Goal: Task Accomplishment & Management: Use online tool/utility

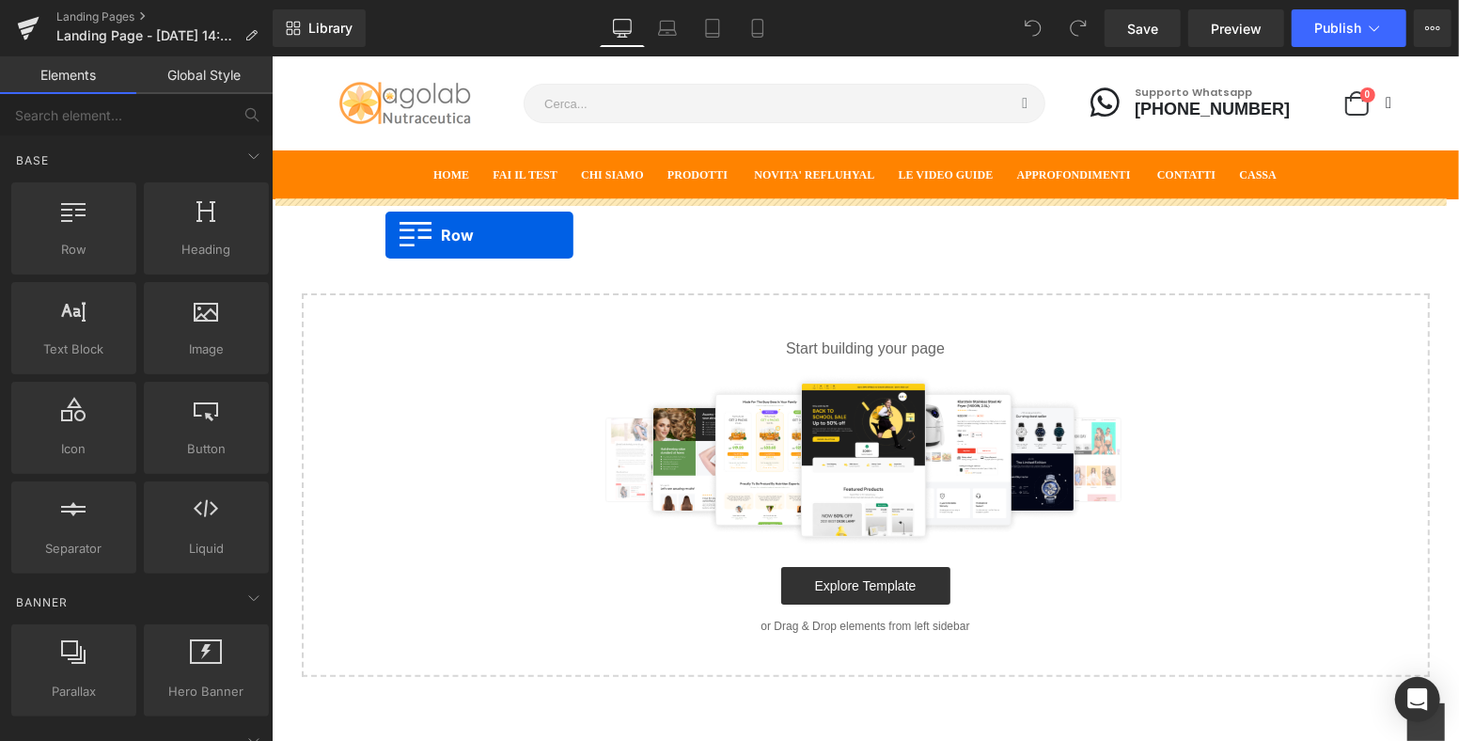
drag, startPoint x: 344, startPoint y: 271, endPoint x: 386, endPoint y: 233, distance: 56.6
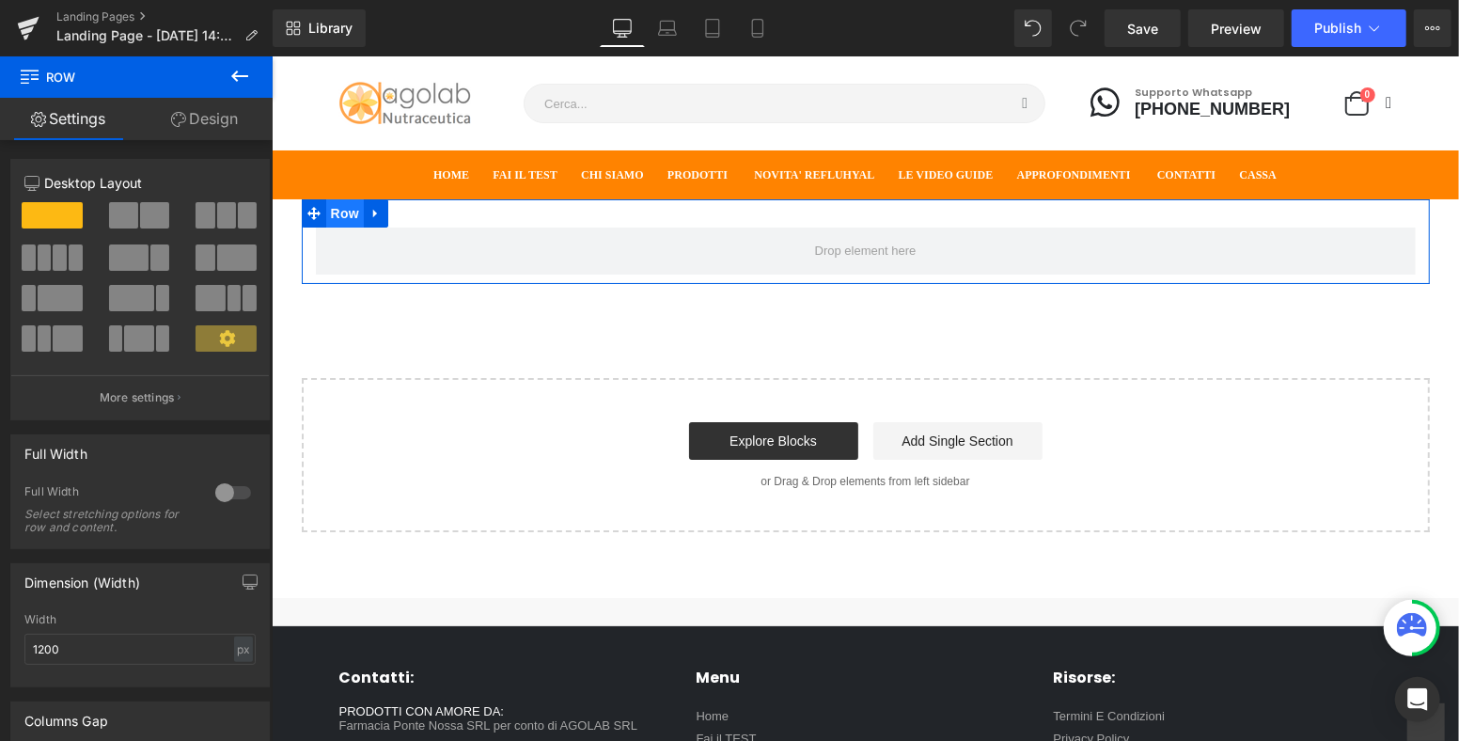
click at [333, 214] on span "Row" at bounding box center [344, 212] width 38 height 28
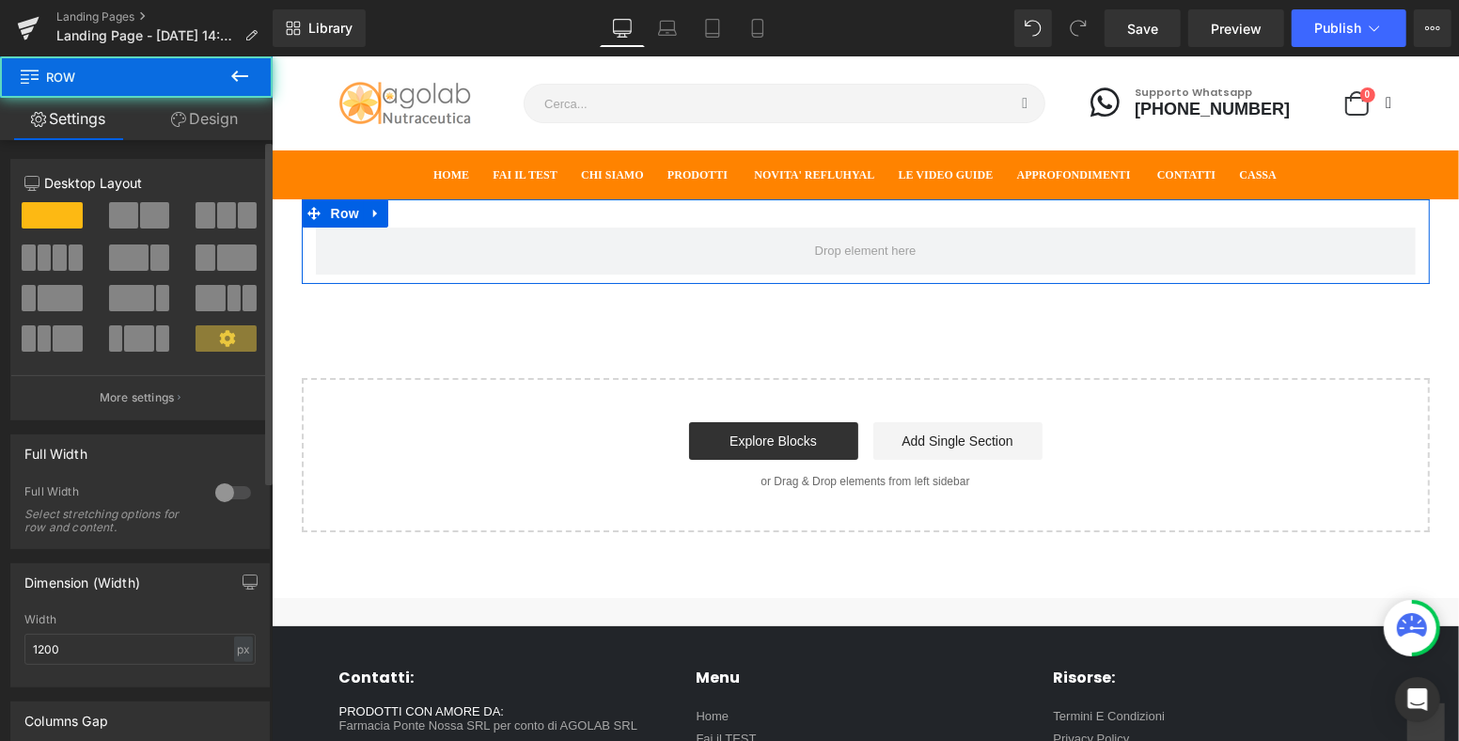
click at [227, 480] on div at bounding box center [233, 493] width 45 height 30
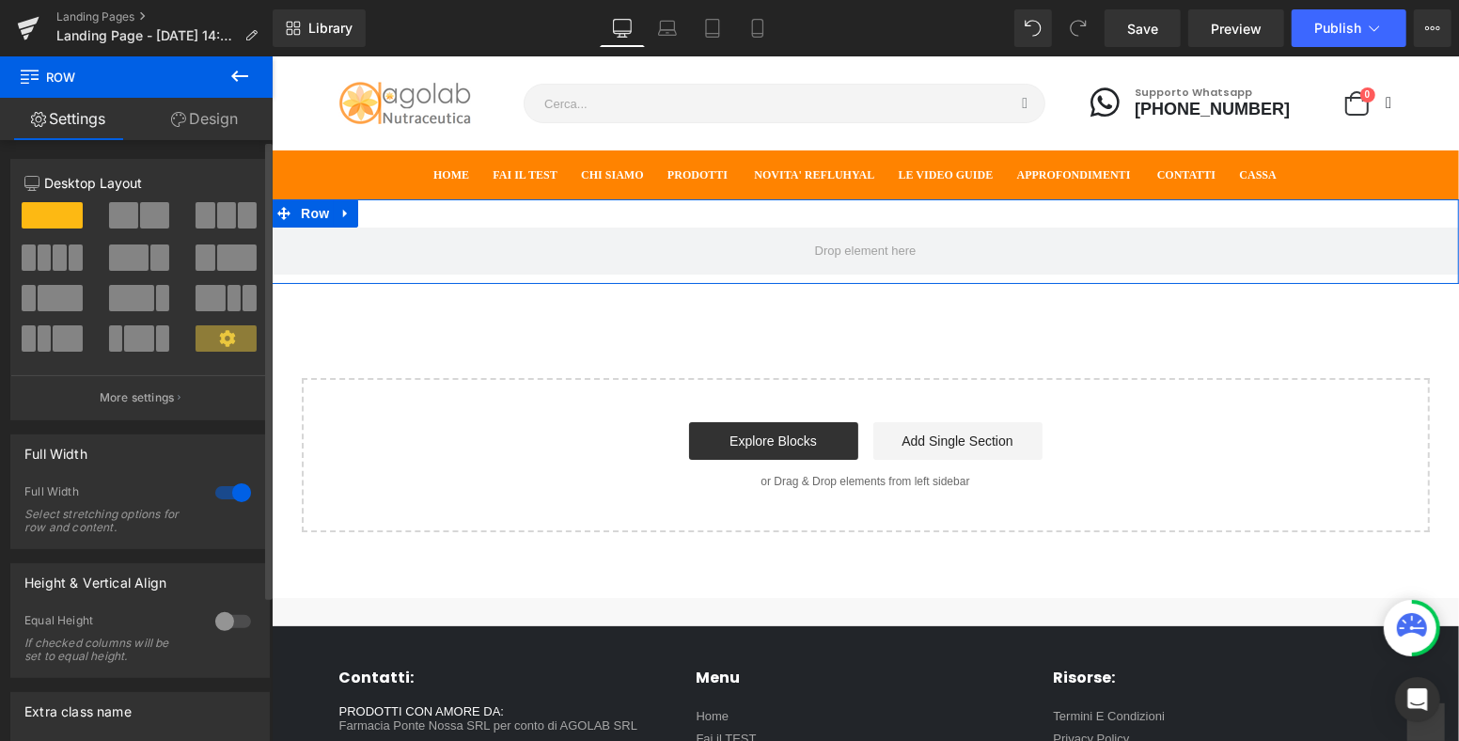
click at [136, 212] on button at bounding box center [140, 215] width 63 height 26
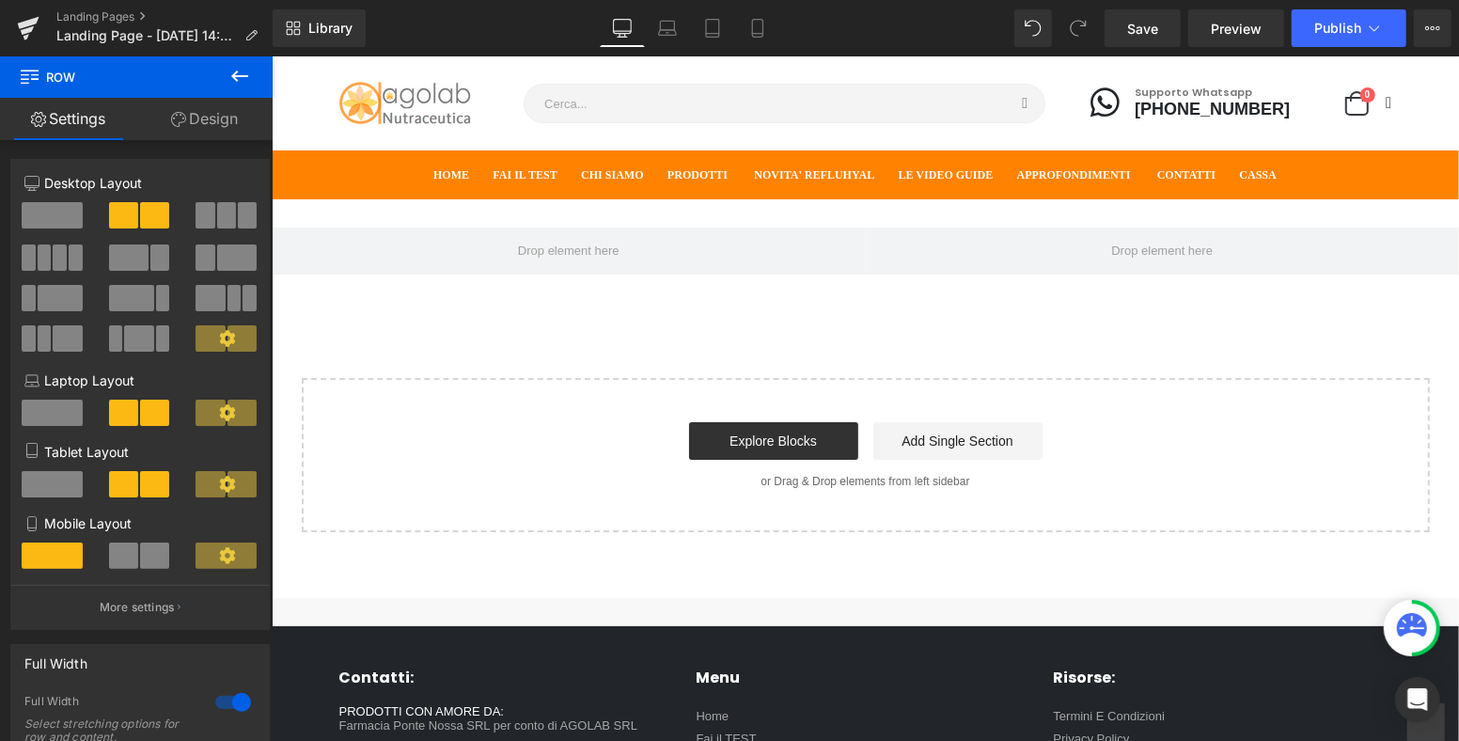
click at [242, 77] on icon at bounding box center [239, 76] width 23 height 23
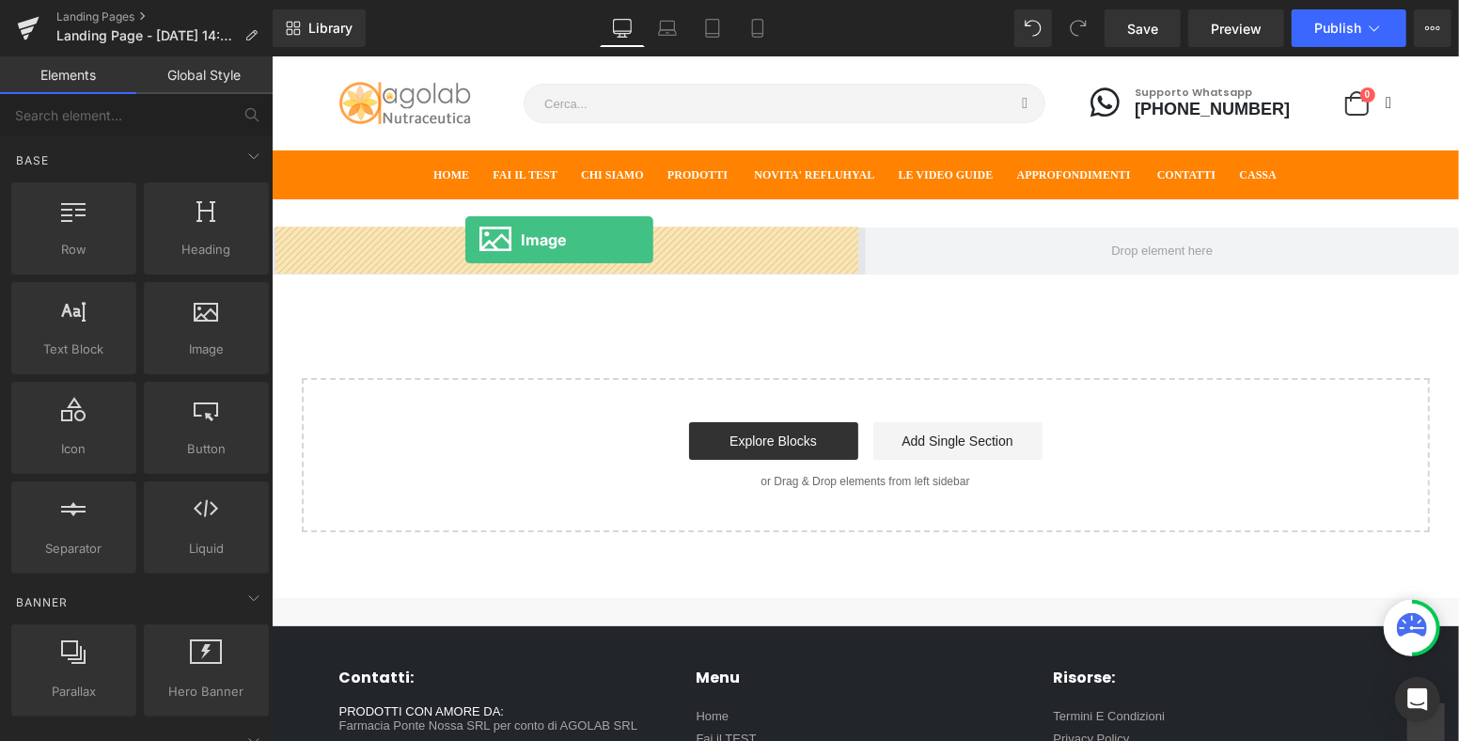
drag, startPoint x: 499, startPoint y: 370, endPoint x: 464, endPoint y: 239, distance: 136.2
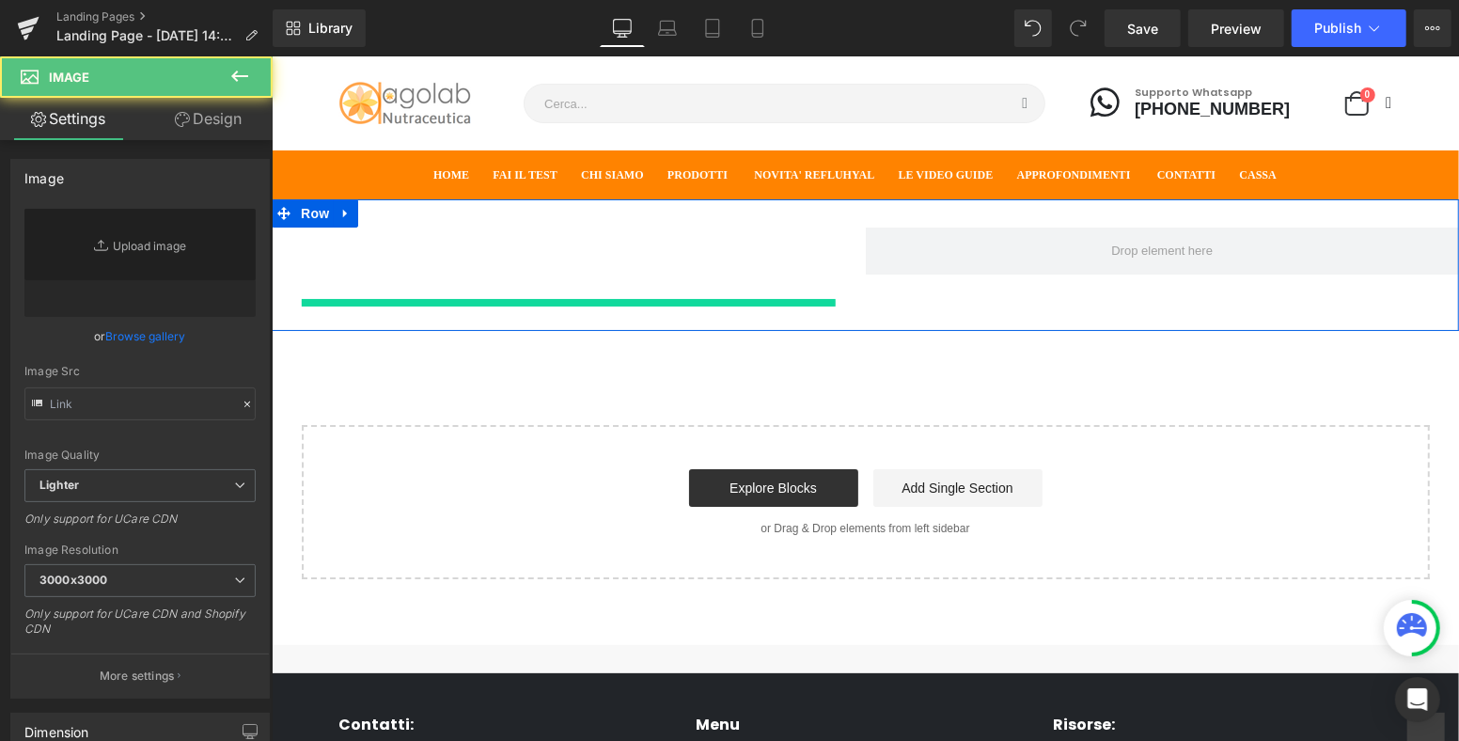
type input "//[DOMAIN_NAME][URL]"
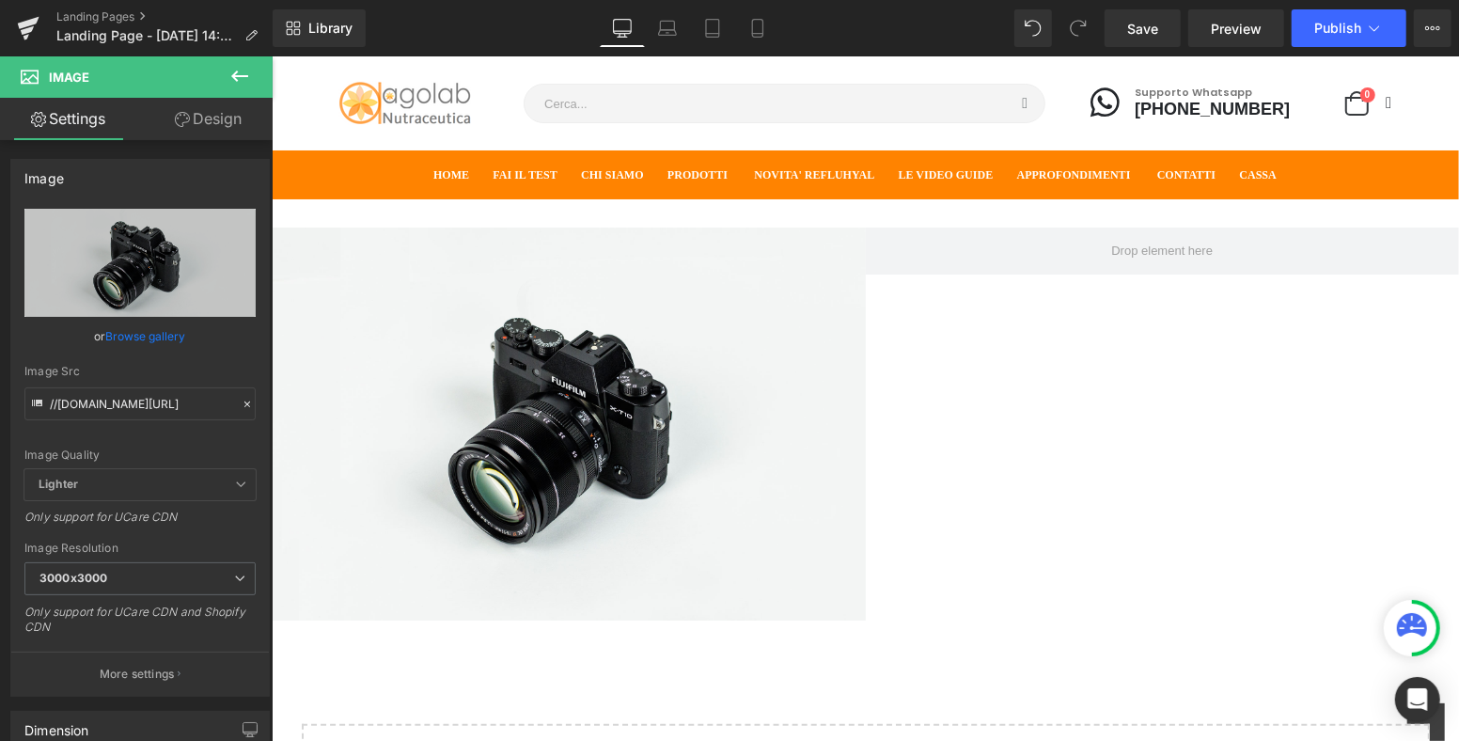
click at [247, 71] on icon at bounding box center [239, 76] width 23 height 23
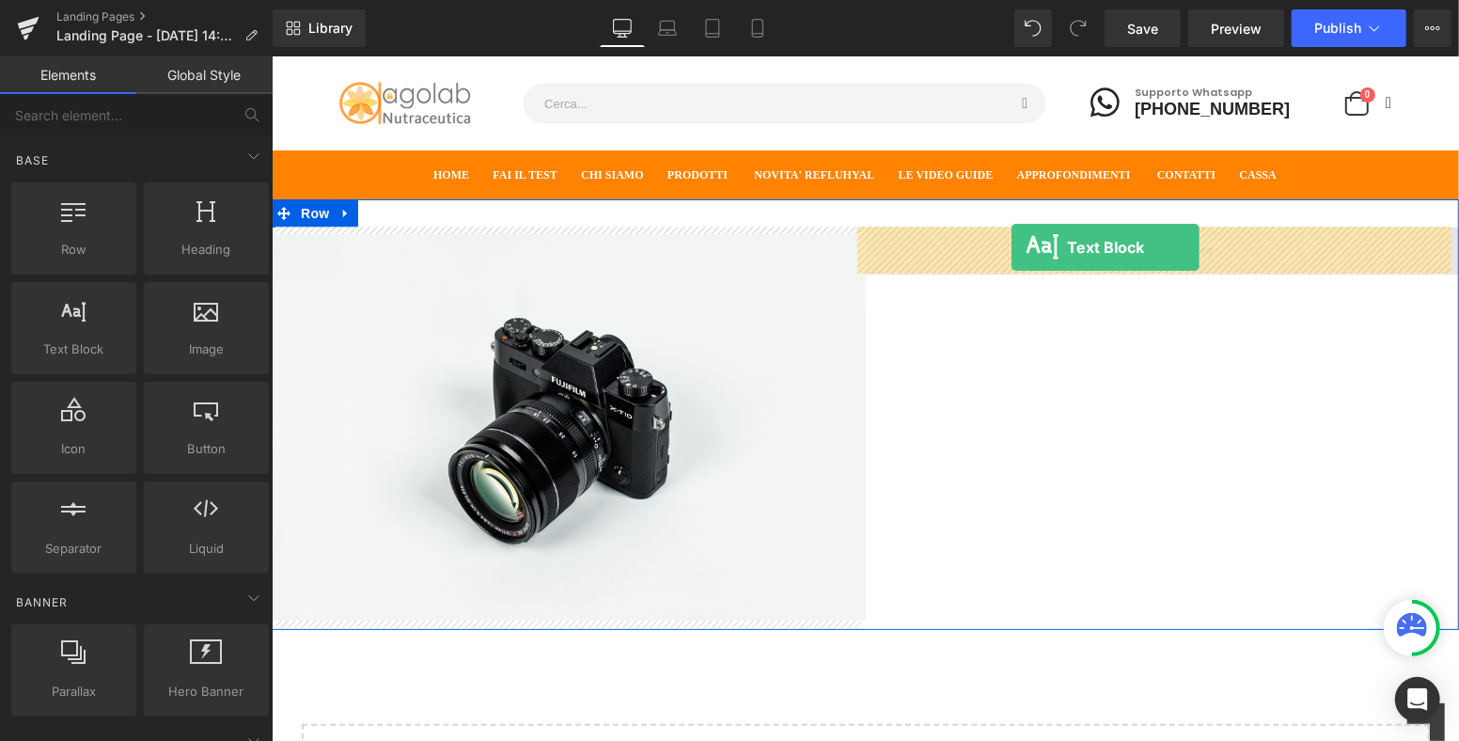
drag, startPoint x: 542, startPoint y: 382, endPoint x: 1011, endPoint y: 246, distance: 488.3
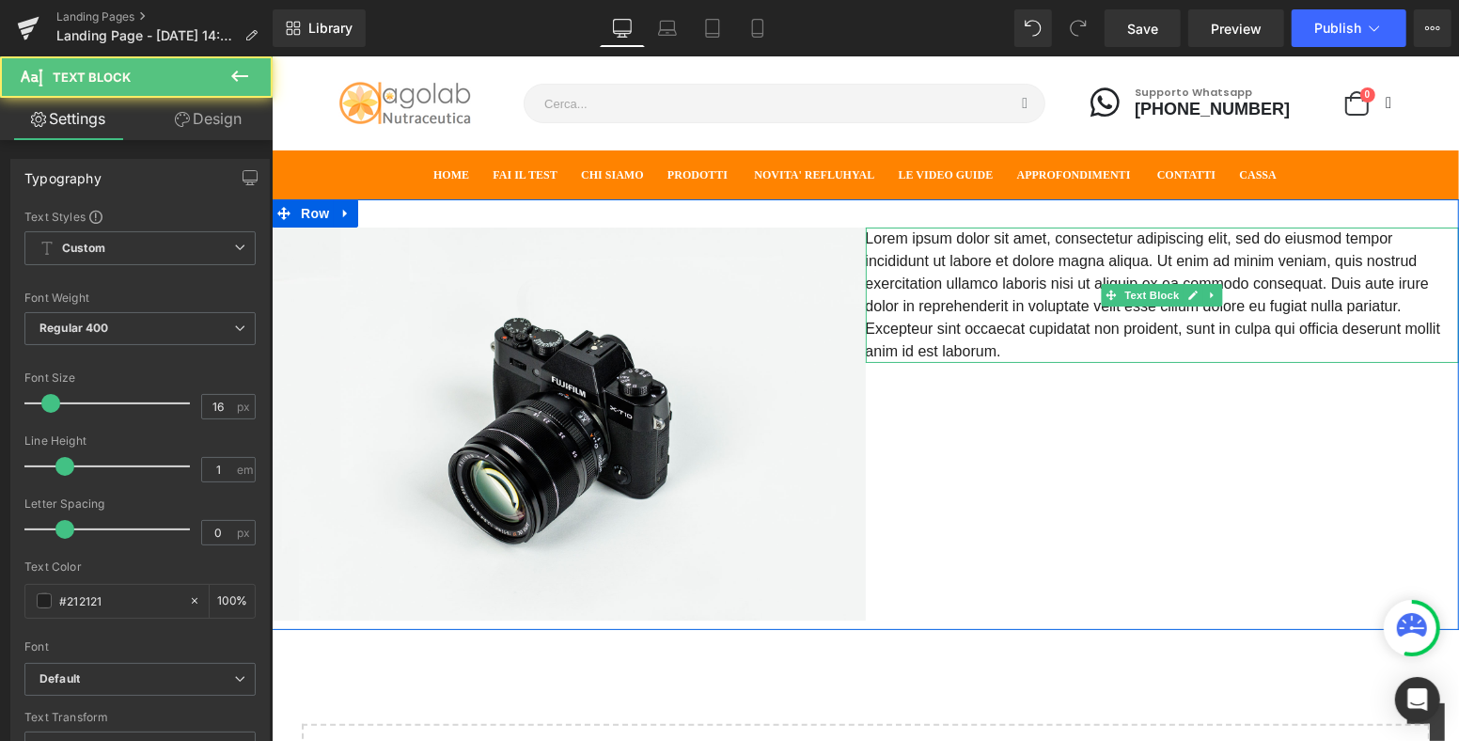
click at [1080, 283] on p "Lorem ipsum dolor sit amet, consectetur adipiscing elit, sed do eiusmod tempor …" at bounding box center [1162, 294] width 594 height 135
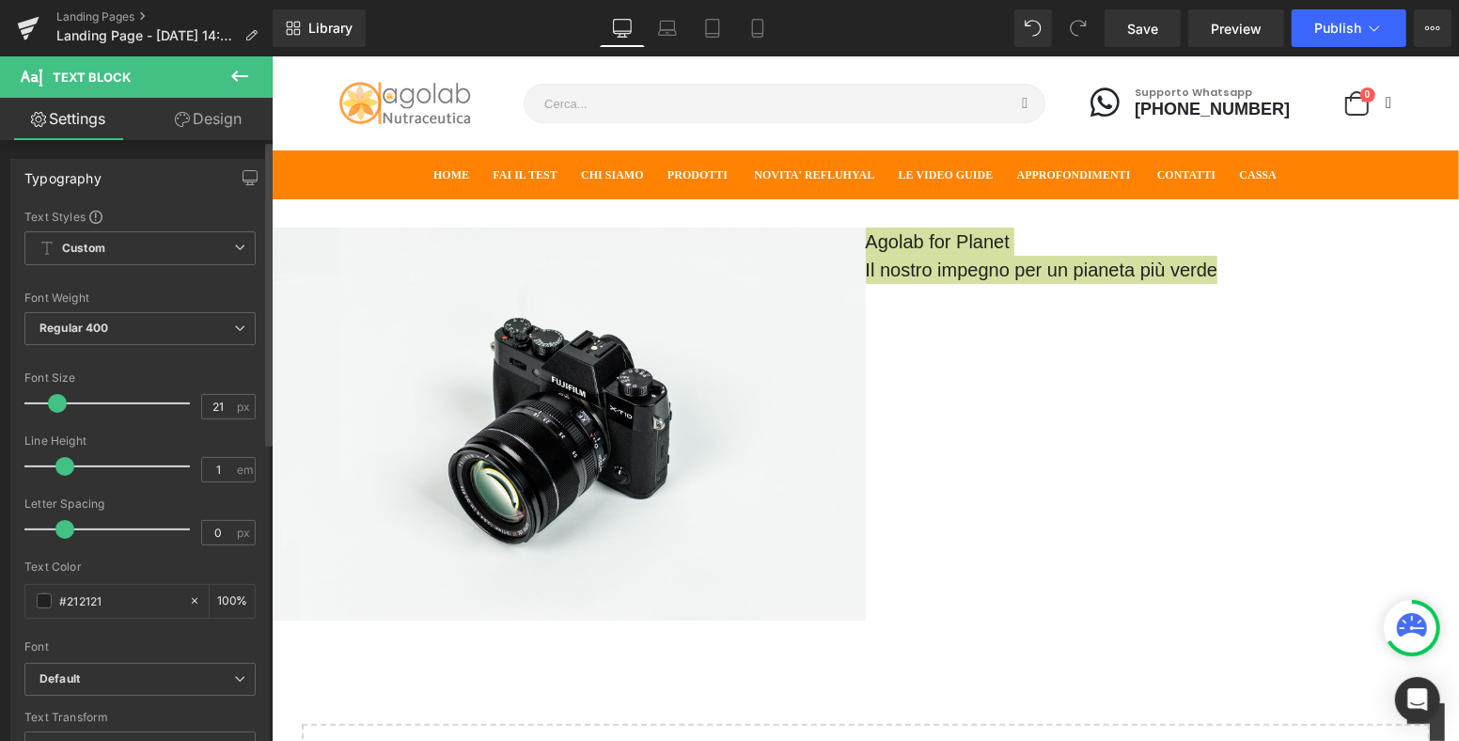
type input "22"
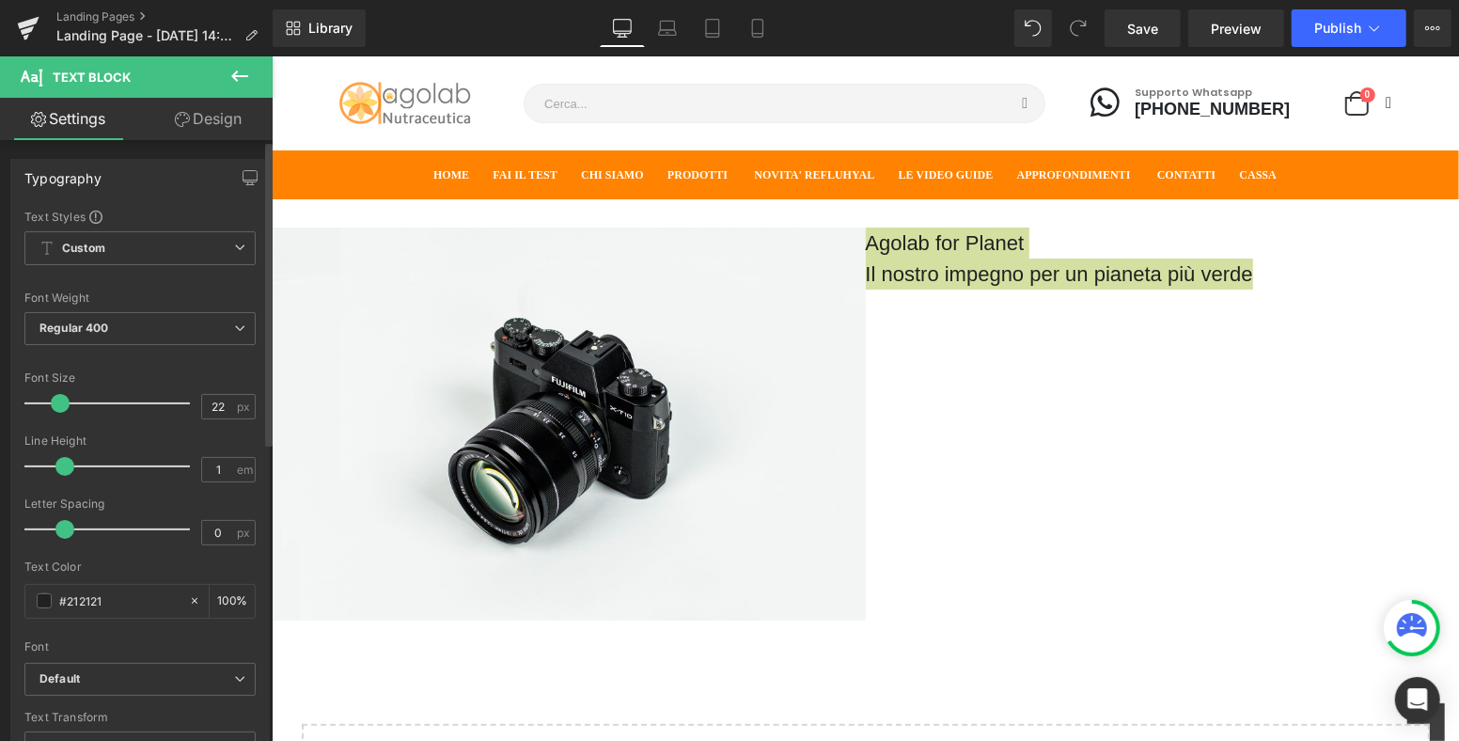
drag, startPoint x: 43, startPoint y: 401, endPoint x: 54, endPoint y: 401, distance: 10.3
click at [54, 401] on span at bounding box center [60, 403] width 19 height 19
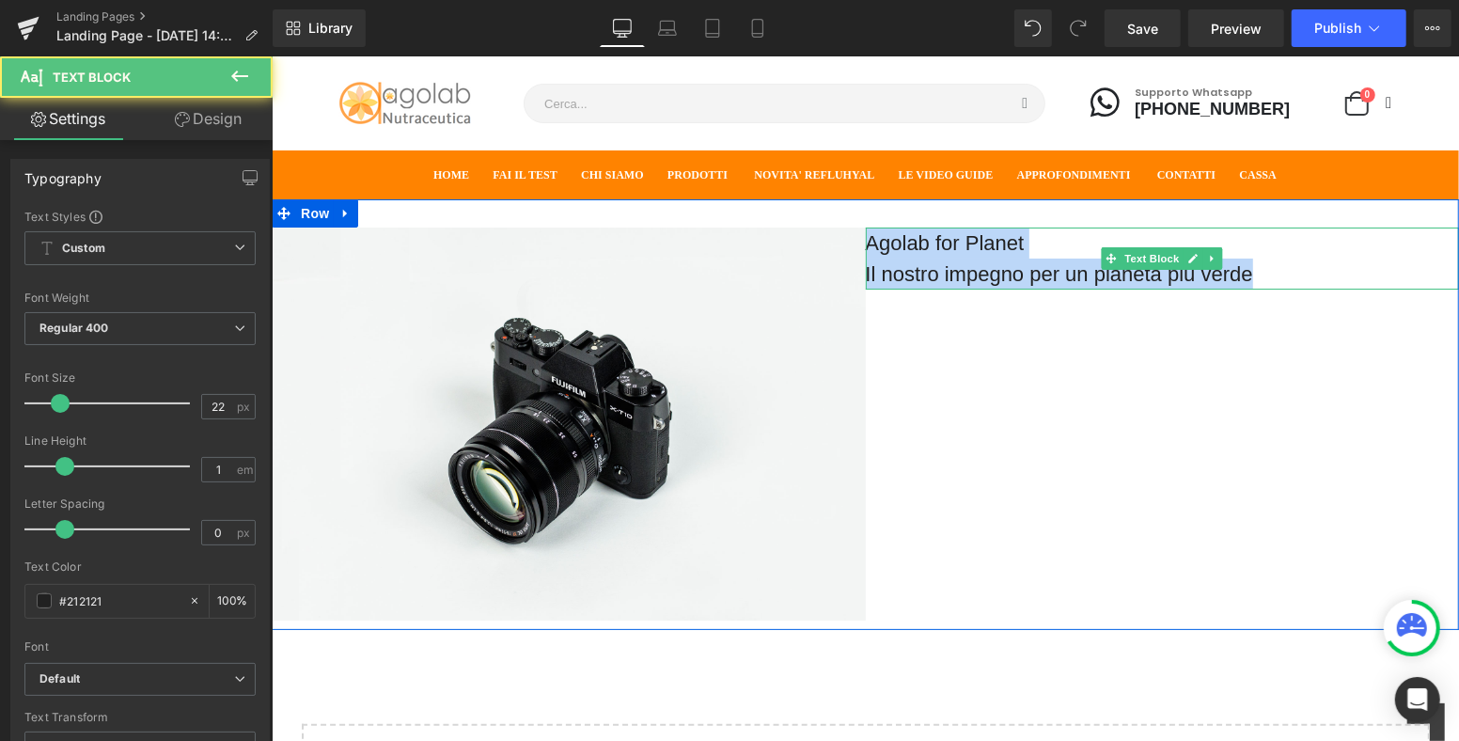
click at [873, 250] on p "Agolab for Planet" at bounding box center [1162, 242] width 594 height 31
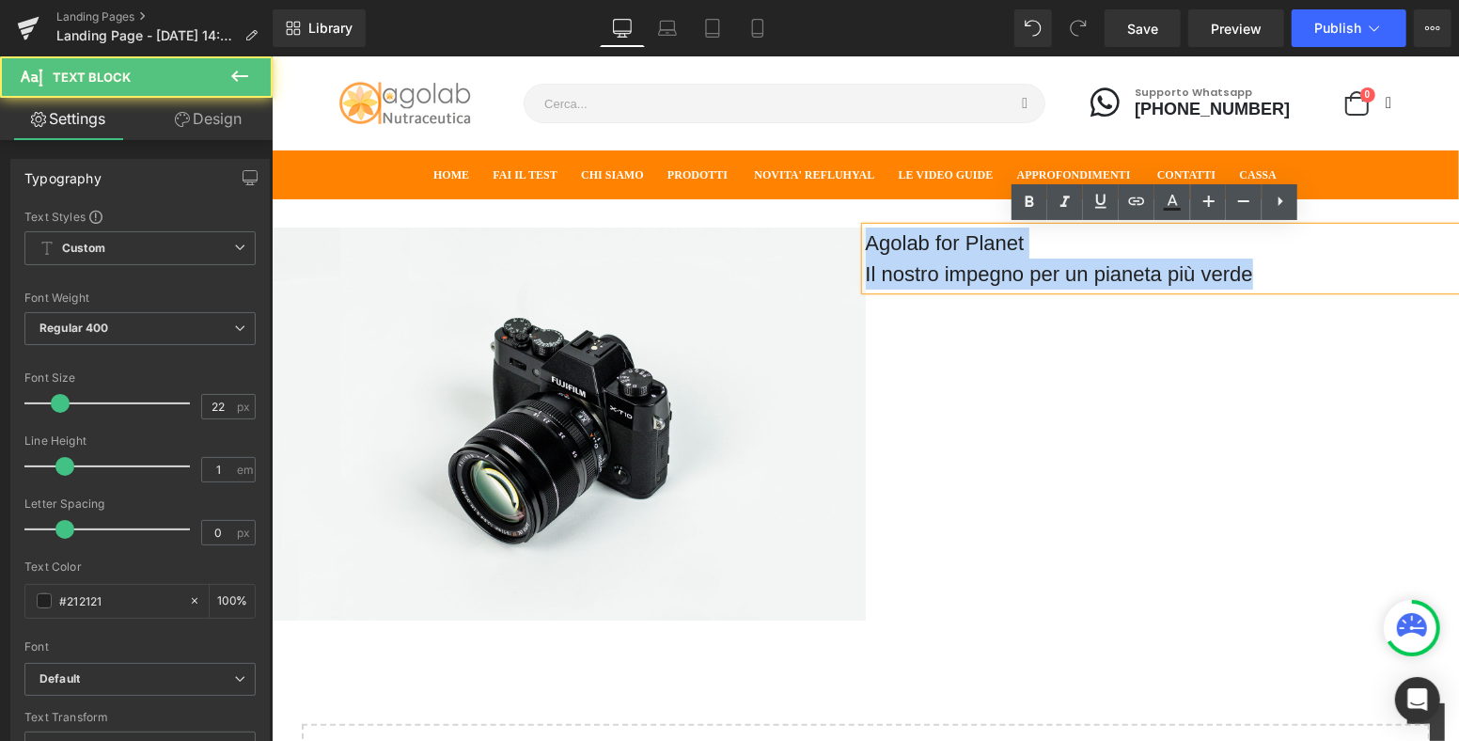
click at [865, 242] on p "Agolab for Planet" at bounding box center [1162, 242] width 594 height 31
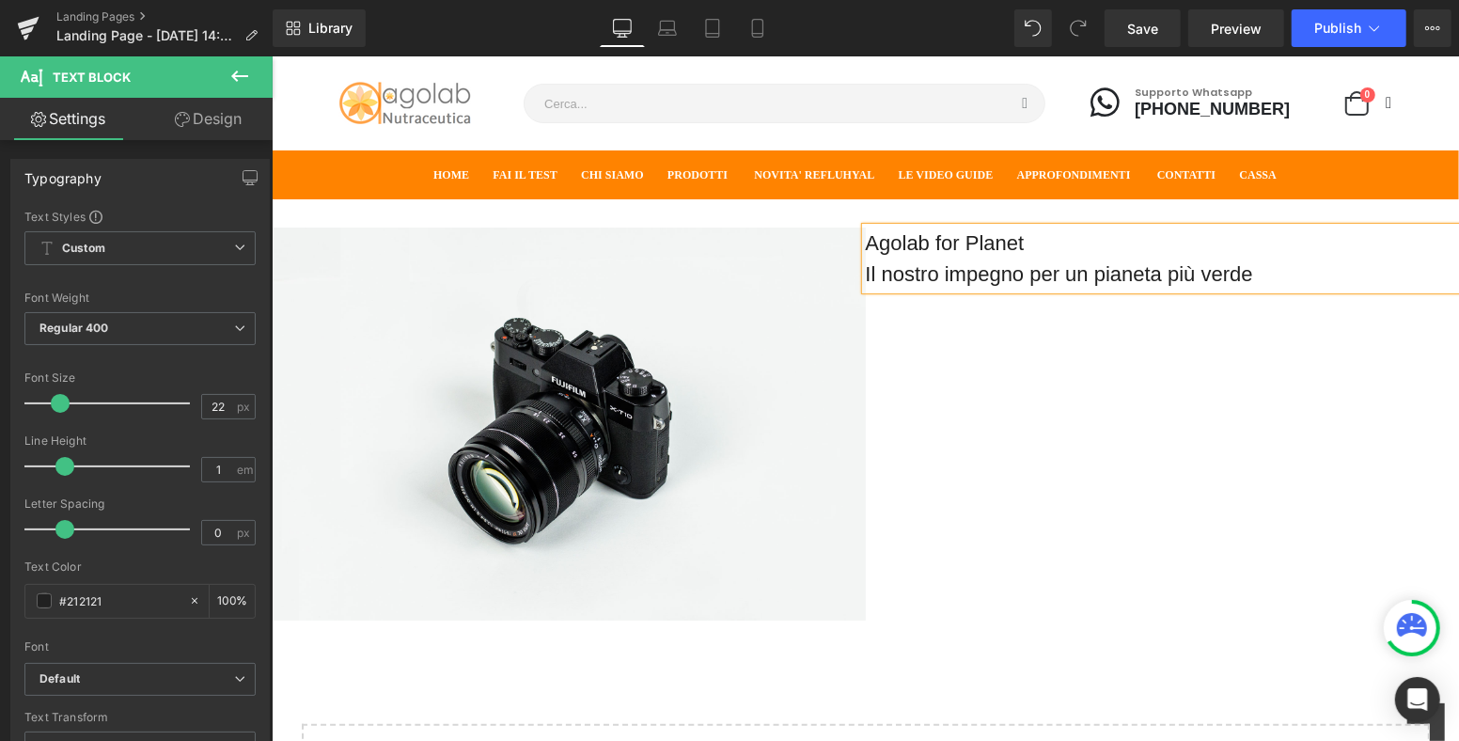
click at [865, 271] on p "Il nostro impegno per un pianeta più verde" at bounding box center [1162, 273] width 594 height 31
drag, startPoint x: 1034, startPoint y: 236, endPoint x: 861, endPoint y: 243, distance: 173.1
click at [865, 243] on p "Agolab for Planet" at bounding box center [1162, 242] width 594 height 31
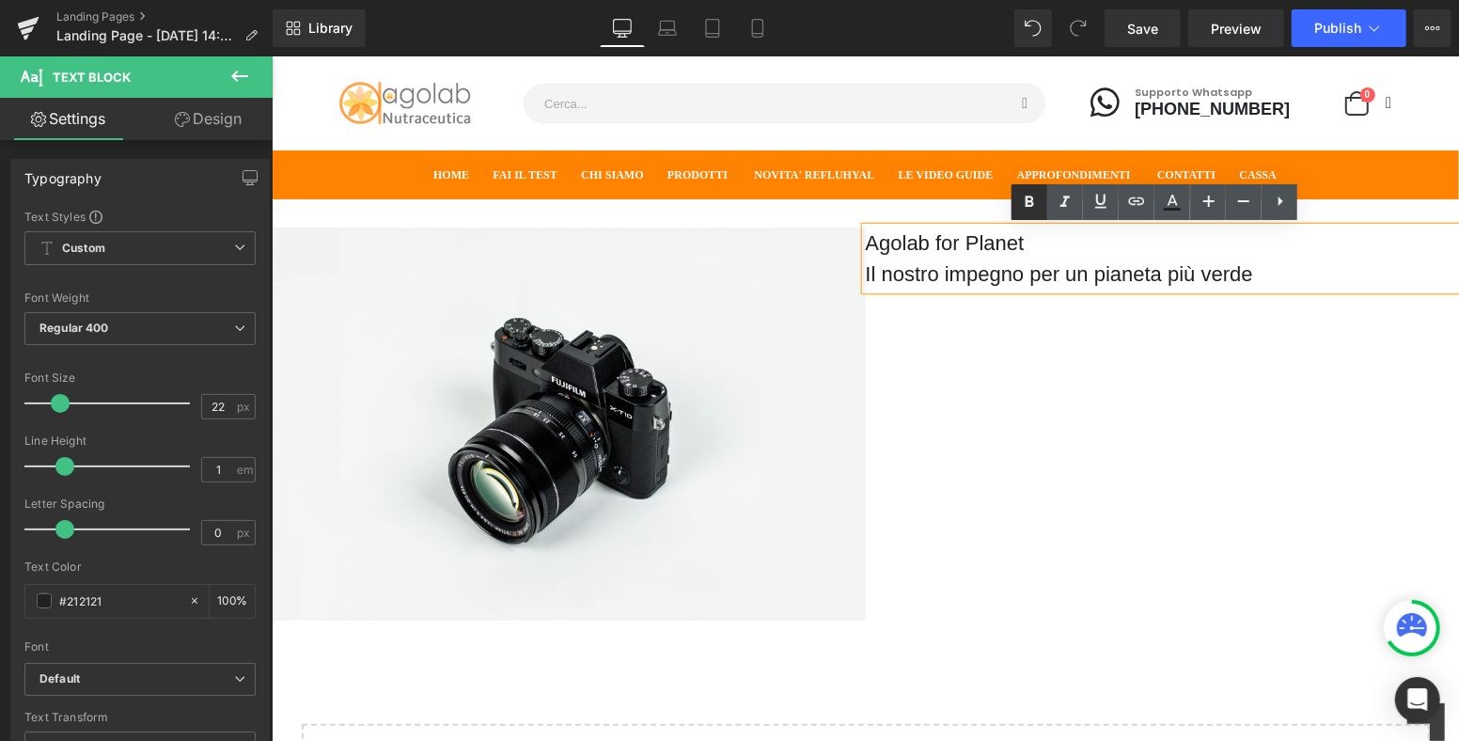
click at [1032, 200] on icon at bounding box center [1030, 201] width 8 height 11
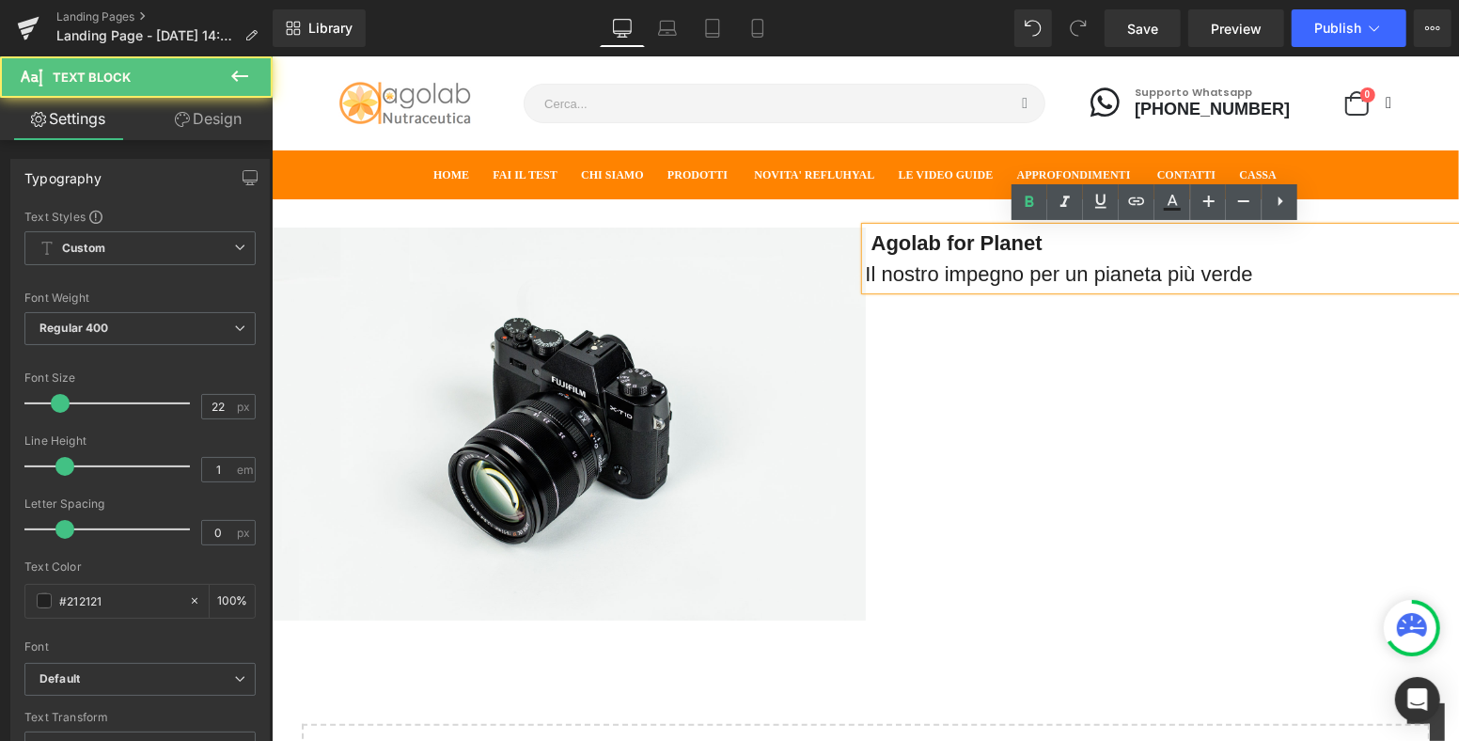
click at [1042, 270] on p "Il nostro impegno per un pianeta più verde" at bounding box center [1162, 273] width 594 height 31
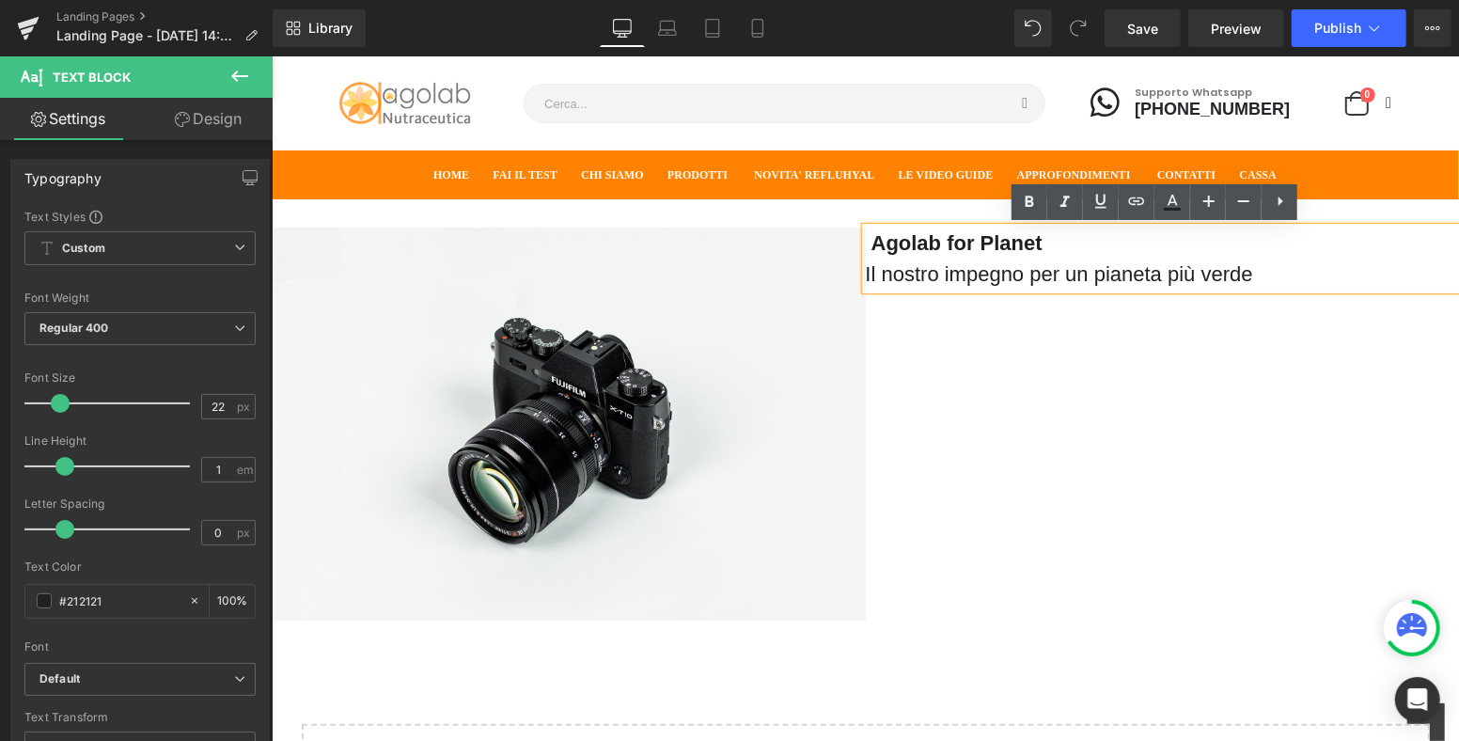
click at [1270, 270] on p "Il nostro impegno per un pianeta più verde" at bounding box center [1162, 273] width 594 height 31
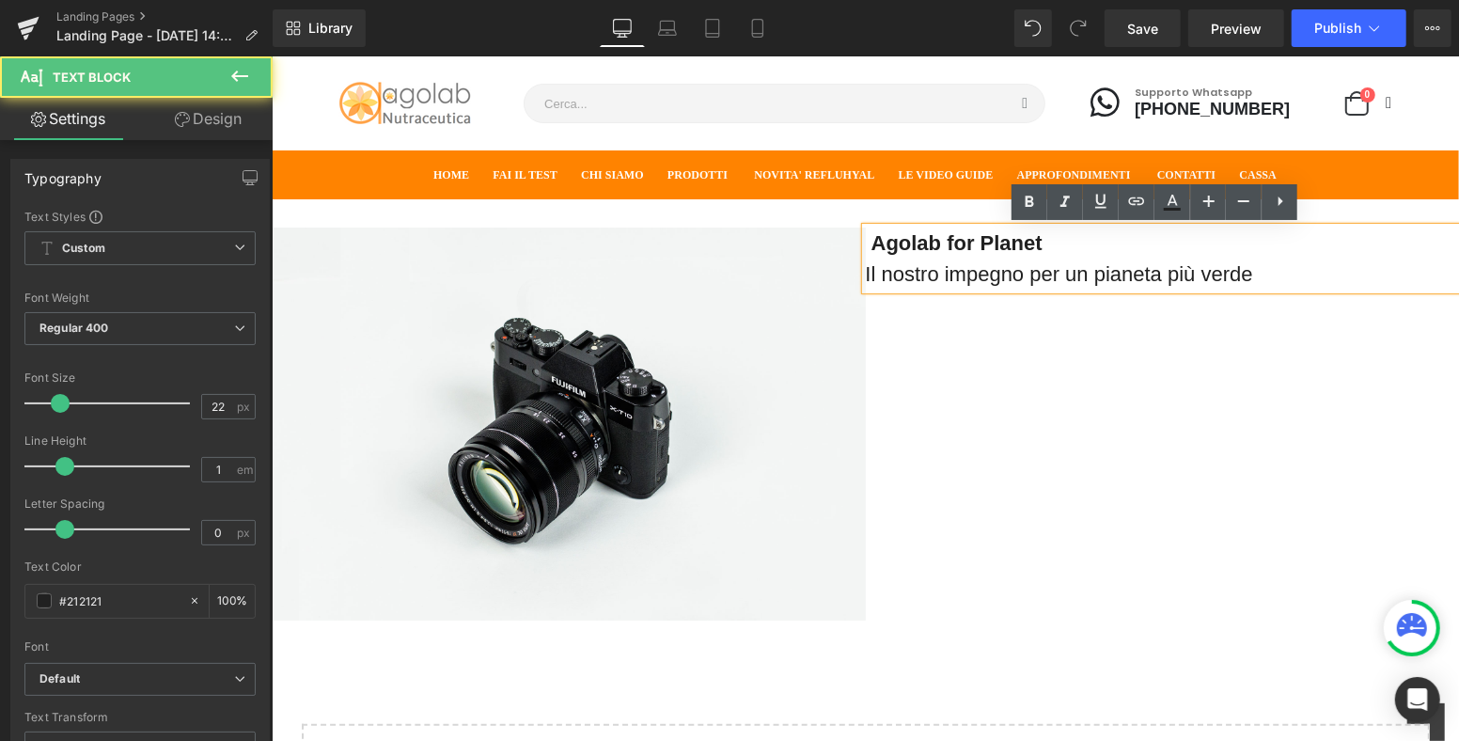
drag, startPoint x: 1264, startPoint y: 270, endPoint x: 1168, endPoint y: 268, distance: 95.9
click at [1168, 268] on p "Il nostro impegno per un pianeta più verde" at bounding box center [1162, 273] width 594 height 31
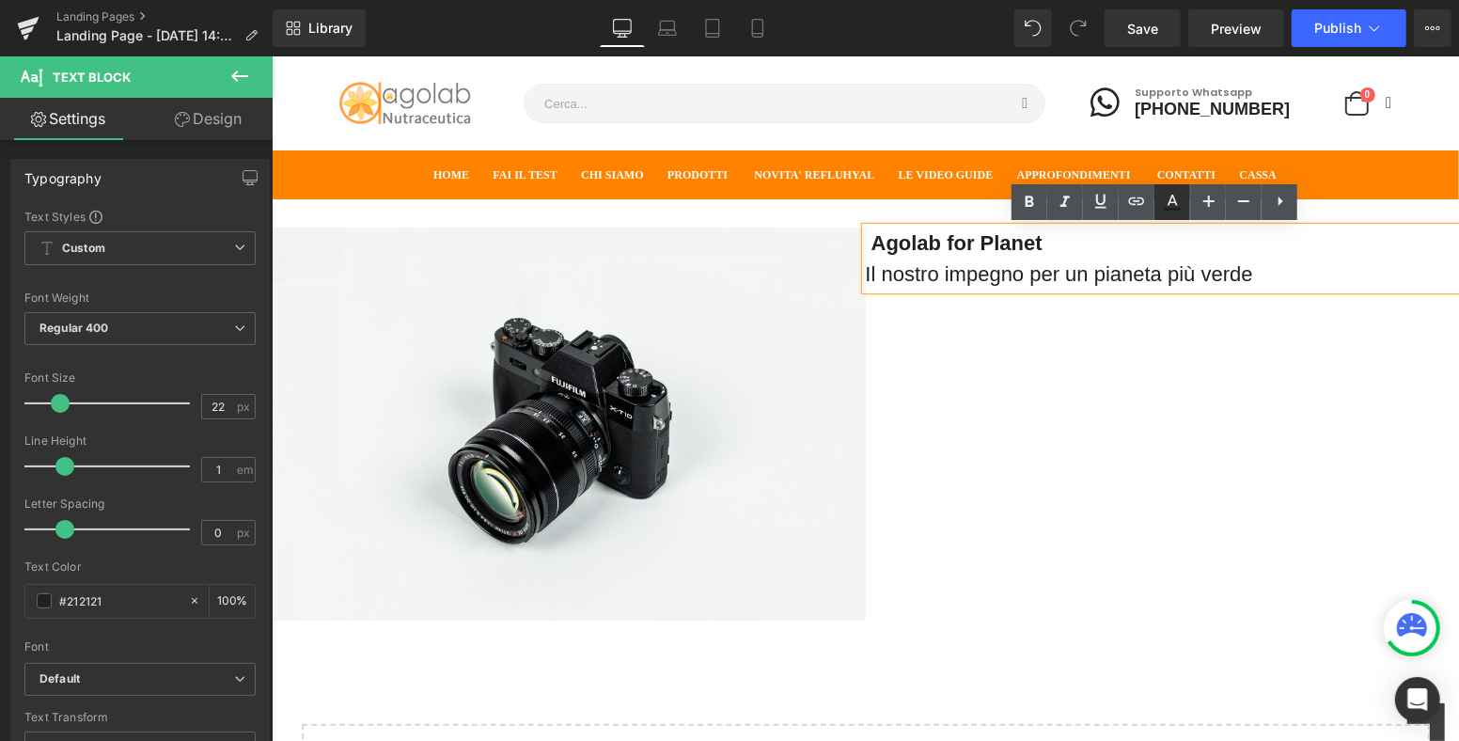
click at [1179, 201] on icon at bounding box center [1172, 202] width 23 height 23
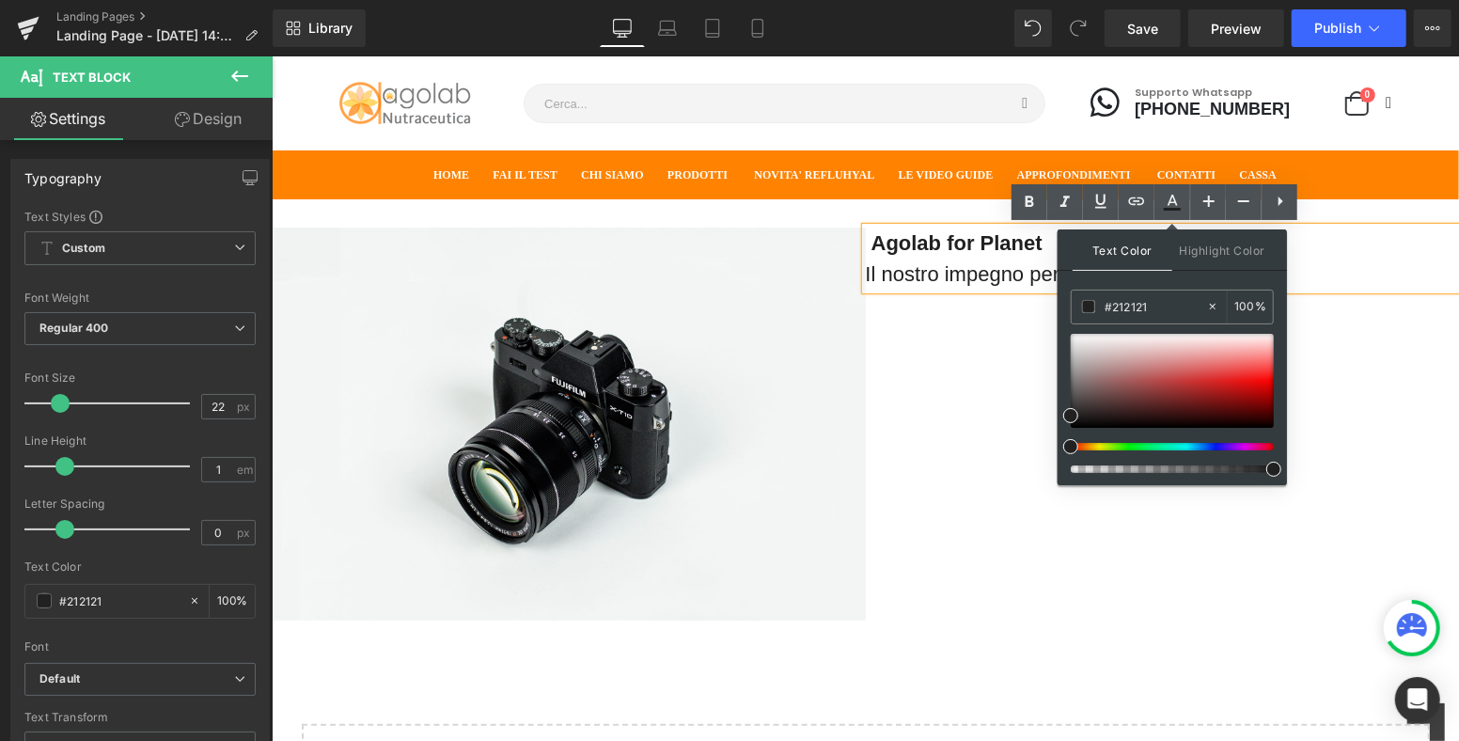
click at [1135, 447] on div at bounding box center [1164, 447] width 203 height 8
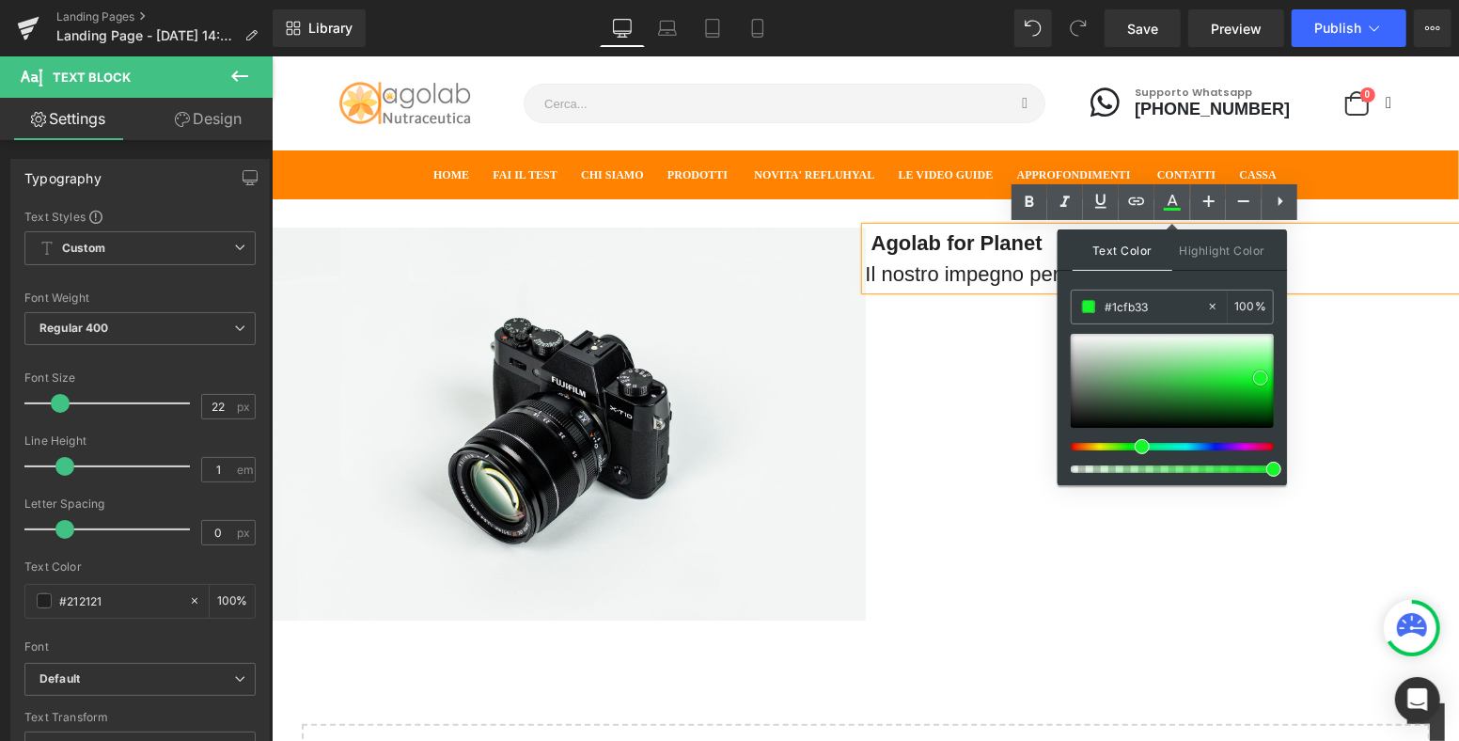
type input "#1bfc32"
drag, startPoint x: 1219, startPoint y: 387, endPoint x: 1273, endPoint y: 375, distance: 55.0
click at [1273, 375] on div at bounding box center [1172, 381] width 203 height 94
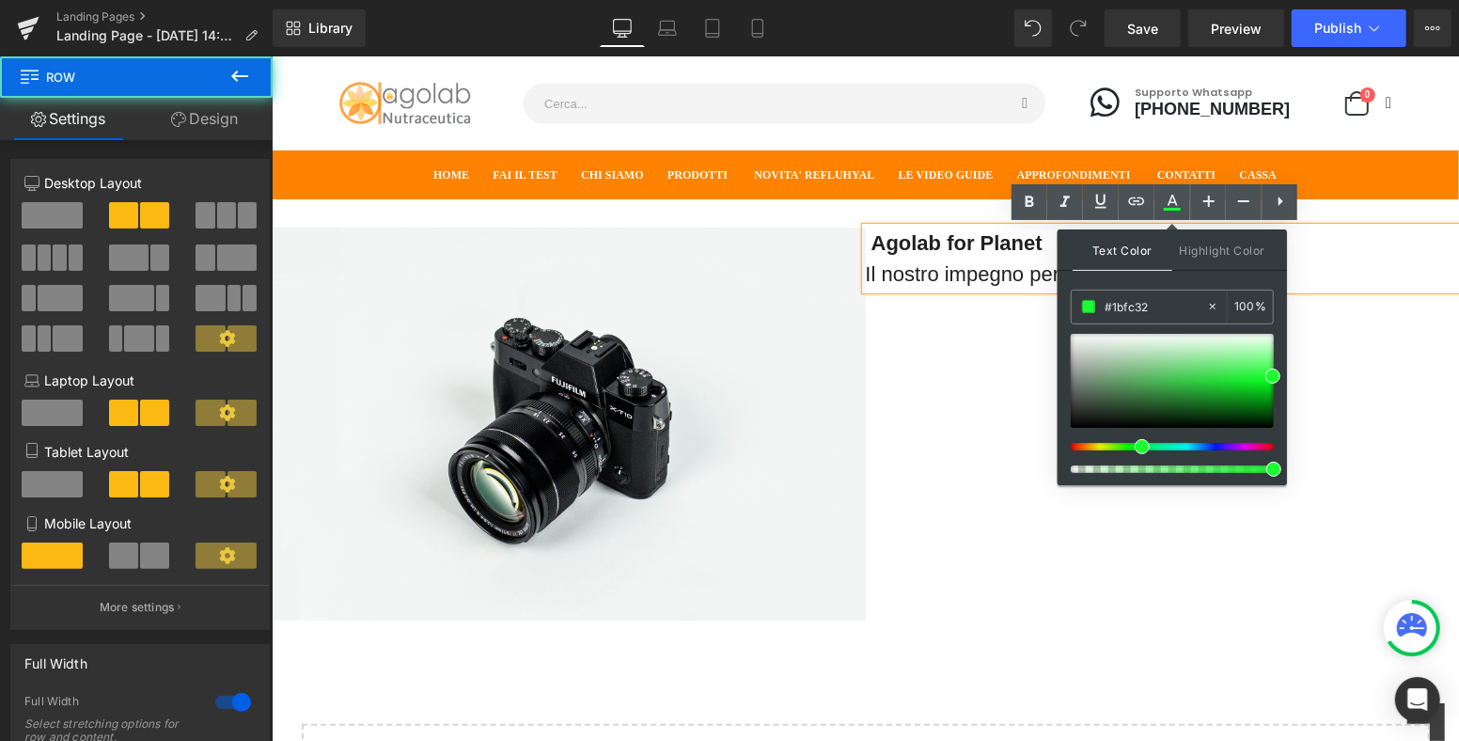
drag, startPoint x: 1349, startPoint y: 372, endPoint x: 1360, endPoint y: 370, distance: 10.7
click at [1355, 370] on div "Image Agolab for Planet Il nostro impegno per un pianeta più verde Text Block R…" at bounding box center [864, 413] width 1187 height 431
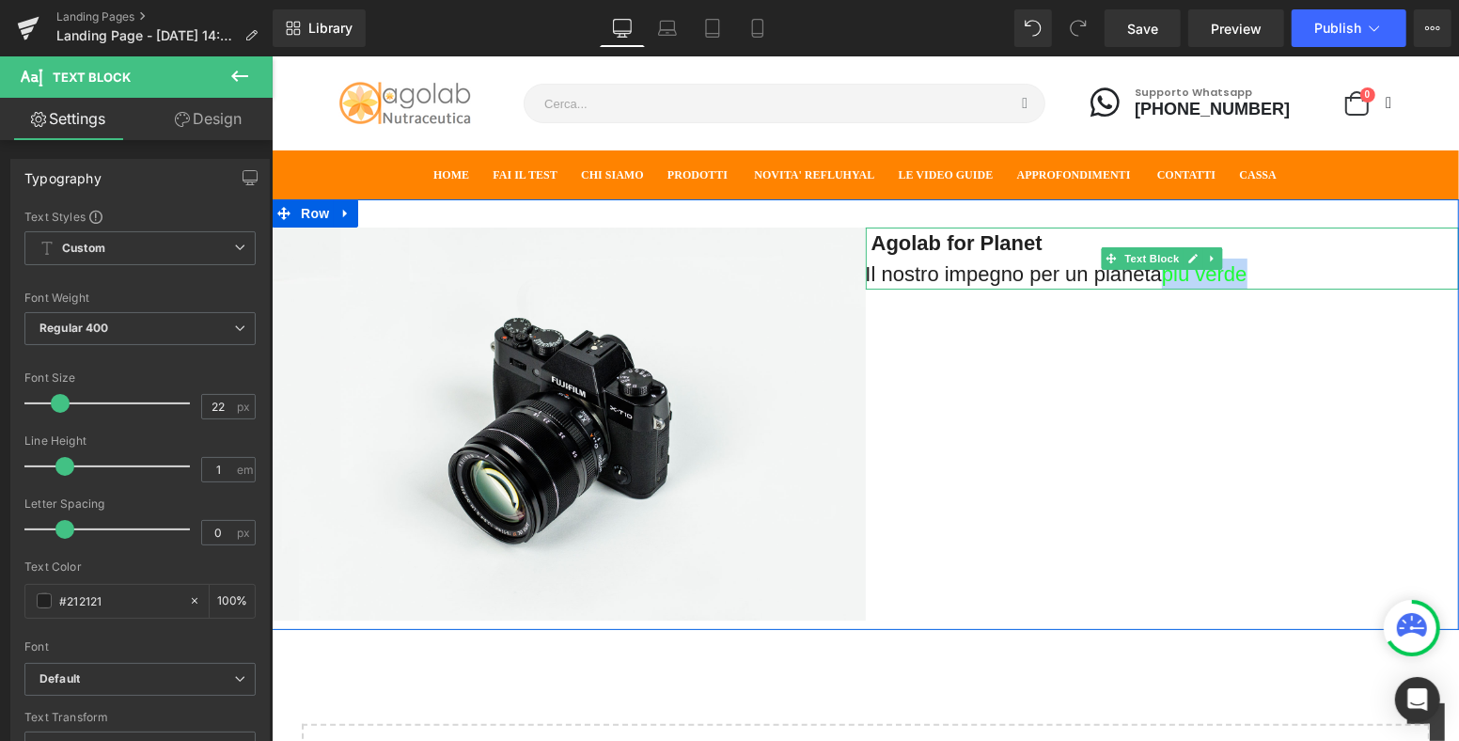
drag, startPoint x: 1272, startPoint y: 270, endPoint x: 1166, endPoint y: 275, distance: 106.3
click at [1166, 275] on p "Il nostro impegno per un pianeta più verde" at bounding box center [1162, 273] width 594 height 31
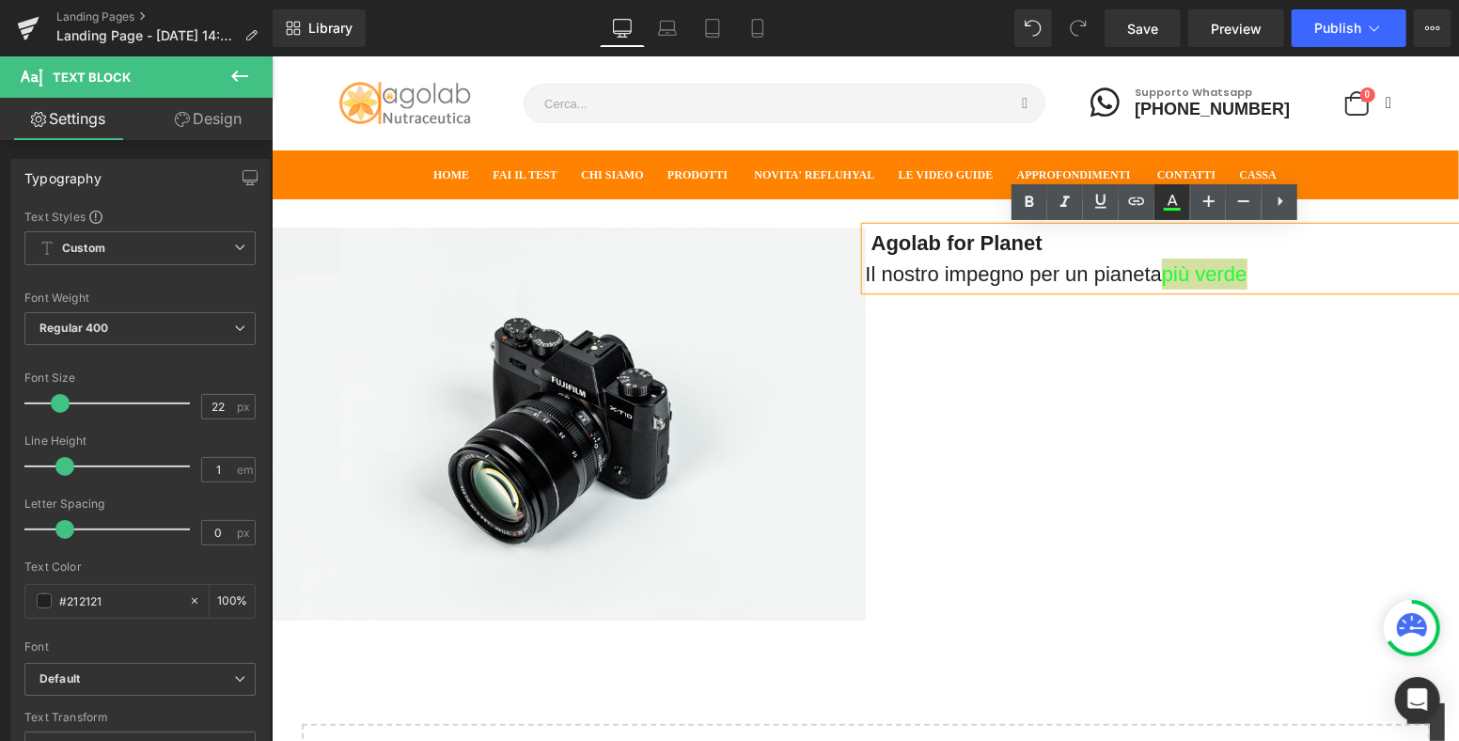
click at [1167, 196] on icon at bounding box center [1172, 202] width 23 height 23
type input "100"
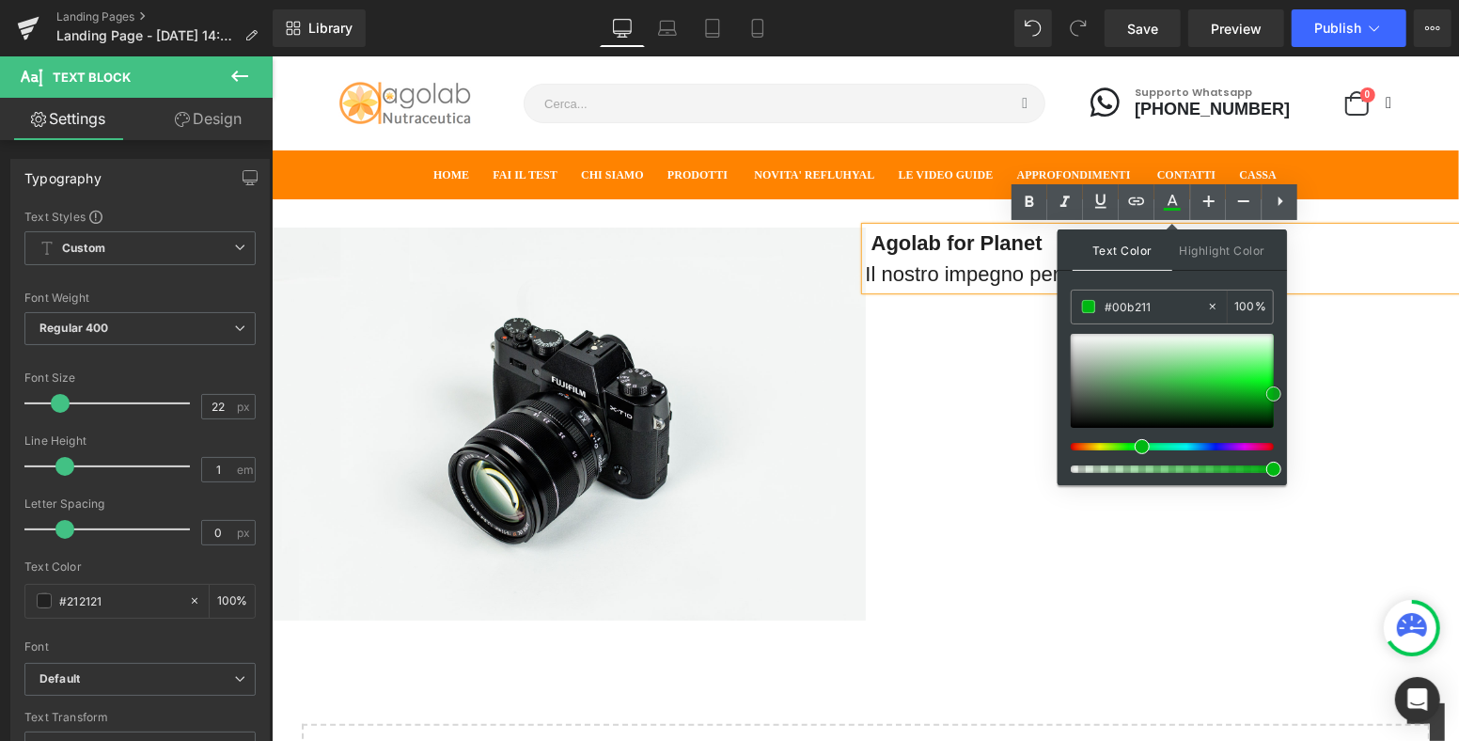
type input "#00a810"
drag, startPoint x: 1274, startPoint y: 373, endPoint x: 1286, endPoint y: 390, distance: 20.9
click at [1275, 394] on span at bounding box center [1273, 396] width 15 height 15
click at [1370, 334] on div "Image Agolab for Planet Il nostro impegno per un pianeta più verde Text Block R…" at bounding box center [864, 413] width 1187 height 431
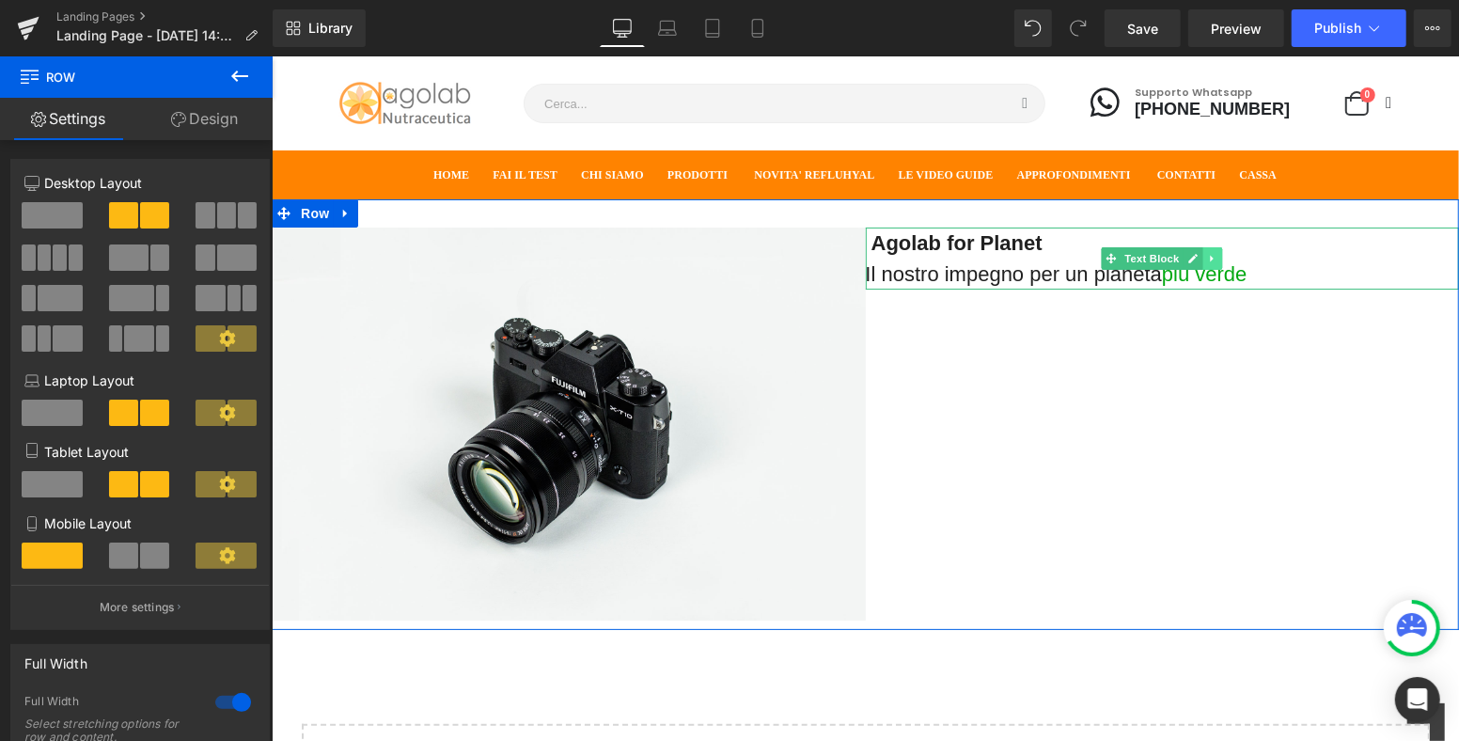
click at [1208, 252] on icon at bounding box center [1212, 257] width 10 height 11
click at [1197, 257] on icon at bounding box center [1202, 257] width 10 height 10
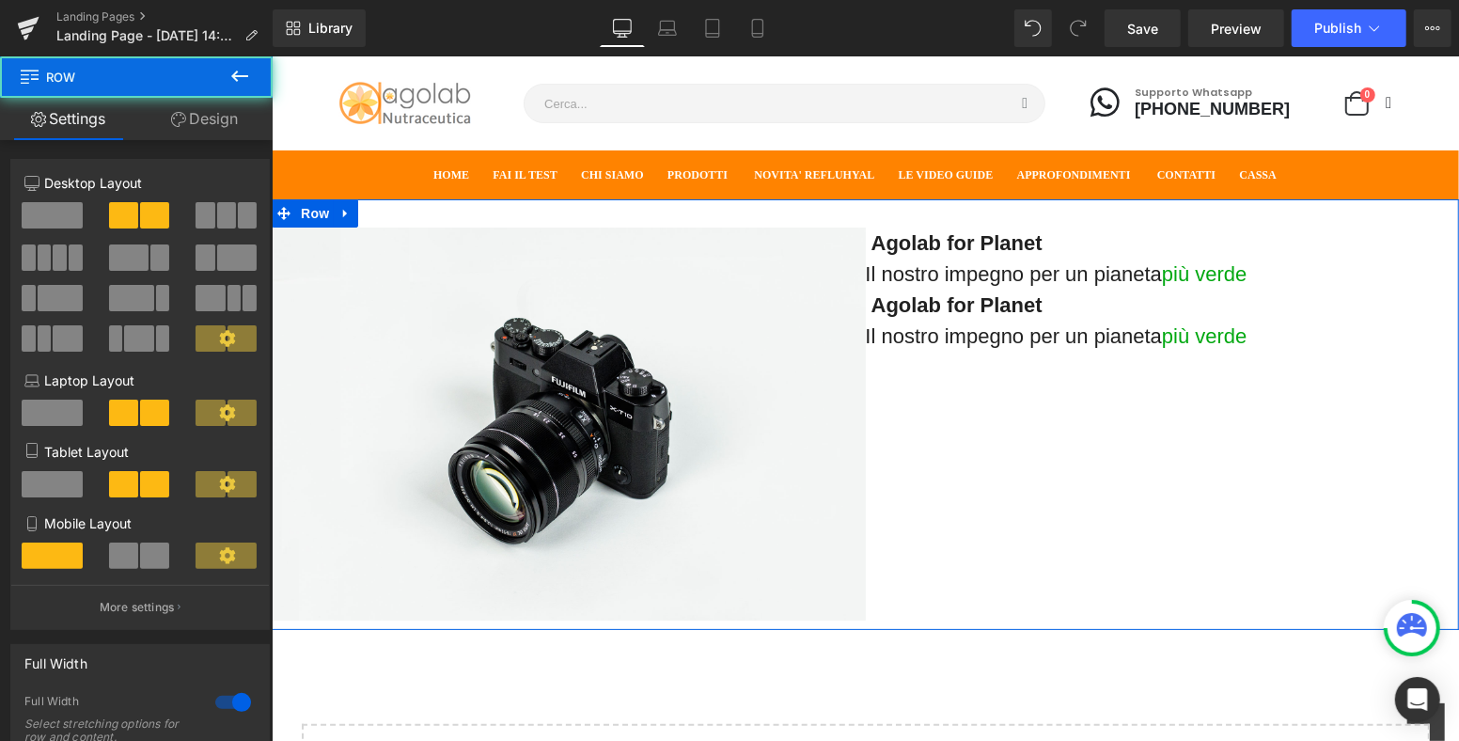
click at [384, 210] on div "Image Agolab for Planet Il nostro impegno per un pianeta più verde Text Block A…" at bounding box center [864, 413] width 1187 height 431
click at [212, 125] on link "Design" at bounding box center [204, 119] width 136 height 42
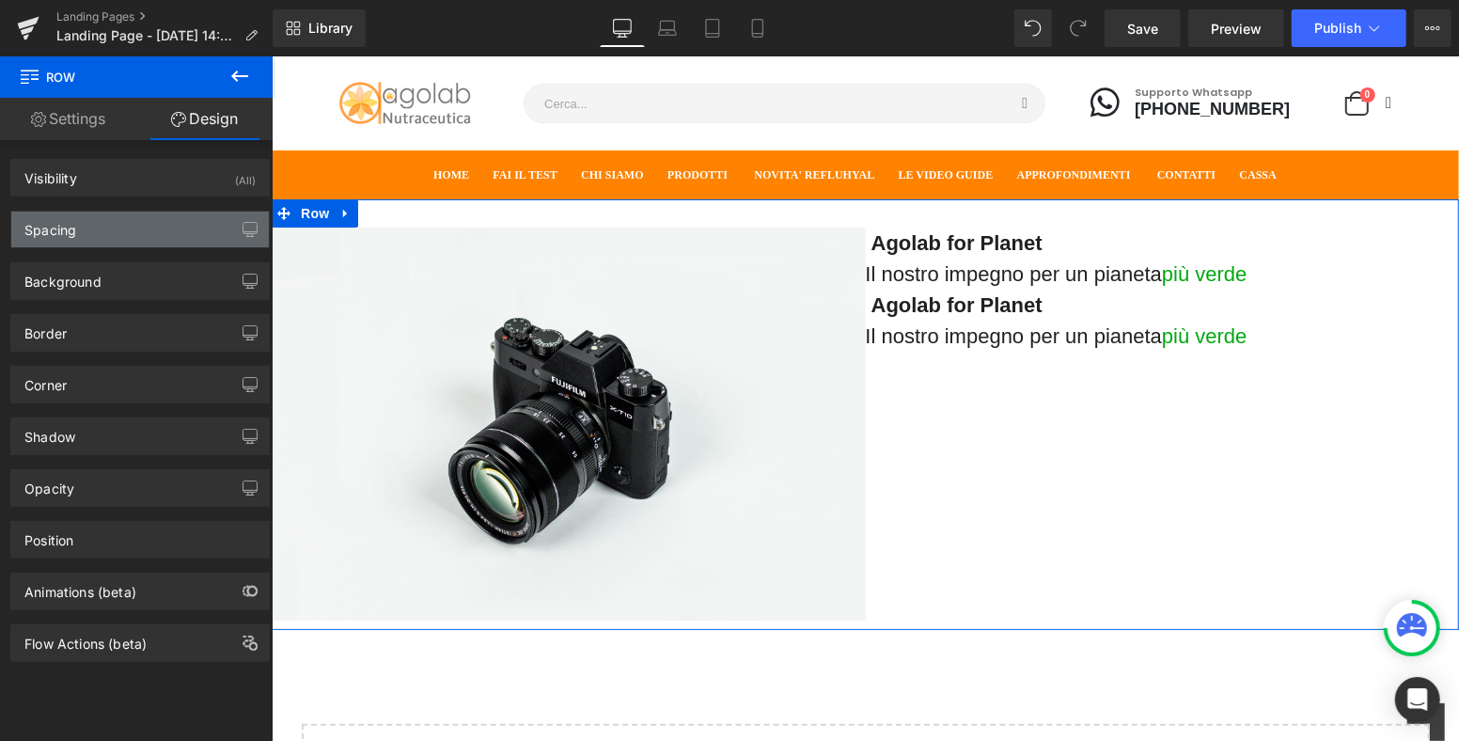
click at [94, 232] on div "Spacing" at bounding box center [140, 230] width 258 height 36
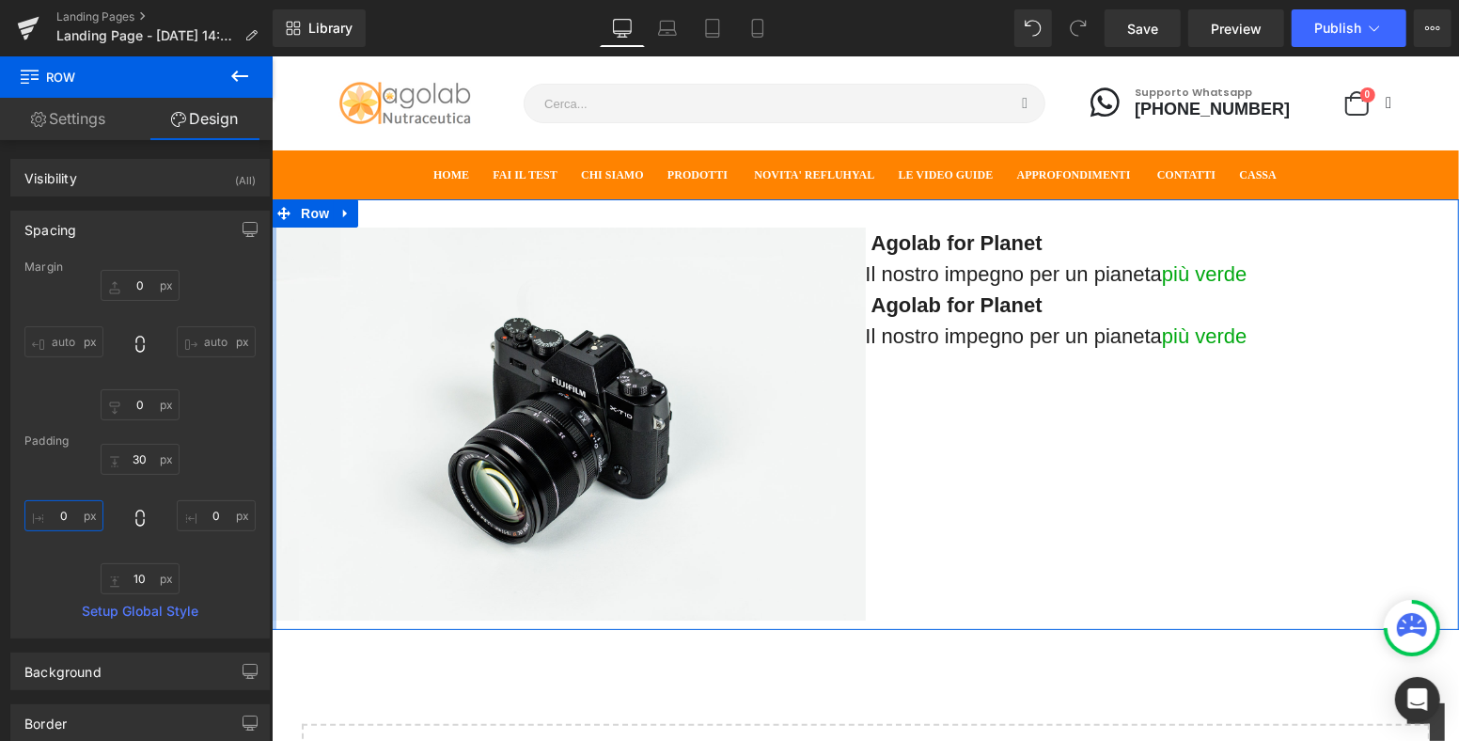
click at [88, 513] on input "0" at bounding box center [63, 515] width 79 height 31
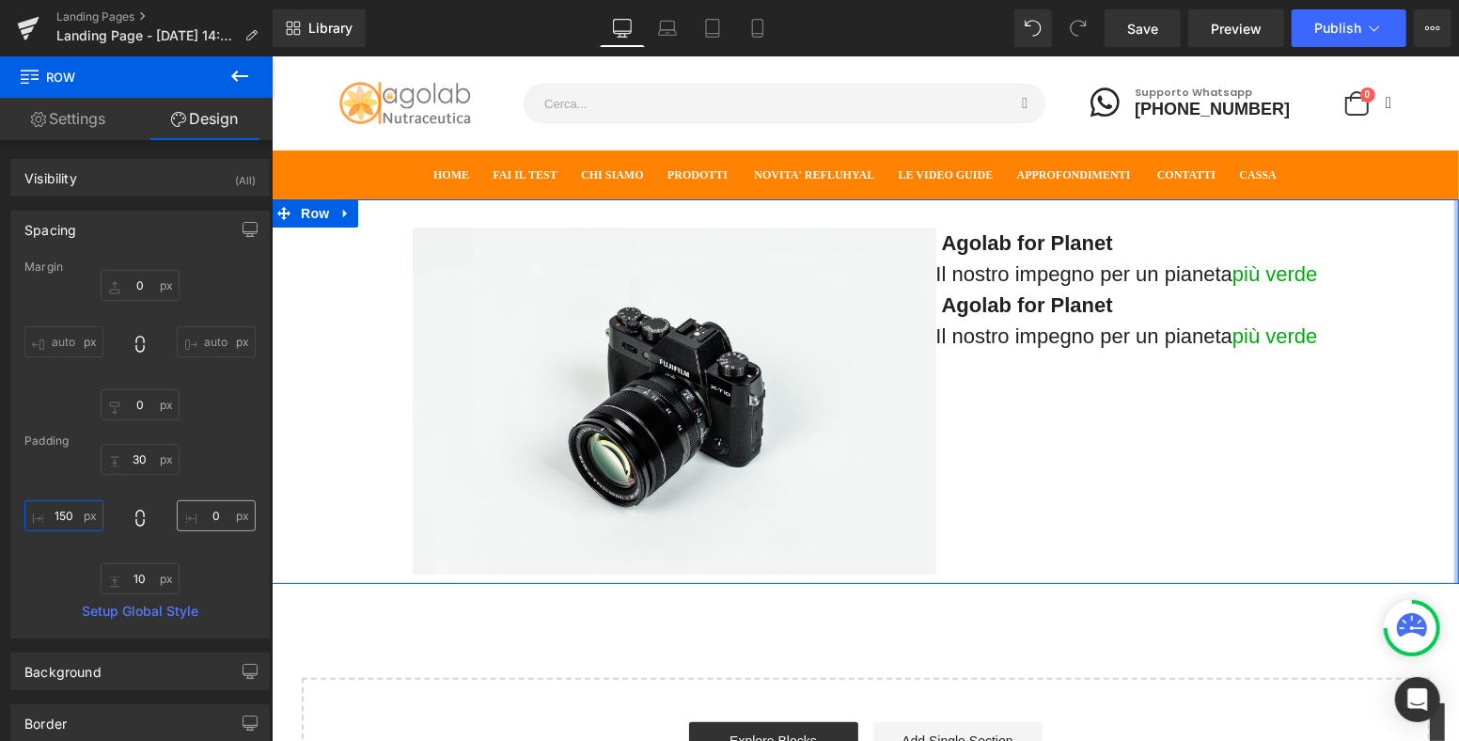
type input "150"
click at [207, 512] on input "0" at bounding box center [216, 515] width 79 height 31
type input "150"
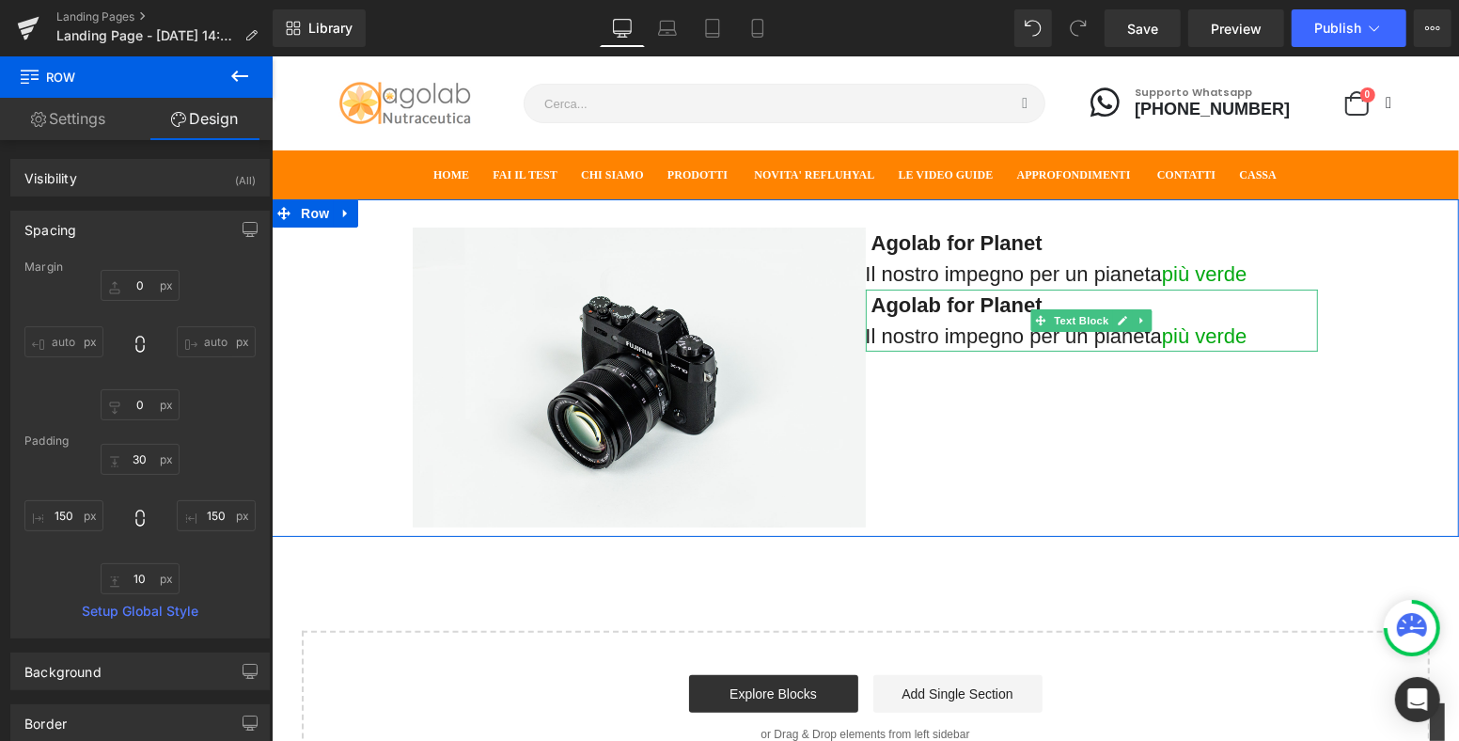
drag, startPoint x: 1204, startPoint y: 310, endPoint x: 1264, endPoint y: 318, distance: 59.7
click at [1218, 310] on p "Agolab for Planet" at bounding box center [1091, 304] width 453 height 31
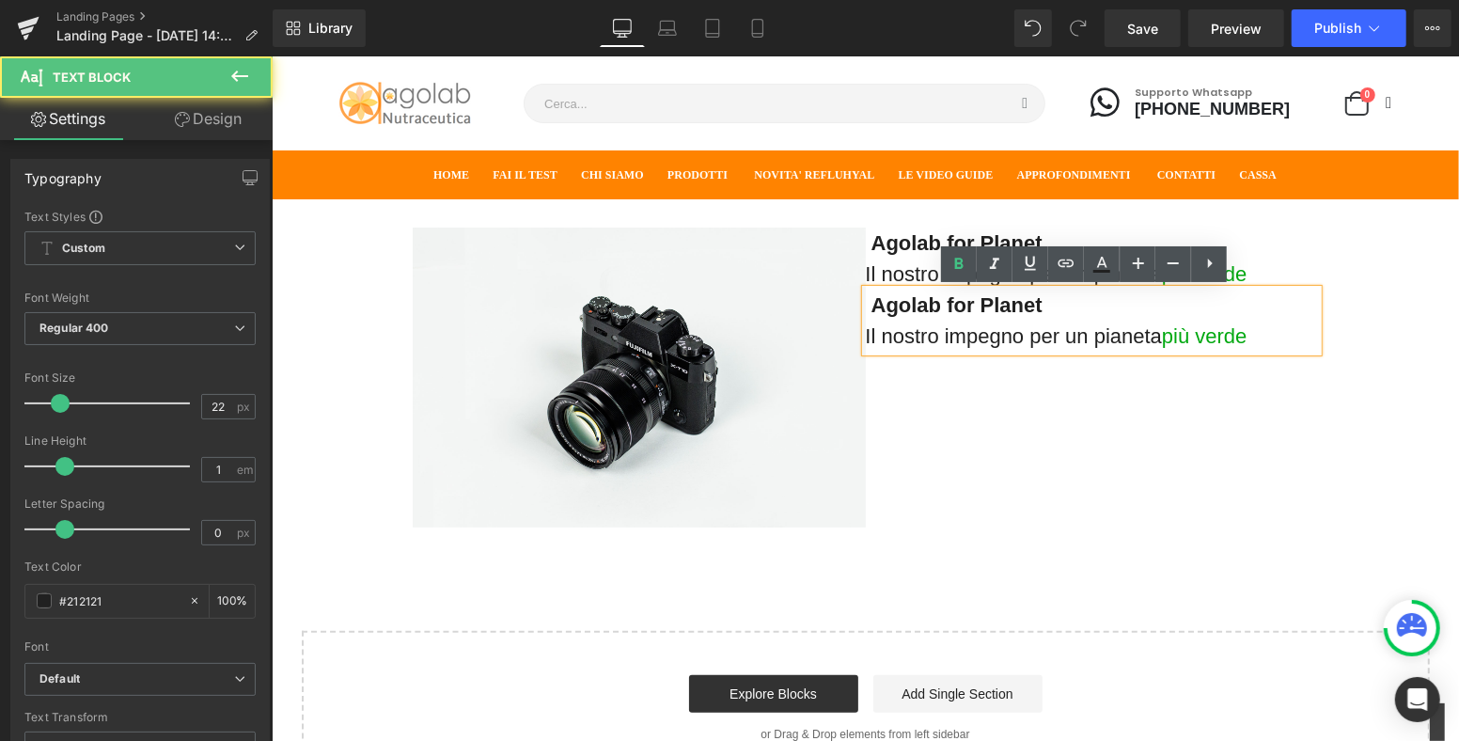
click at [1272, 322] on p "Il nostro impegno per un pianeta più verde" at bounding box center [1091, 335] width 453 height 31
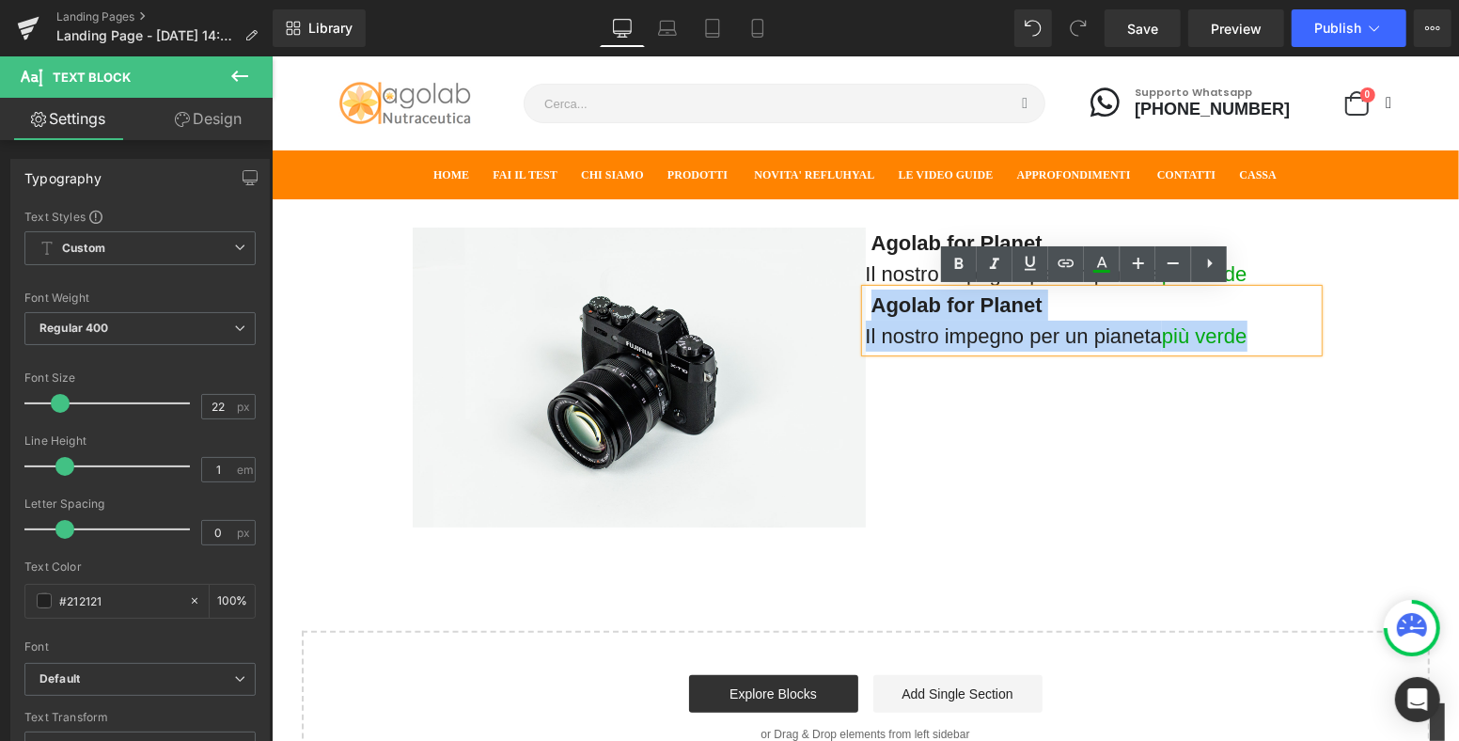
drag, startPoint x: 1236, startPoint y: 330, endPoint x: 860, endPoint y: 310, distance: 376.6
click at [865, 310] on div "Agolab for Planet Il nostro impegno per un pianeta più verde" at bounding box center [1091, 320] width 453 height 62
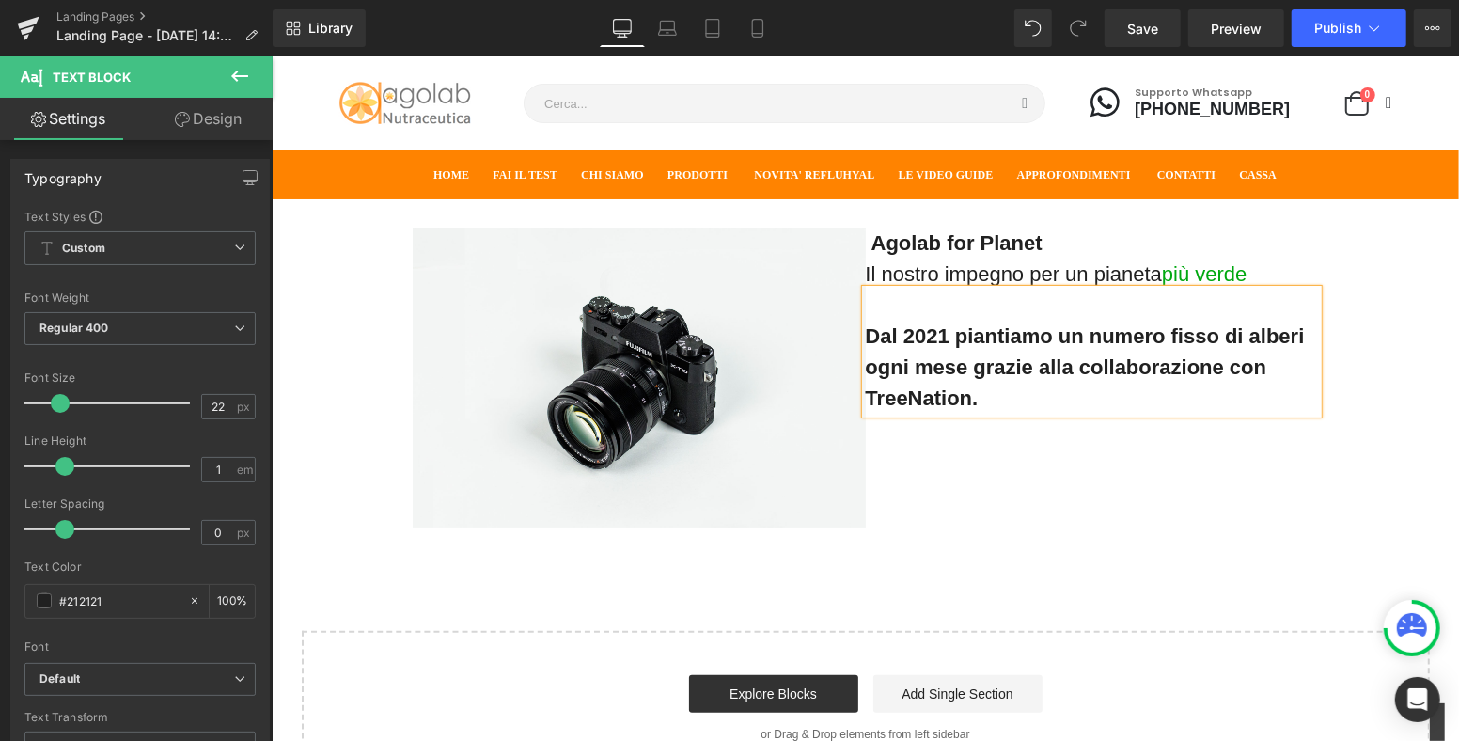
click at [868, 341] on span "Dal 2021 piantiamo un numero fisso di alberi ogni mese grazie alla collaborazio…" at bounding box center [1084, 366] width 439 height 86
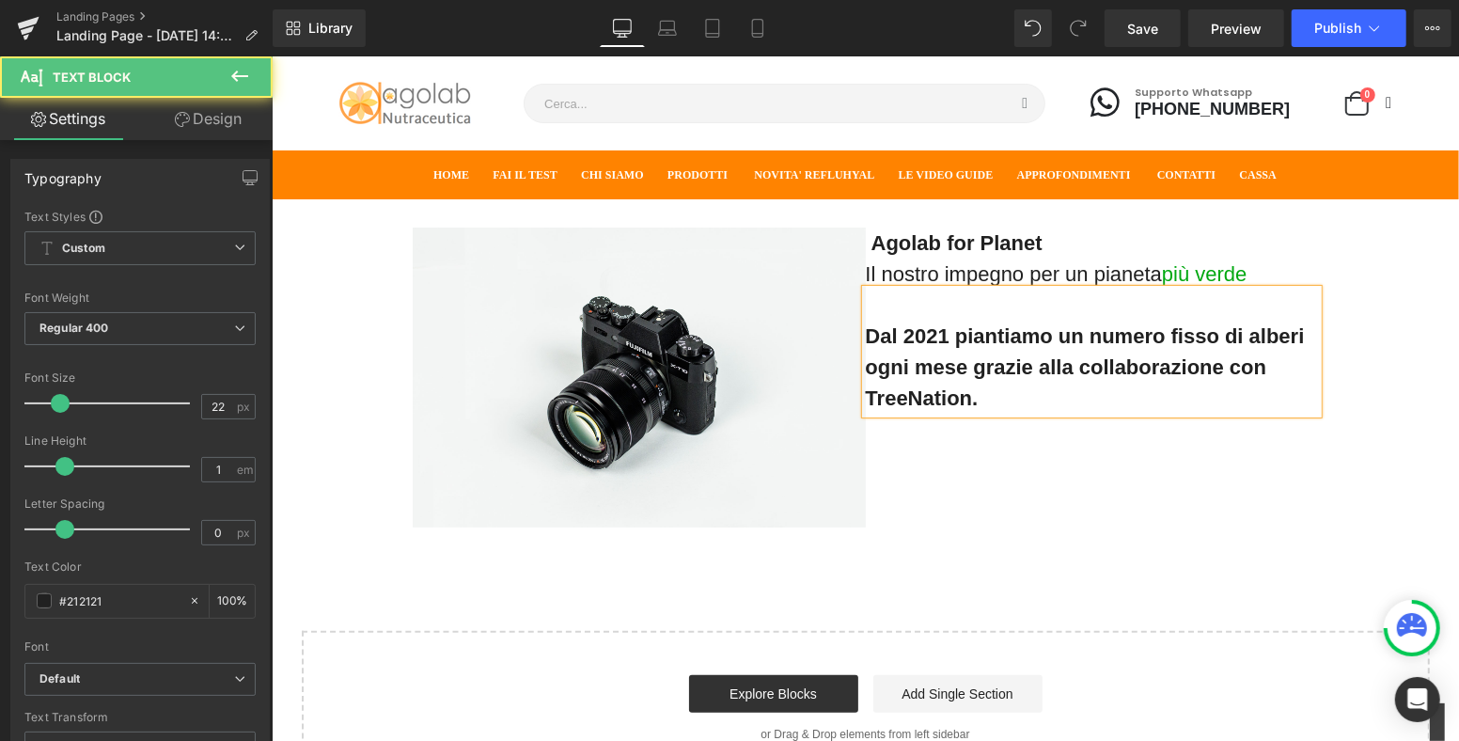
drag, startPoint x: 1004, startPoint y: 395, endPoint x: 923, endPoint y: 349, distance: 93.1
click at [865, 342] on p "Dal 2021 piantiamo un numero fisso di alberi ogni mese grazie alla collaborazio…" at bounding box center [1091, 366] width 453 height 93
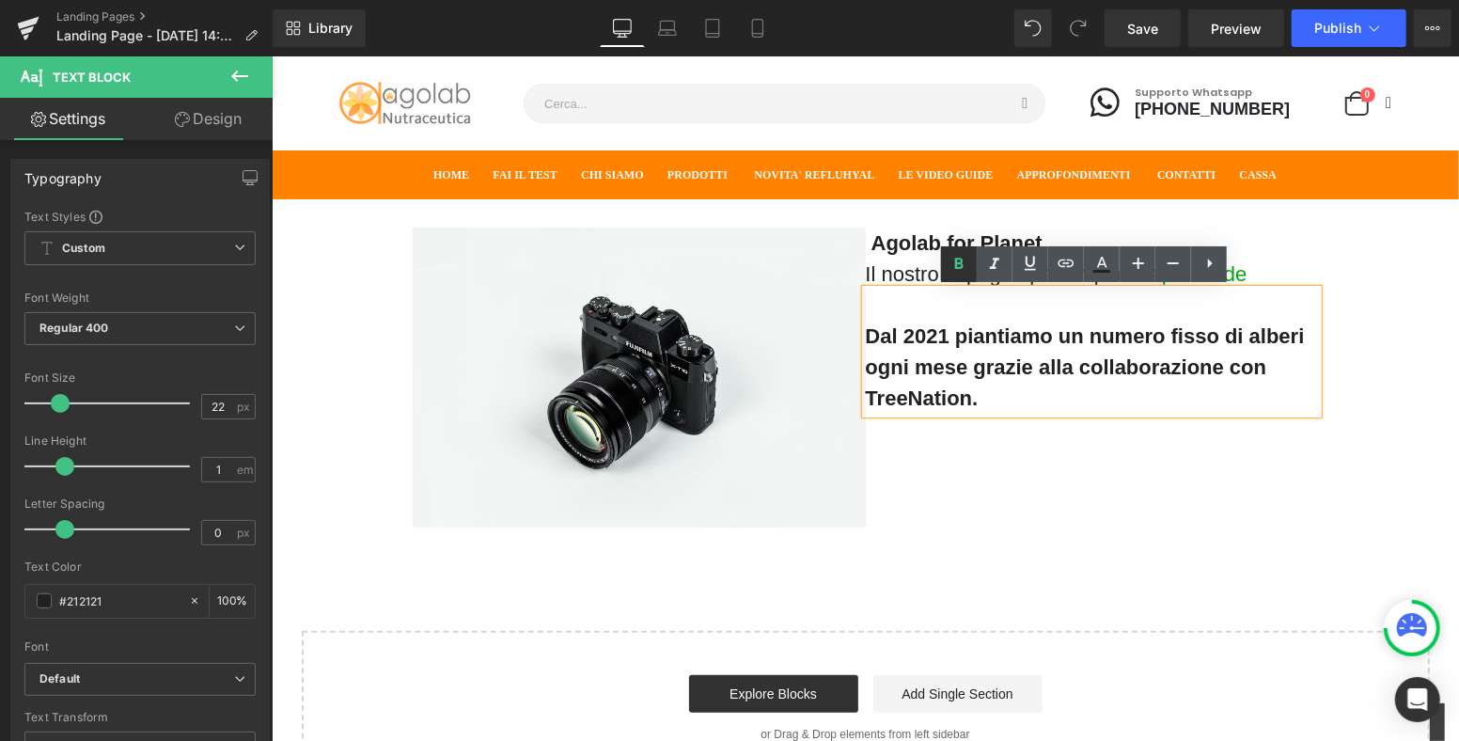
drag, startPoint x: 958, startPoint y: 267, endPoint x: 959, endPoint y: 279, distance: 12.3
click at [958, 267] on icon at bounding box center [959, 263] width 8 height 11
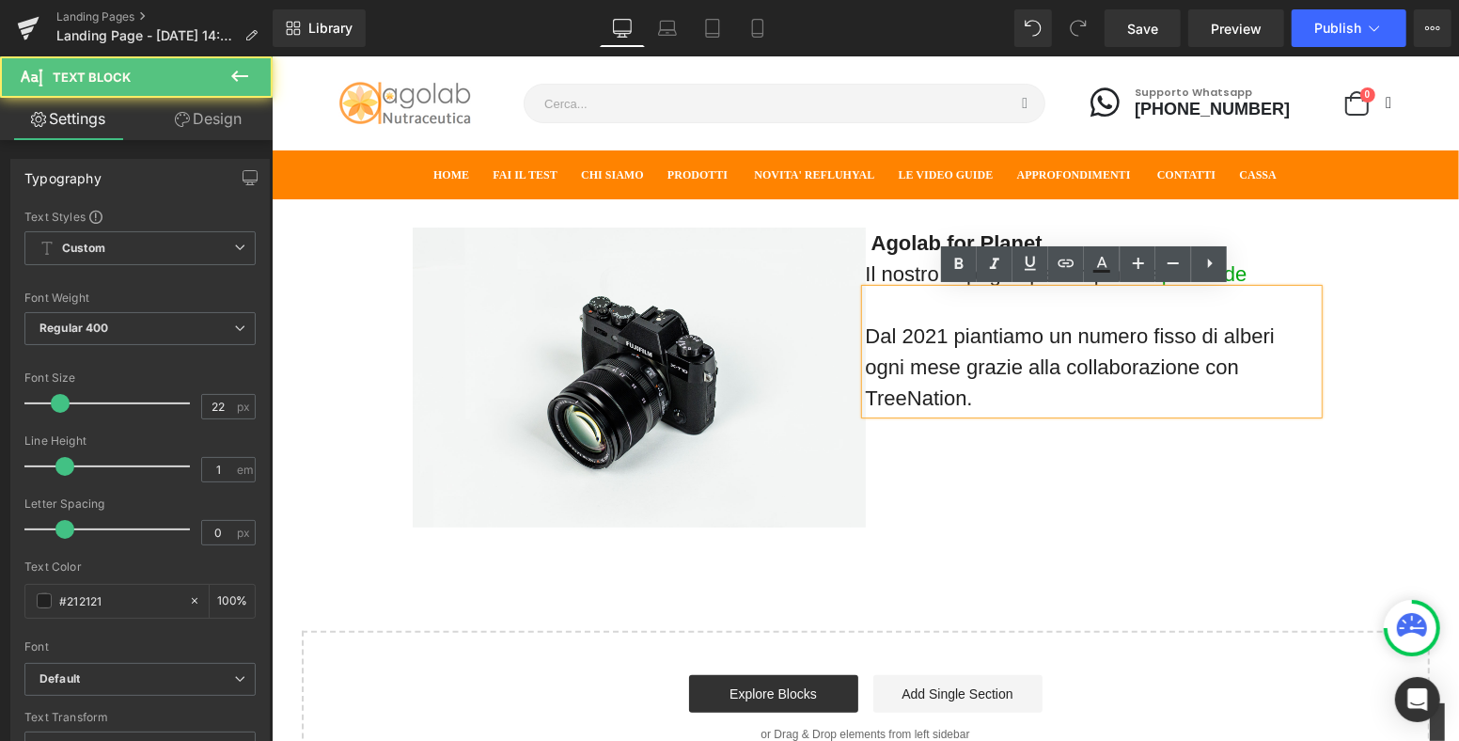
click at [990, 385] on p "Dal 2021 piantiamo un numero fisso di alberi ogni mese grazie alla collaborazio…" at bounding box center [1091, 366] width 453 height 93
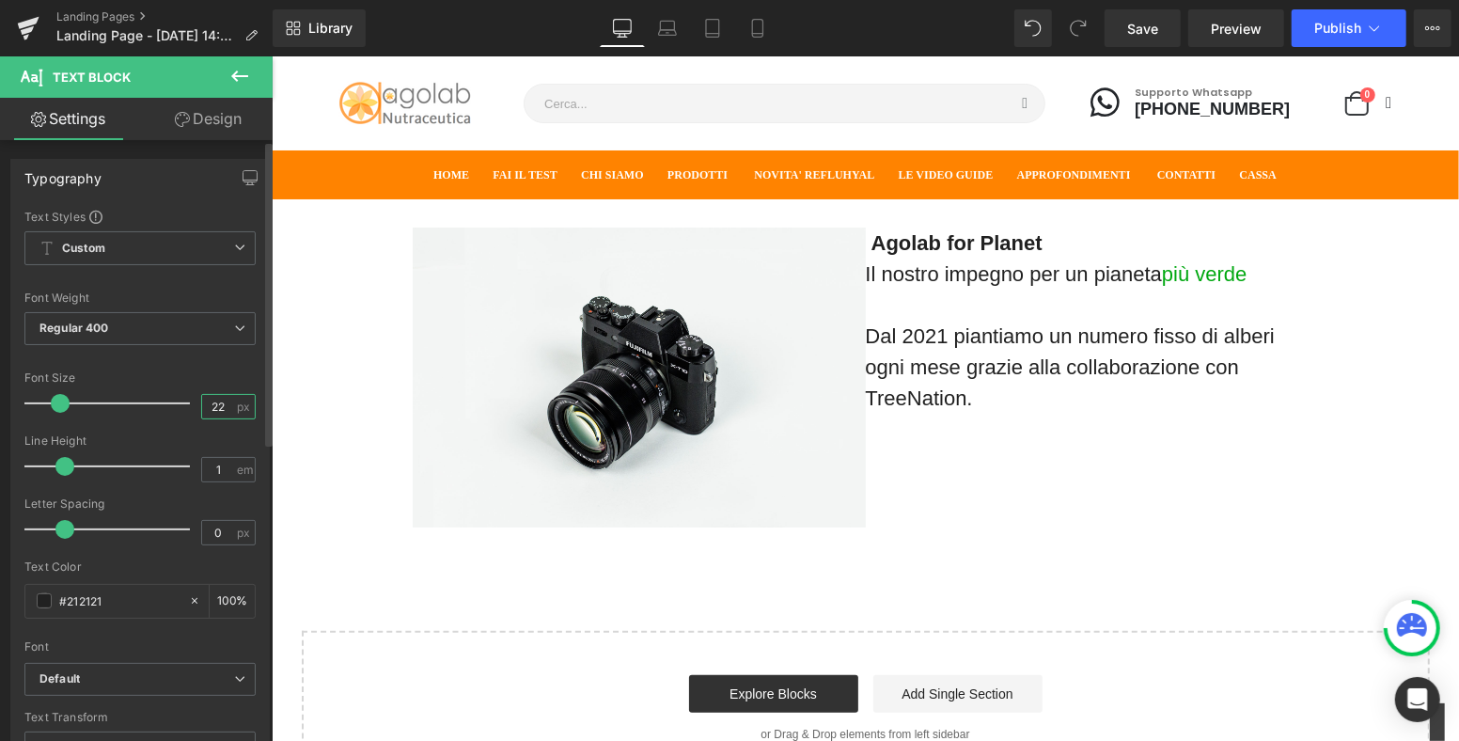
drag, startPoint x: 210, startPoint y: 401, endPoint x: 187, endPoint y: 398, distance: 22.9
click at [187, 398] on div "Font Size 22 px" at bounding box center [139, 402] width 231 height 63
type input "18"
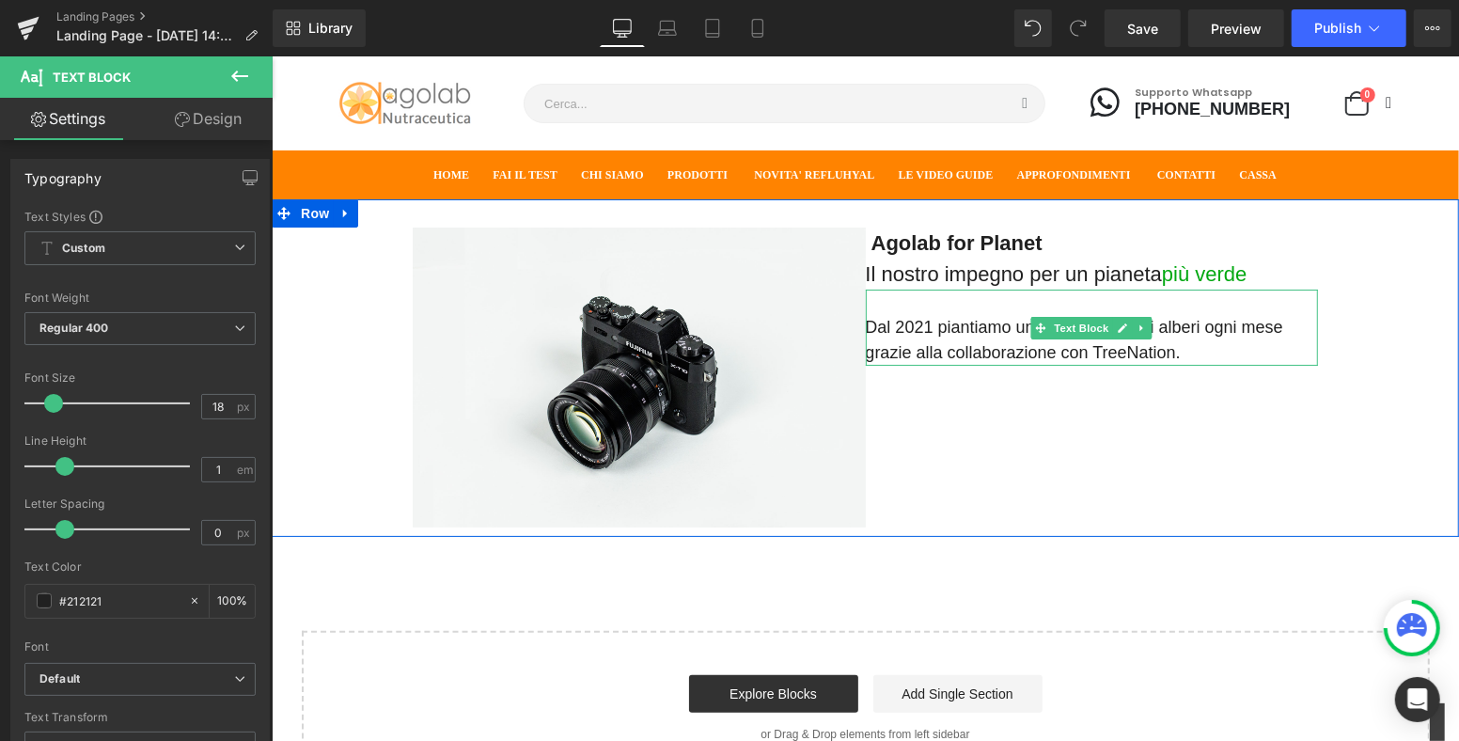
click at [1183, 353] on p "Dal 2021 piantiamo un numero fisso di alberi ogni mese grazie alla collaborazio…" at bounding box center [1091, 339] width 453 height 51
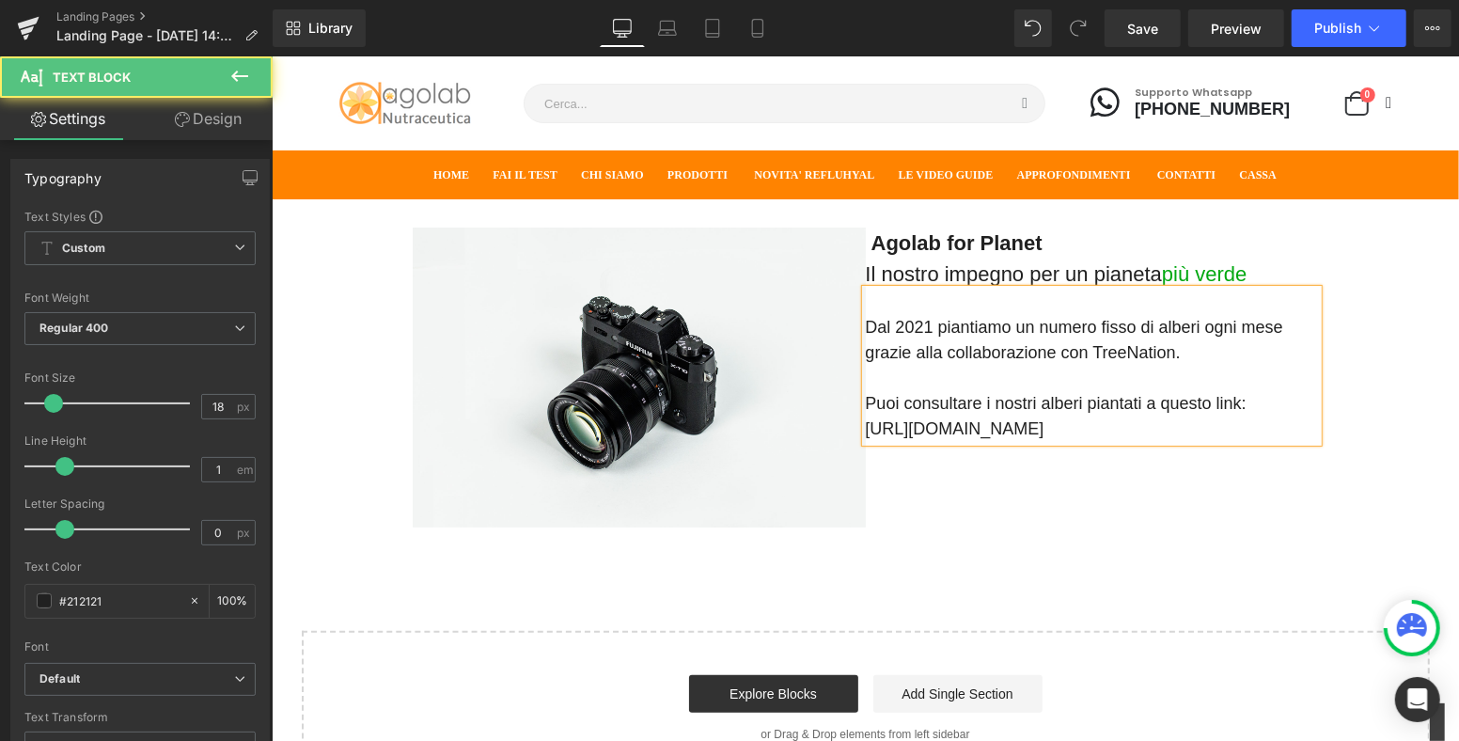
click at [865, 424] on p "Dal 2021 piantiamo un numero fisso di alberi ogni mese grazie alla collaborazio…" at bounding box center [1091, 377] width 453 height 127
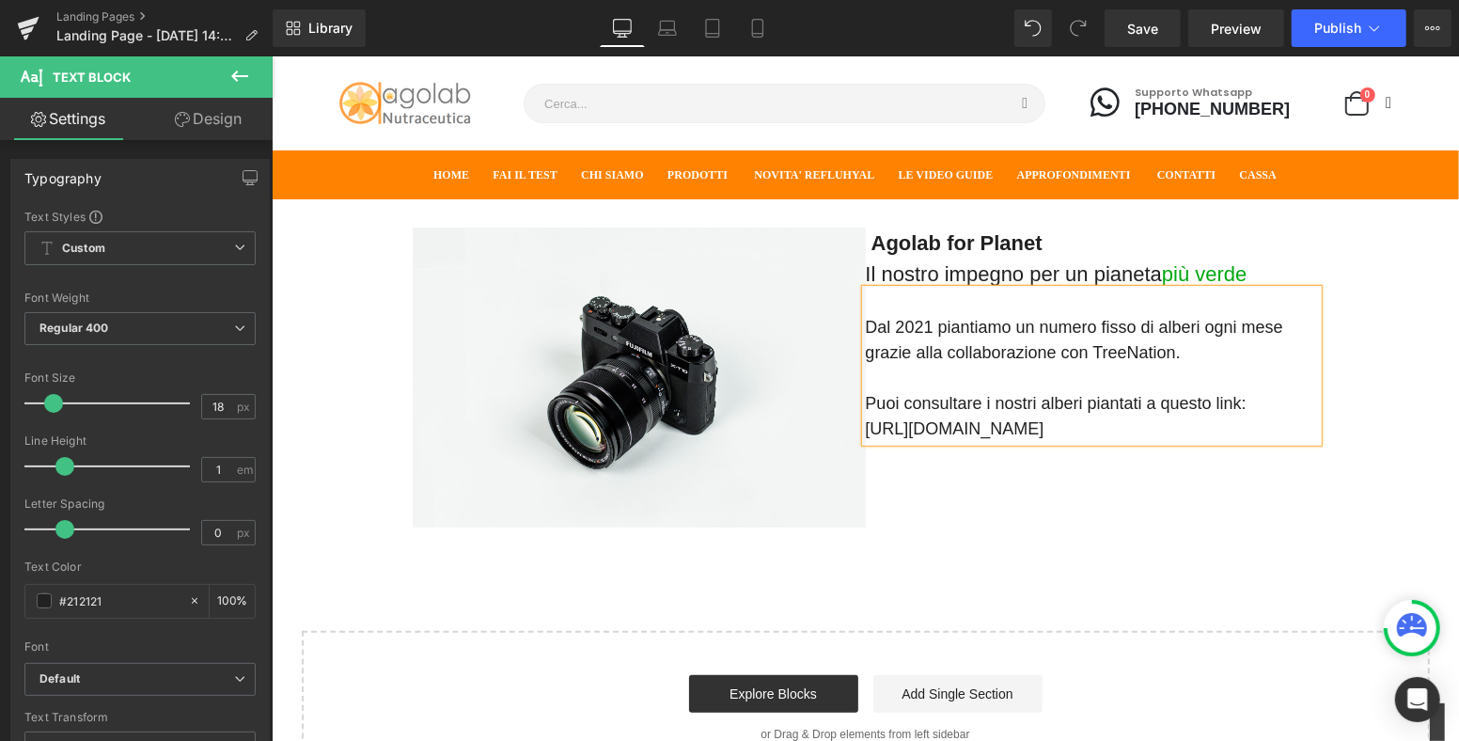
click at [865, 401] on p "Dal 2021 piantiamo un numero fisso di alberi ogni mese grazie alla collaborazio…" at bounding box center [1091, 377] width 453 height 127
click at [865, 322] on p "Dal 2021 piantiamo un numero fisso di alberi ogni mese grazie alla collaborazio…" at bounding box center [1091, 377] width 453 height 127
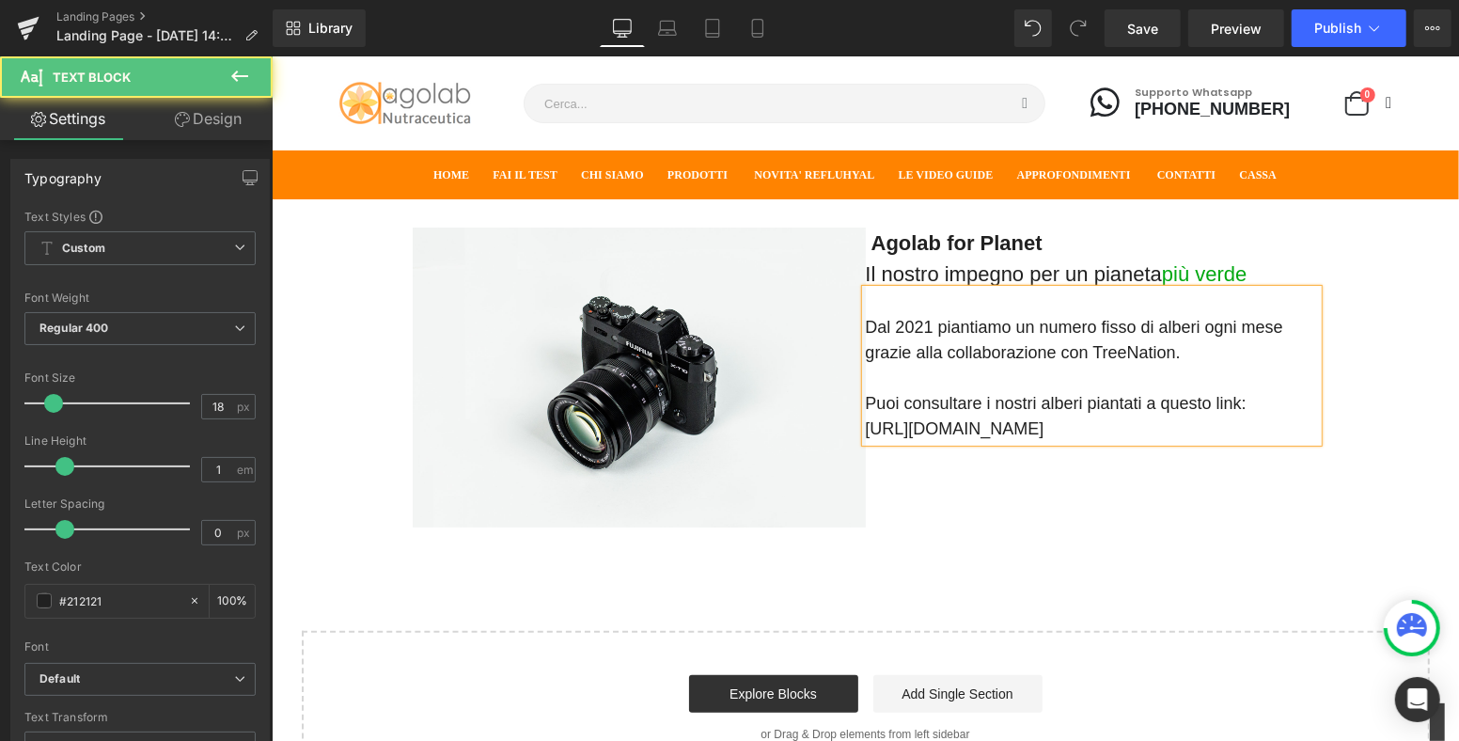
click at [865, 355] on p "Dal 2021 piantiamo un numero fisso di alberi ogni mese grazie alla collaborazio…" at bounding box center [1091, 377] width 453 height 127
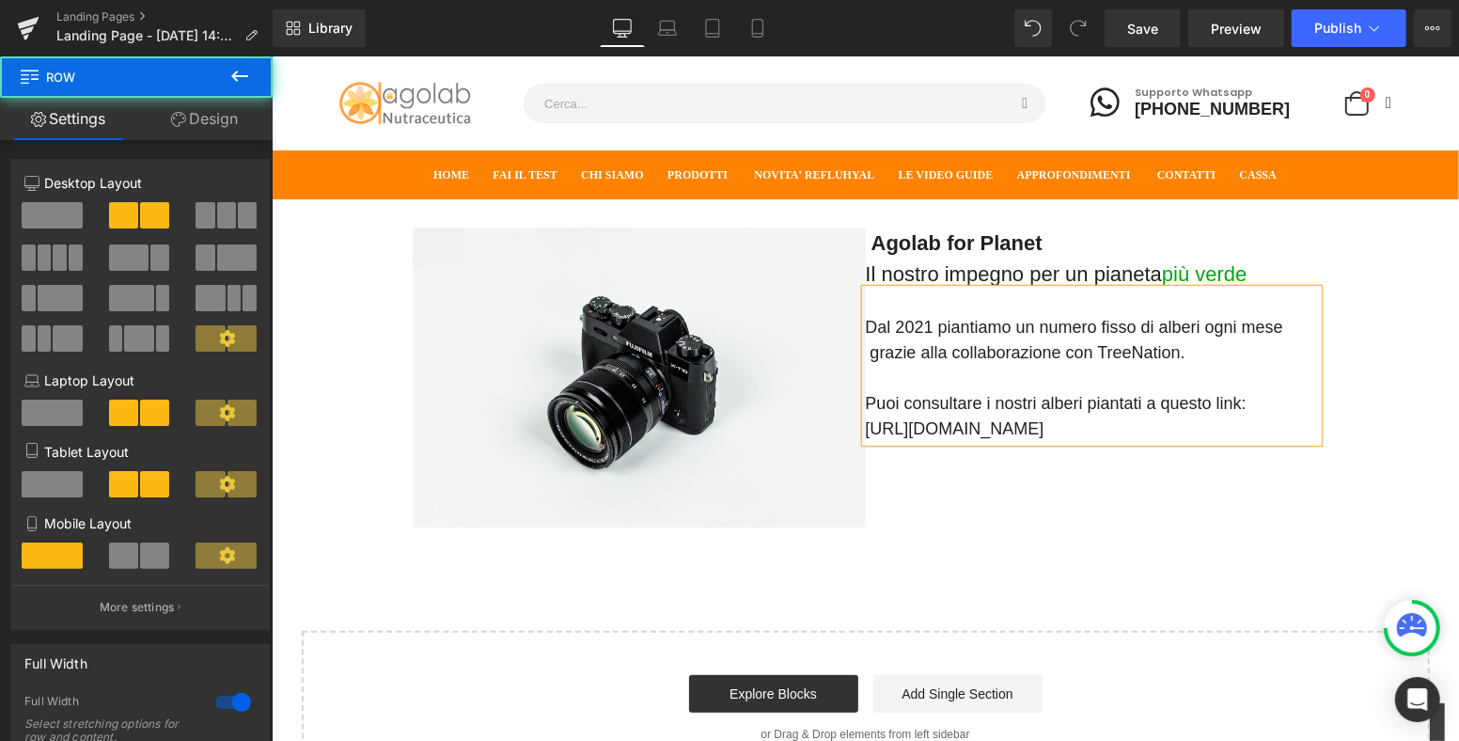
click at [1360, 368] on div "Image Agolab for Planet Il nostro impegno per un pianeta più verde Text Block D…" at bounding box center [864, 367] width 1187 height 338
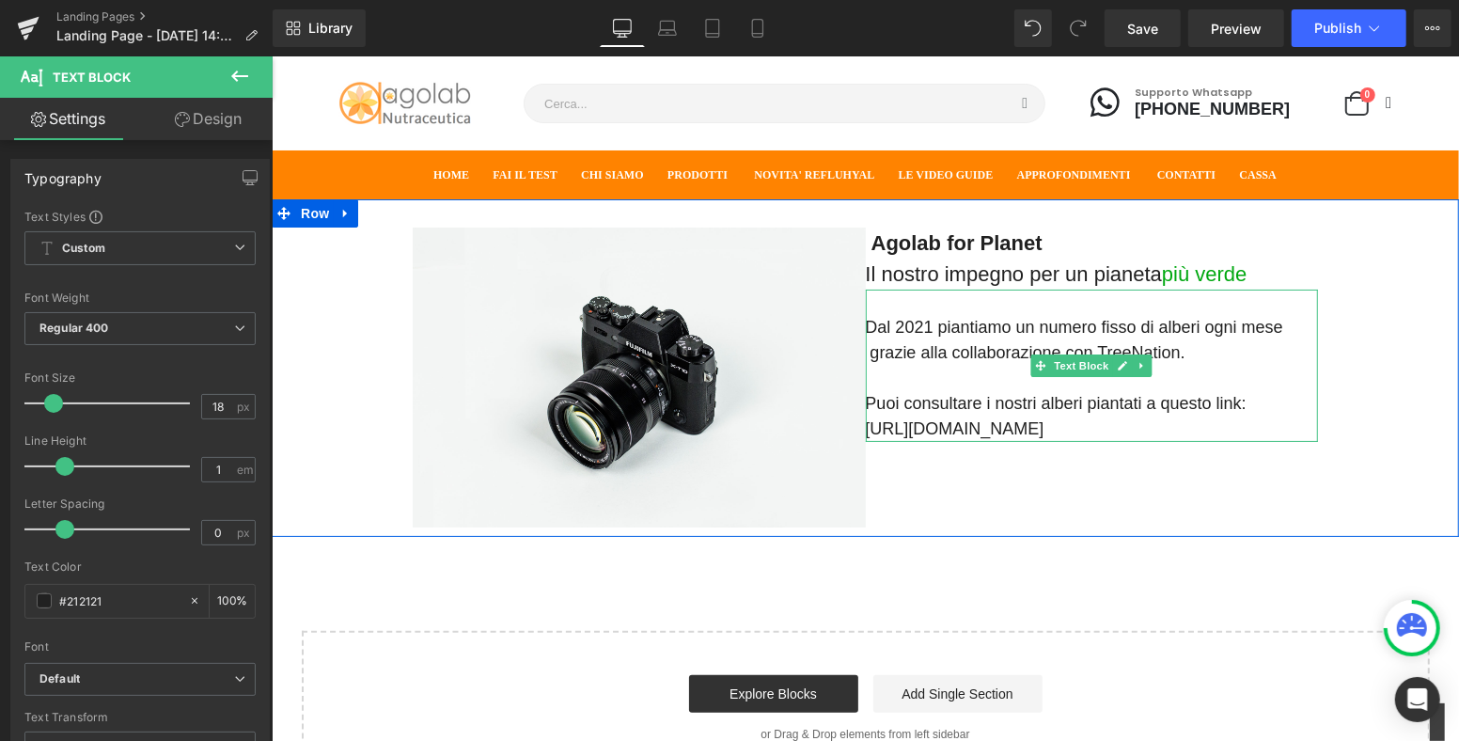
drag, startPoint x: 1252, startPoint y: 398, endPoint x: 1145, endPoint y: 397, distance: 107.2
click at [1145, 397] on p "Dal 2021 piantiamo un numero fisso di alberi ogni mese grazie alla collaborazio…" at bounding box center [1091, 377] width 453 height 127
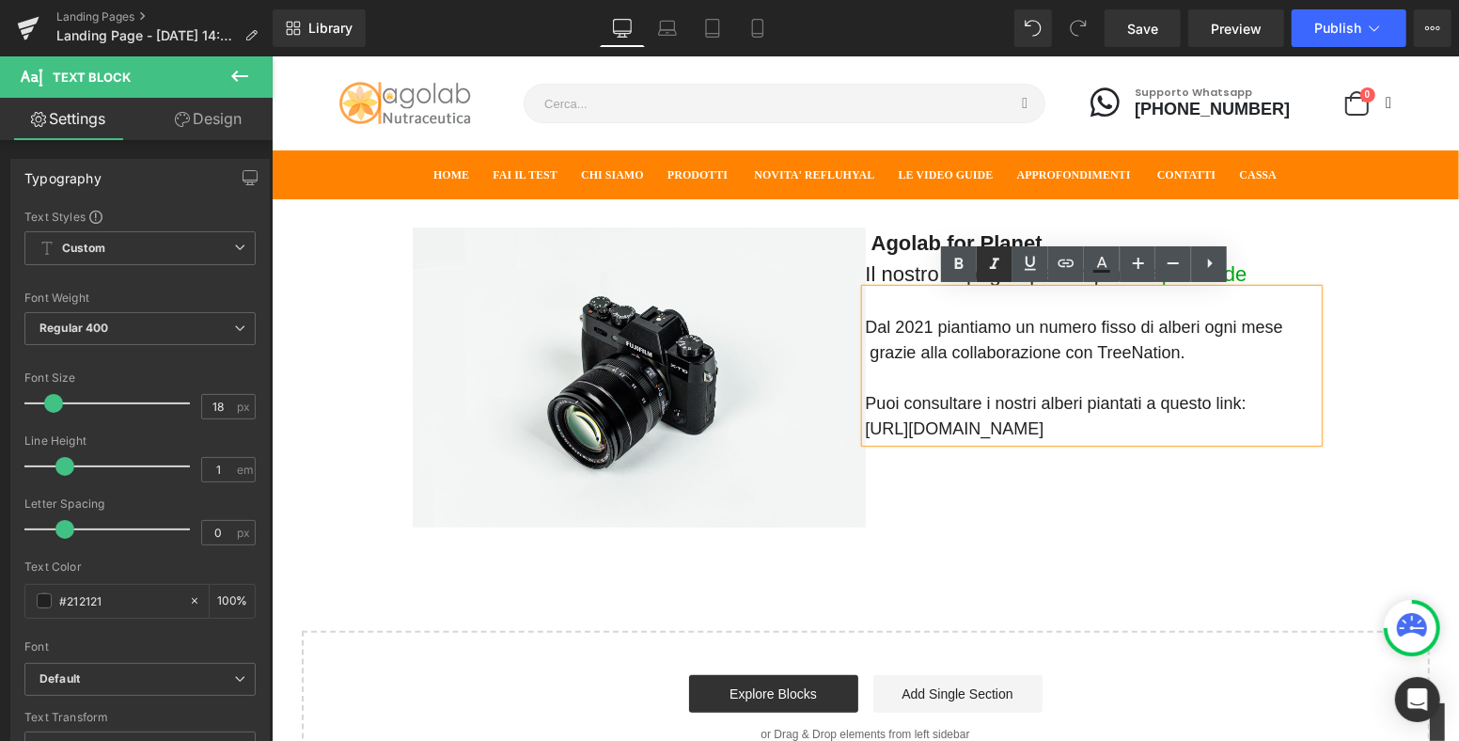
drag, startPoint x: 957, startPoint y: 263, endPoint x: 982, endPoint y: 278, distance: 28.7
click at [957, 263] on icon at bounding box center [959, 263] width 8 height 11
click at [1338, 388] on div "Image Agolab for Planet Il nostro impegno per un pianeta più verde Text Block D…" at bounding box center [864, 367] width 1187 height 338
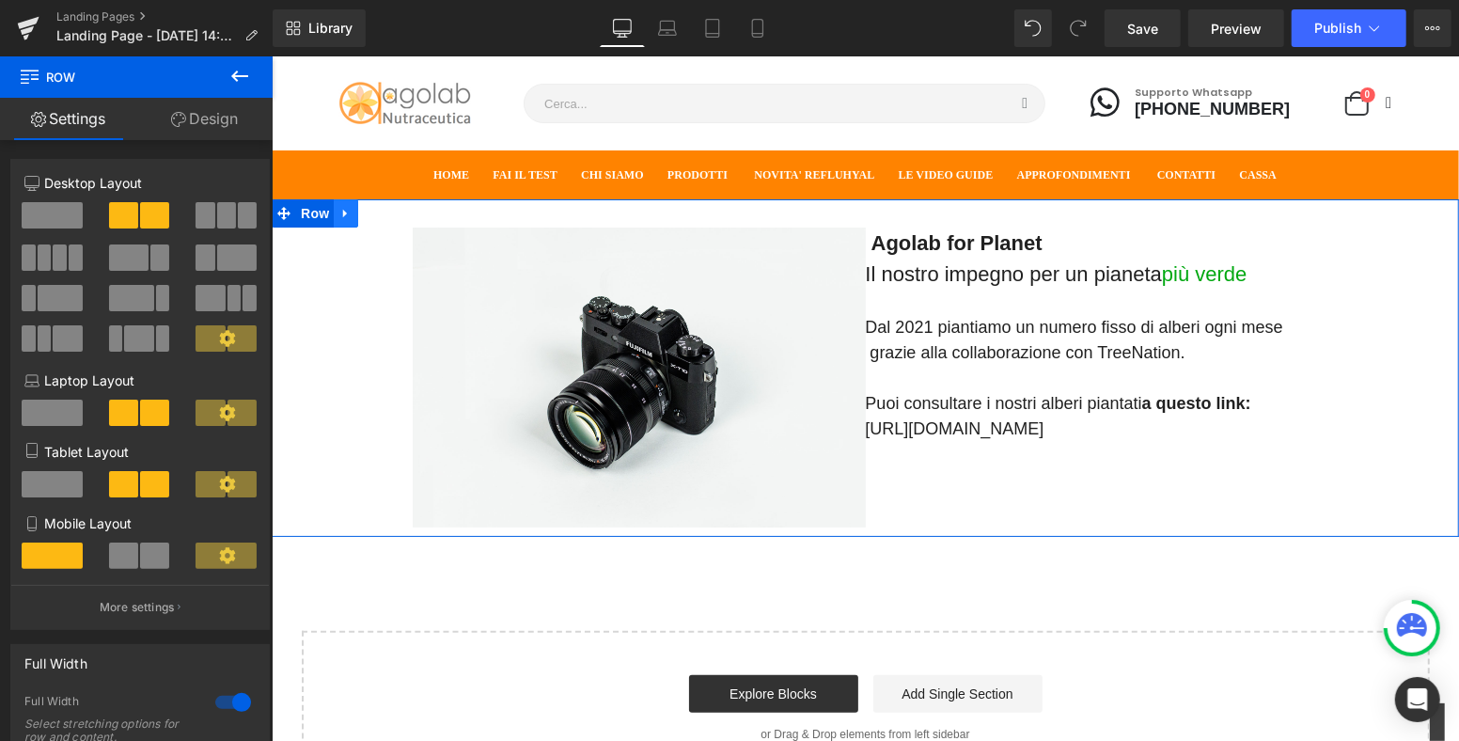
click at [345, 218] on link at bounding box center [345, 212] width 24 height 28
drag, startPoint x: 367, startPoint y: 213, endPoint x: 537, endPoint y: 299, distance: 190.5
click at [367, 213] on icon at bounding box center [369, 212] width 13 height 13
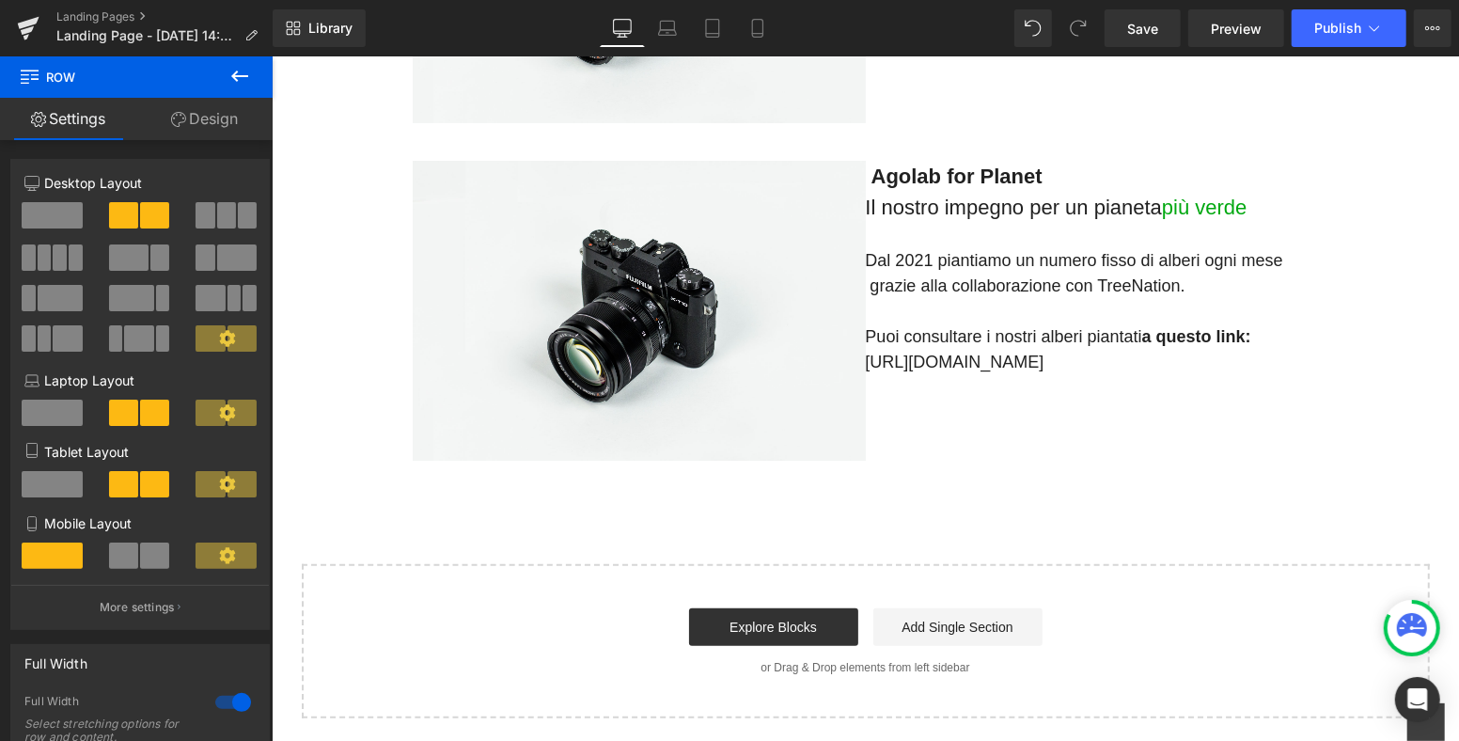
scroll to position [301, 0]
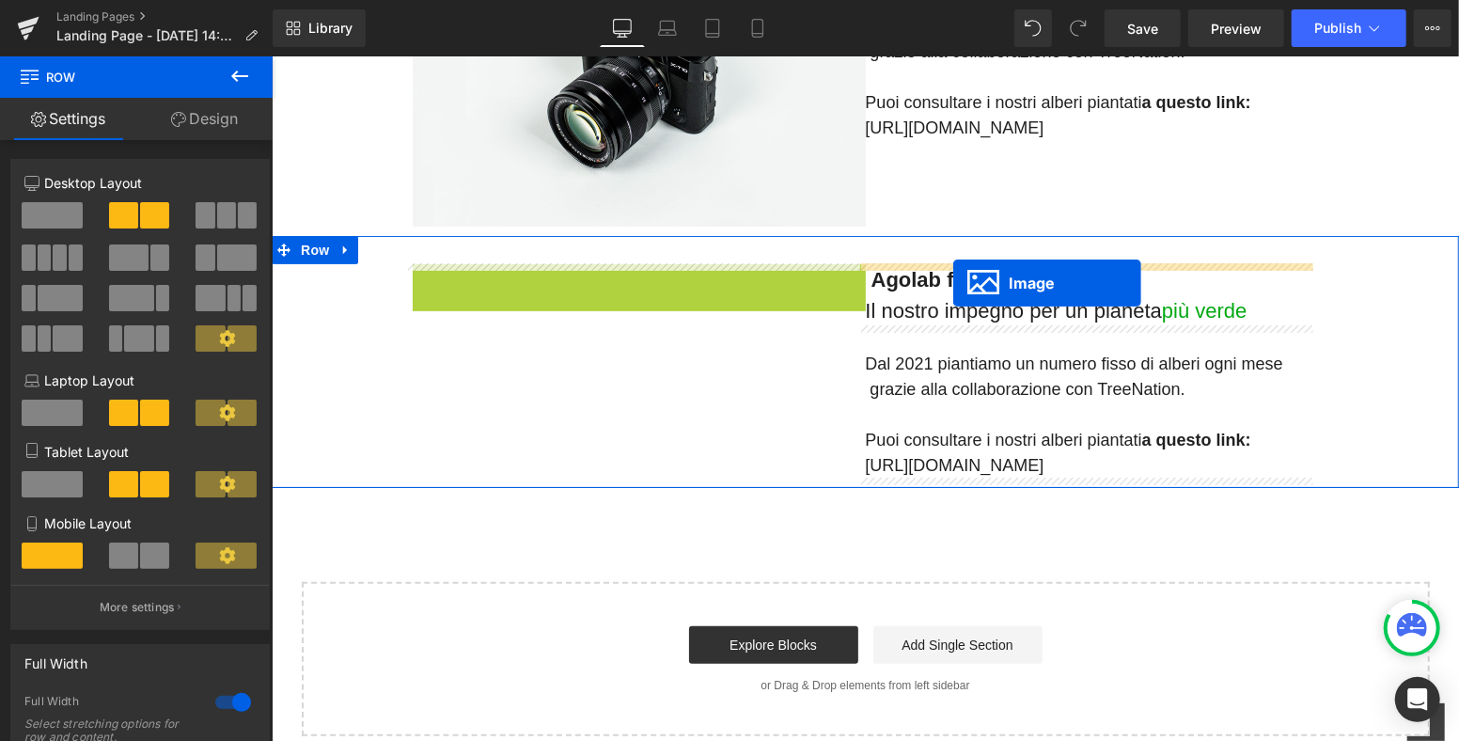
drag, startPoint x: 599, startPoint y: 406, endPoint x: 952, endPoint y: 282, distance: 374.7
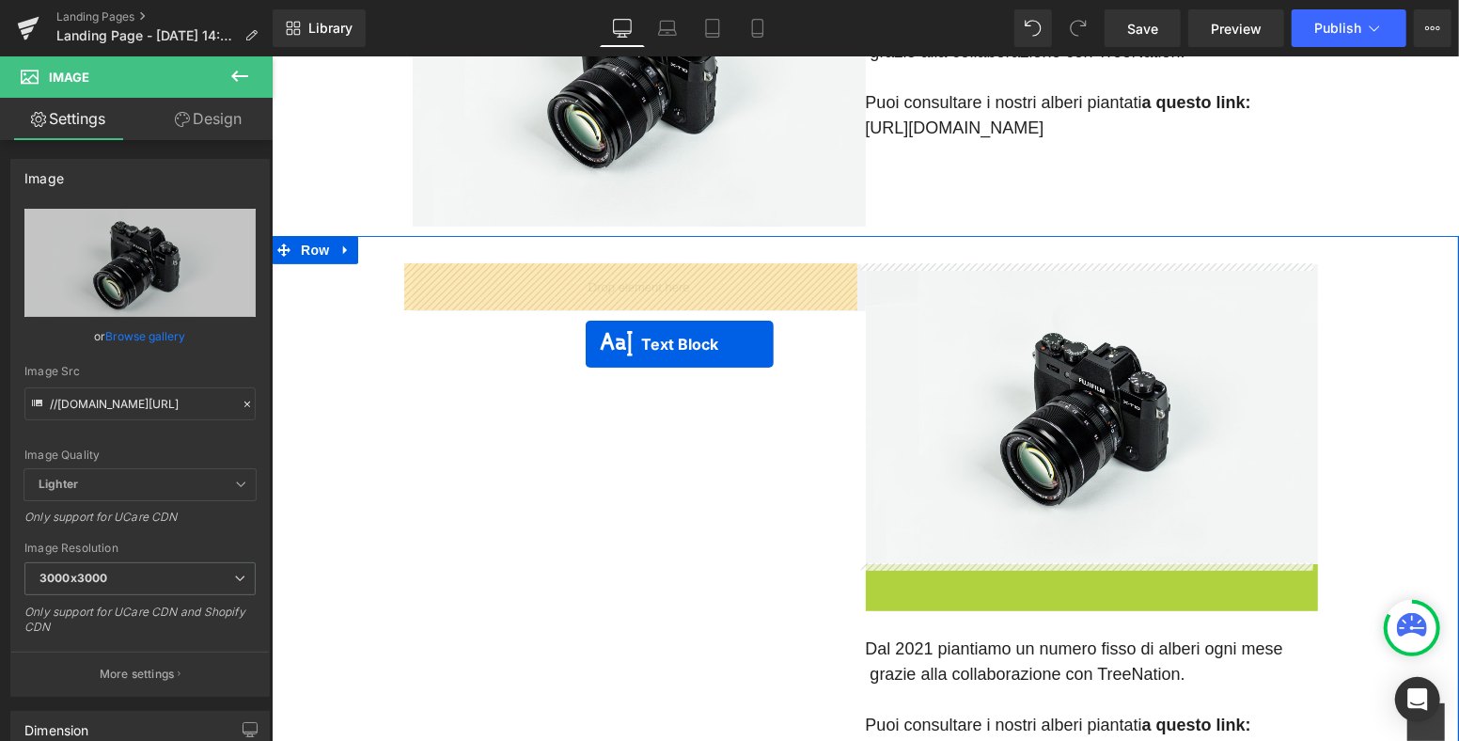
drag, startPoint x: 1030, startPoint y: 590, endPoint x: 580, endPoint y: 341, distance: 513.9
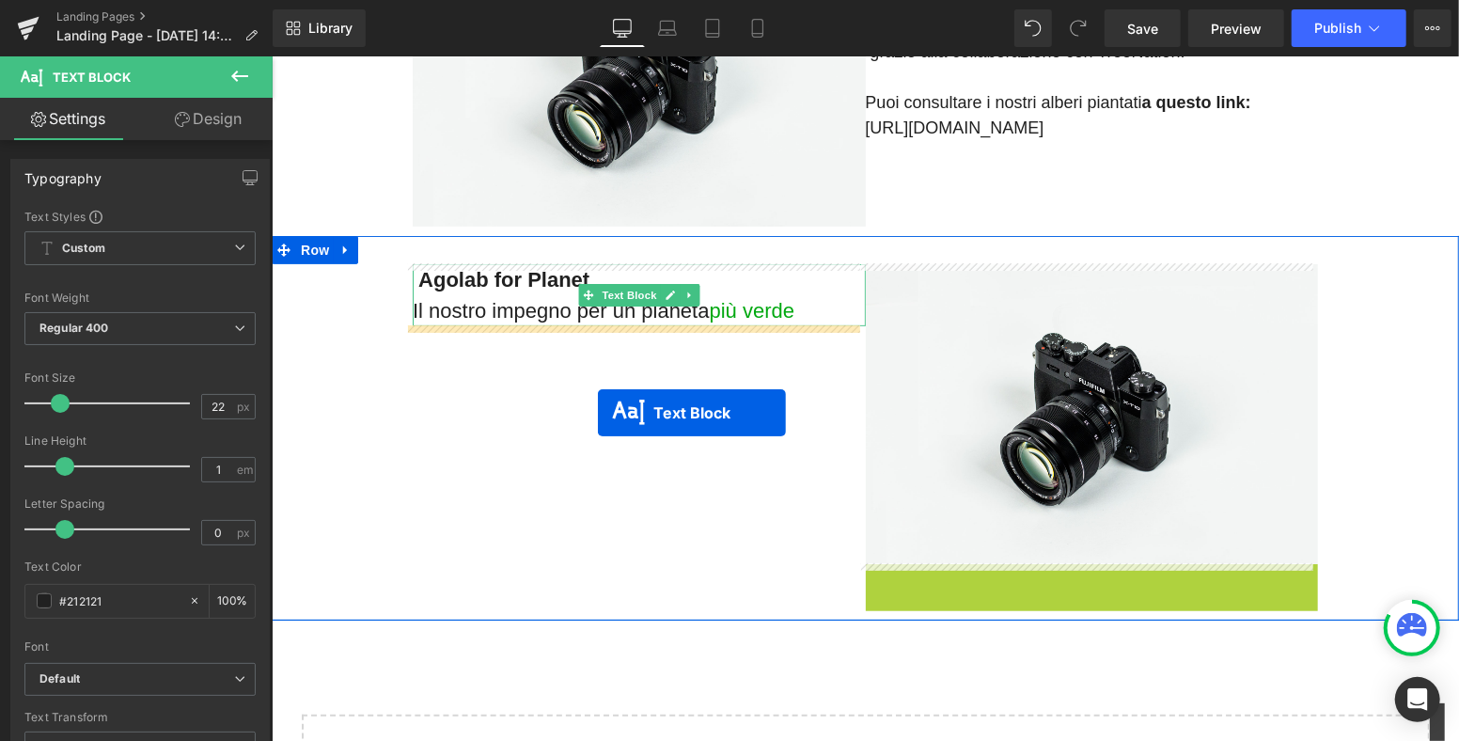
drag, startPoint x: 1026, startPoint y: 635, endPoint x: 560, endPoint y: 392, distance: 524.8
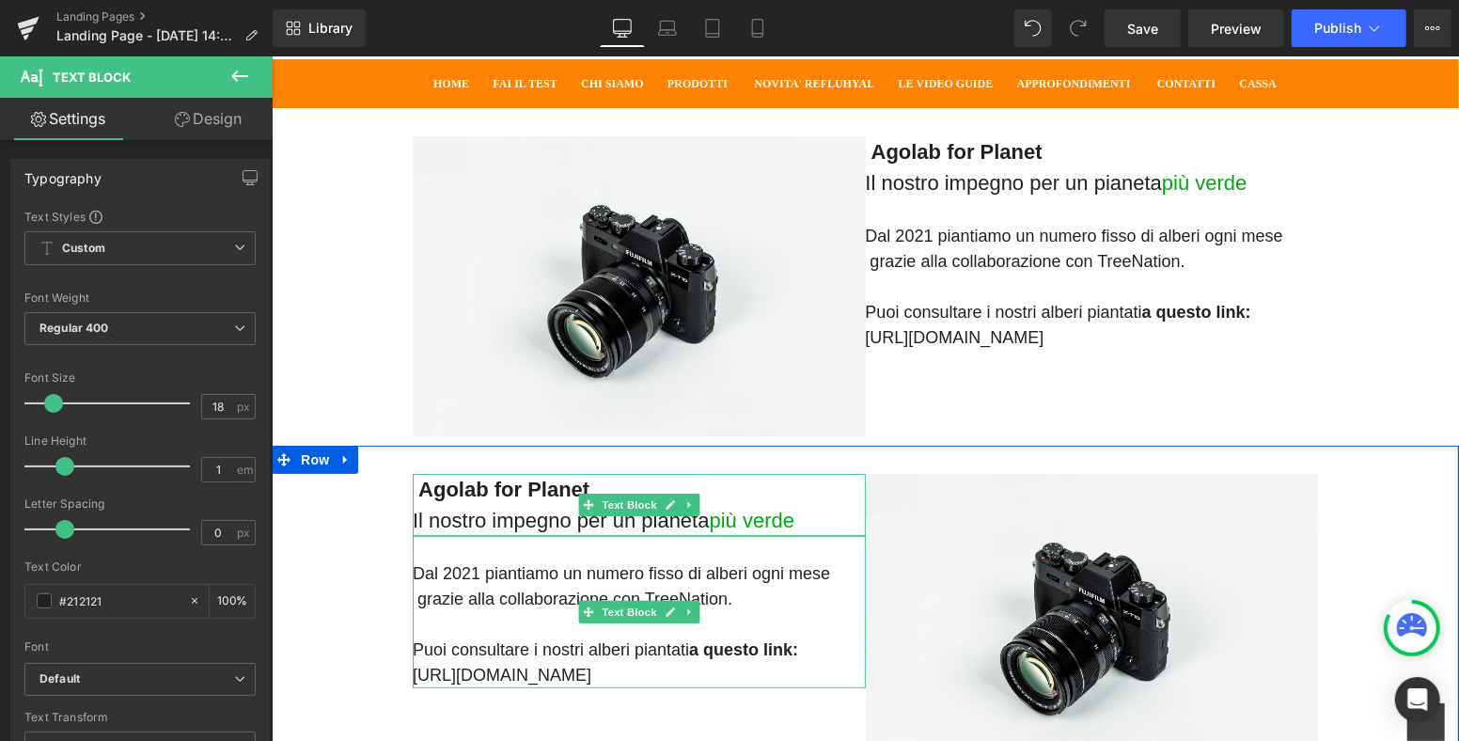
scroll to position [0, 0]
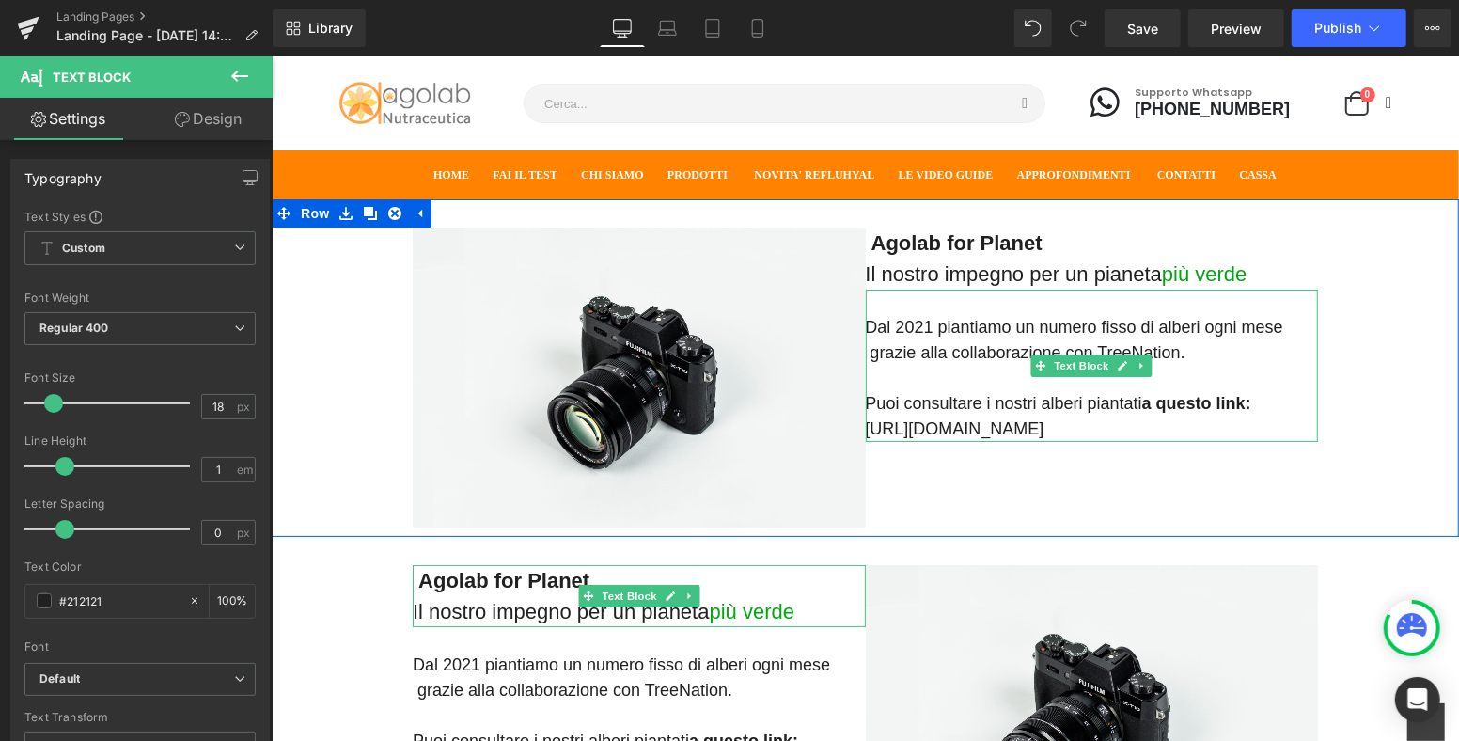
click at [1205, 345] on p "Dal 2021 piantiamo un numero fisso di alberi ogni mese grazie alla collaborazio…" at bounding box center [1091, 377] width 453 height 127
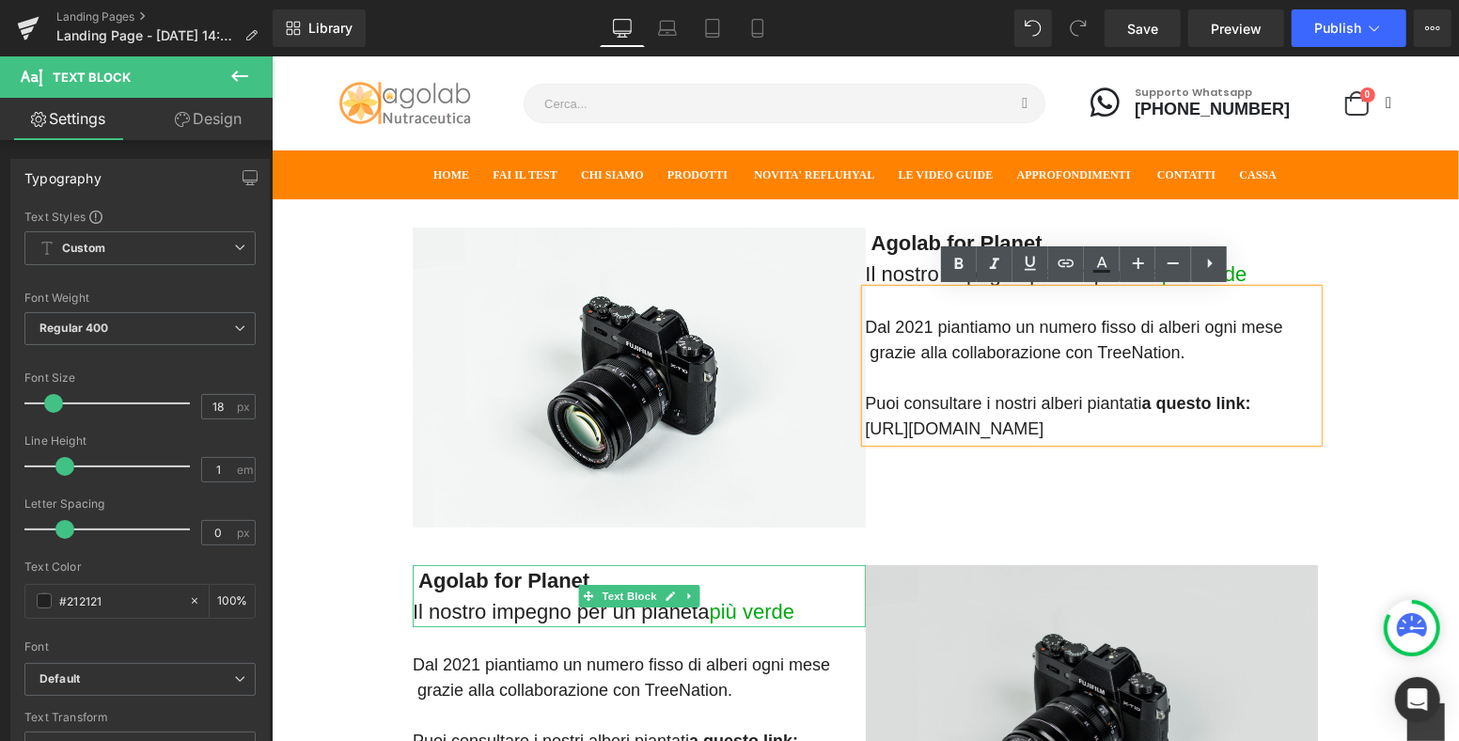
scroll to position [313, 0]
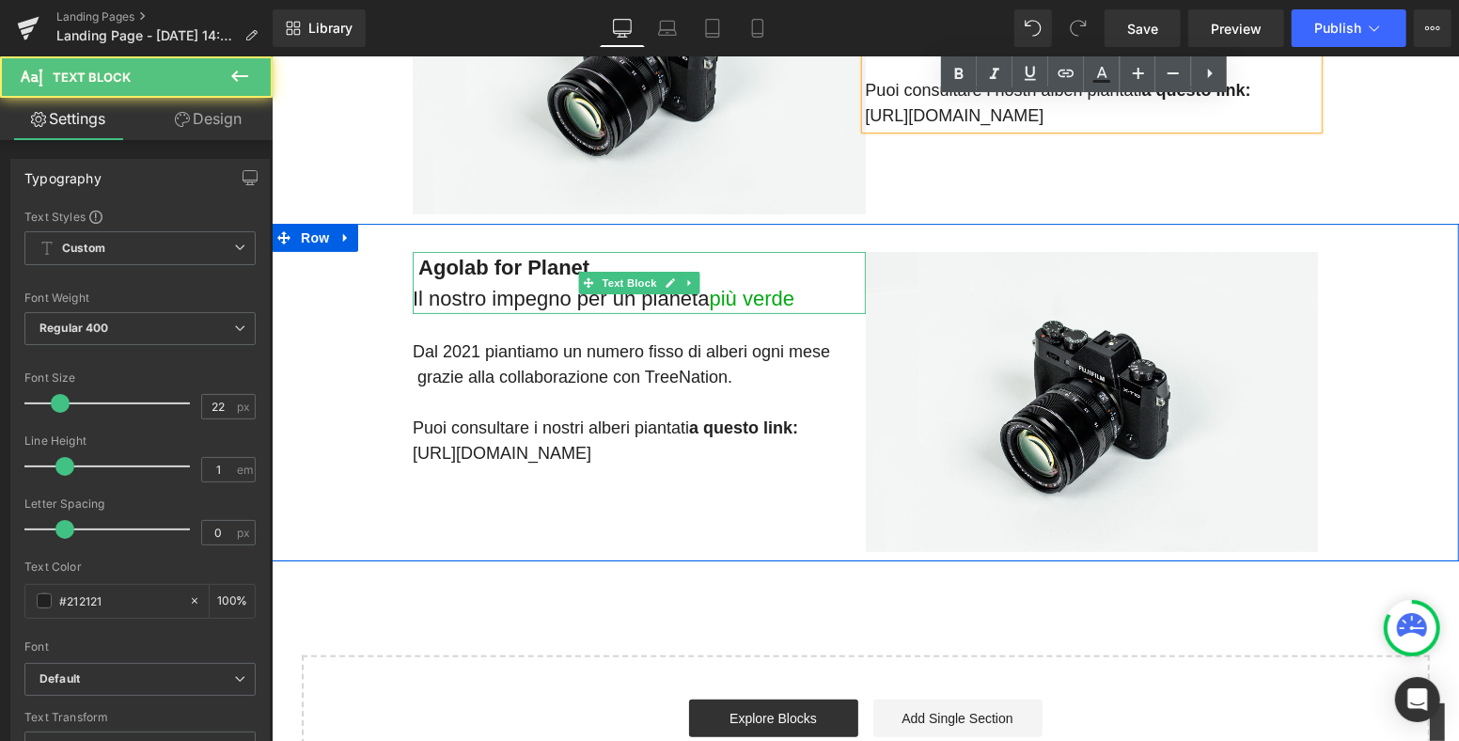
click at [492, 278] on p "Agolab for Planet" at bounding box center [638, 266] width 453 height 31
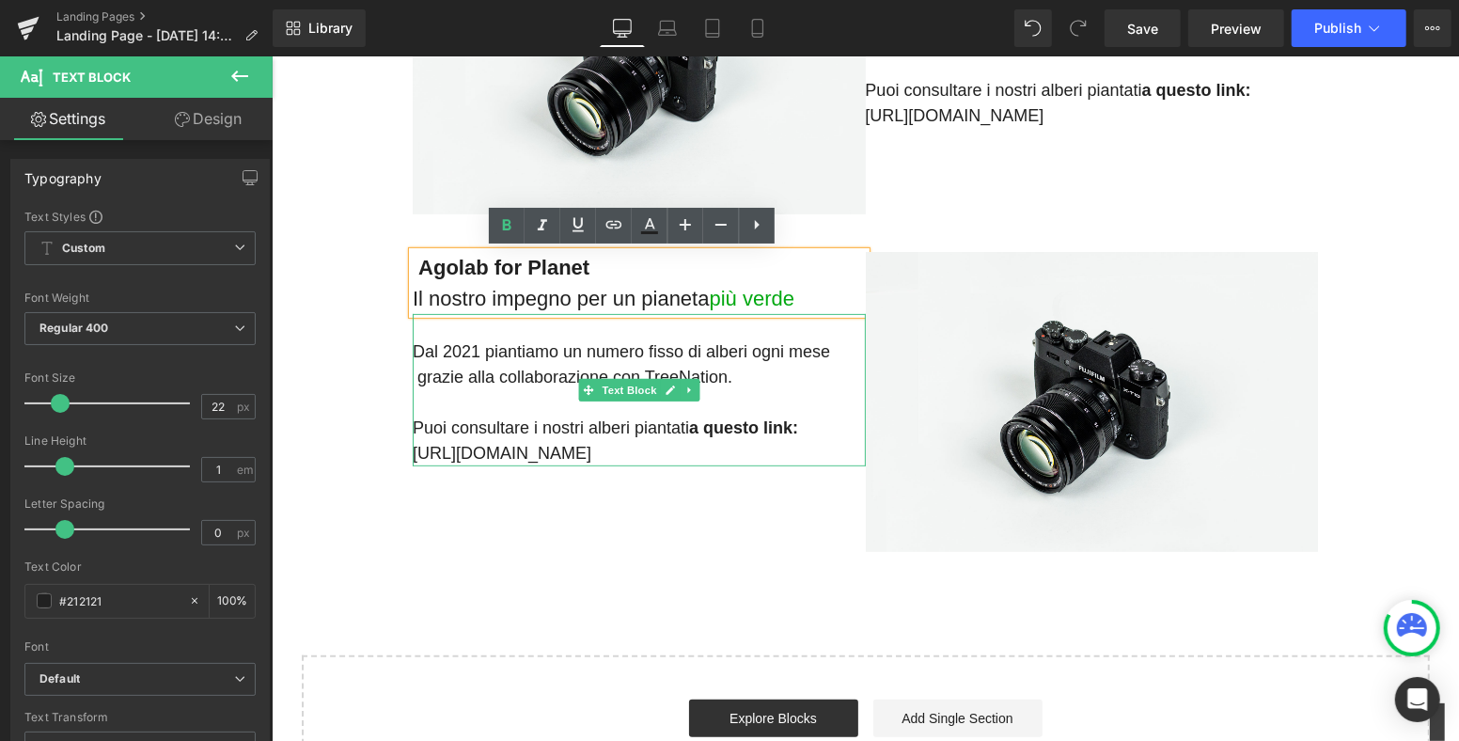
click at [456, 350] on p "Dal 2021 piantiamo un numero fisso di alberi ogni mese grazie alla collaborazio…" at bounding box center [638, 401] width 453 height 127
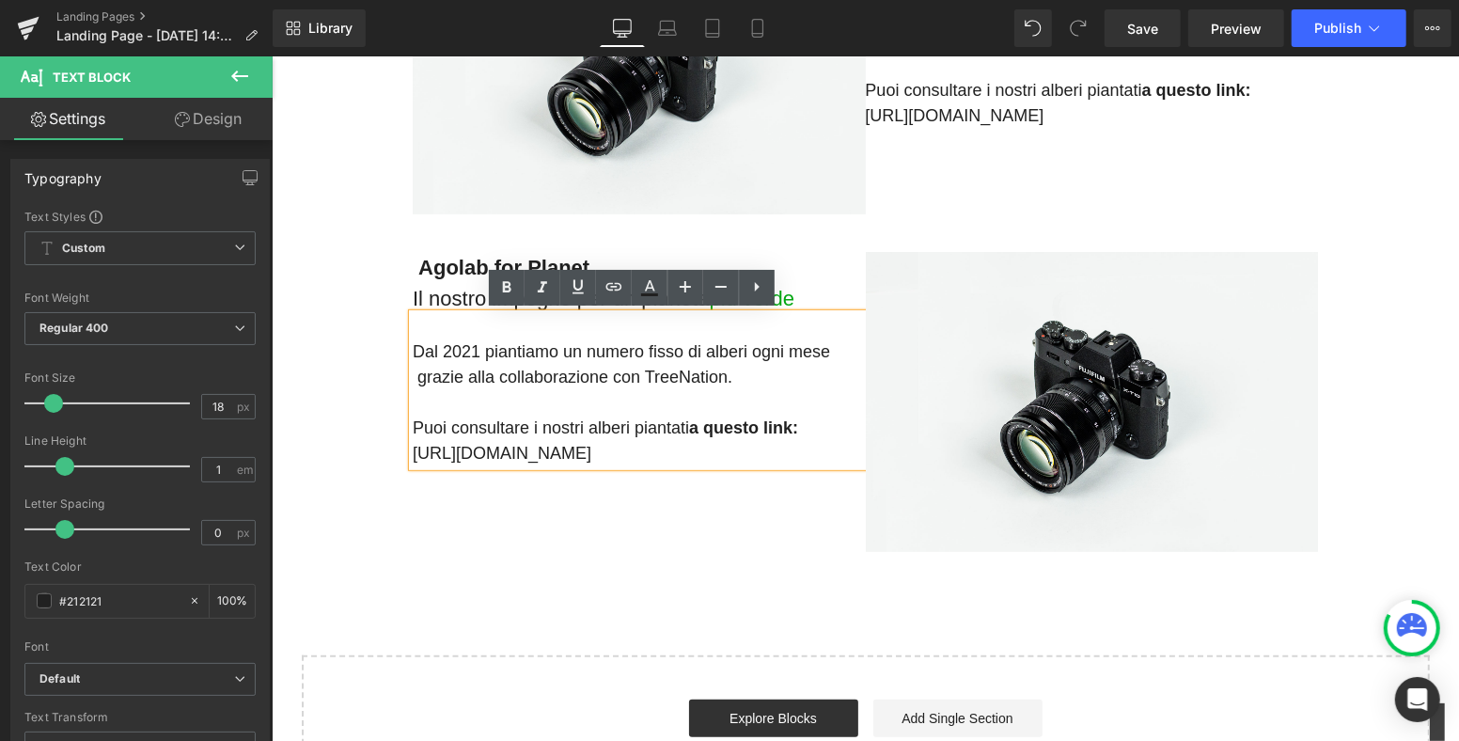
drag, startPoint x: 800, startPoint y: 451, endPoint x: 414, endPoint y: 355, distance: 398.2
click at [414, 355] on p "Dal 2021 piantiamo un numero fisso di alberi ogni mese grazie alla collaborazio…" at bounding box center [638, 401] width 453 height 127
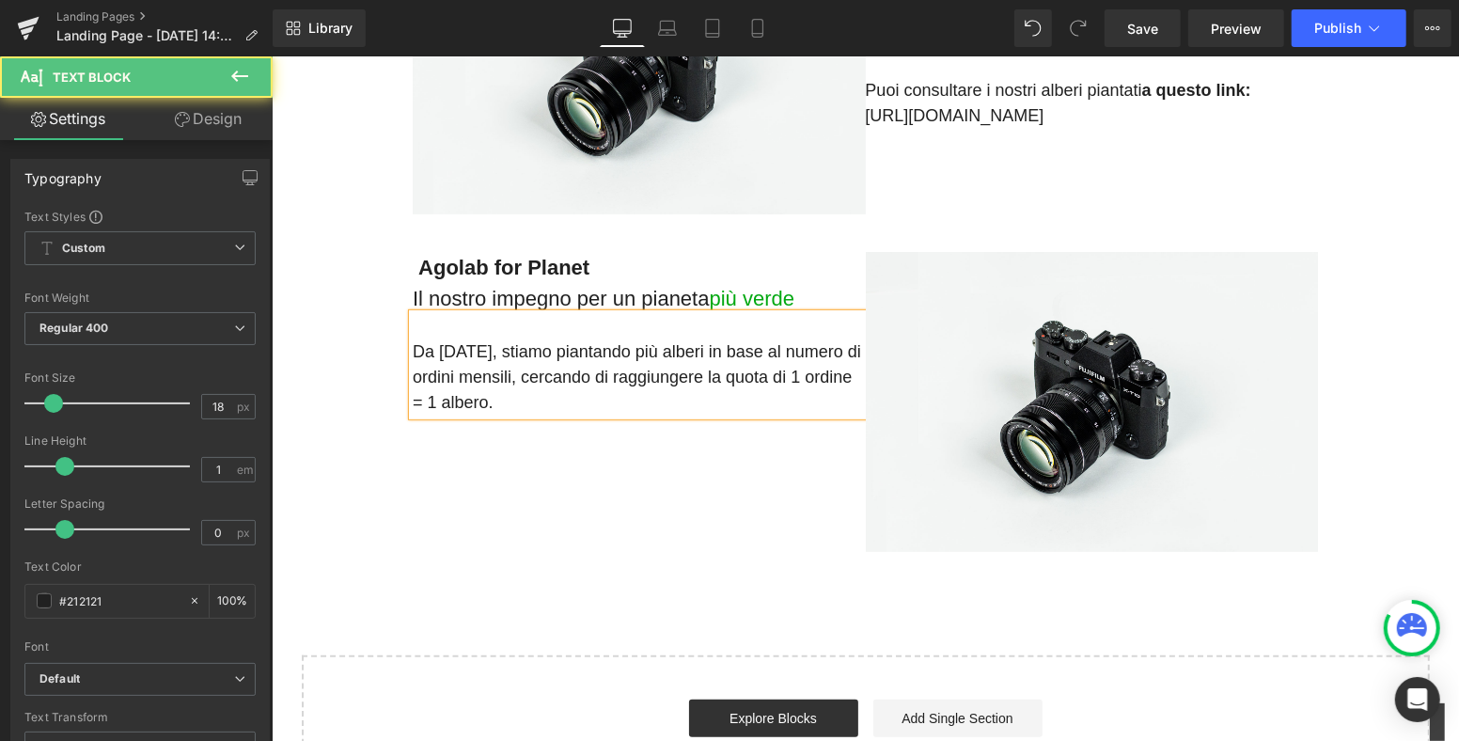
click at [412, 373] on p "Da [DATE], stiamo piantando più alberi in base al numero di ordini mensili, cer…" at bounding box center [638, 376] width 453 height 76
click at [412, 401] on p "Da [DATE], stiamo piantando più alberi in base al numero di ordini mensili, cer…" at bounding box center [638, 376] width 453 height 76
click at [606, 412] on p "Da [DATE], stiamo piantando più alberi in base al numero di ordini mensili, cer…" at bounding box center [638, 376] width 453 height 76
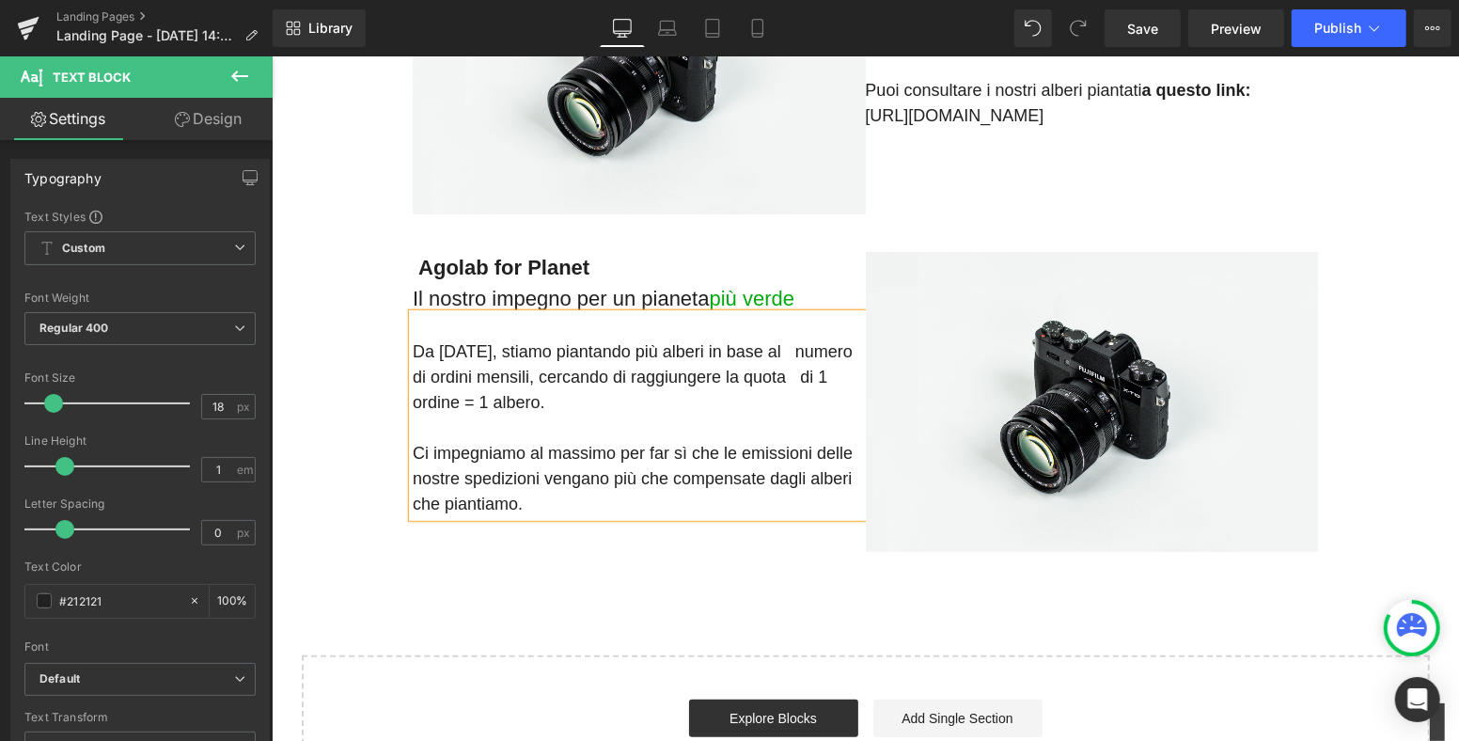
click at [412, 350] on p "Da [DATE], stiamo piantando più alberi in base al numero di ordini mensili, cer…" at bounding box center [638, 376] width 453 height 76
click at [412, 374] on p "Da [DATE], stiamo piantando più alberi in base al numero di ordini mensili, cer…" at bounding box center [638, 376] width 453 height 76
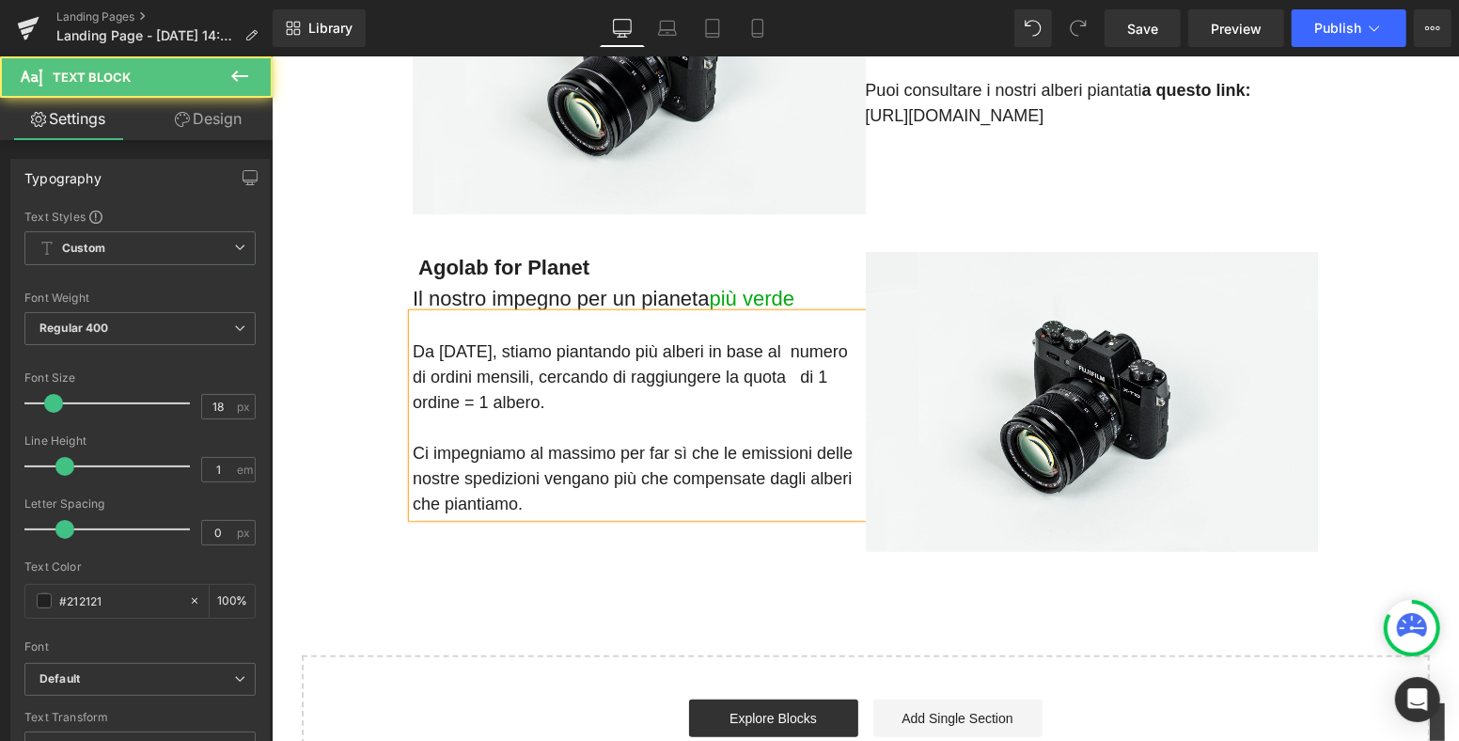
click at [412, 401] on p "Da [DATE], stiamo piantando più alberi in base al numero di ordini mensili, cer…" at bounding box center [638, 376] width 453 height 76
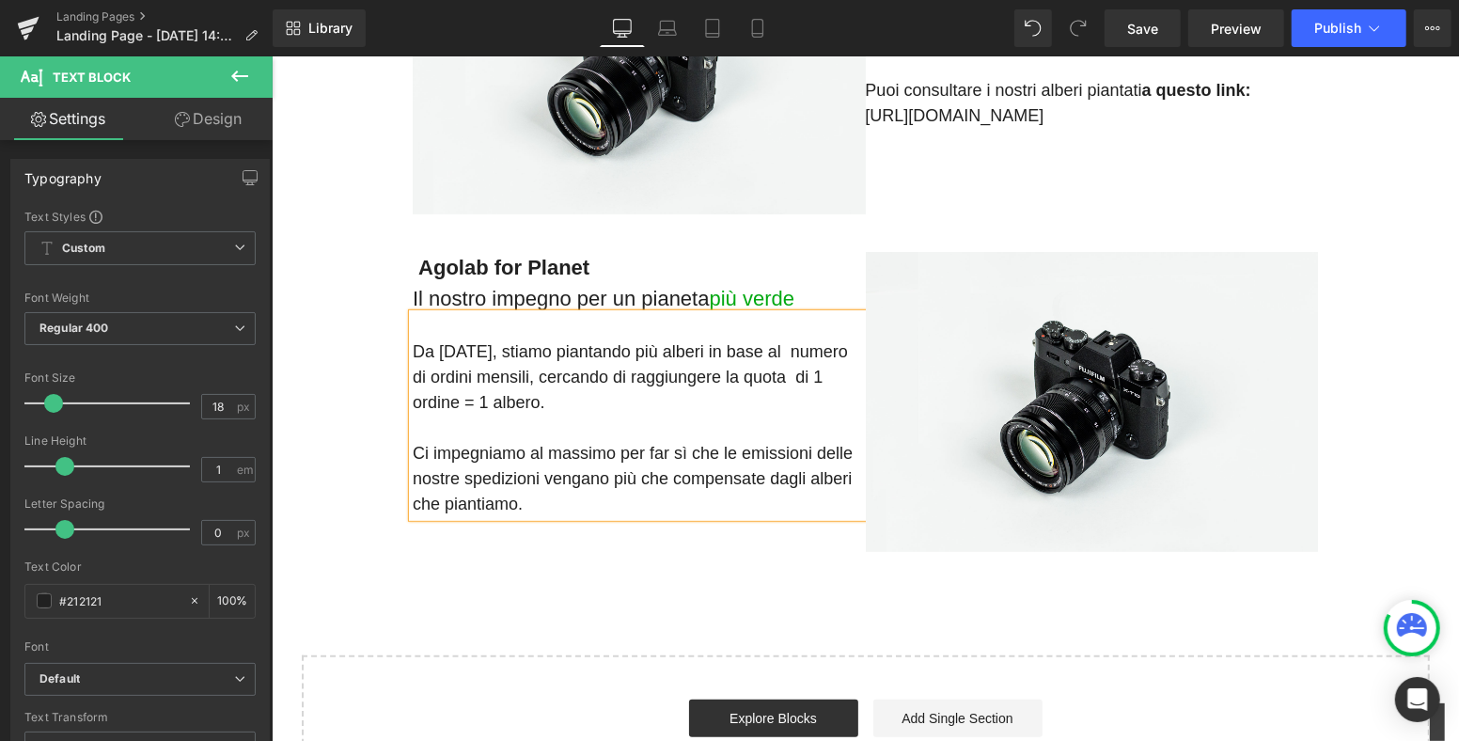
drag, startPoint x: 411, startPoint y: 452, endPoint x: 449, endPoint y: 472, distance: 43.3
click at [412, 452] on p "Ci impegniamo al massimo per far sì che le emissioni delle nostre spedizioni ve…" at bounding box center [638, 478] width 453 height 76
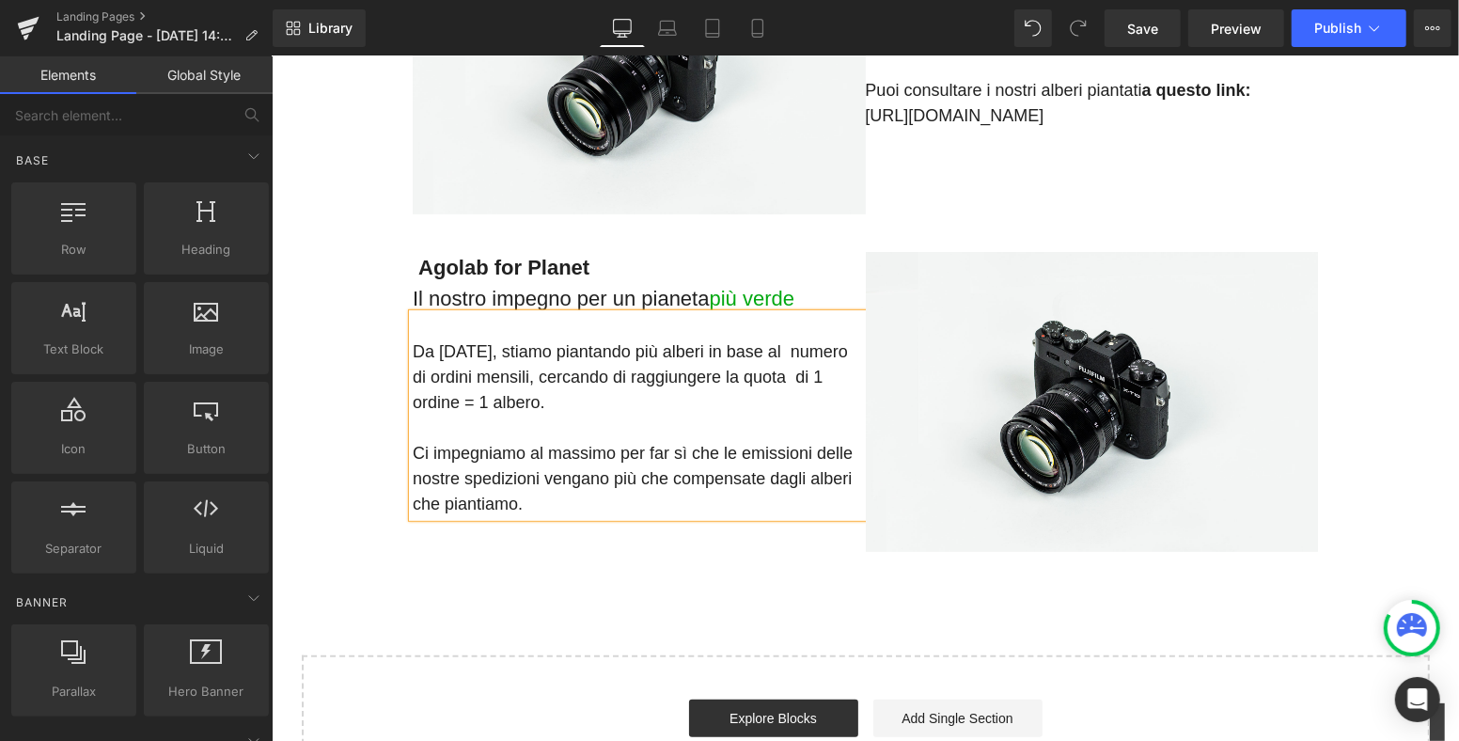
click at [922, 611] on div "Image Agolab for Planet Il nostro impegno per un pianeta più verde Text Block D…" at bounding box center [864, 346] width 1187 height 923
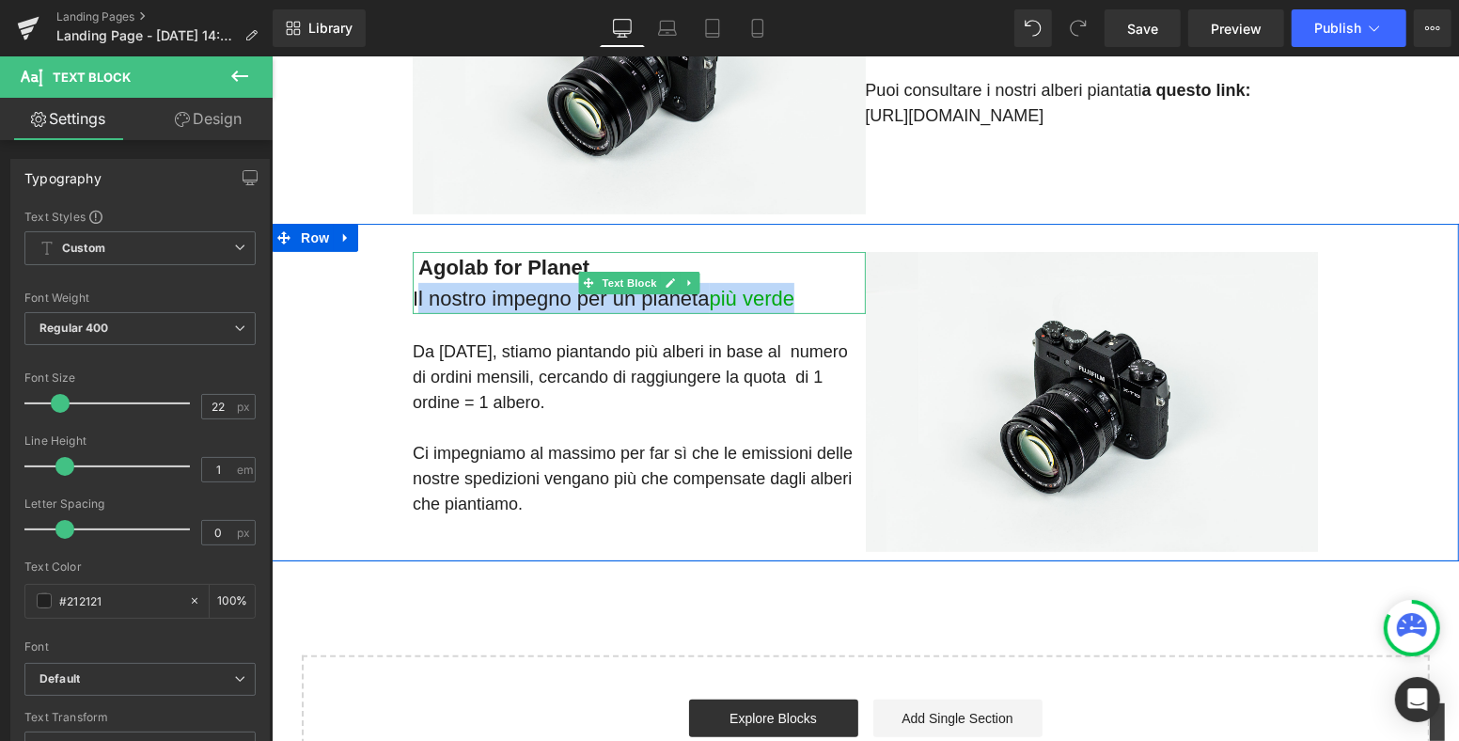
drag, startPoint x: 812, startPoint y: 296, endPoint x: 411, endPoint y: 296, distance: 401.5
click at [412, 296] on p "Il nostro impegno per un pianeta più verde" at bounding box center [638, 297] width 453 height 31
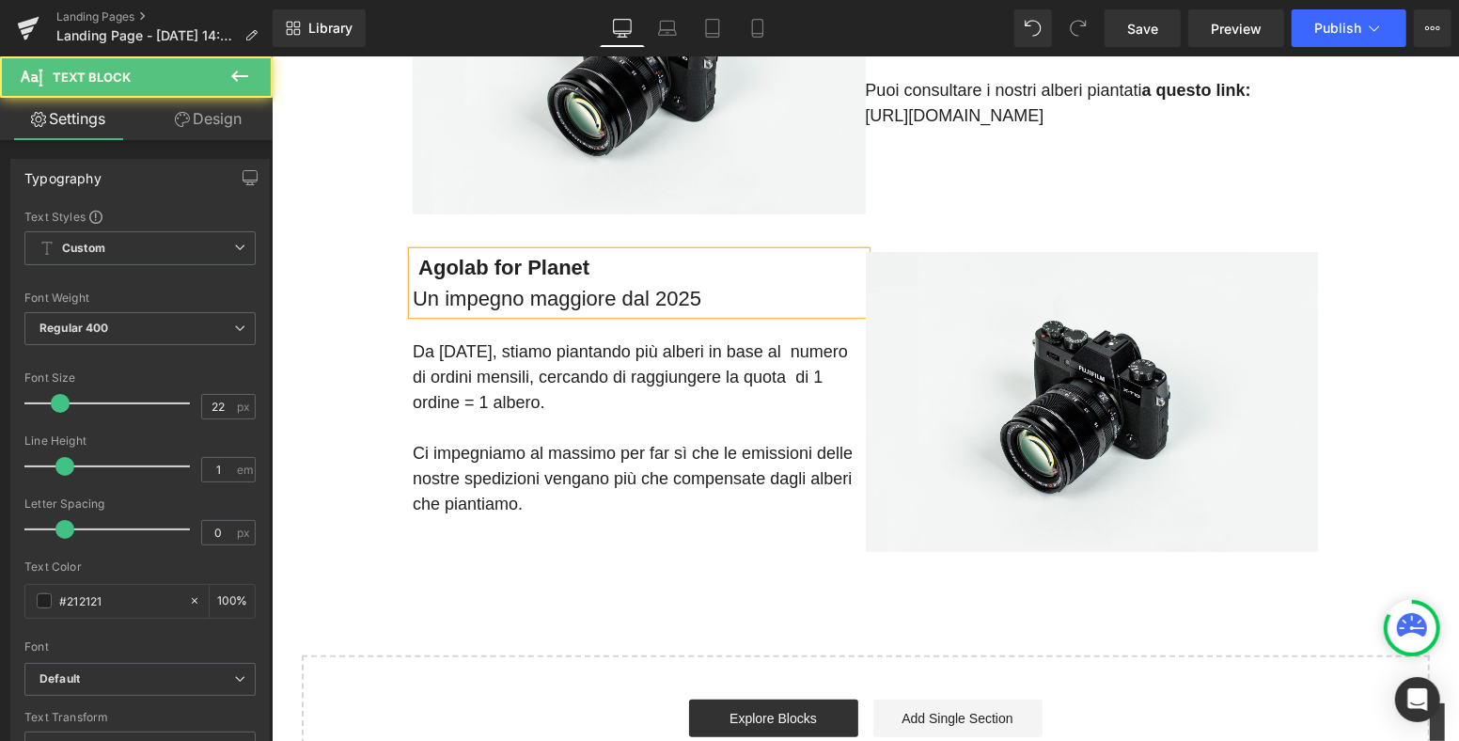
drag, startPoint x: 690, startPoint y: 297, endPoint x: 620, endPoint y: 297, distance: 70.5
click at [621, 294] on p "Un impegno maggiore dal 2025" at bounding box center [638, 297] width 453 height 31
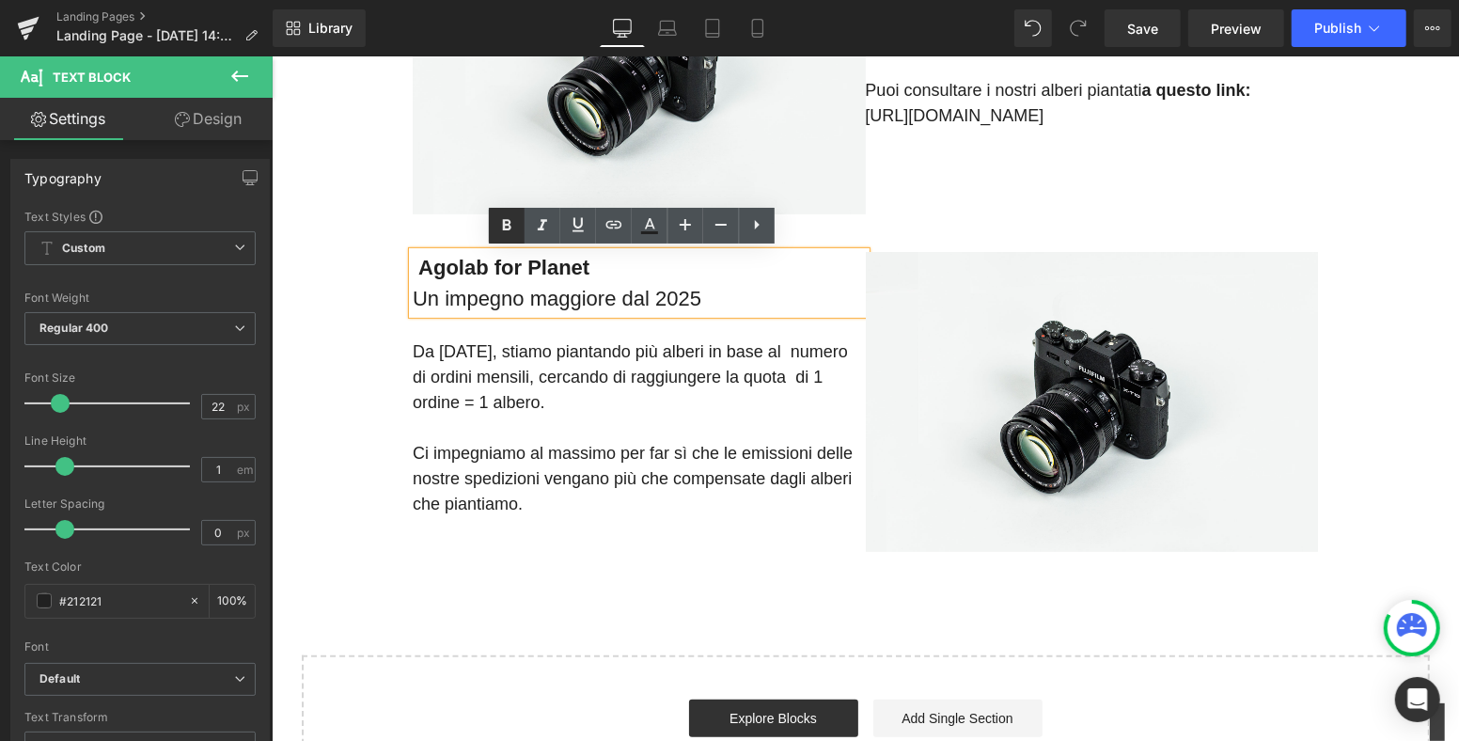
click at [506, 228] on icon at bounding box center [506, 225] width 23 height 23
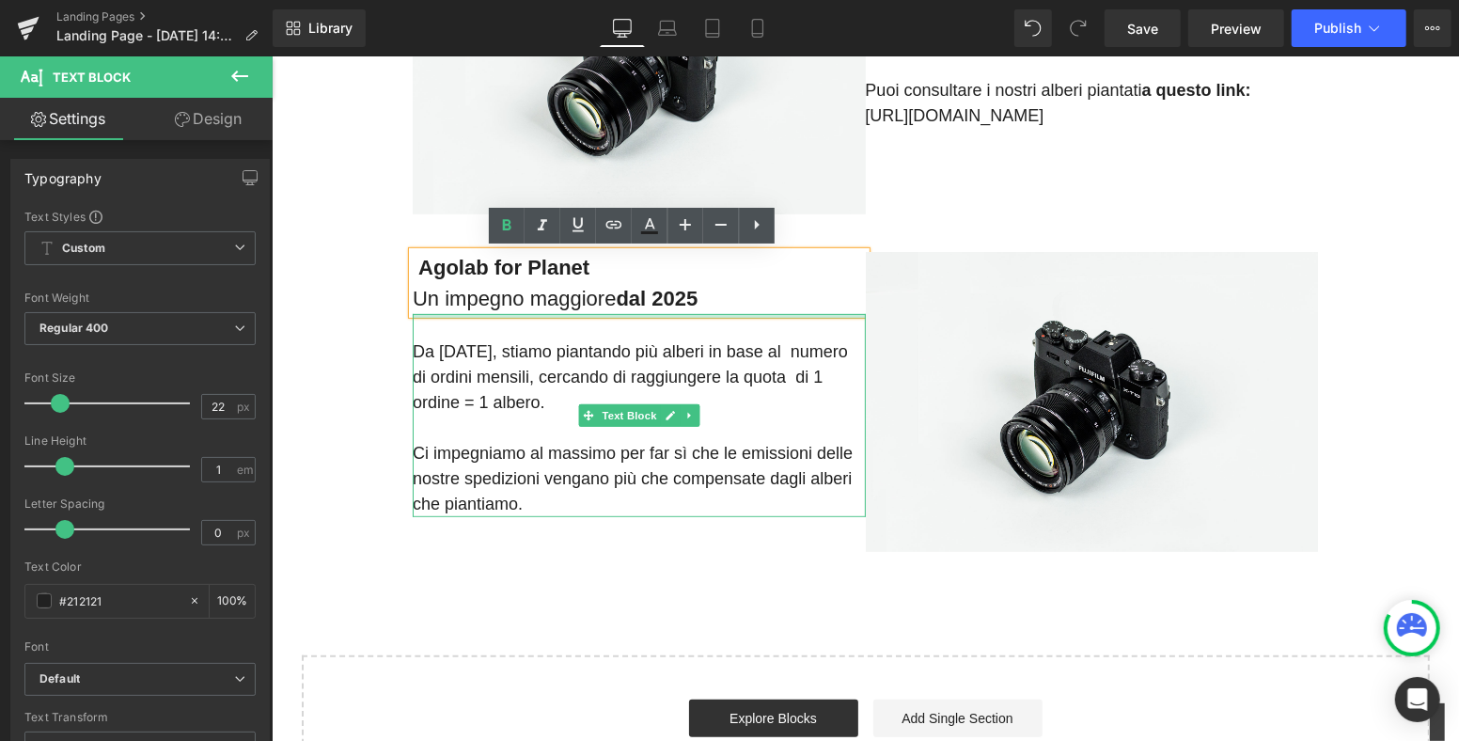
drag, startPoint x: 799, startPoint y: 315, endPoint x: 723, endPoint y: 370, distance: 93.7
click at [800, 315] on div "Da [DATE], stiamo piantando più alberi in base al numero di ordini mensili, cer…" at bounding box center [638, 414] width 453 height 203
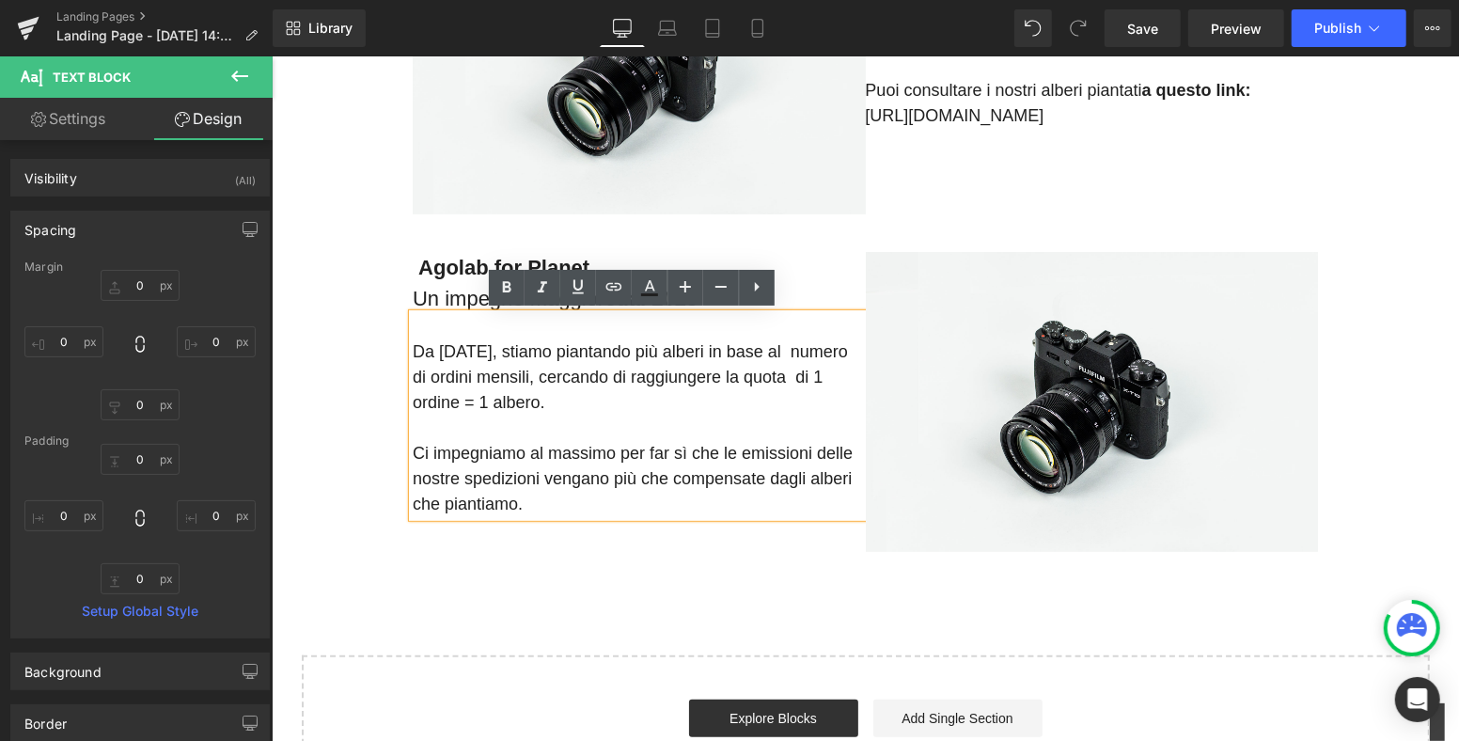
scroll to position [104, 0]
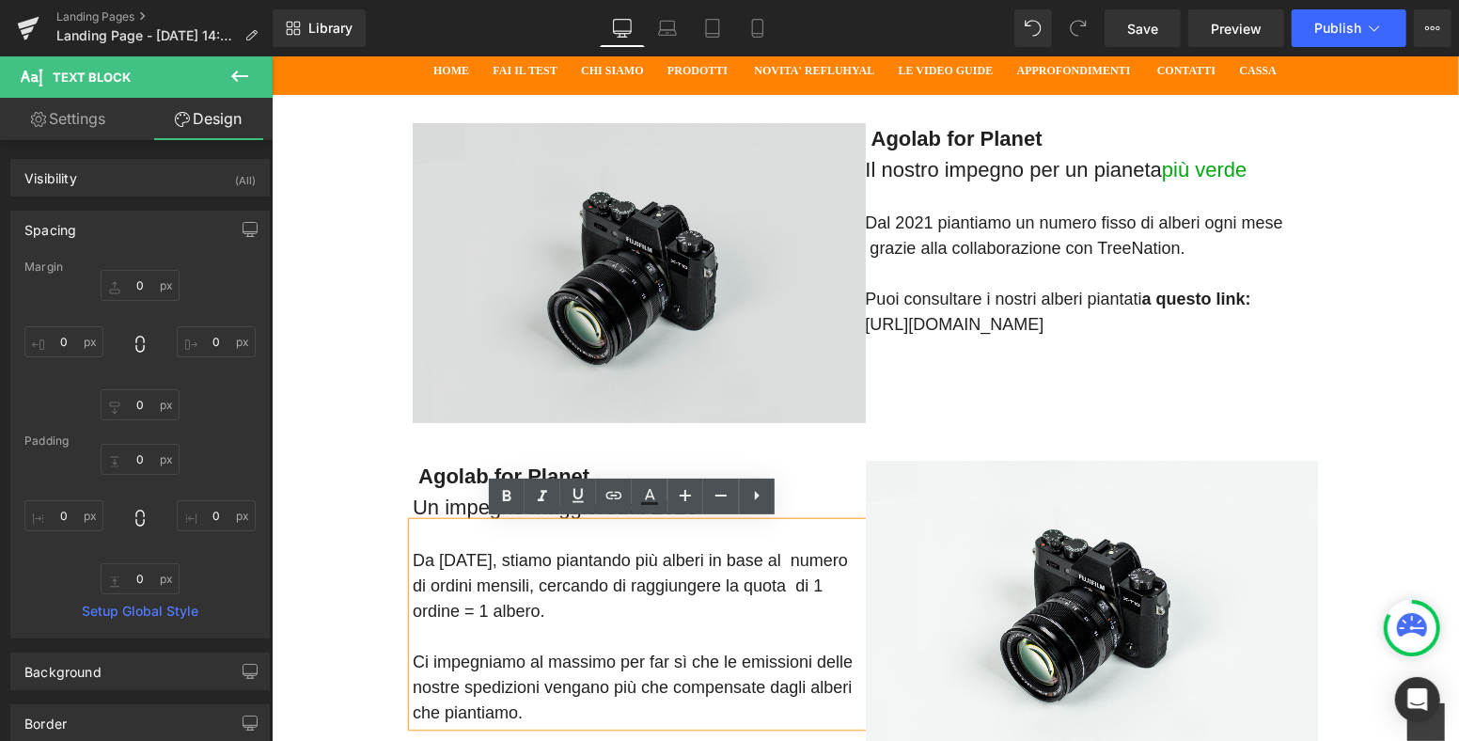
click at [684, 288] on img at bounding box center [638, 272] width 453 height 300
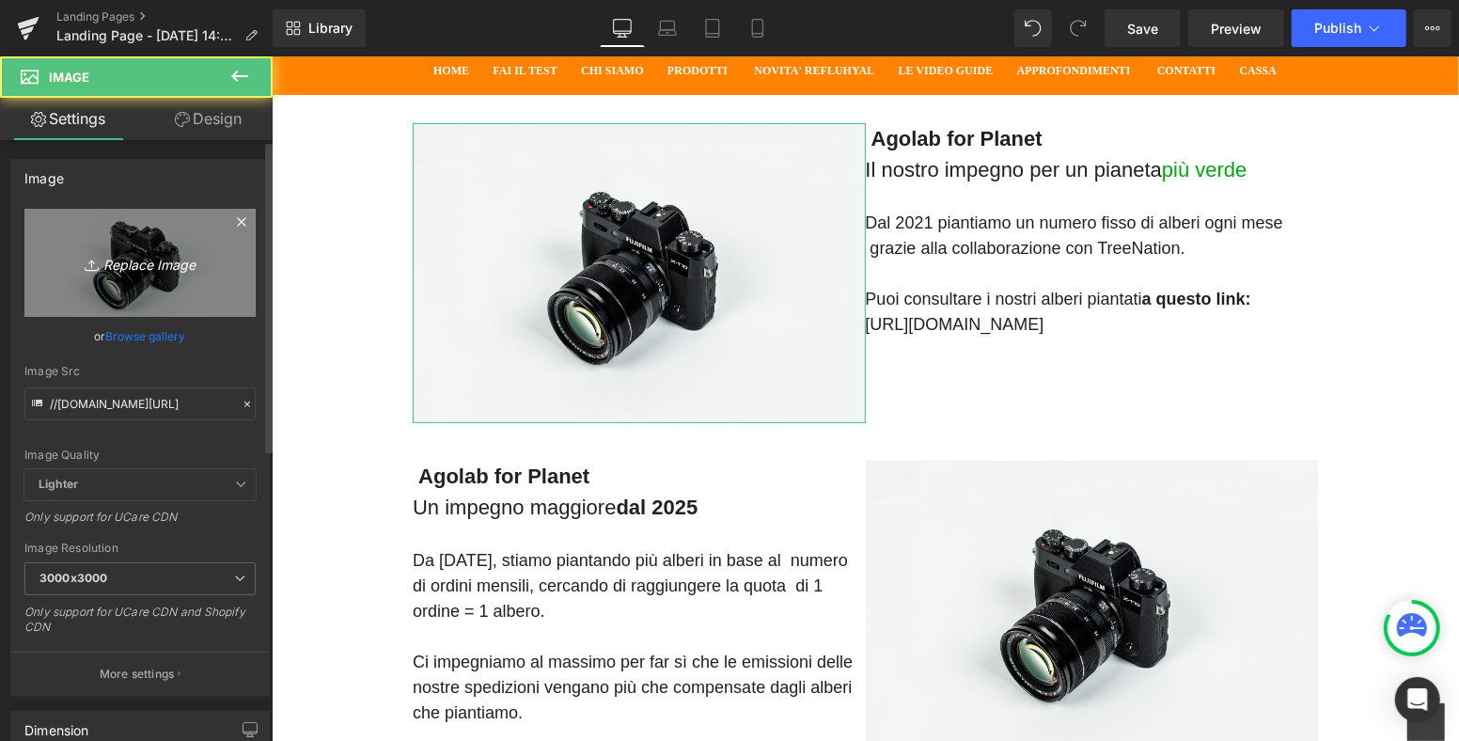
click at [102, 282] on link "Replace Image" at bounding box center [139, 263] width 231 height 108
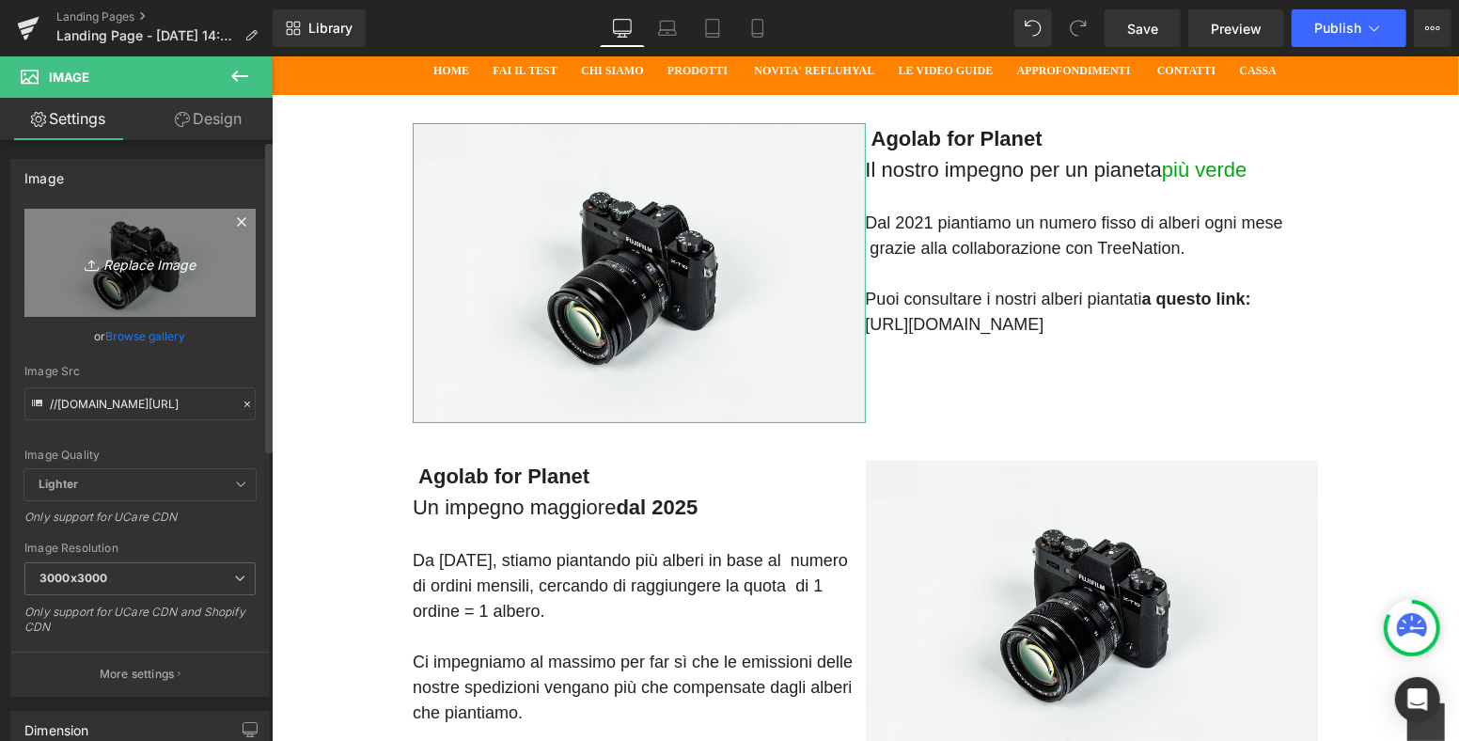
type input "C:\fakepath\Screenshot [DATE] 144415.png"
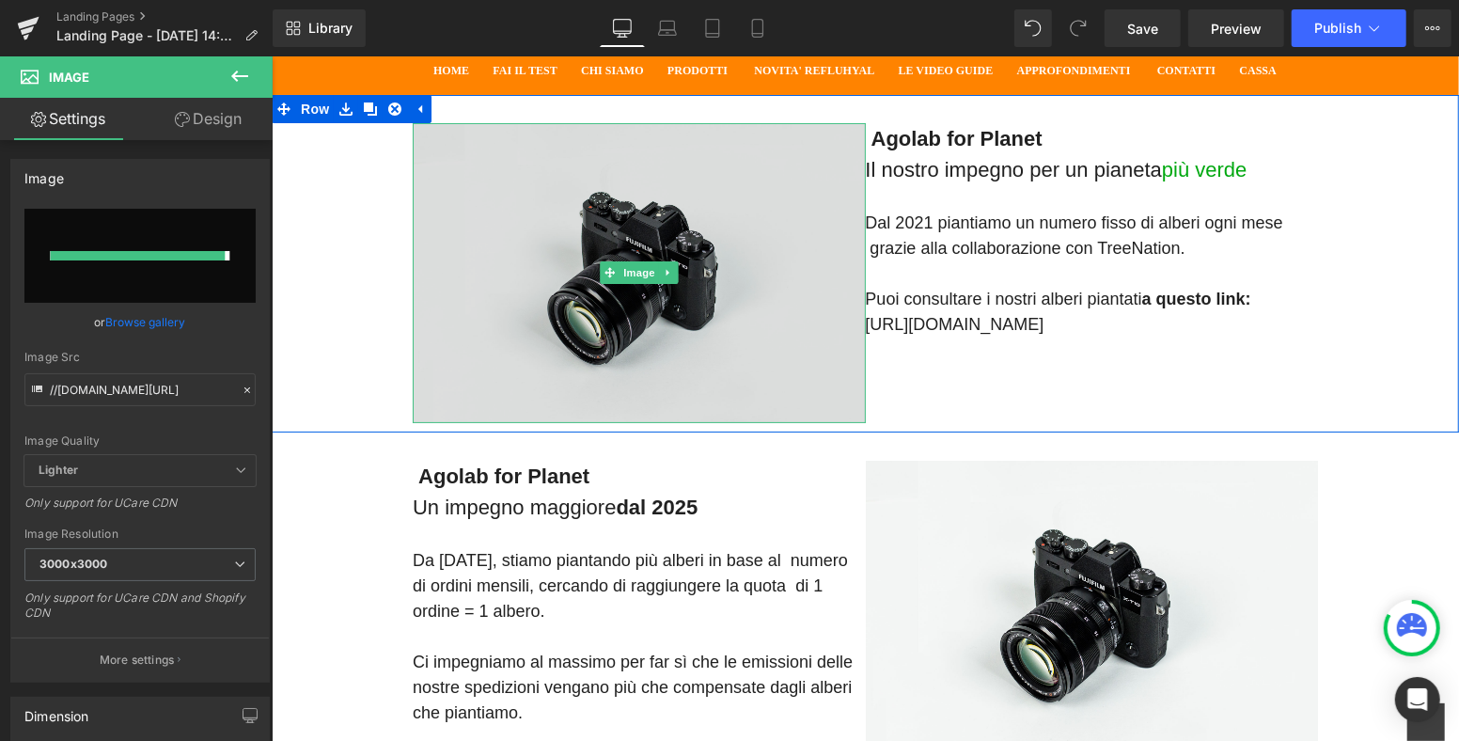
type input "[URL][DOMAIN_NAME]"
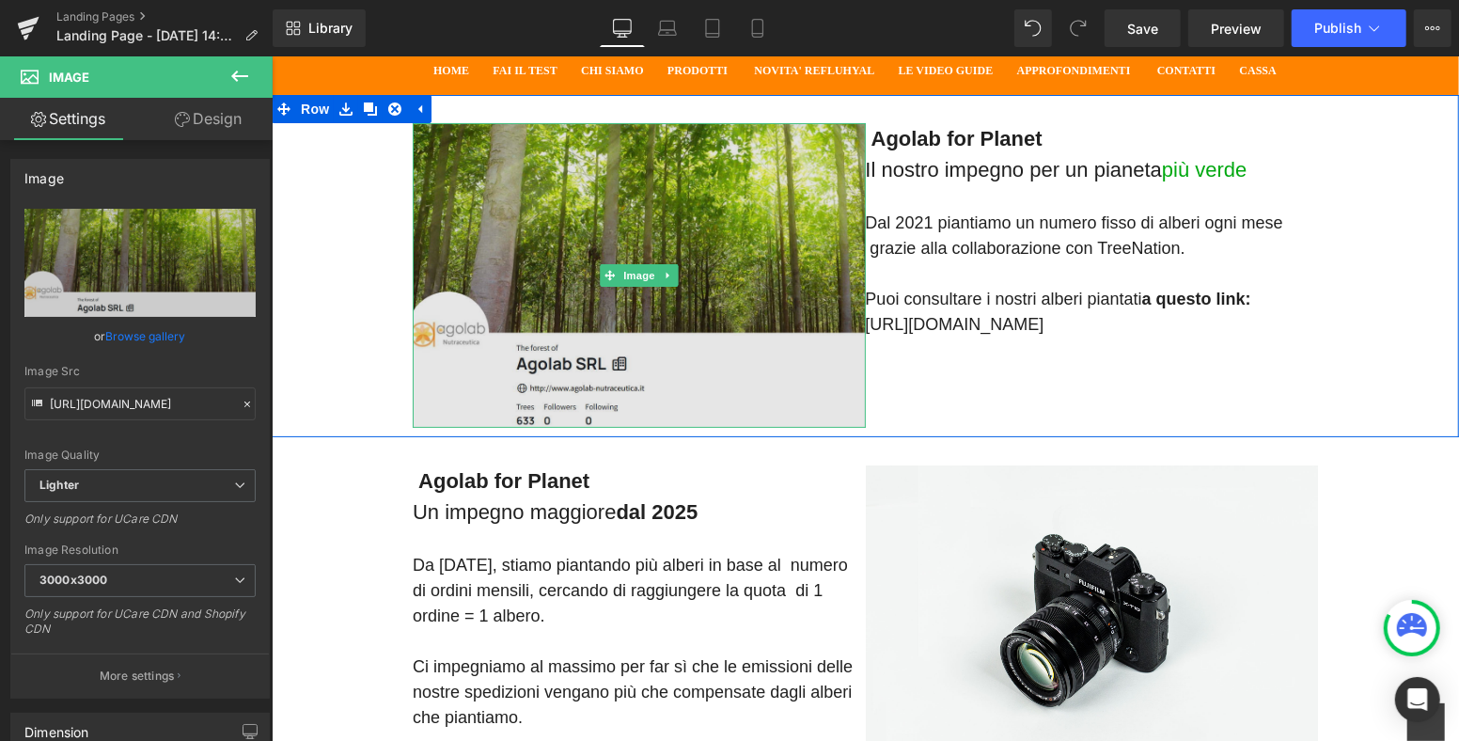
click at [558, 163] on img at bounding box center [638, 274] width 453 height 305
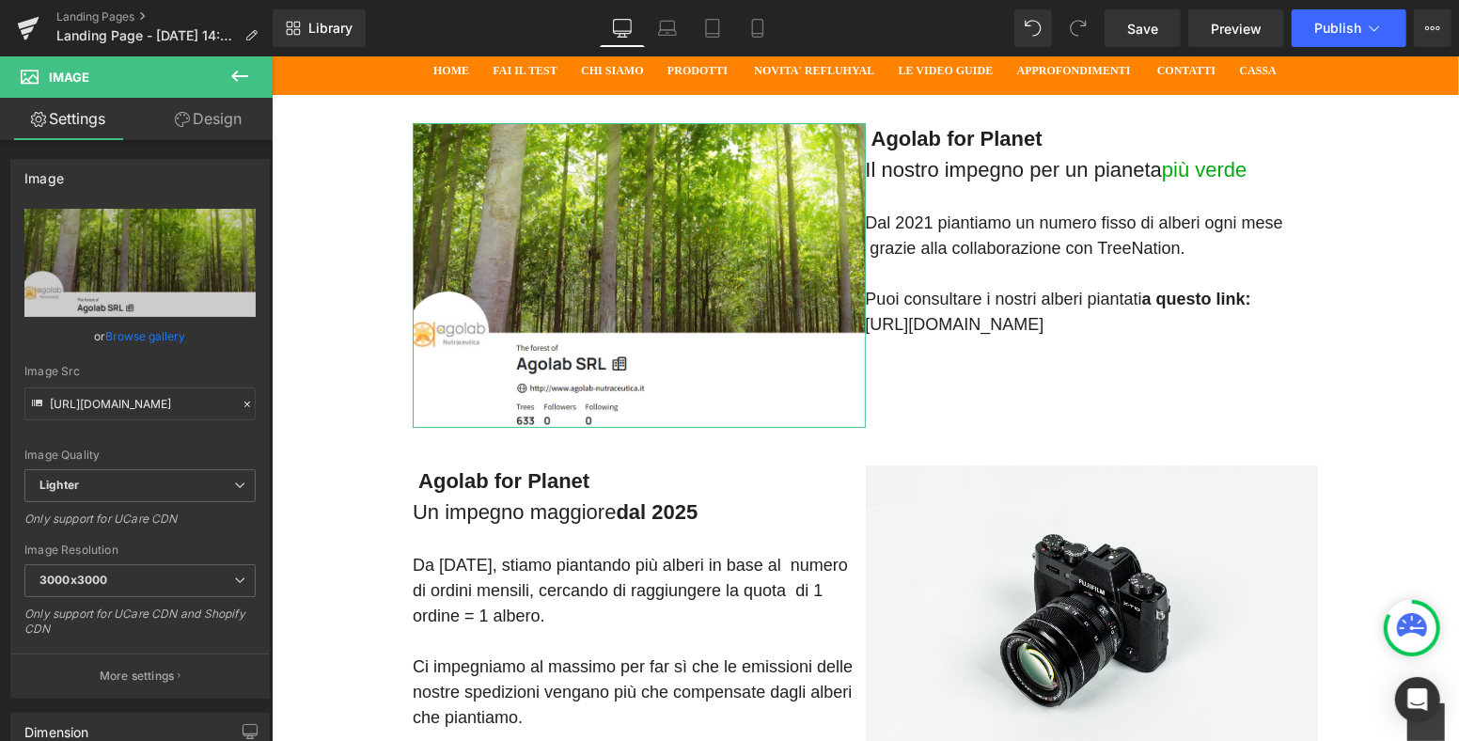
click at [200, 117] on link "Design" at bounding box center [208, 119] width 136 height 42
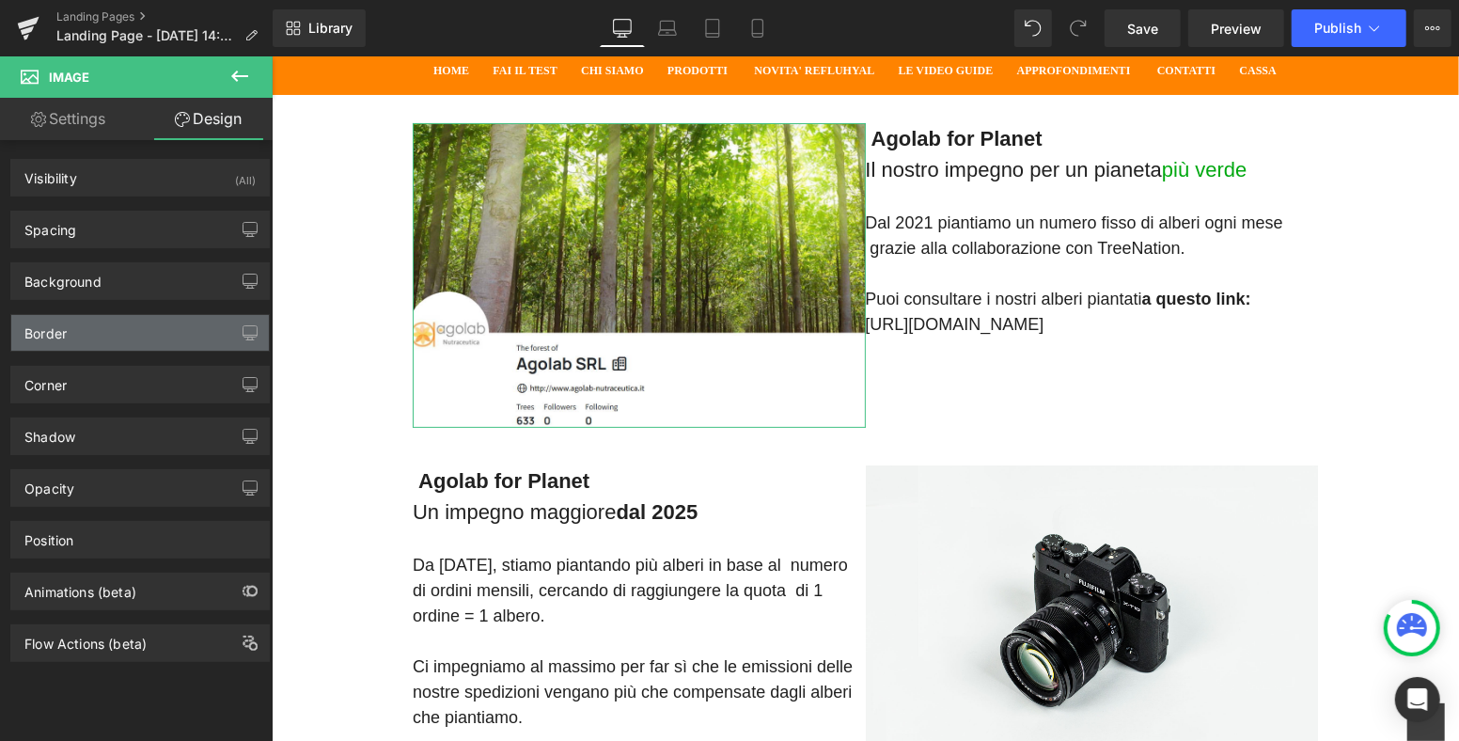
click at [100, 328] on div "Border" at bounding box center [140, 333] width 258 height 36
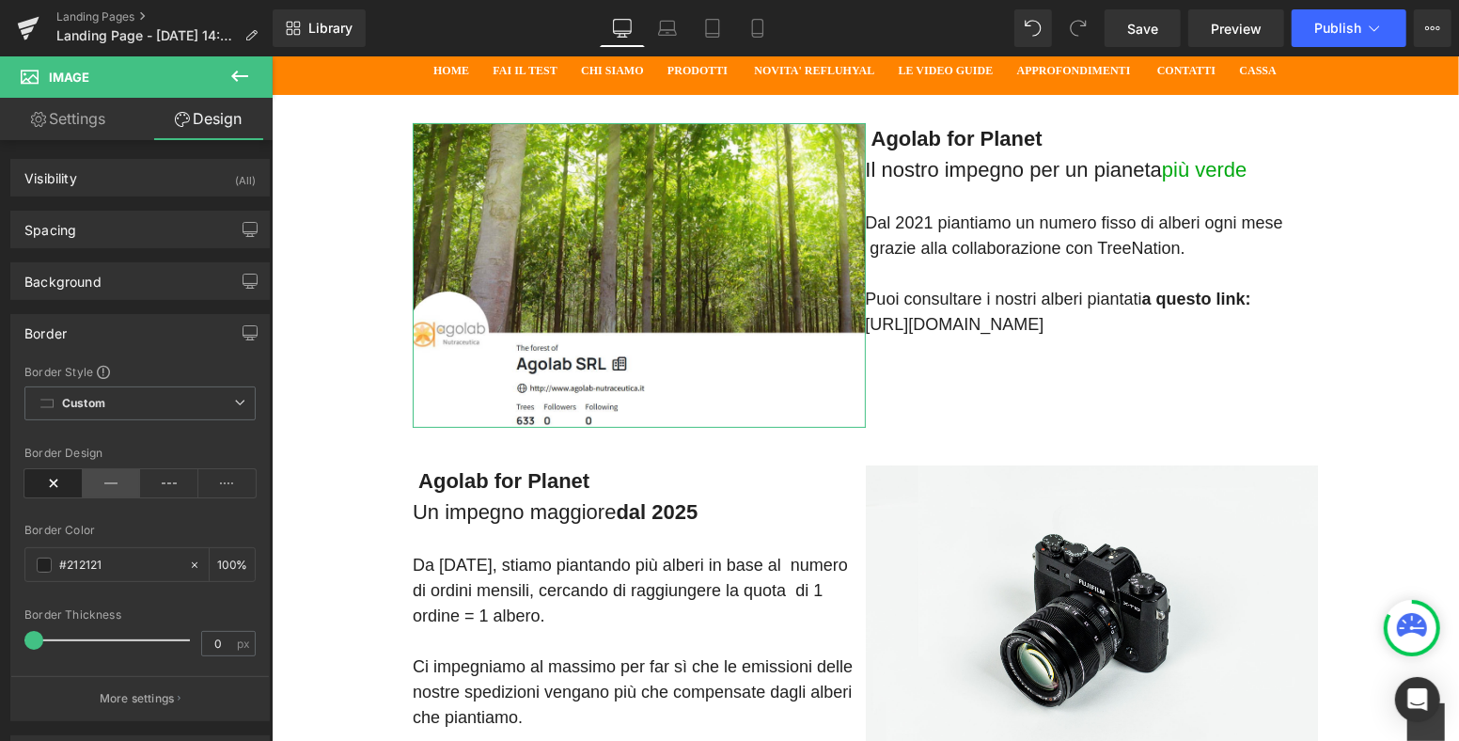
click at [97, 487] on icon at bounding box center [112, 483] width 58 height 28
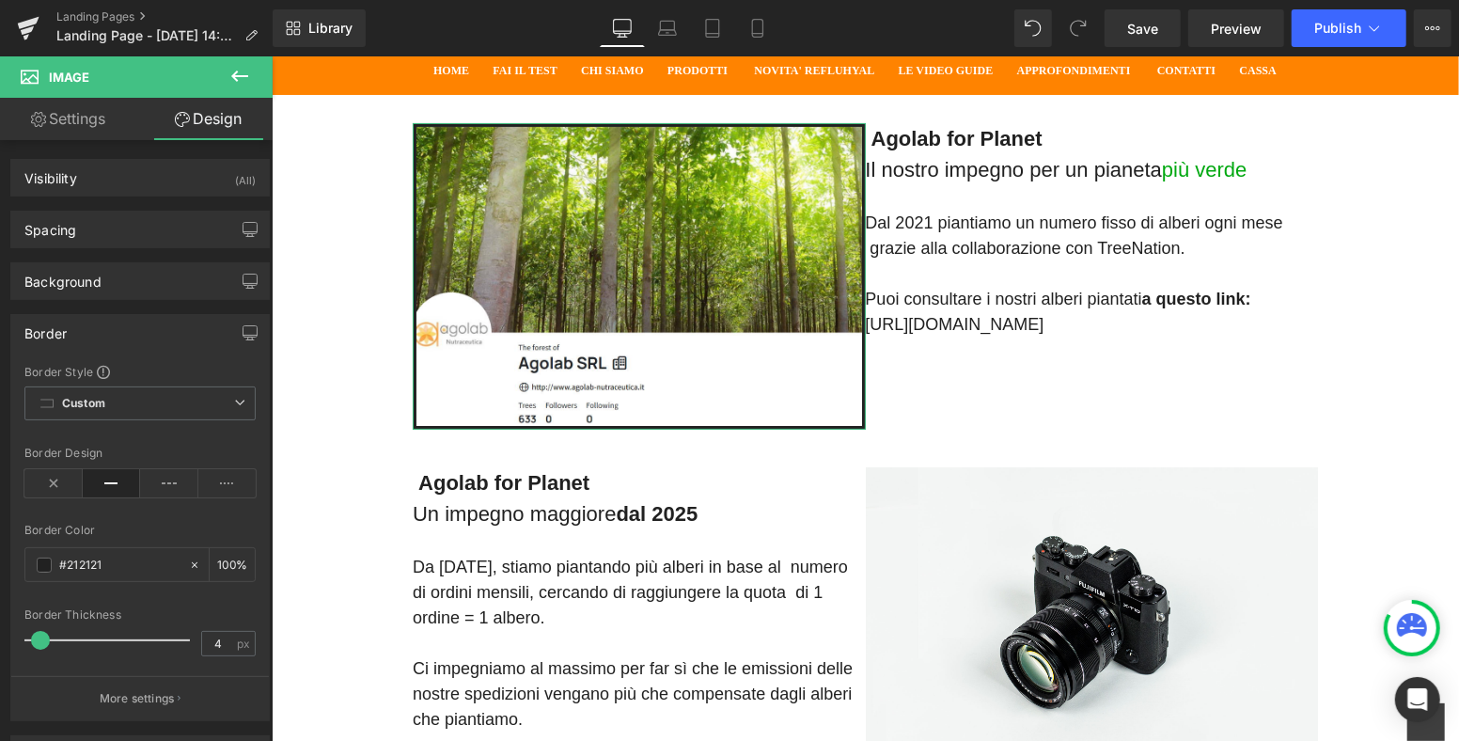
type input "3"
click at [36, 639] on span at bounding box center [38, 640] width 19 height 19
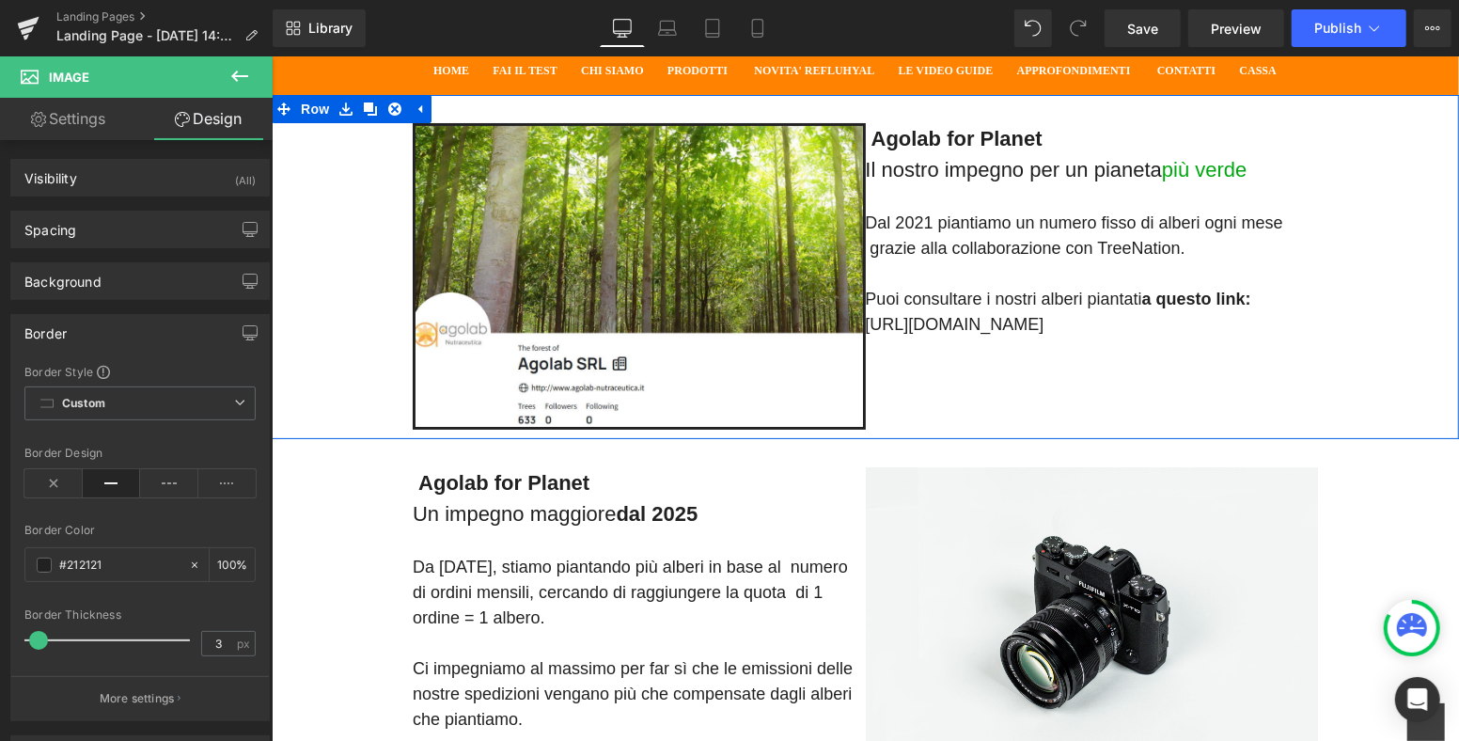
drag, startPoint x: 1111, startPoint y: 414, endPoint x: 1123, endPoint y: 413, distance: 11.3
click at [1112, 414] on div "Image Agolab for Planet Il nostro impegno per un pianeta più verde Text Block D…" at bounding box center [864, 266] width 1187 height 344
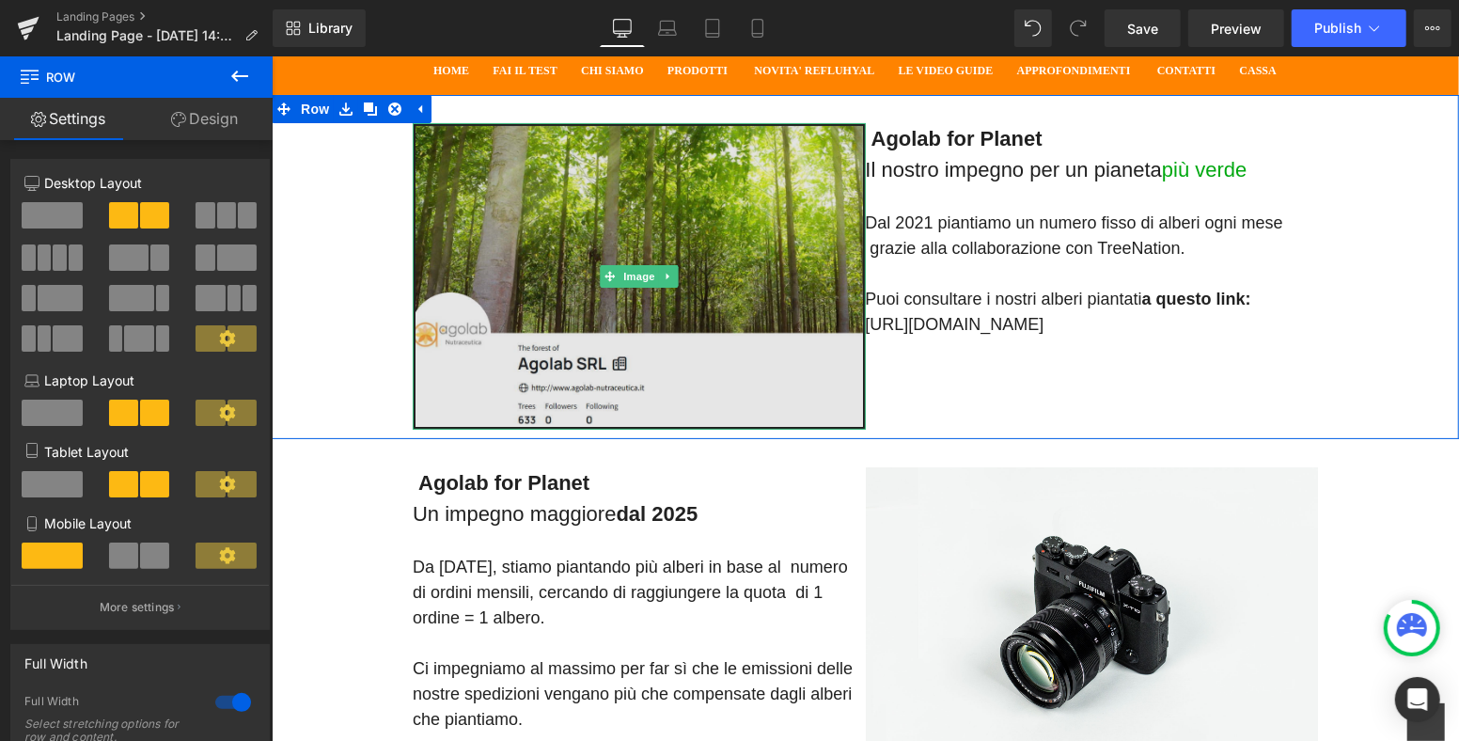
click at [785, 140] on img at bounding box center [638, 275] width 453 height 307
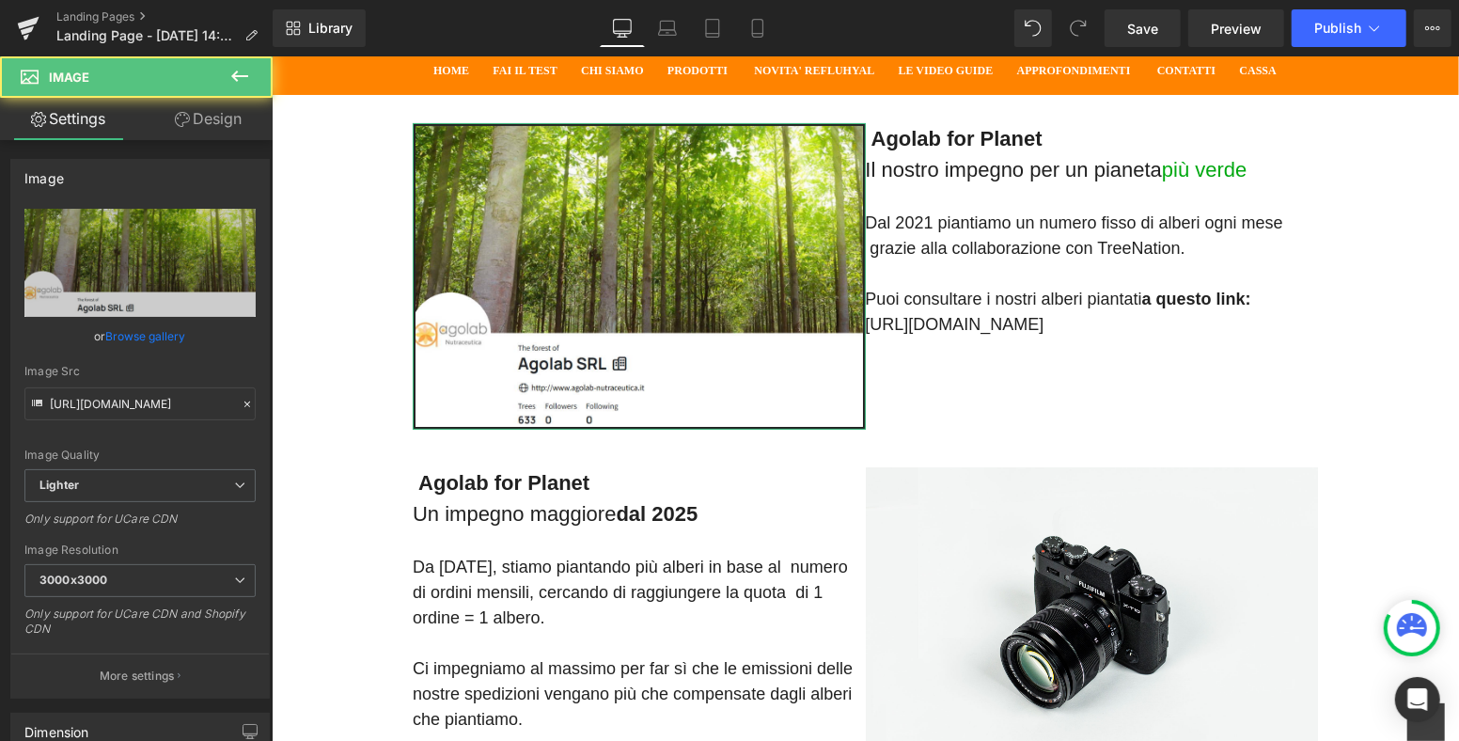
click at [217, 116] on link "Design" at bounding box center [208, 119] width 136 height 42
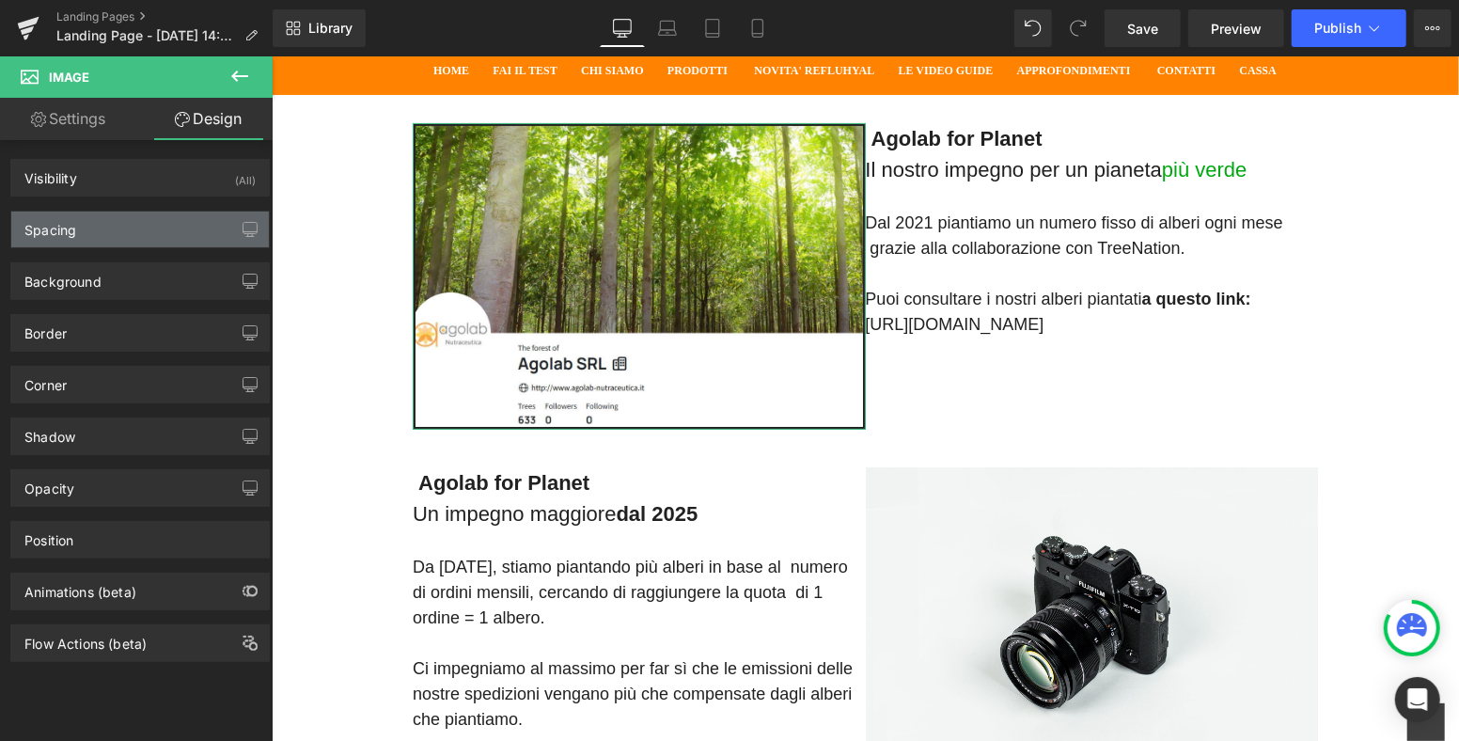
click at [133, 235] on div "Spacing" at bounding box center [140, 230] width 258 height 36
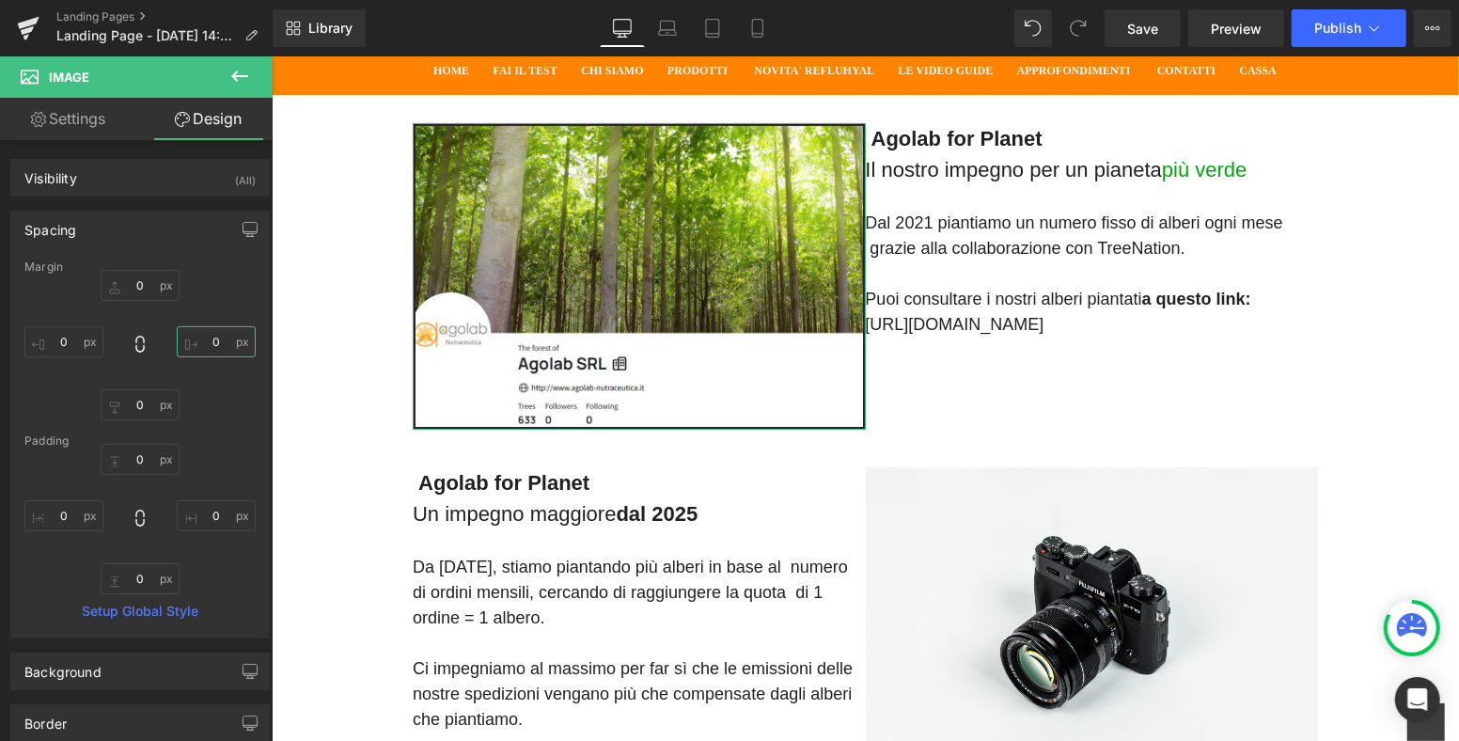
click at [210, 339] on input "0" at bounding box center [216, 341] width 79 height 31
type input "20"
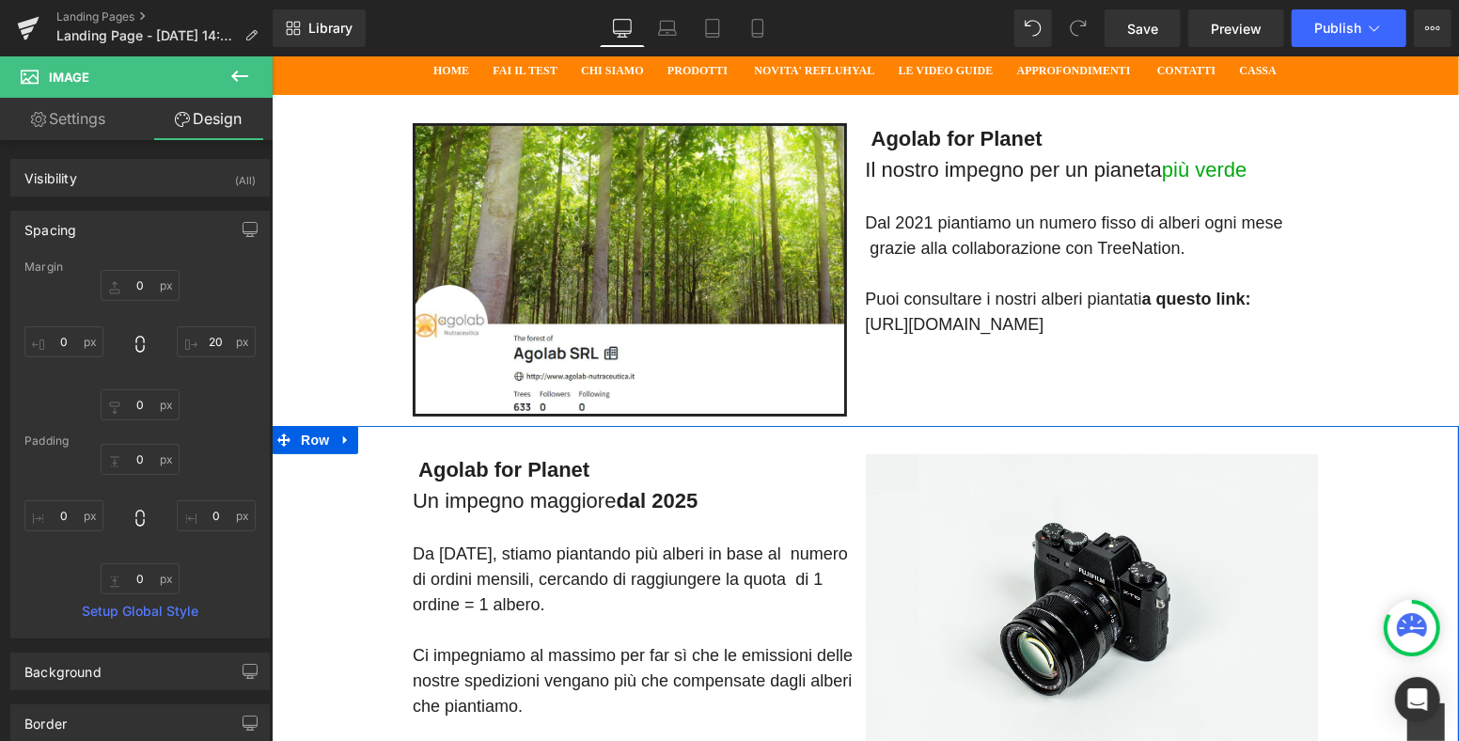
click at [1369, 528] on div "Agolab for Planet Un impegno maggiore dal 2025 Text Block Da [DATE], stiamo pia…" at bounding box center [864, 594] width 1187 height 338
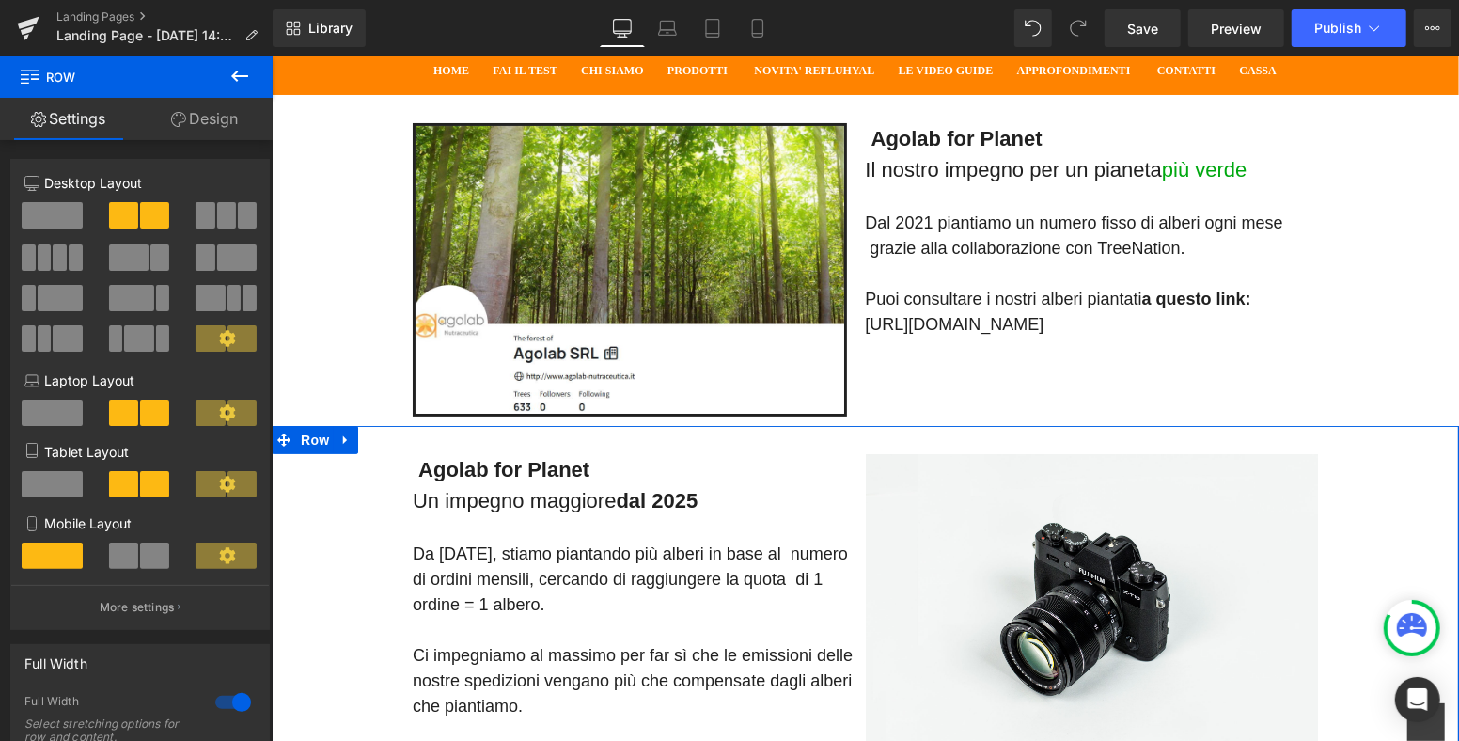
scroll to position [209, 0]
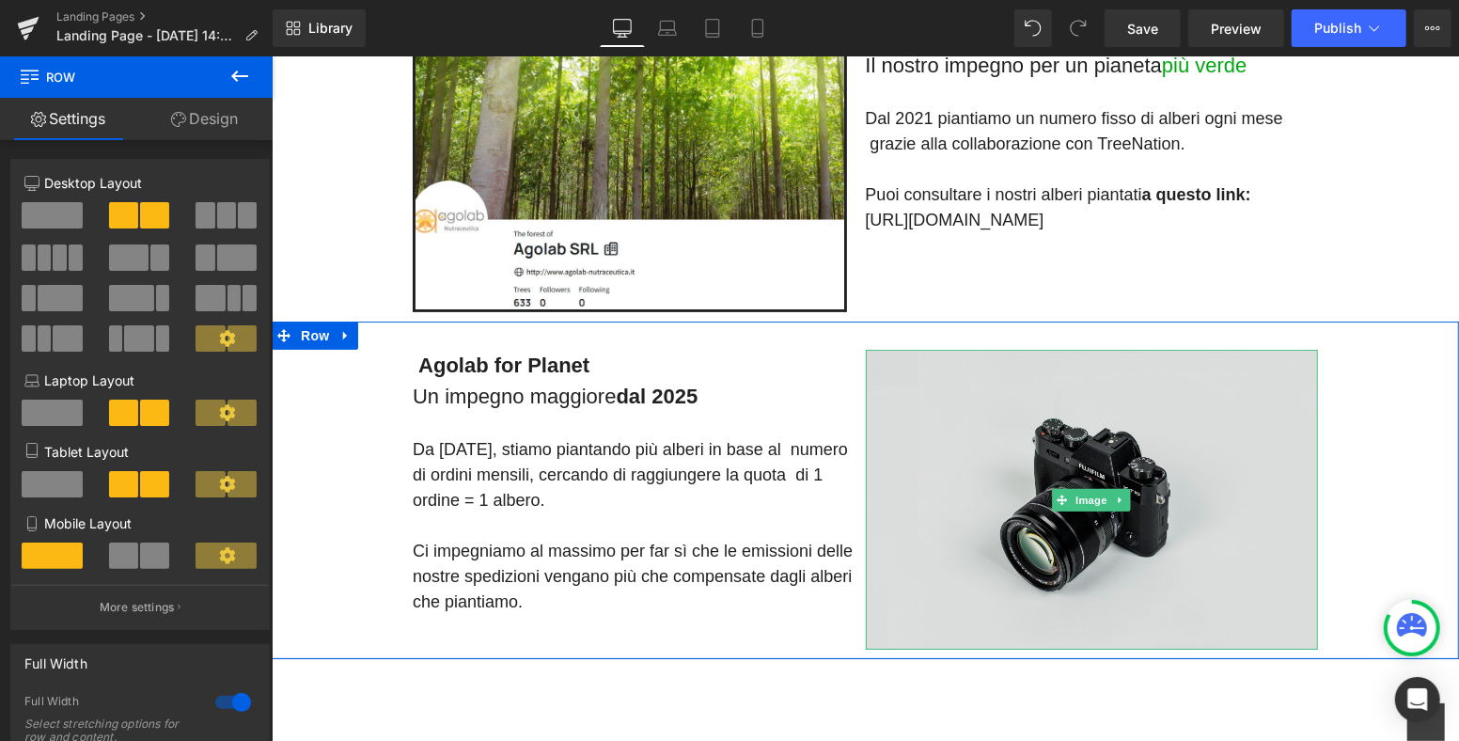
click at [1066, 432] on img at bounding box center [1091, 499] width 453 height 300
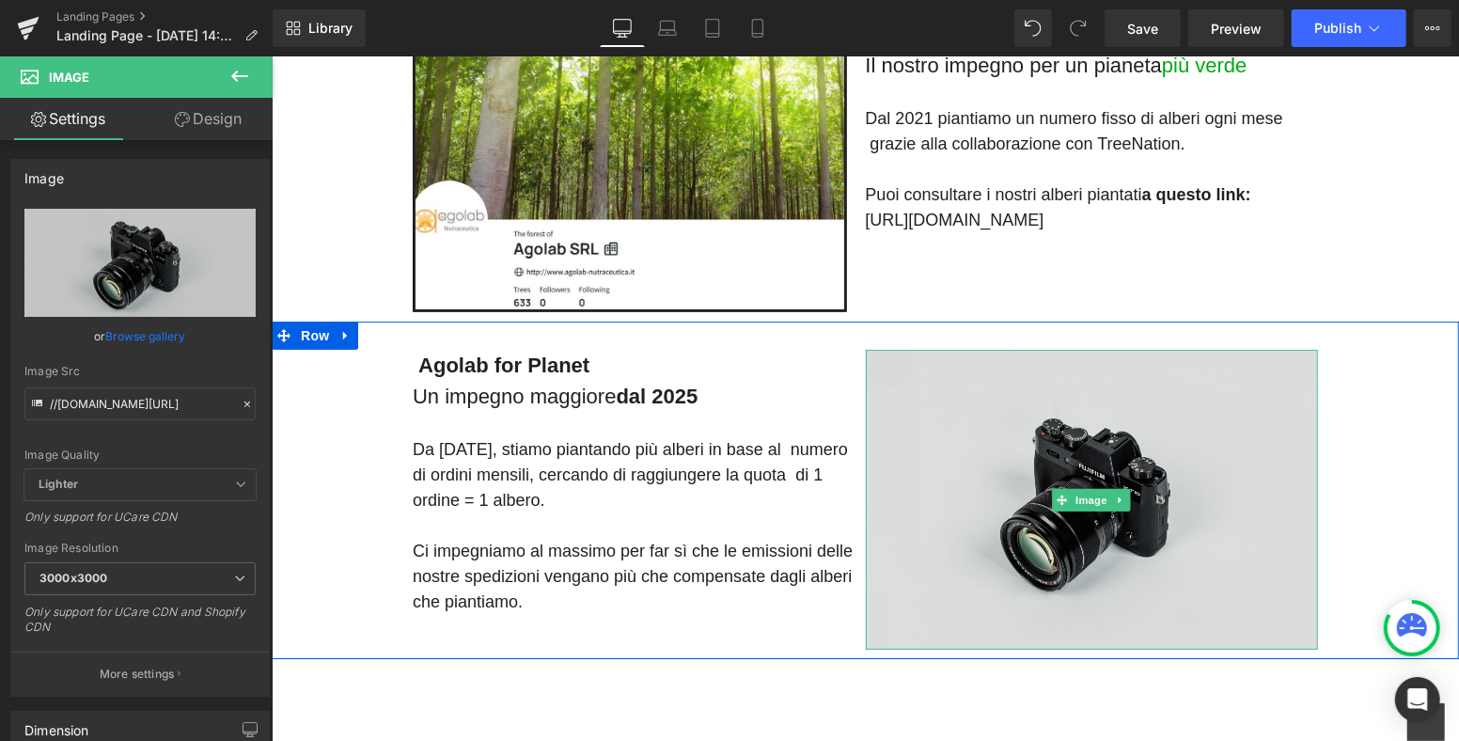
click at [1103, 413] on img at bounding box center [1091, 499] width 453 height 300
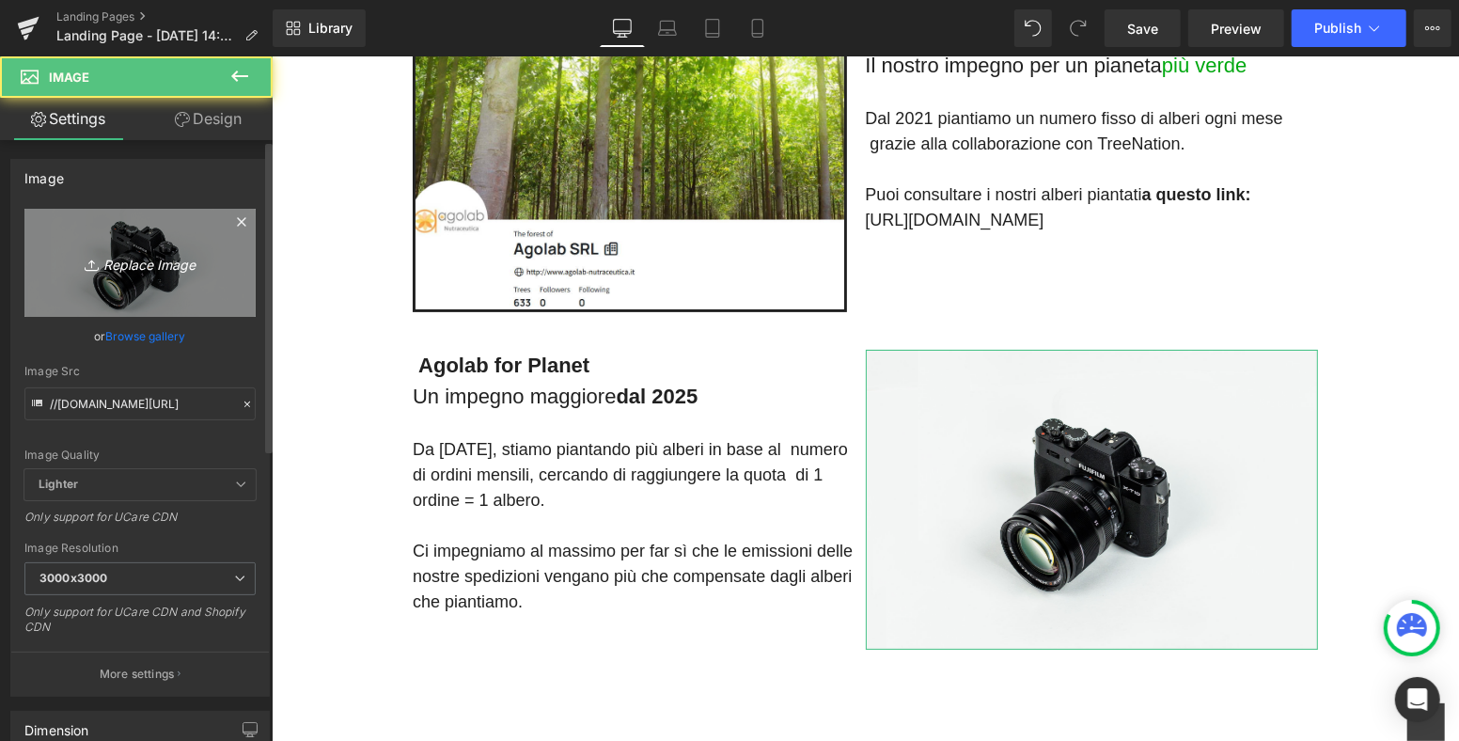
click at [135, 266] on icon "Replace Image" at bounding box center [140, 263] width 150 height 24
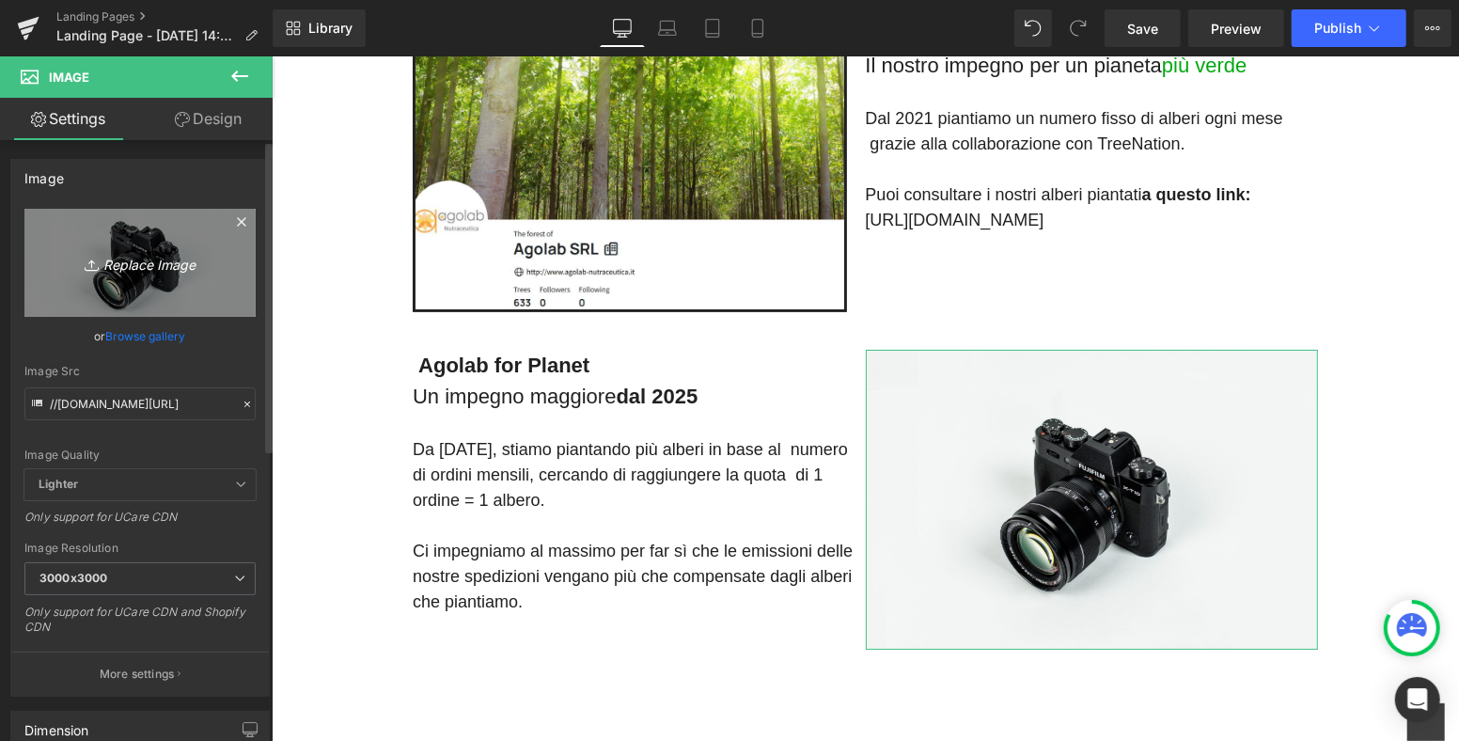
type input "C:\fakepath\Agolab For Planet.jpg"
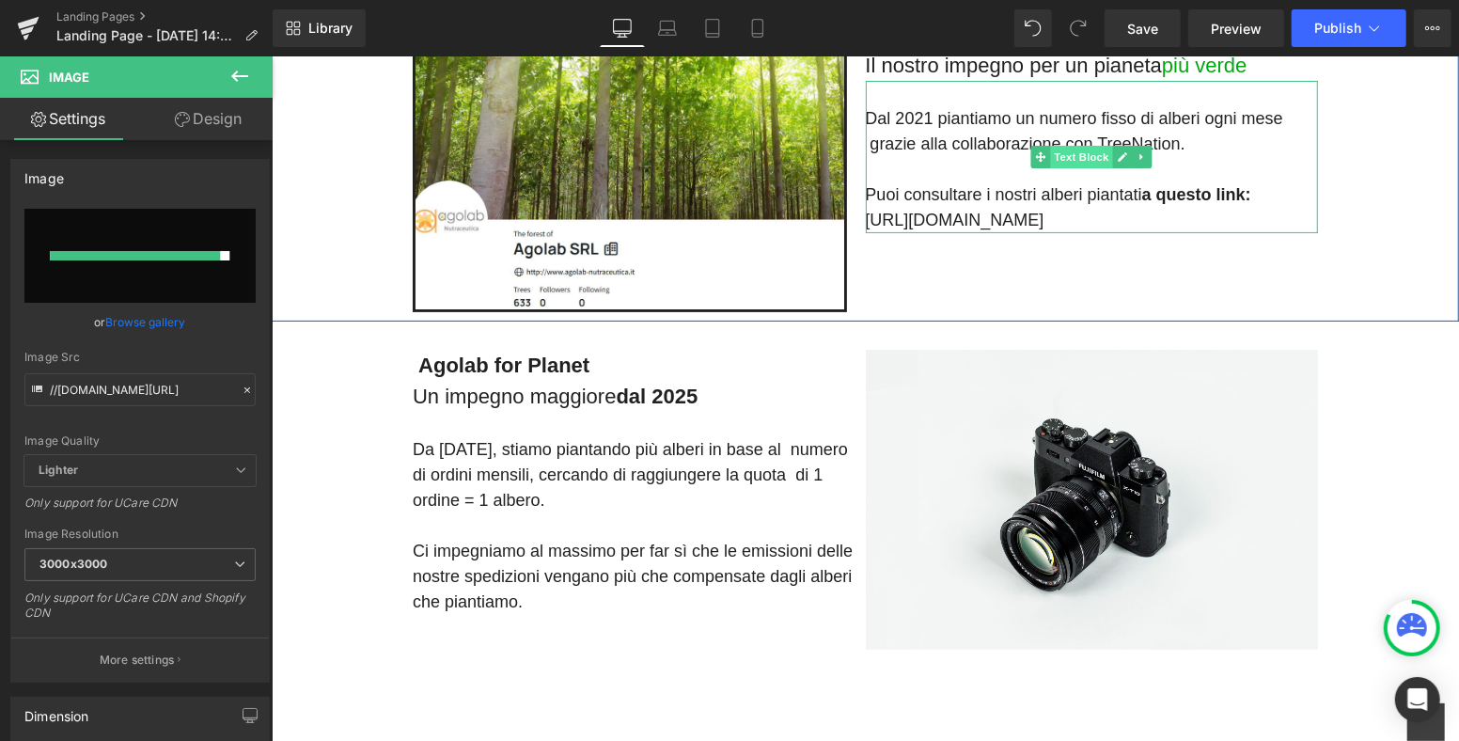
type input "[URL][DOMAIN_NAME]"
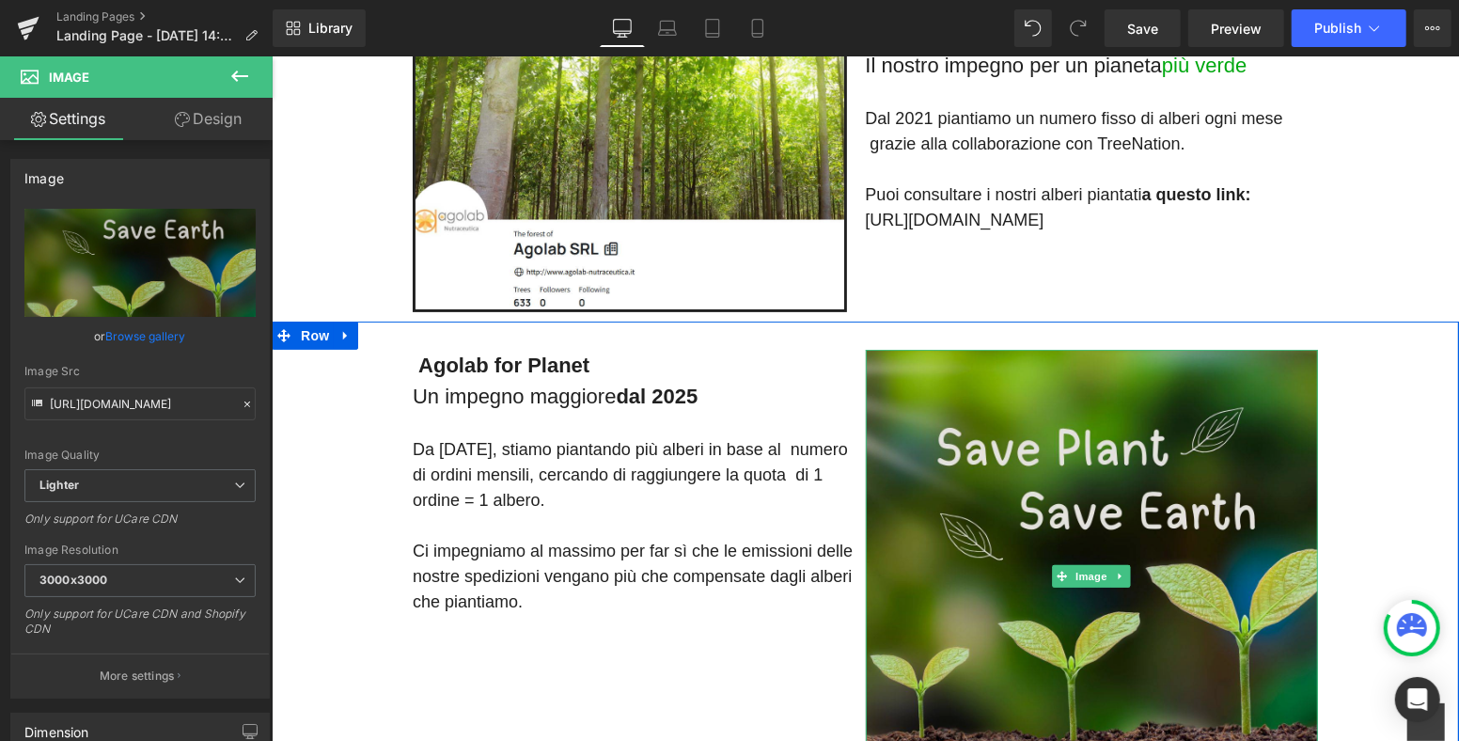
scroll to position [104, 0]
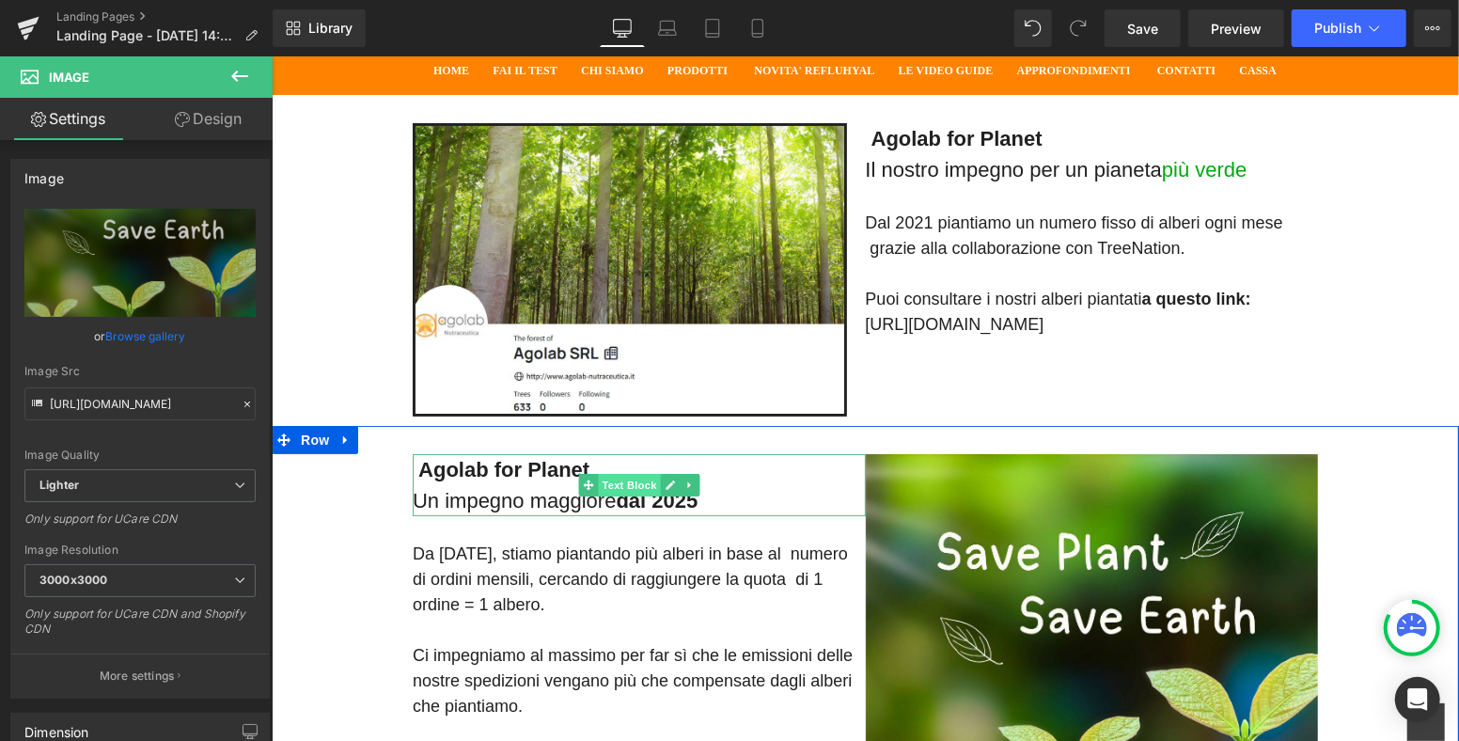
click at [624, 485] on span "Text Block" at bounding box center [628, 484] width 62 height 23
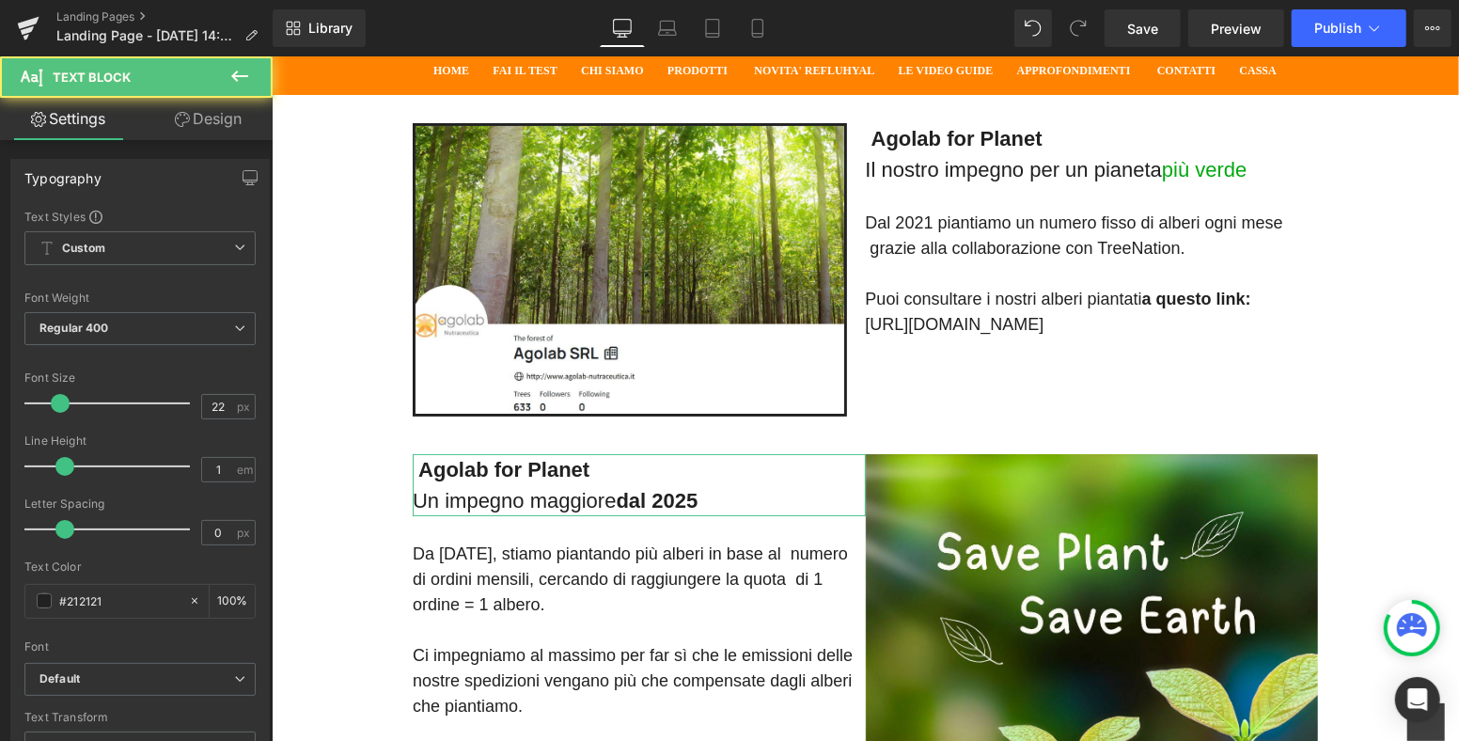
click at [205, 125] on link "Design" at bounding box center [208, 119] width 136 height 42
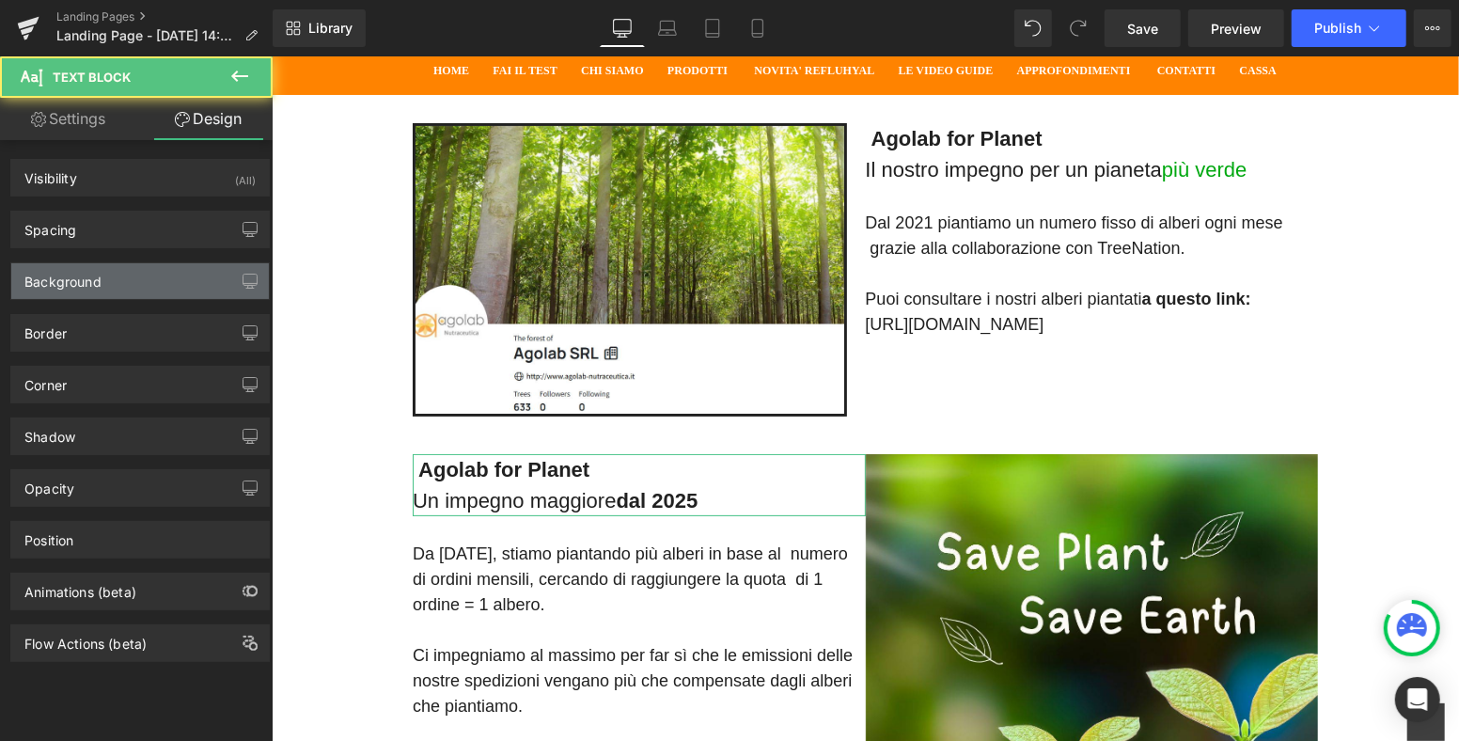
type input "0"
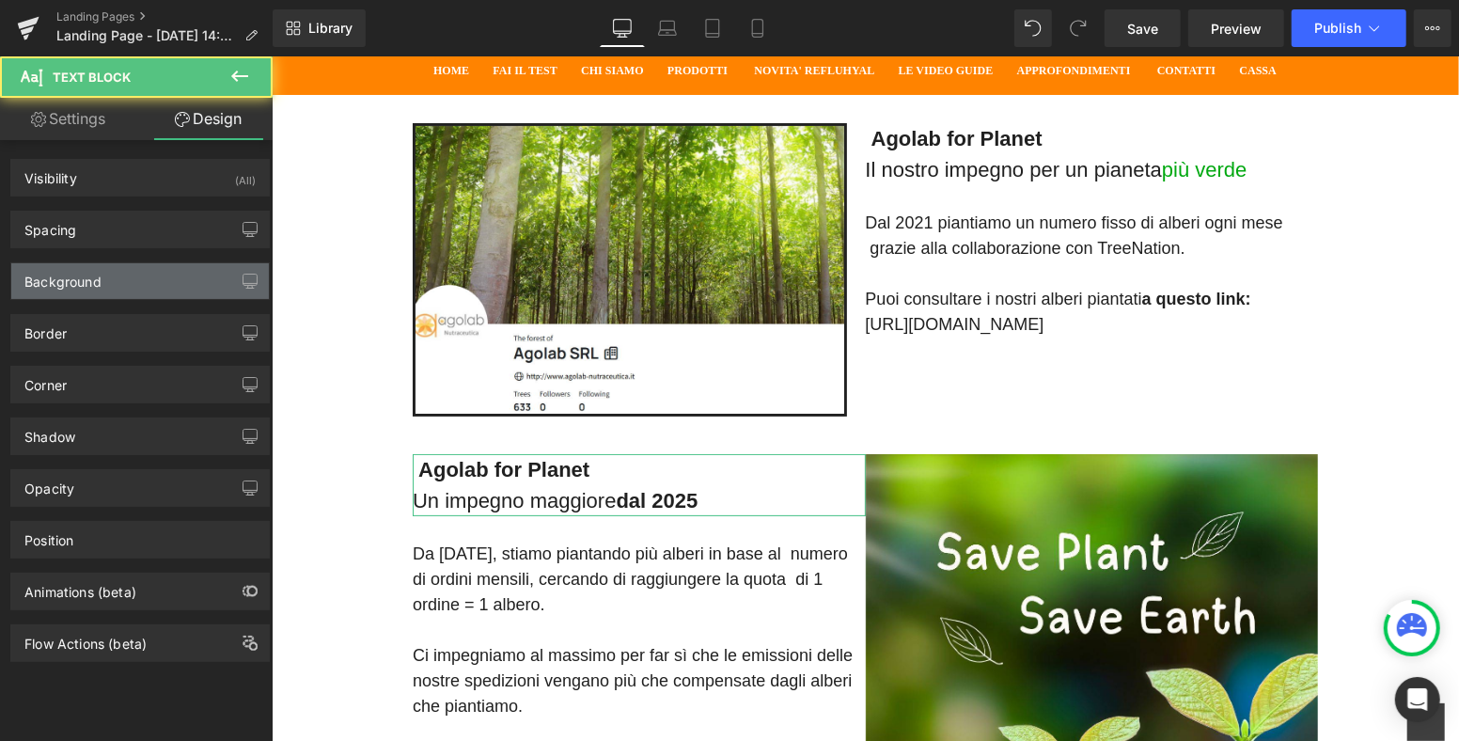
type input "0"
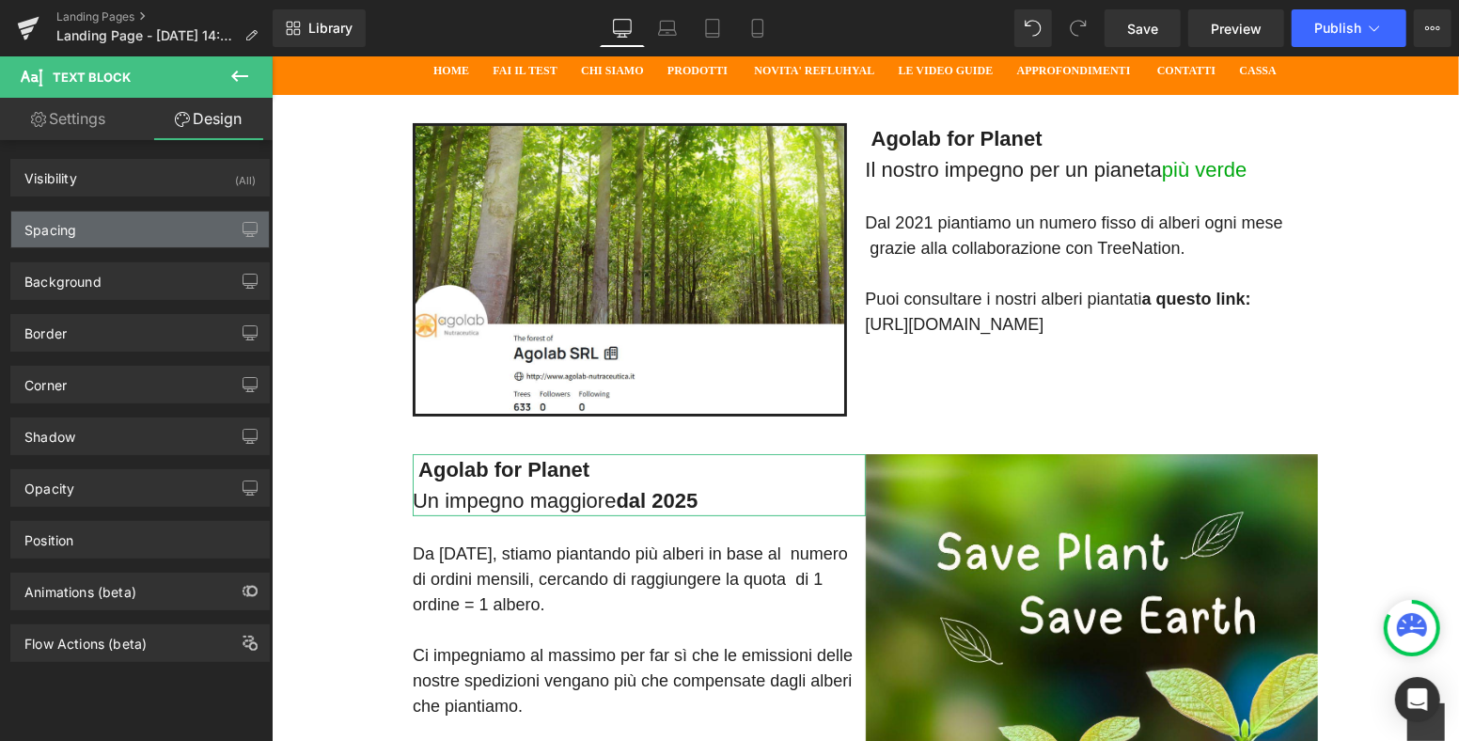
drag, startPoint x: 101, startPoint y: 215, endPoint x: 104, endPoint y: 229, distance: 14.6
click at [101, 214] on div "Spacing" at bounding box center [140, 230] width 258 height 36
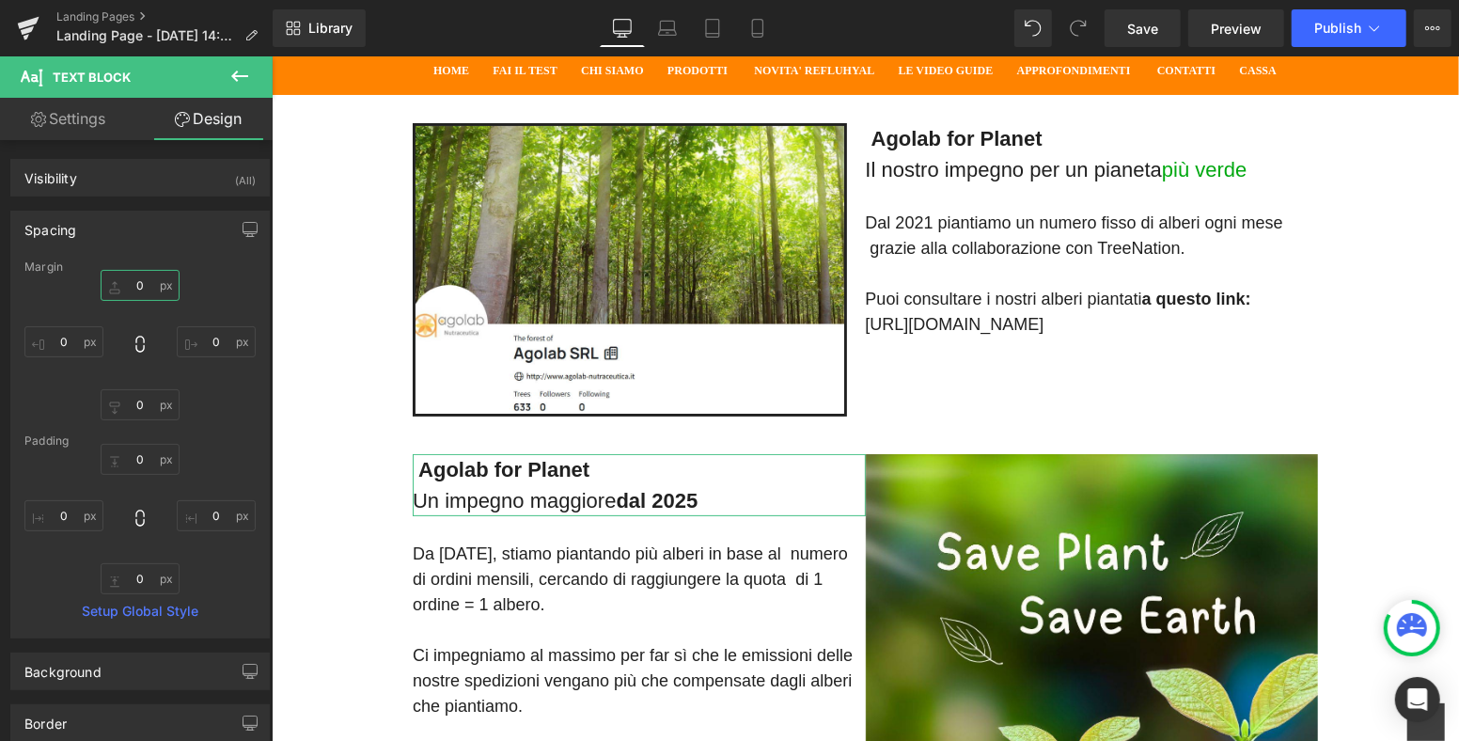
click at [142, 280] on input "0" at bounding box center [140, 285] width 79 height 31
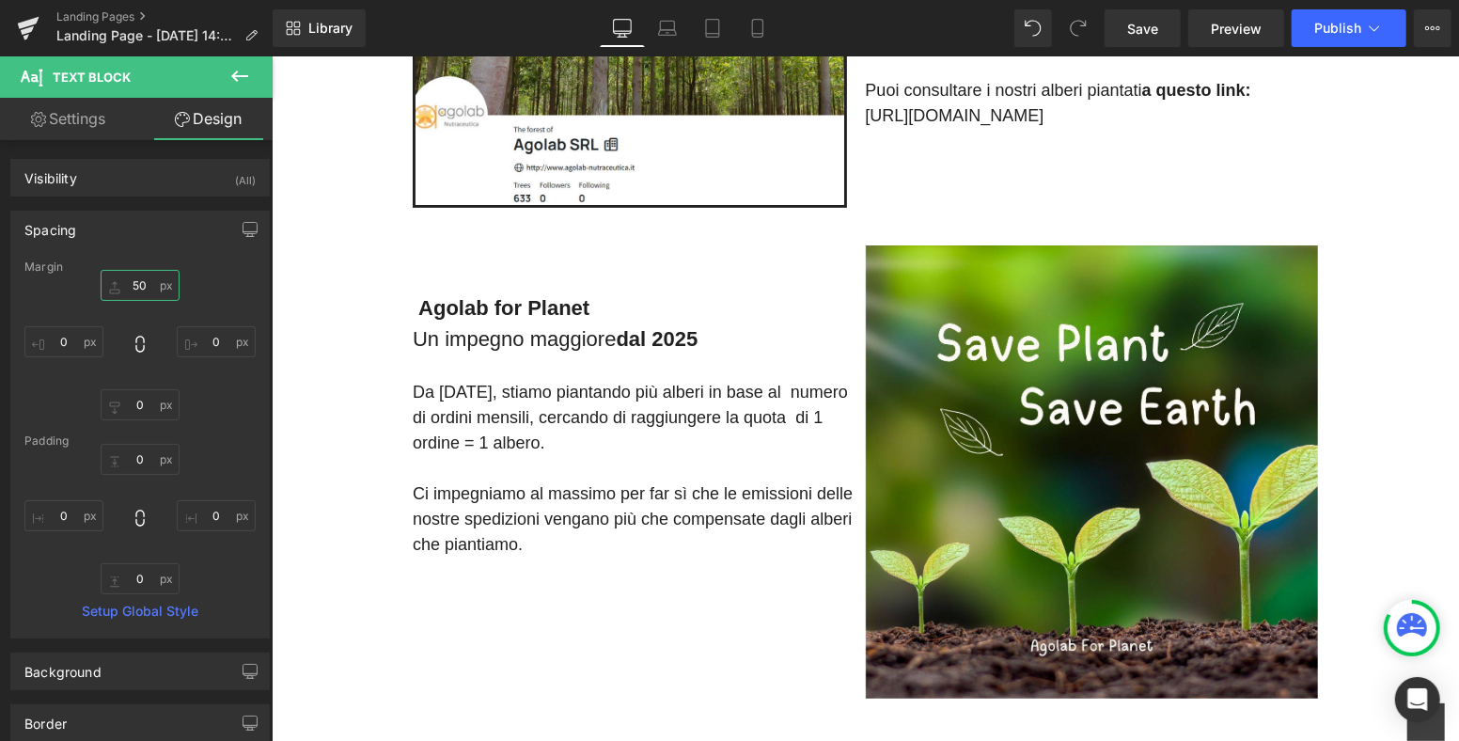
scroll to position [0, 0]
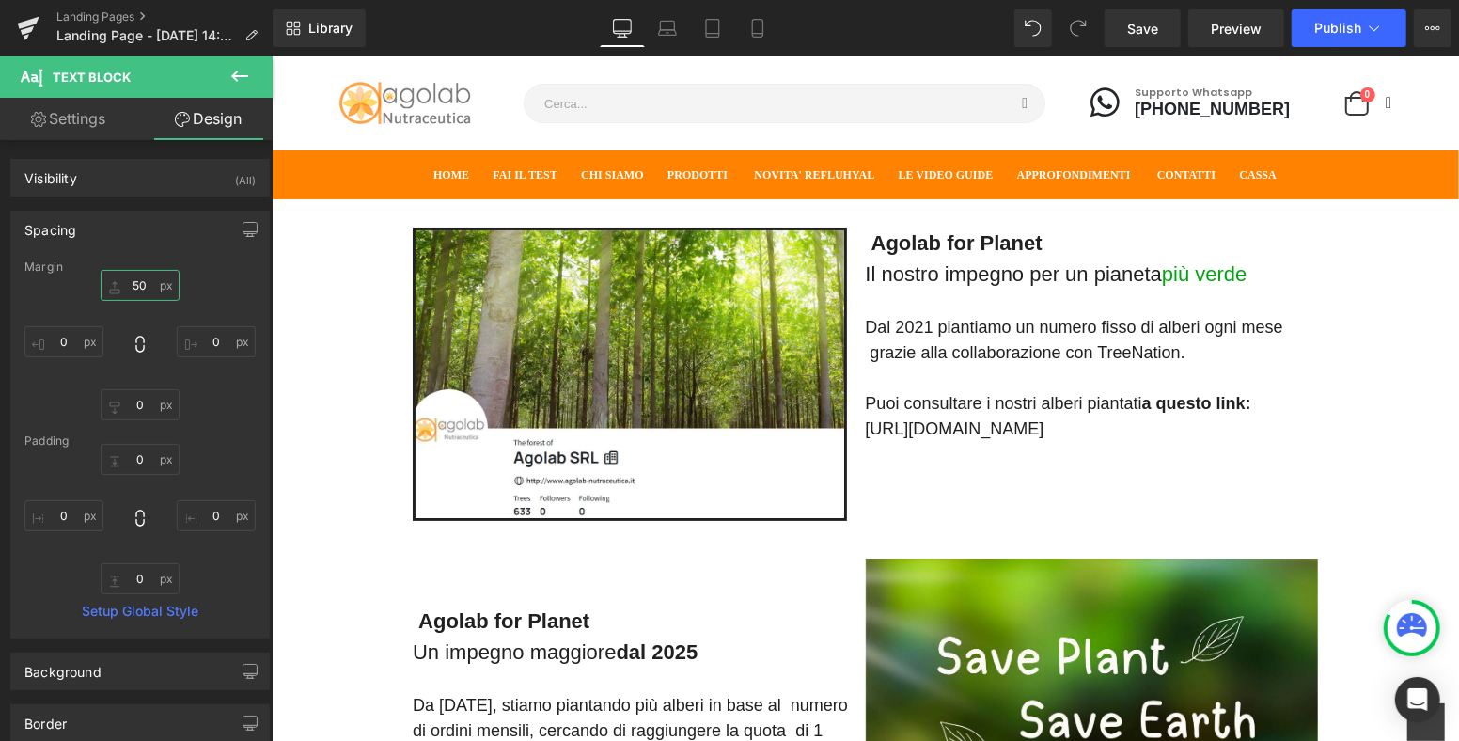
type input "50"
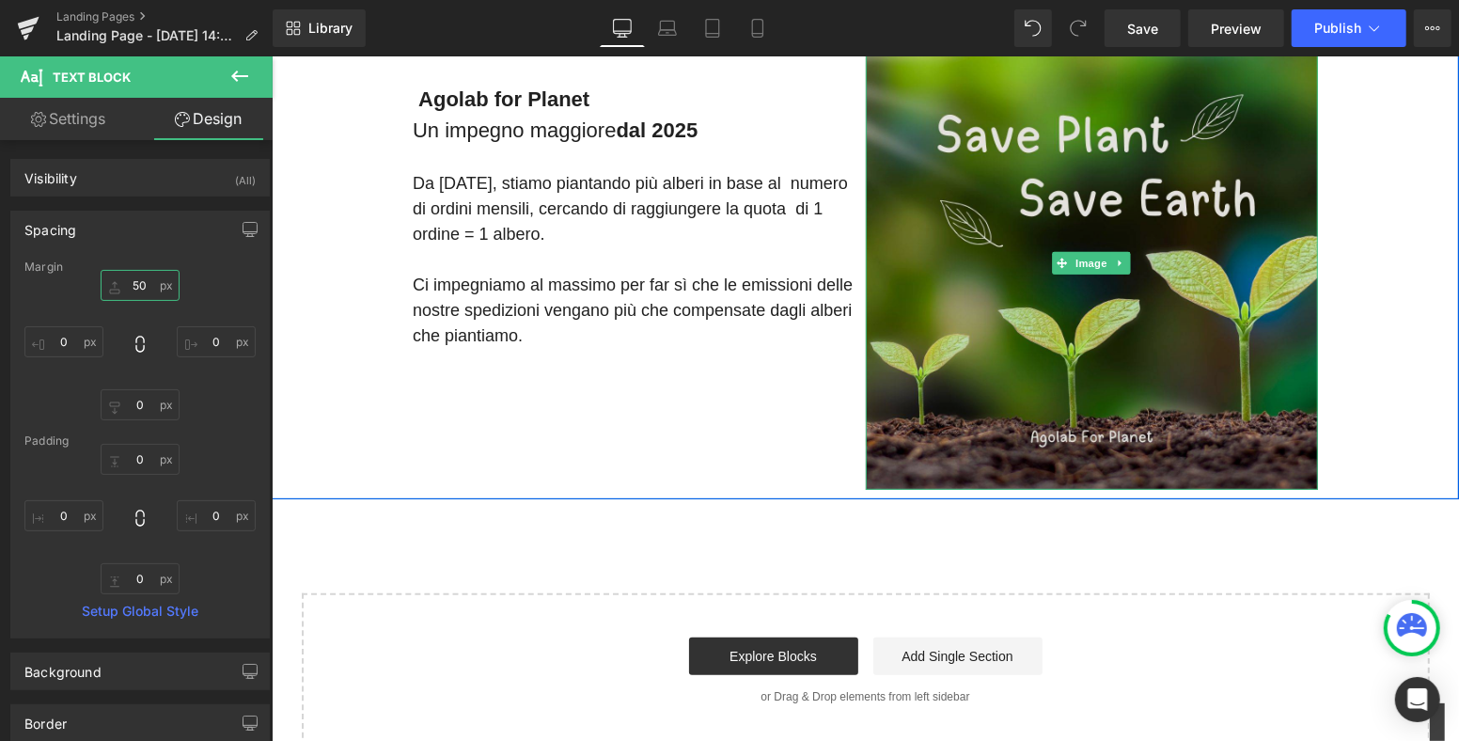
scroll to position [626, 0]
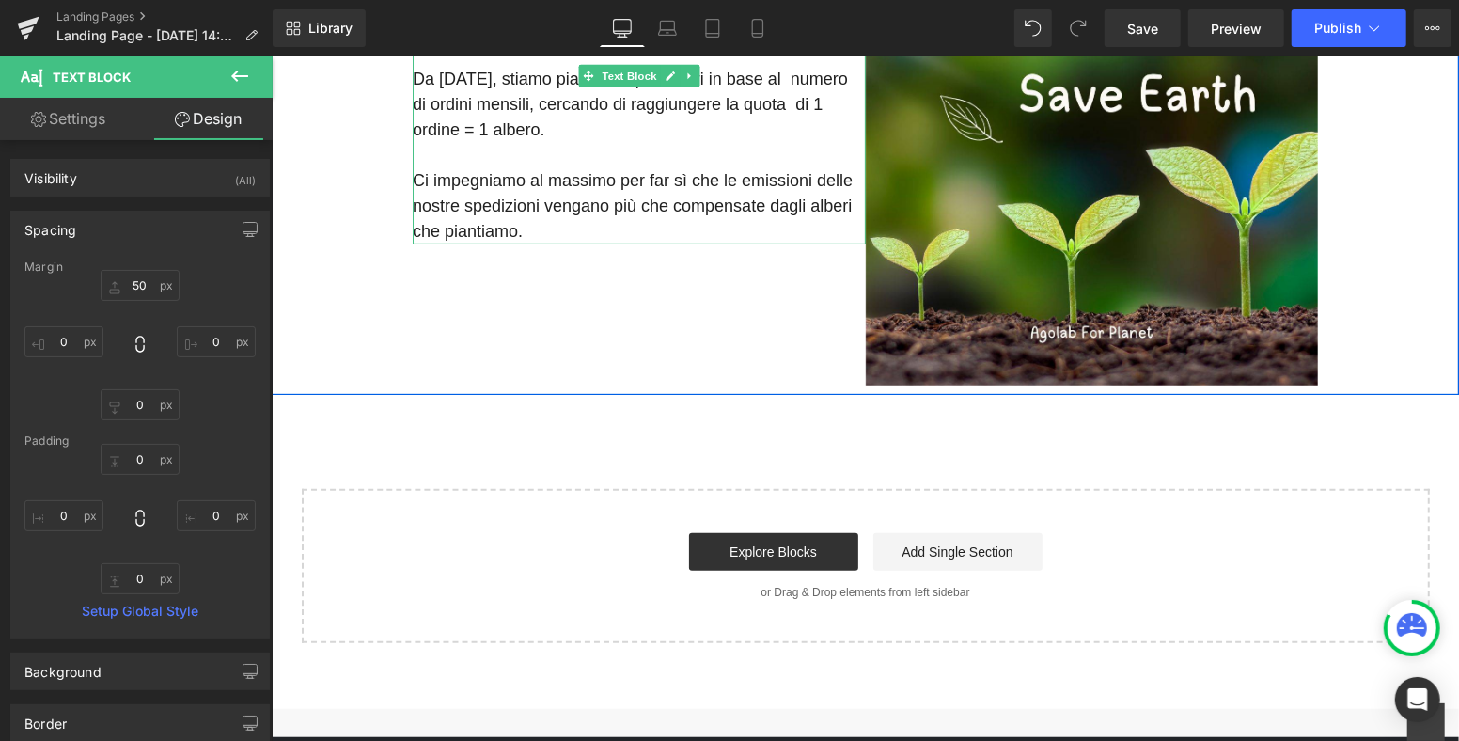
click at [540, 229] on p "Ci impegniamo al massimo per far sì che le emissioni delle nostre spedizioni ve…" at bounding box center [638, 205] width 453 height 76
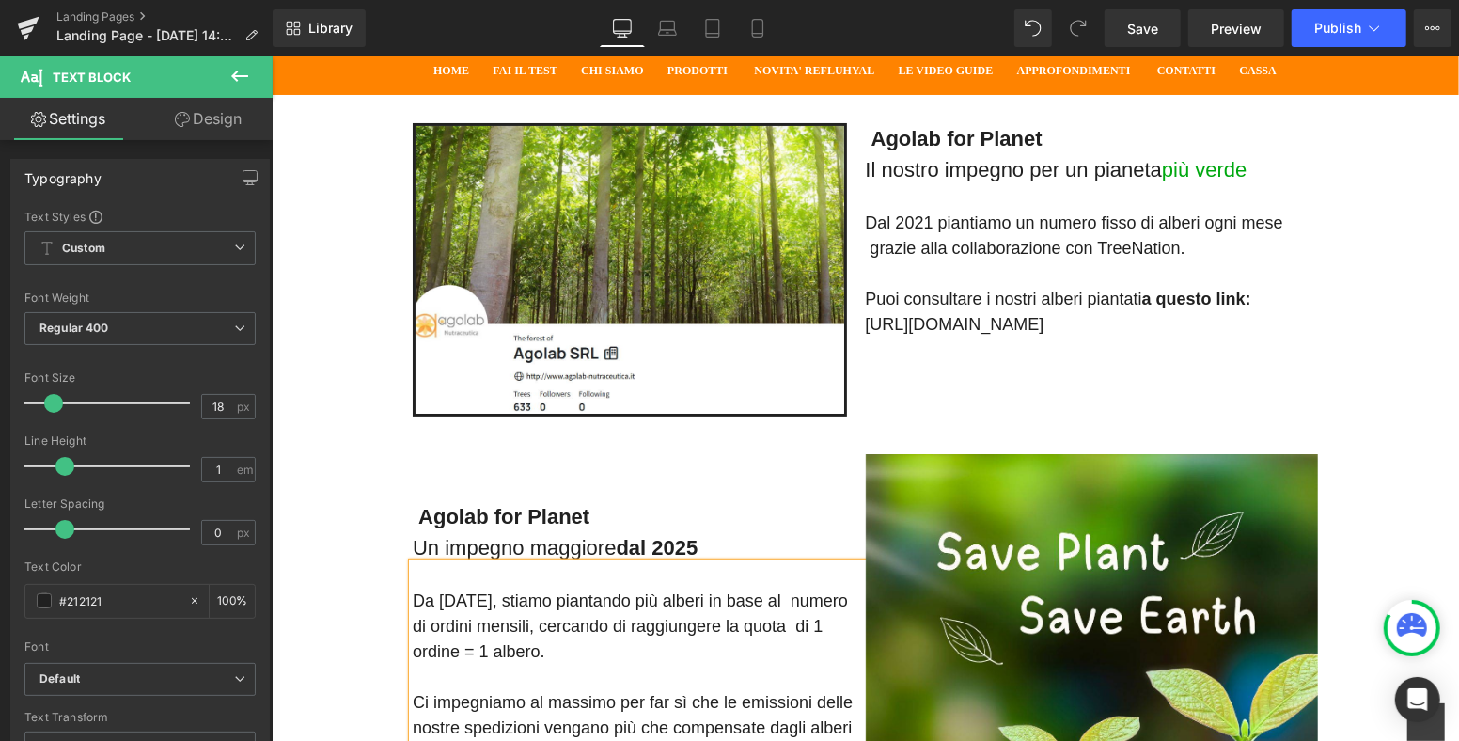
scroll to position [0, 0]
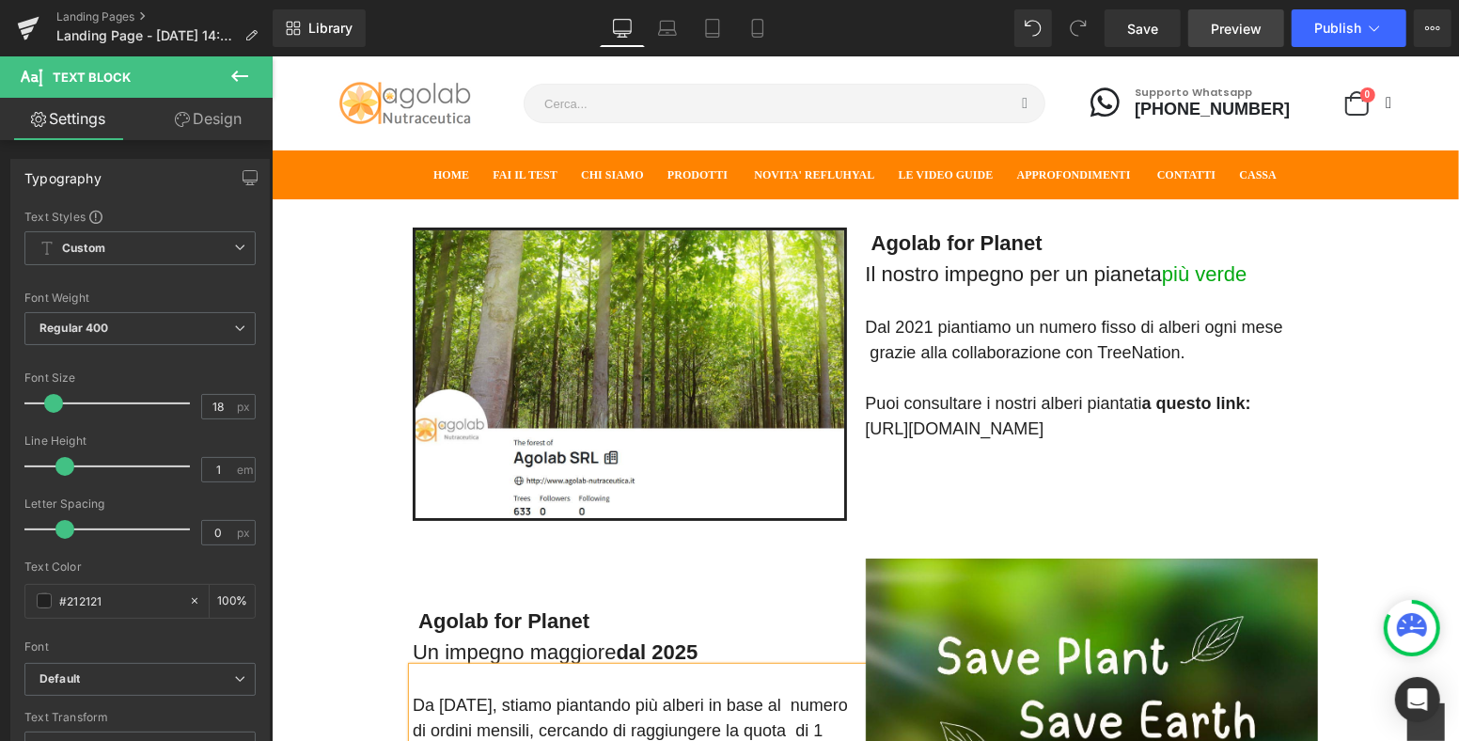
drag, startPoint x: 1139, startPoint y: 30, endPoint x: 1197, endPoint y: 31, distance: 58.3
click at [1139, 29] on span "Save" at bounding box center [1142, 29] width 31 height 20
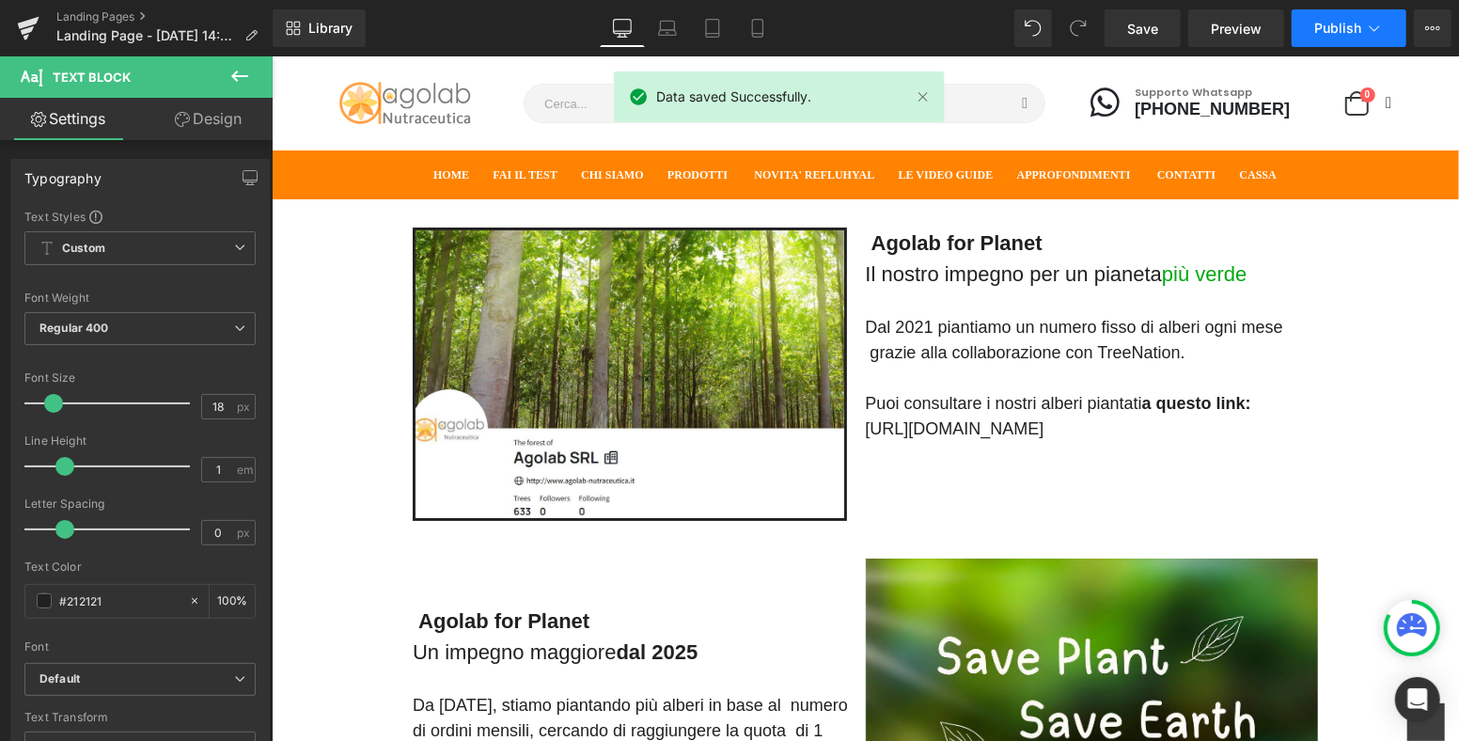
click at [1370, 34] on icon at bounding box center [1374, 28] width 19 height 19
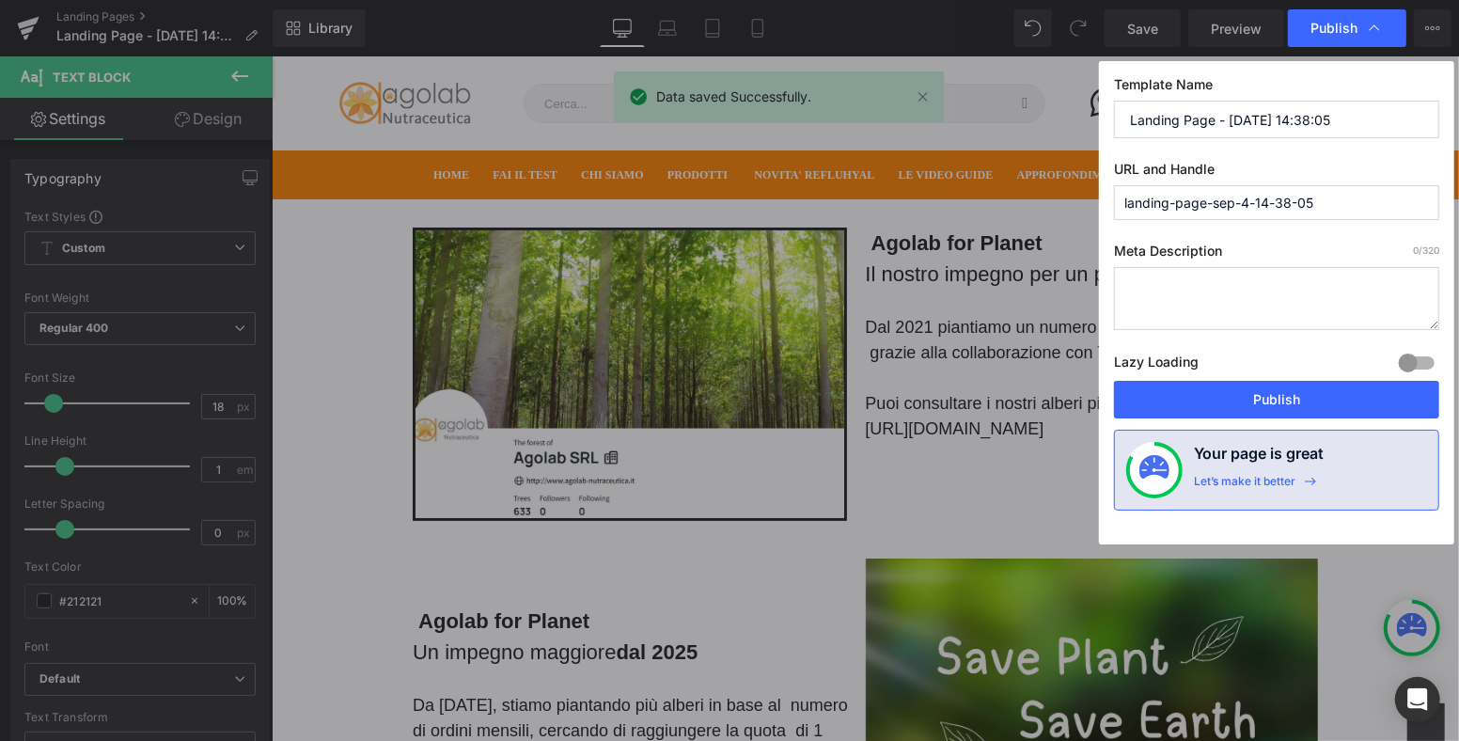
drag, startPoint x: 1130, startPoint y: 126, endPoint x: 1044, endPoint y: 119, distance: 86.8
click at [1046, 119] on div "Publish Template Name Landing Page - [DATE] 14:38:05 URL and Handle landing-pag…" at bounding box center [729, 370] width 1459 height 741
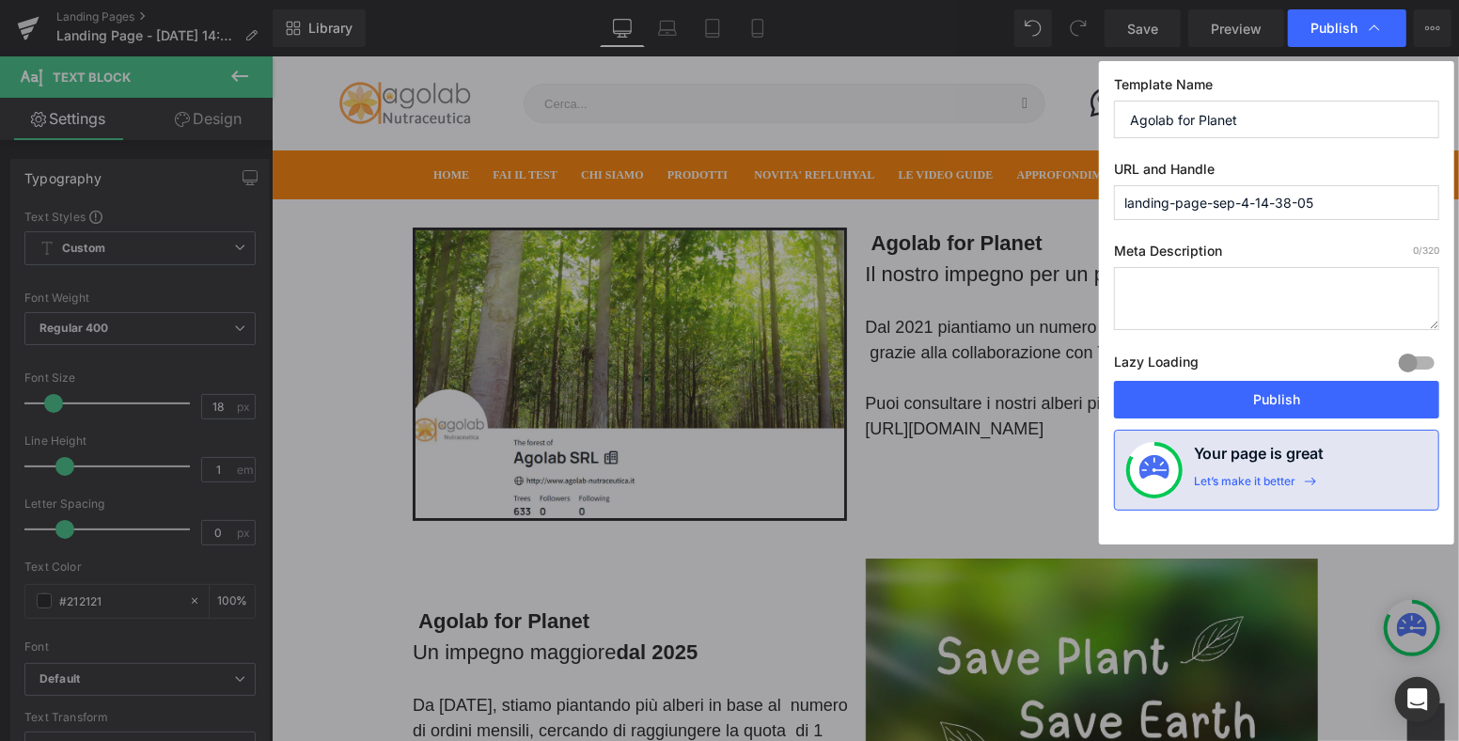
type input "Agolab for Planet"
drag, startPoint x: 1335, startPoint y: 202, endPoint x: 962, endPoint y: 209, distance: 373.3
click at [962, 209] on div "Publish Template Name Agolab for Planet URL and Handle landing-page-sep-4-14-38…" at bounding box center [729, 370] width 1459 height 741
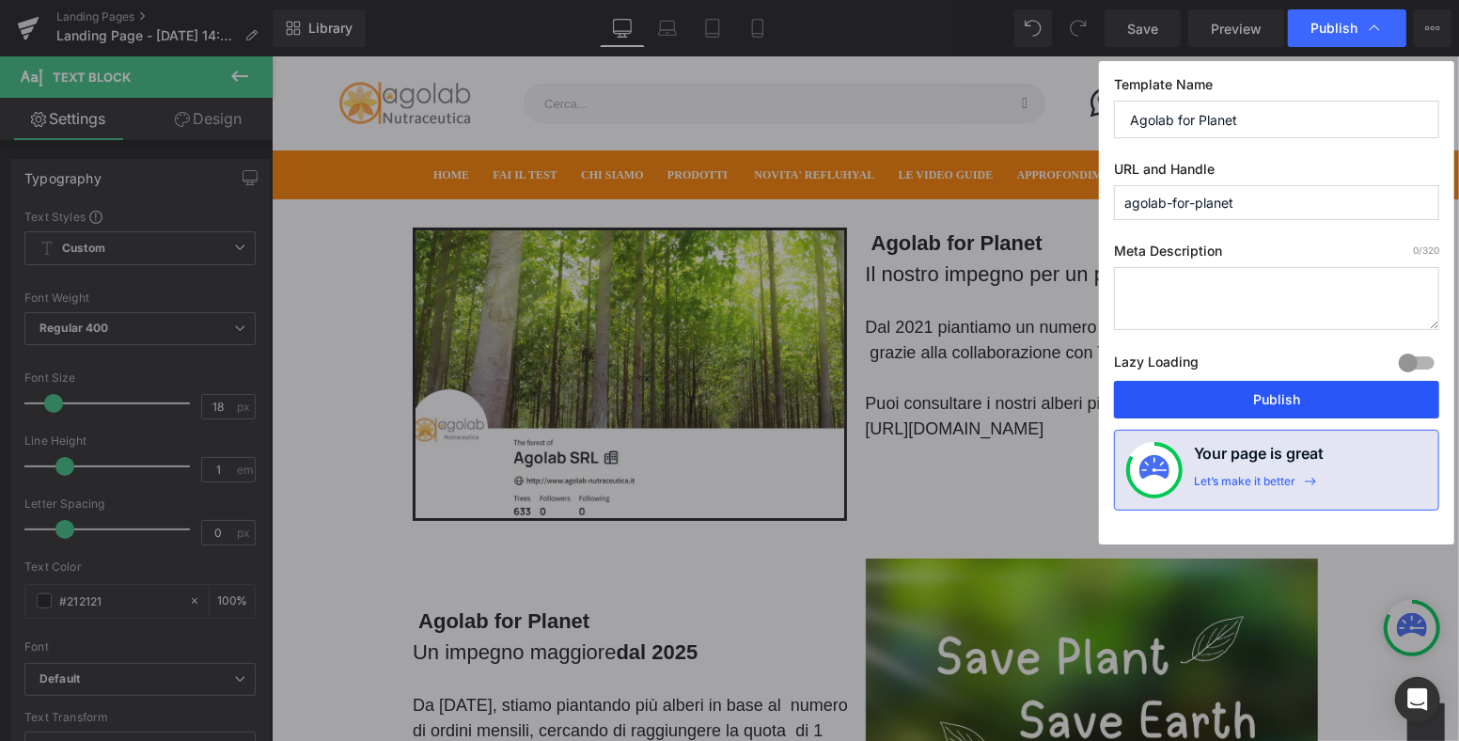
type input "agolab-for-planet"
click at [1284, 402] on button "Publish" at bounding box center [1276, 400] width 325 height 38
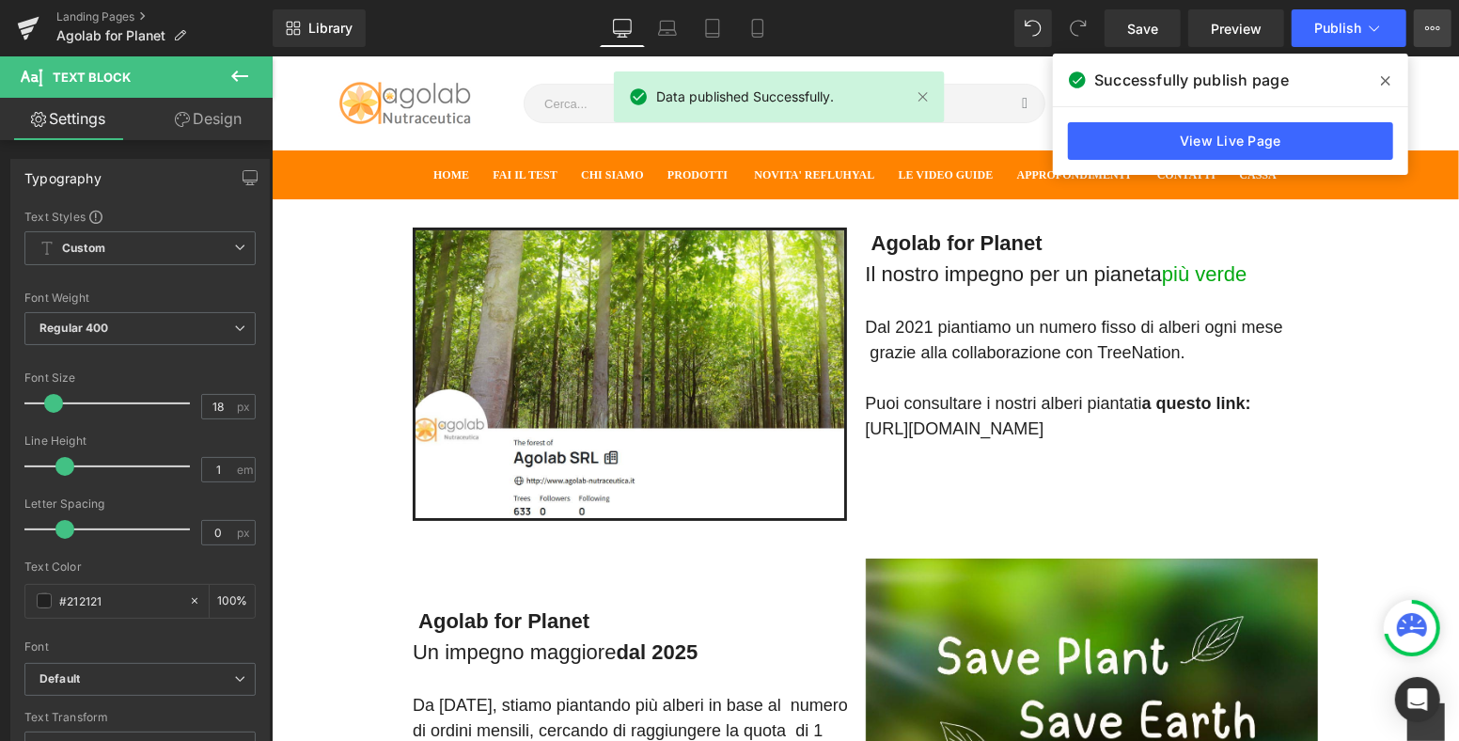
click at [1435, 25] on icon at bounding box center [1432, 28] width 15 height 15
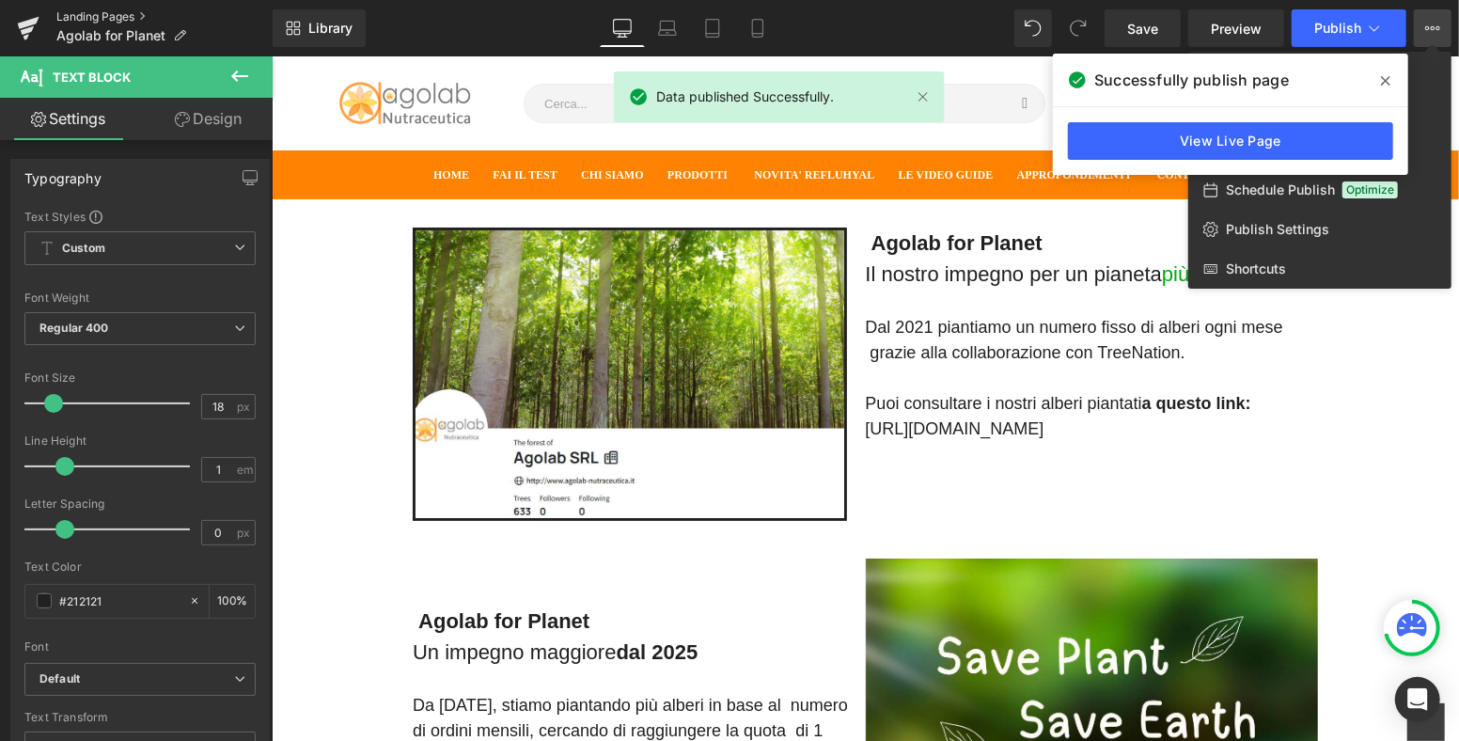
click at [104, 10] on link "Landing Pages" at bounding box center [164, 16] width 216 height 15
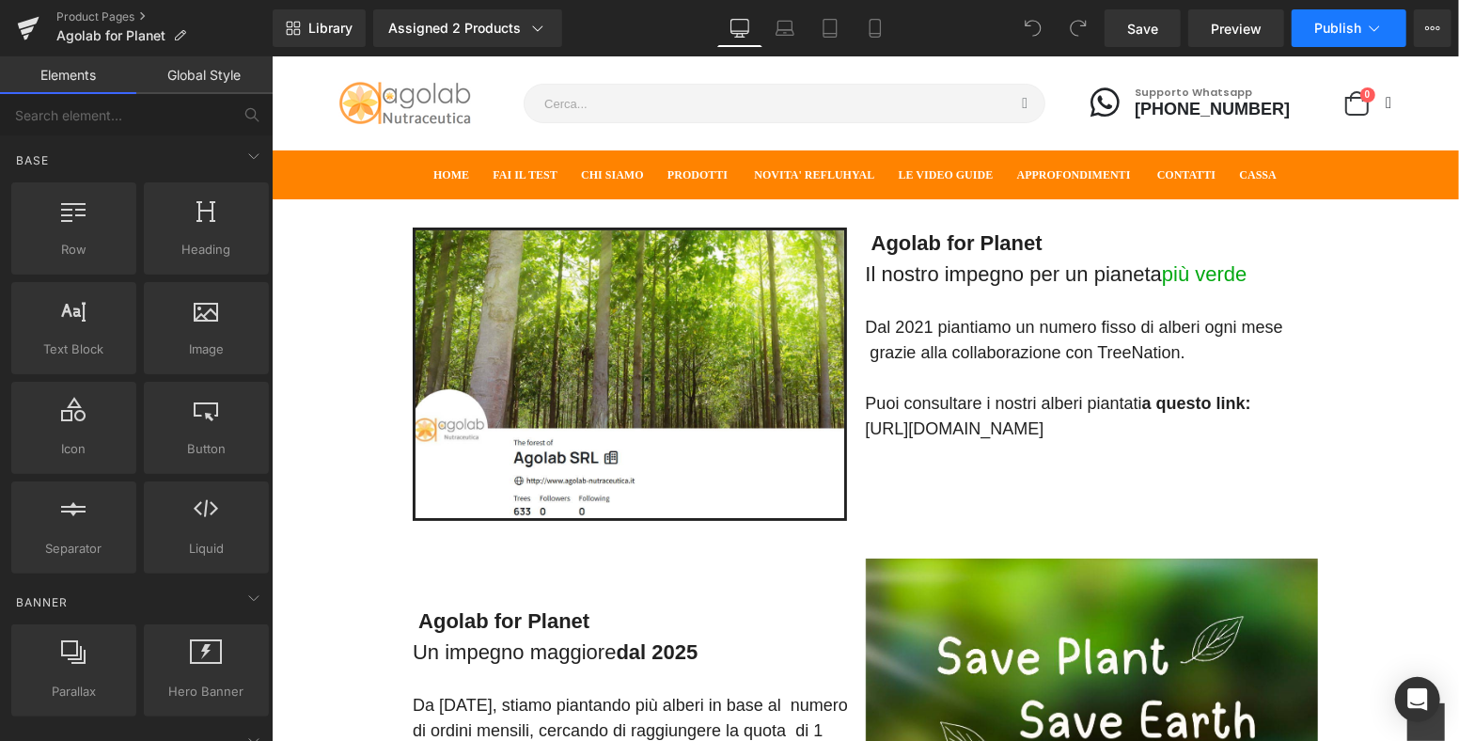
click at [1369, 22] on icon at bounding box center [1374, 28] width 19 height 19
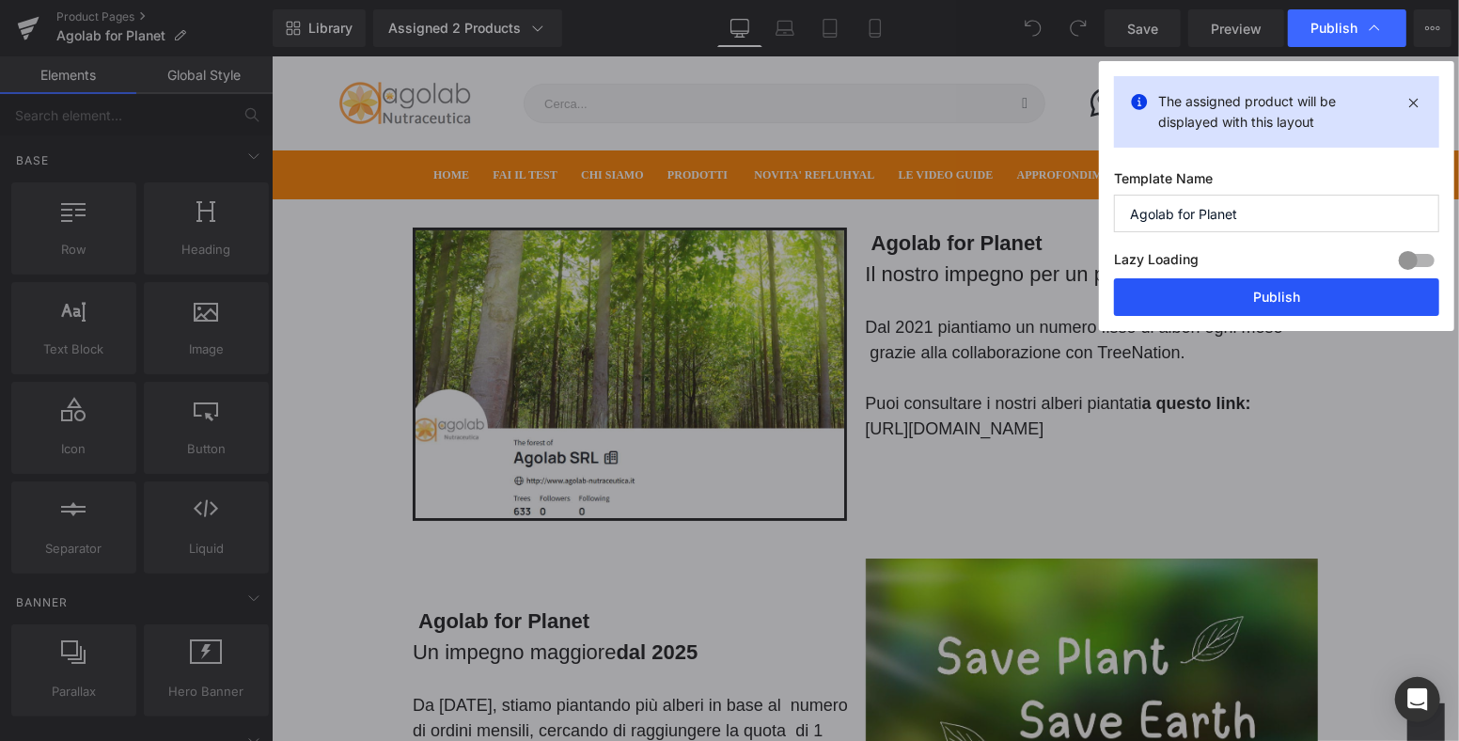
click at [1298, 298] on button "Publish" at bounding box center [1276, 297] width 325 height 38
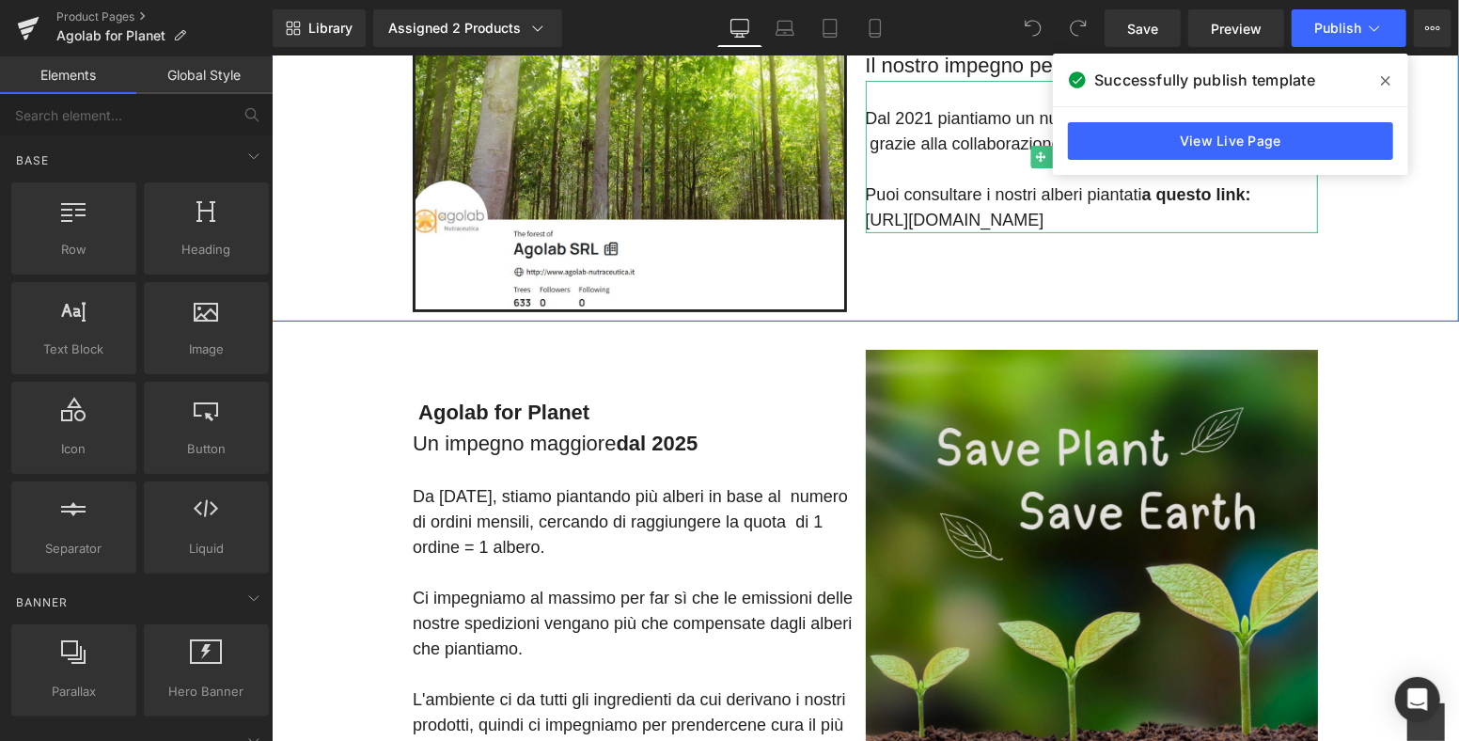
scroll to position [313, 0]
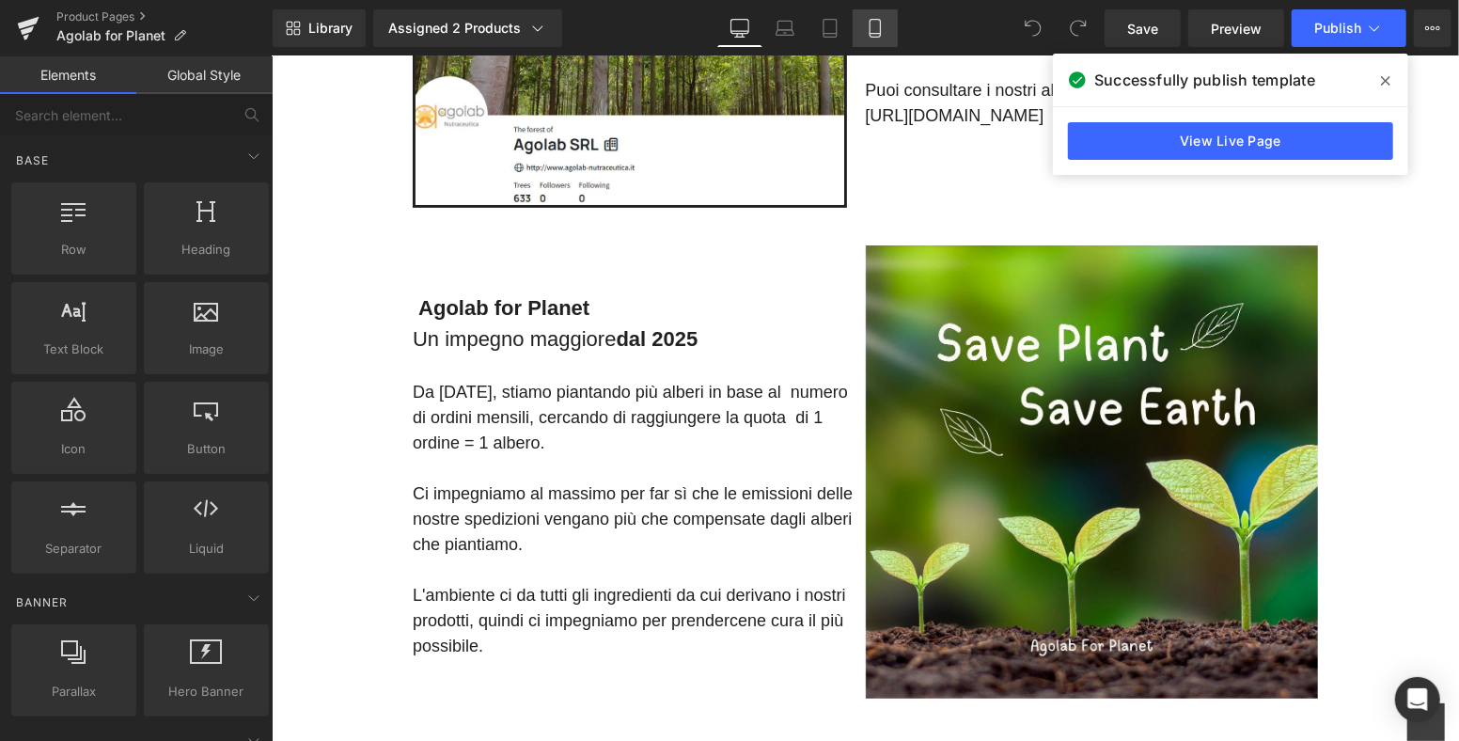
click at [878, 34] on icon at bounding box center [875, 28] width 19 height 19
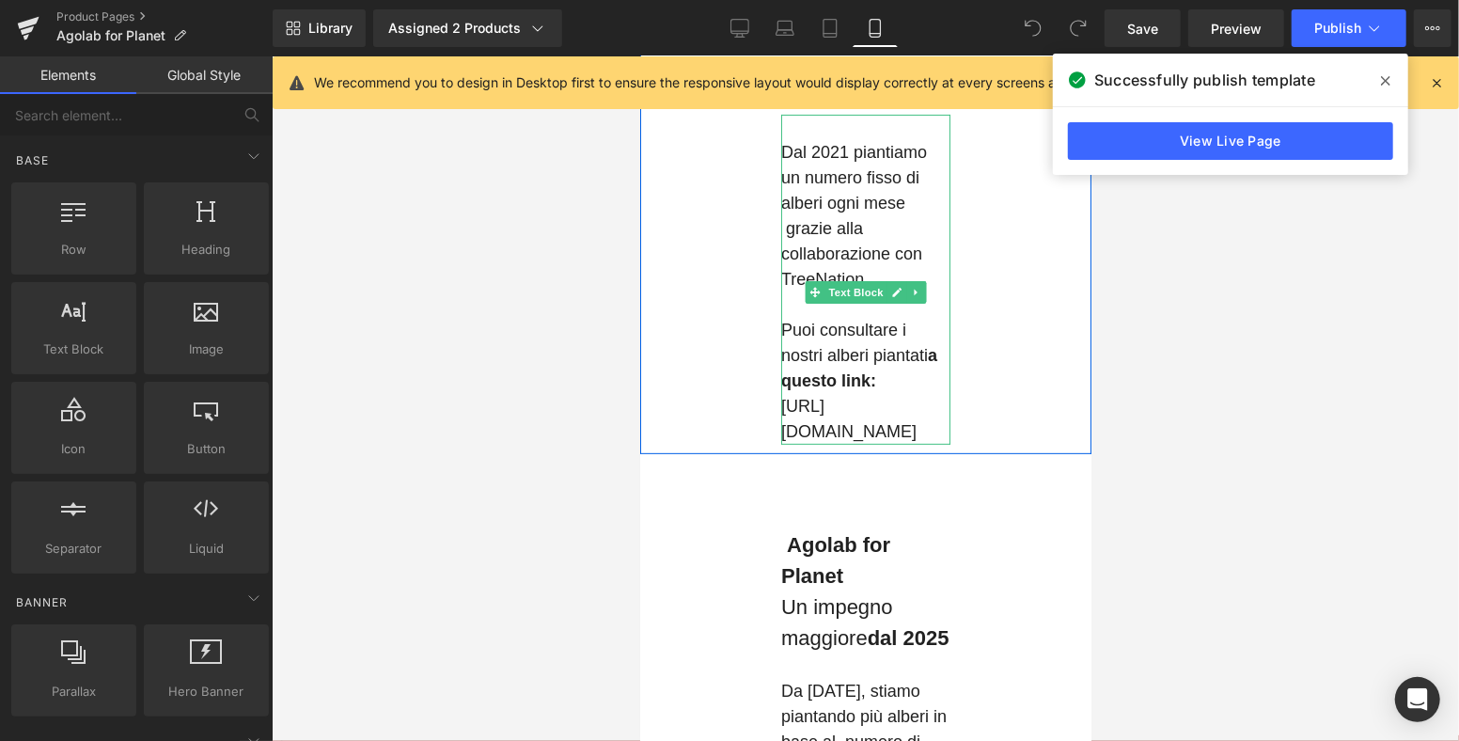
scroll to position [0, 0]
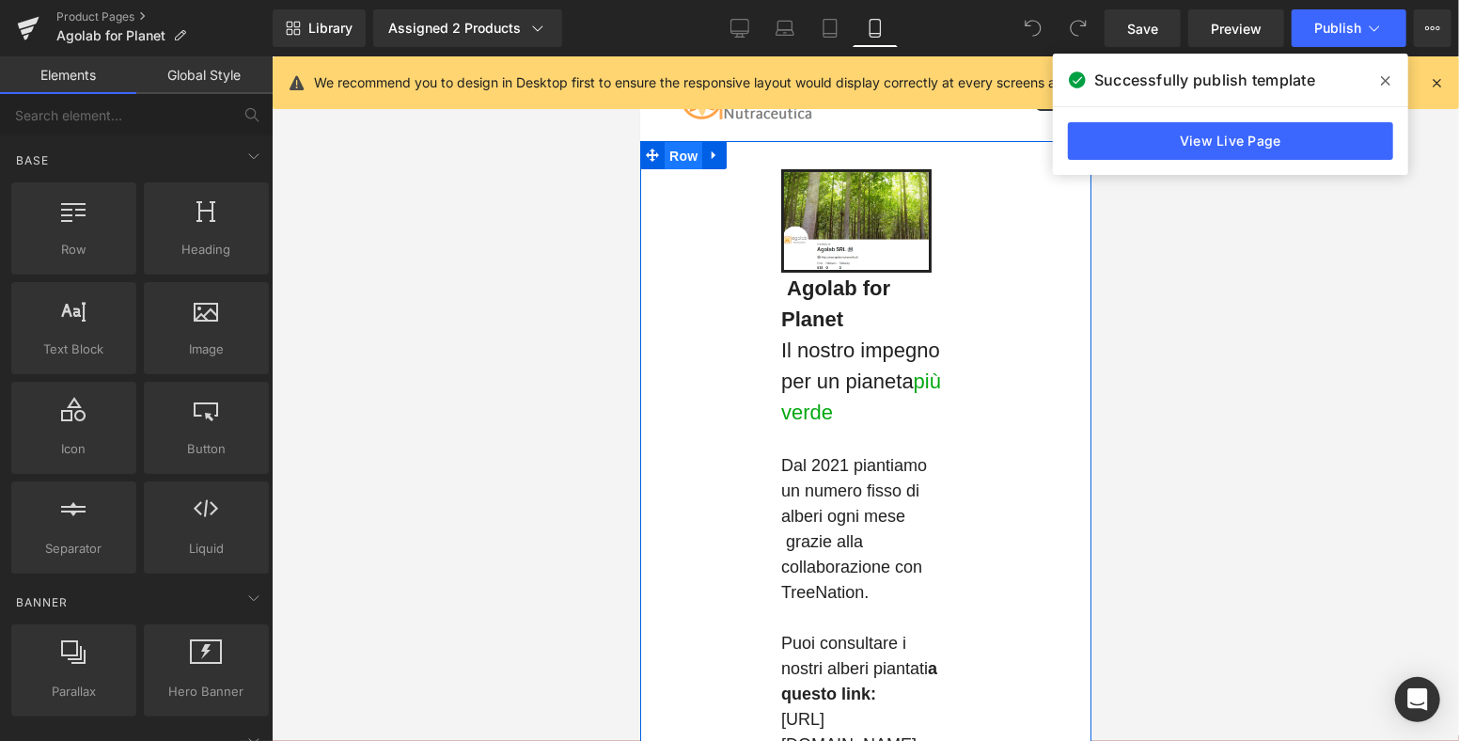
click at [675, 151] on span "Row" at bounding box center [683, 155] width 38 height 28
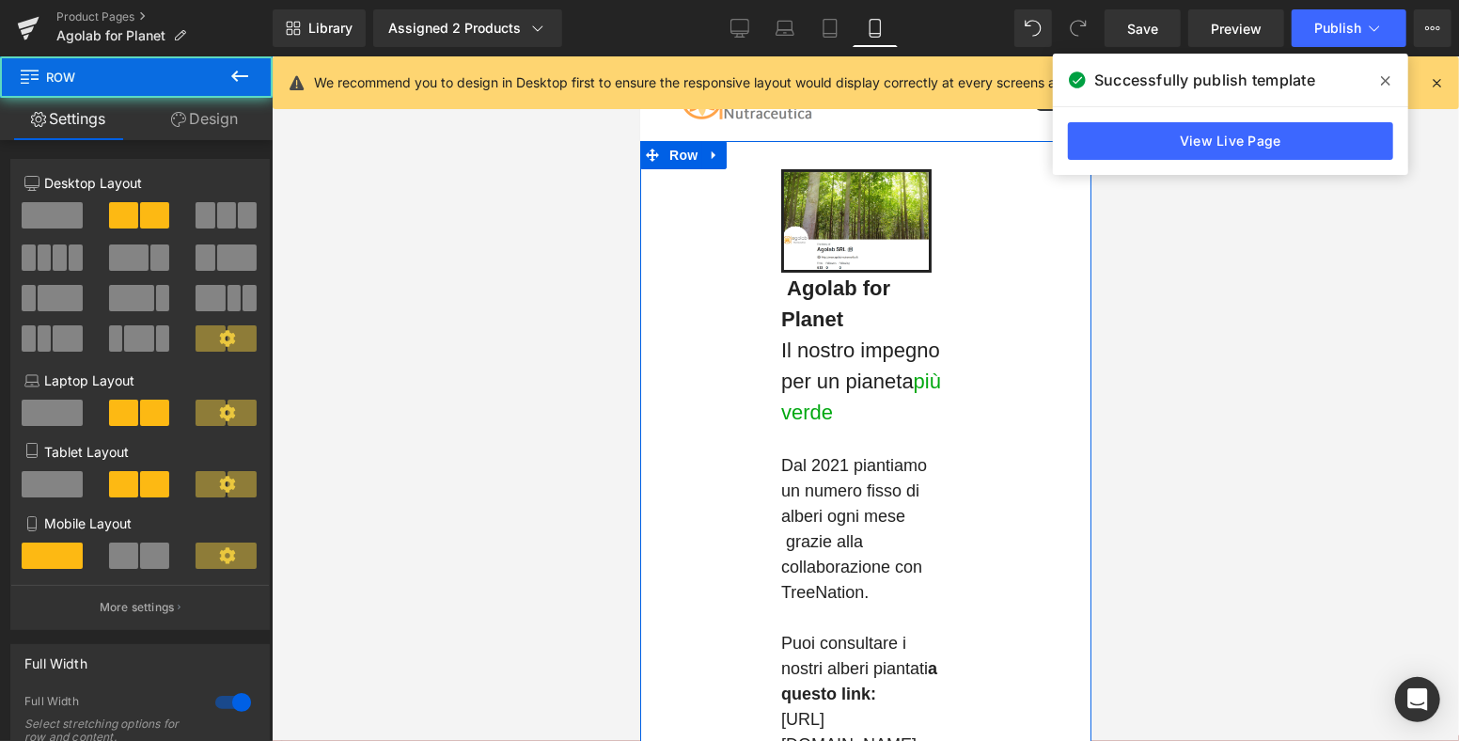
click at [217, 121] on link "Design" at bounding box center [204, 119] width 136 height 42
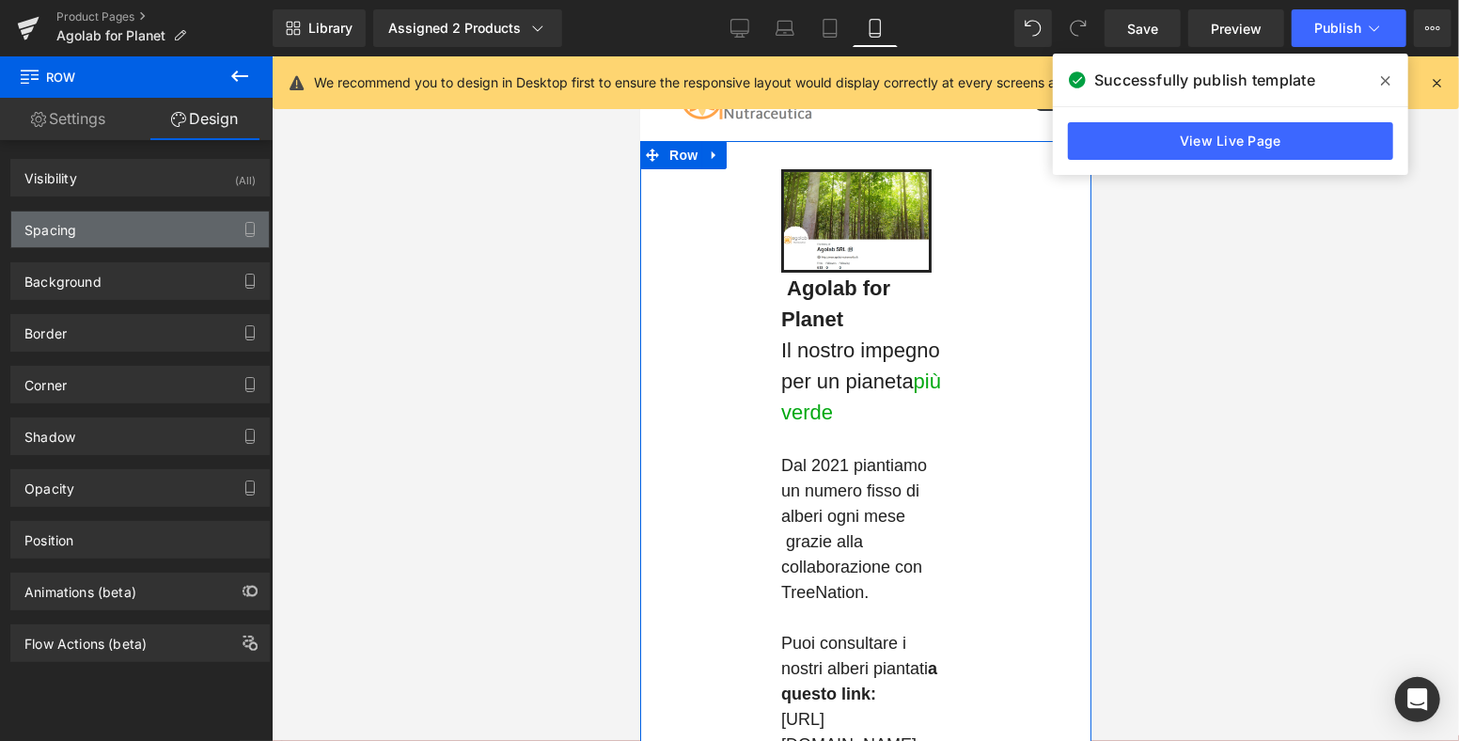
click at [153, 221] on div "Spacing" at bounding box center [140, 230] width 258 height 36
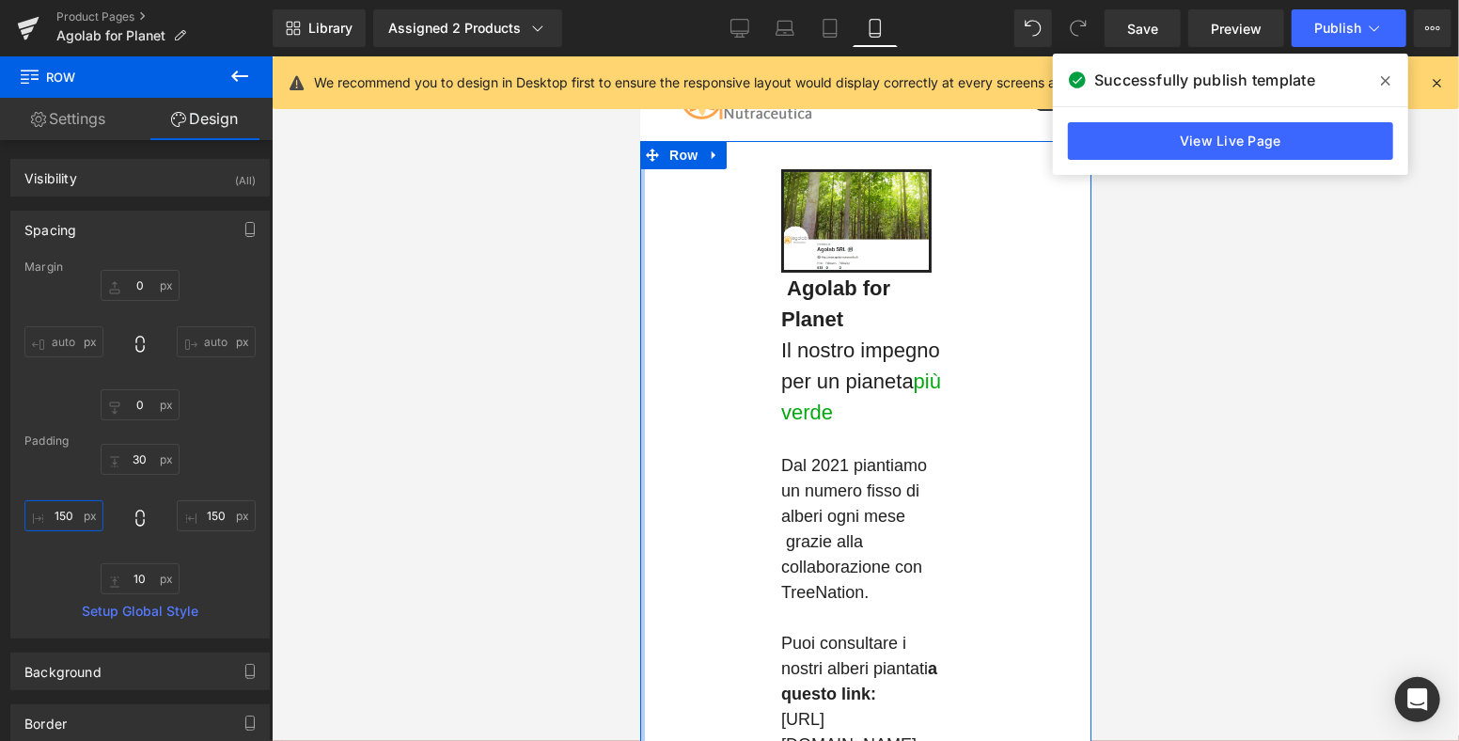
click at [64, 515] on input "150" at bounding box center [63, 515] width 79 height 31
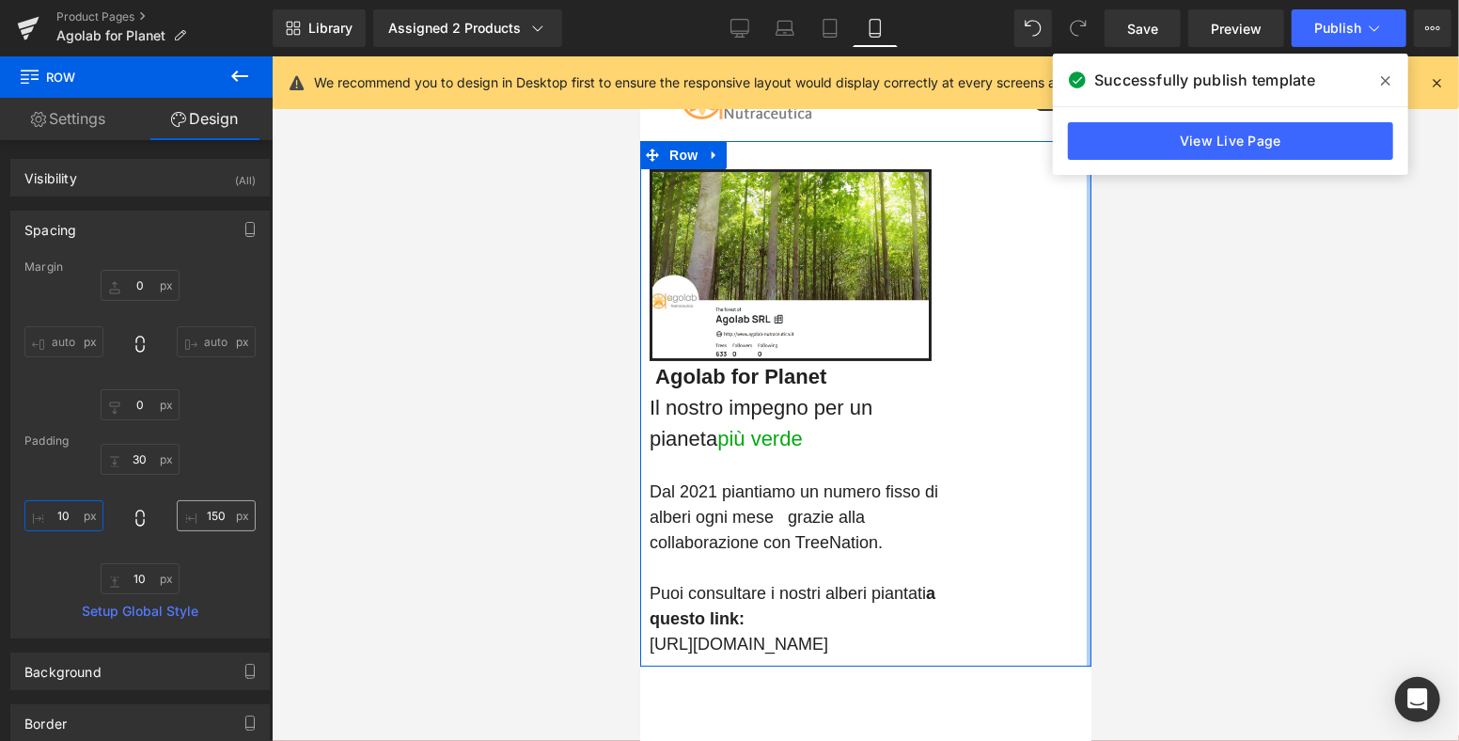
type input "10"
click at [213, 511] on input "150" at bounding box center [216, 515] width 79 height 31
type input "10"
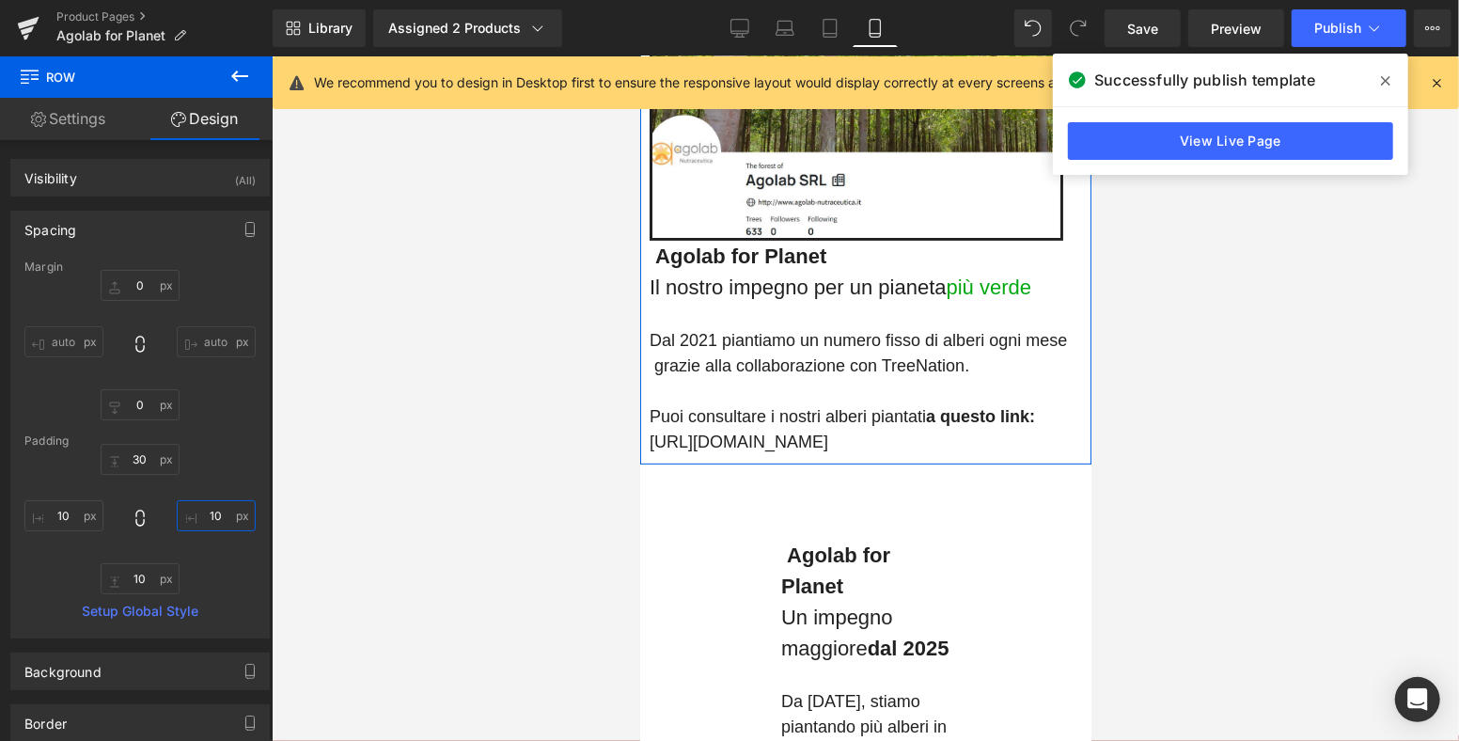
scroll to position [417, 0]
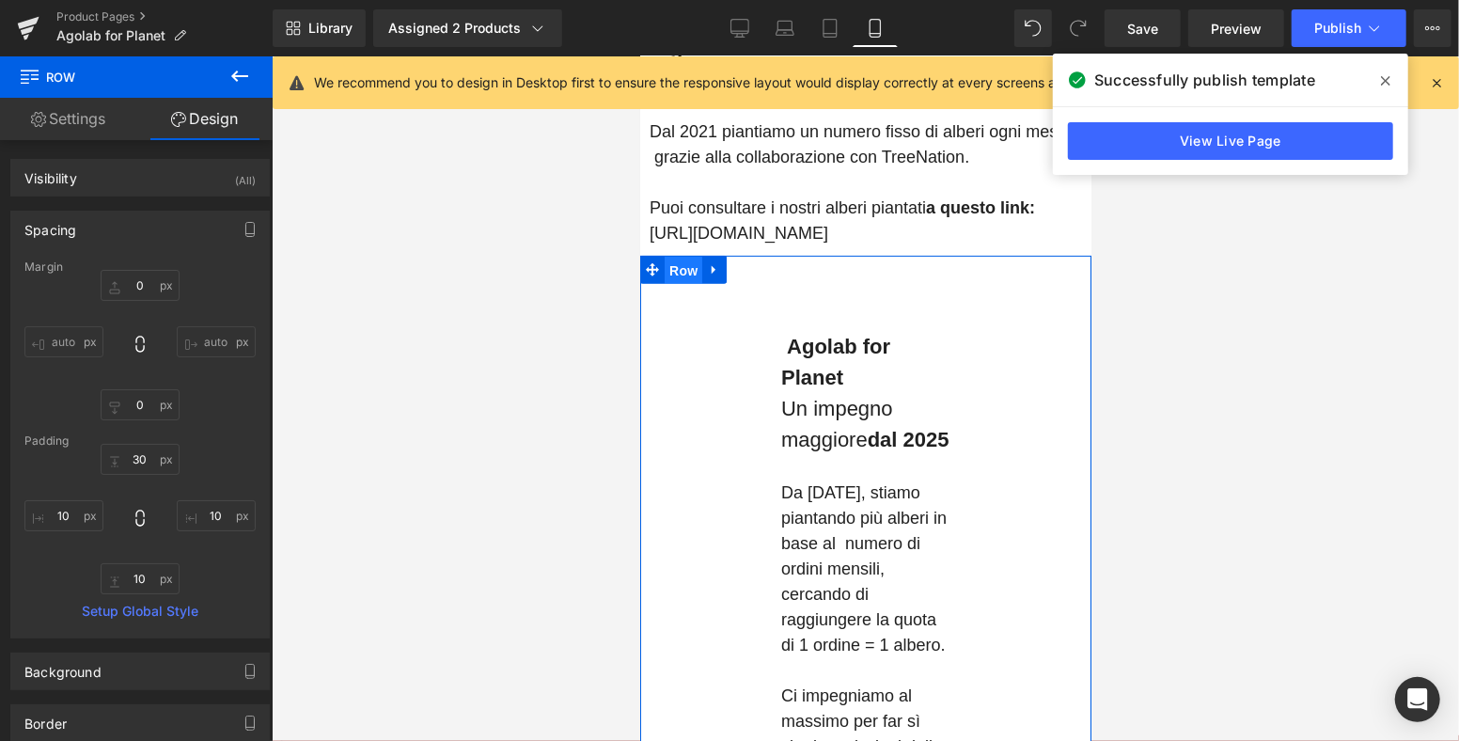
click at [664, 265] on span "Row" at bounding box center [683, 270] width 38 height 28
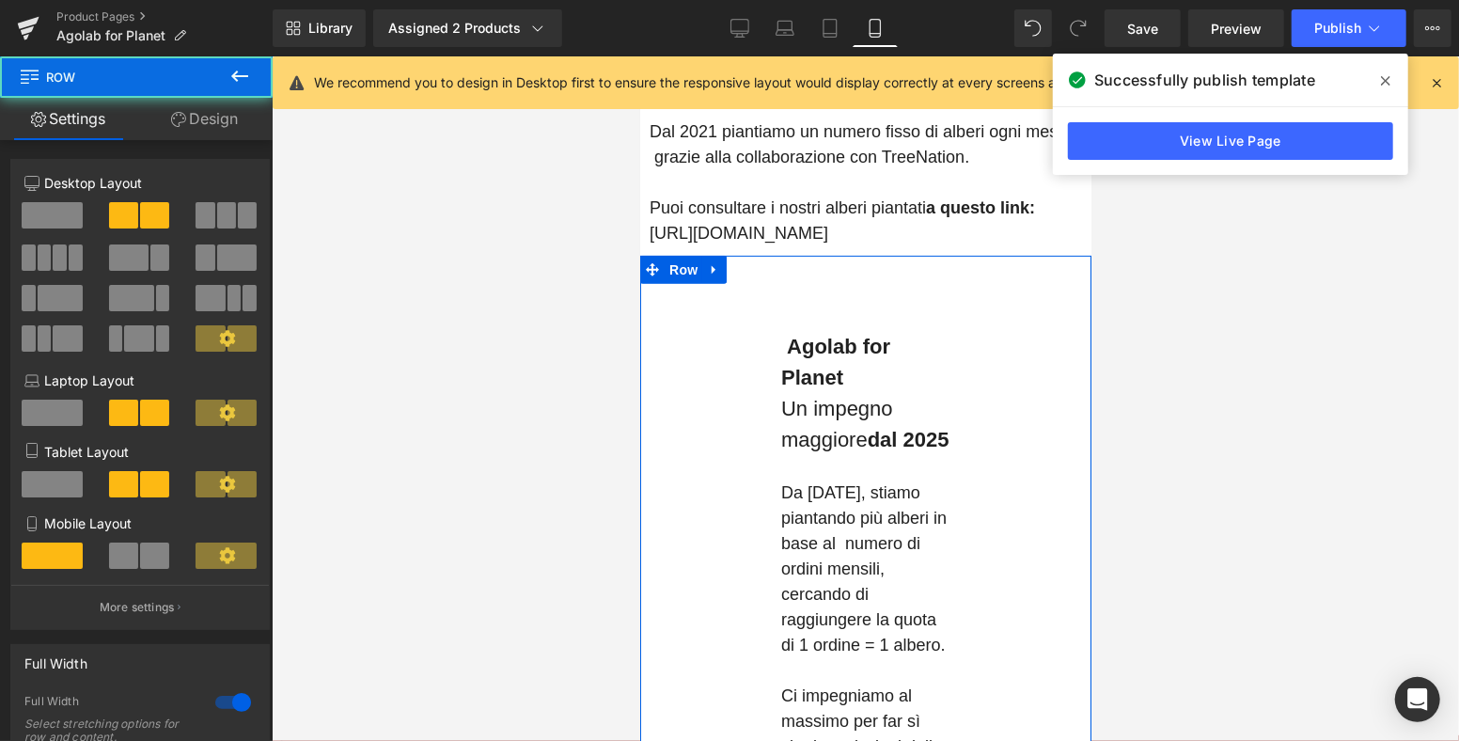
click at [206, 109] on link "Design" at bounding box center [204, 119] width 136 height 42
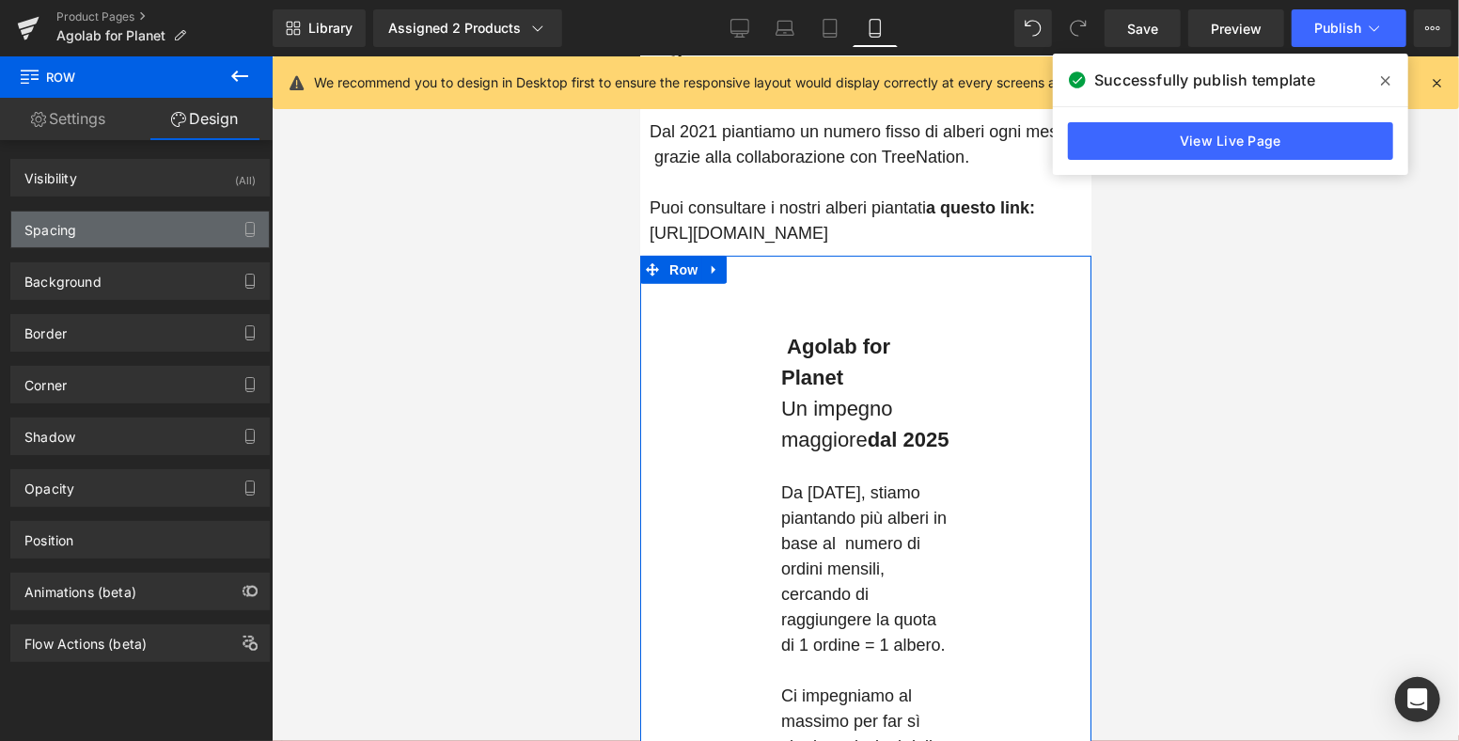
click at [118, 231] on div "Spacing" at bounding box center [140, 230] width 258 height 36
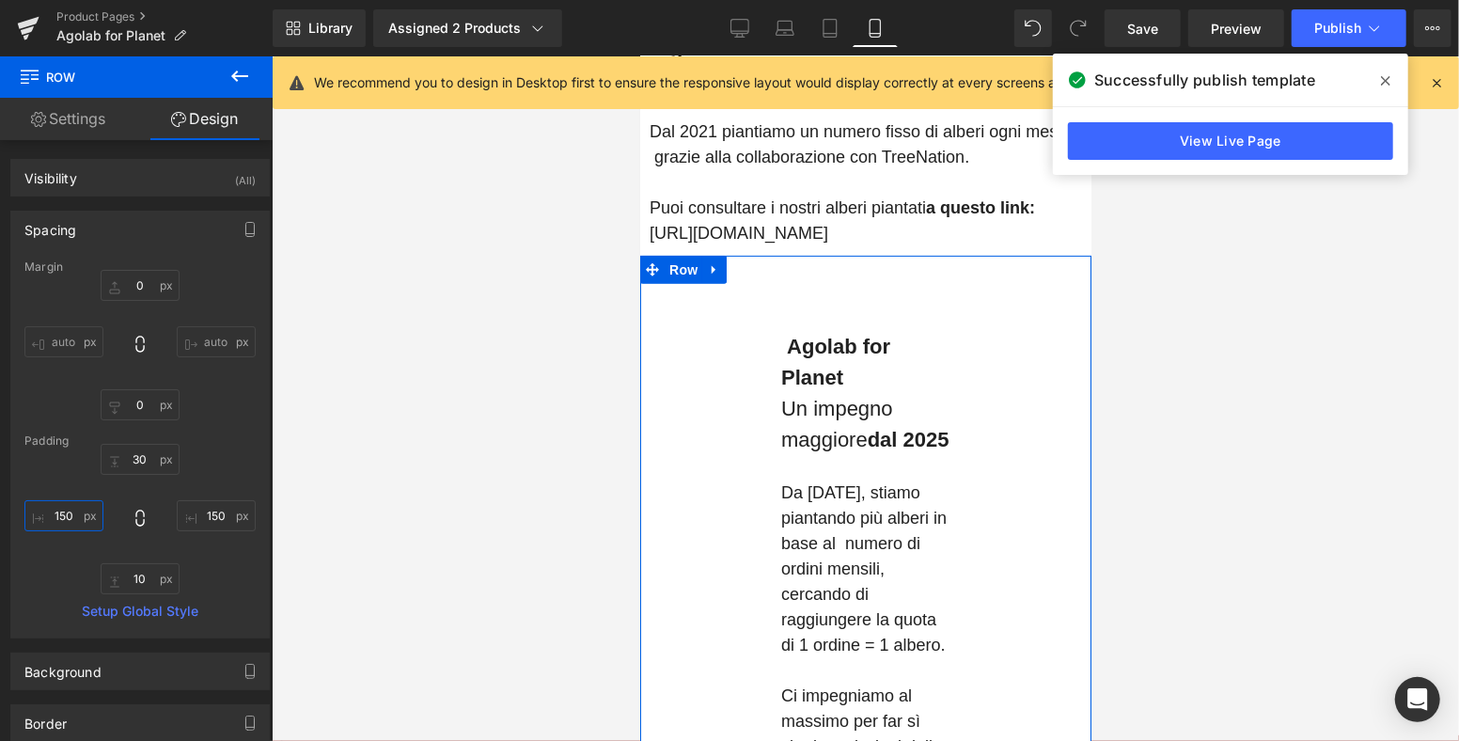
drag, startPoint x: 71, startPoint y: 503, endPoint x: 153, endPoint y: 519, distance: 84.3
click at [71, 503] on input "150" at bounding box center [63, 515] width 79 height 31
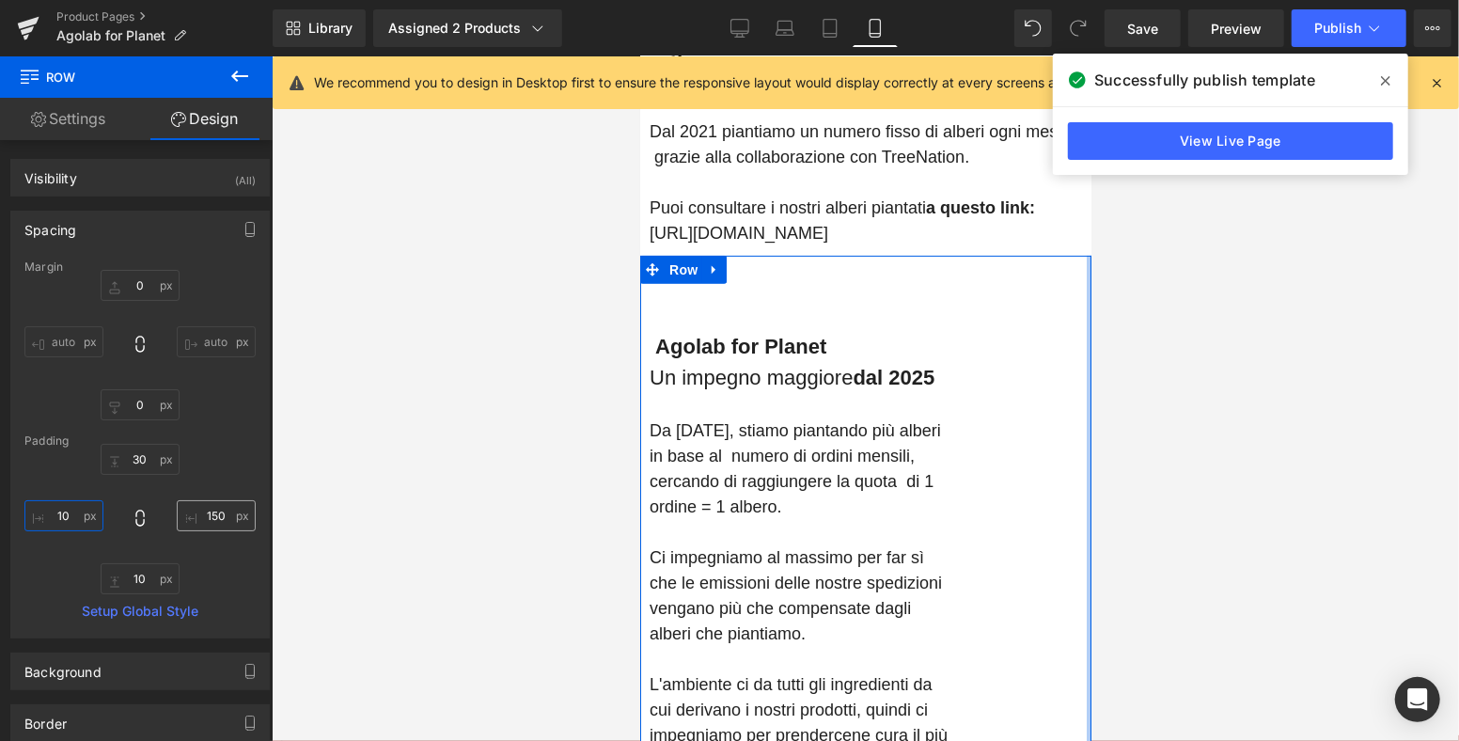
type input "10"
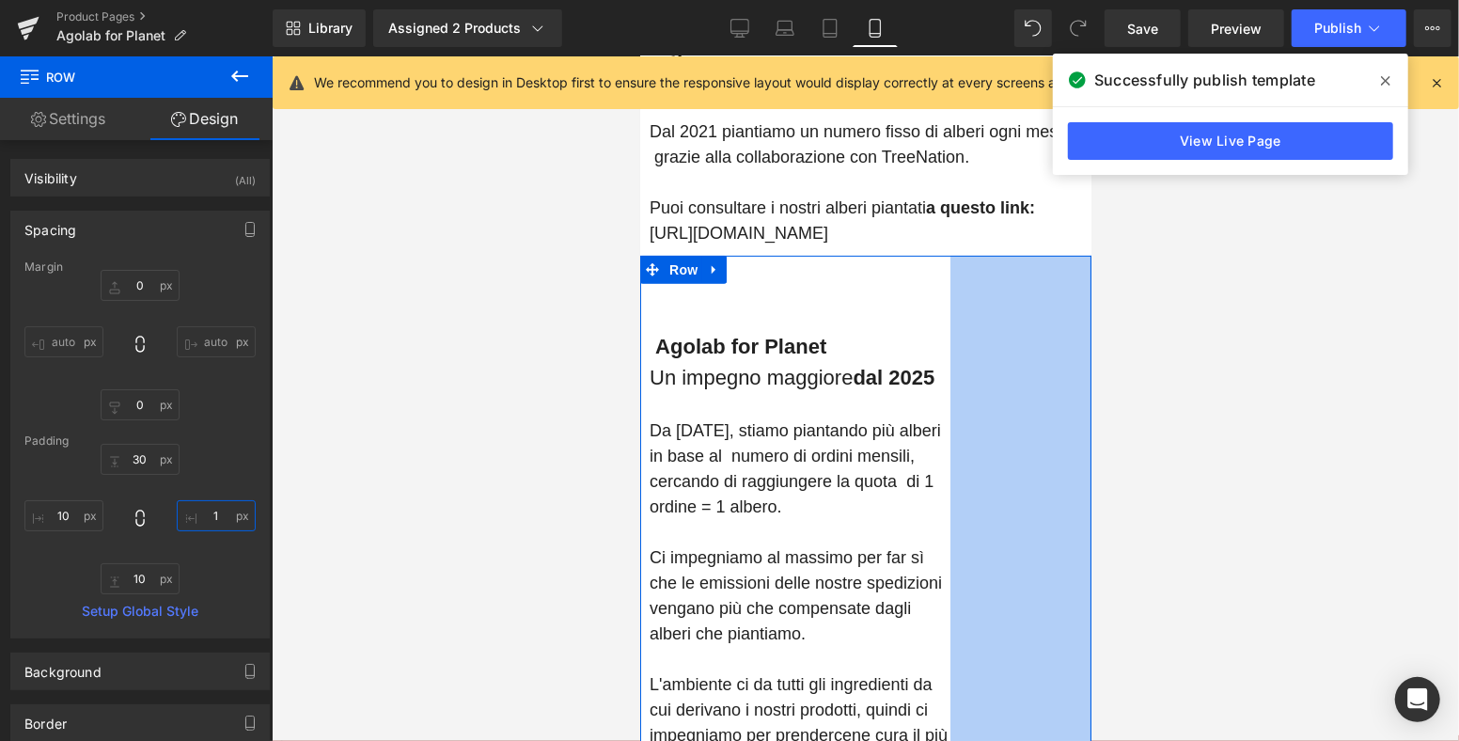
click at [213, 513] on input "1" at bounding box center [216, 515] width 79 height 31
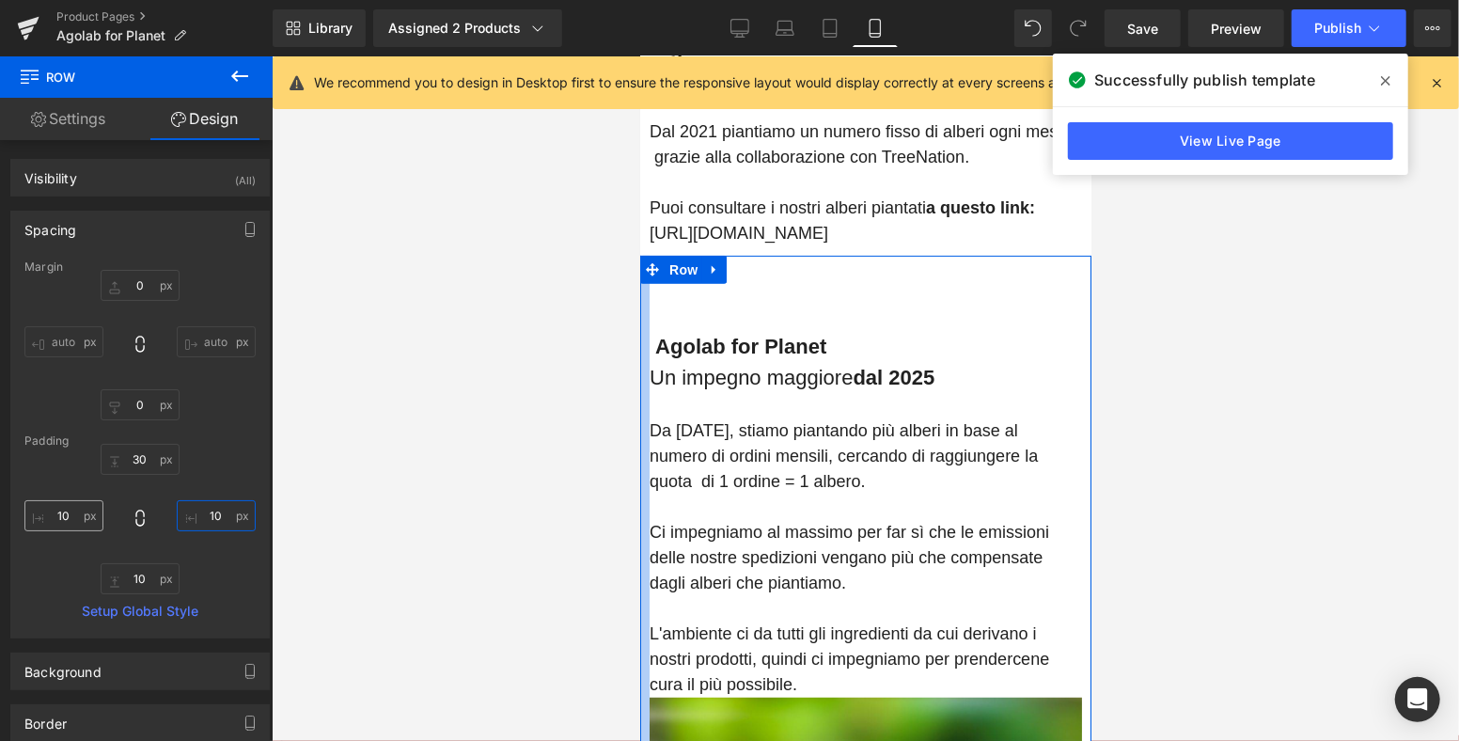
type input "10"
click at [71, 515] on input "10" at bounding box center [63, 515] width 79 height 31
drag, startPoint x: 71, startPoint y: 516, endPoint x: 20, endPoint y: 515, distance: 51.7
click at [20, 515] on div "Margin 0px 0 auto auto 0px 0 auto auto Padding 30px 30 10 10 10px 10 10 10 Setu…" at bounding box center [140, 448] width 258 height 377
click at [61, 512] on input "10" at bounding box center [63, 515] width 79 height 31
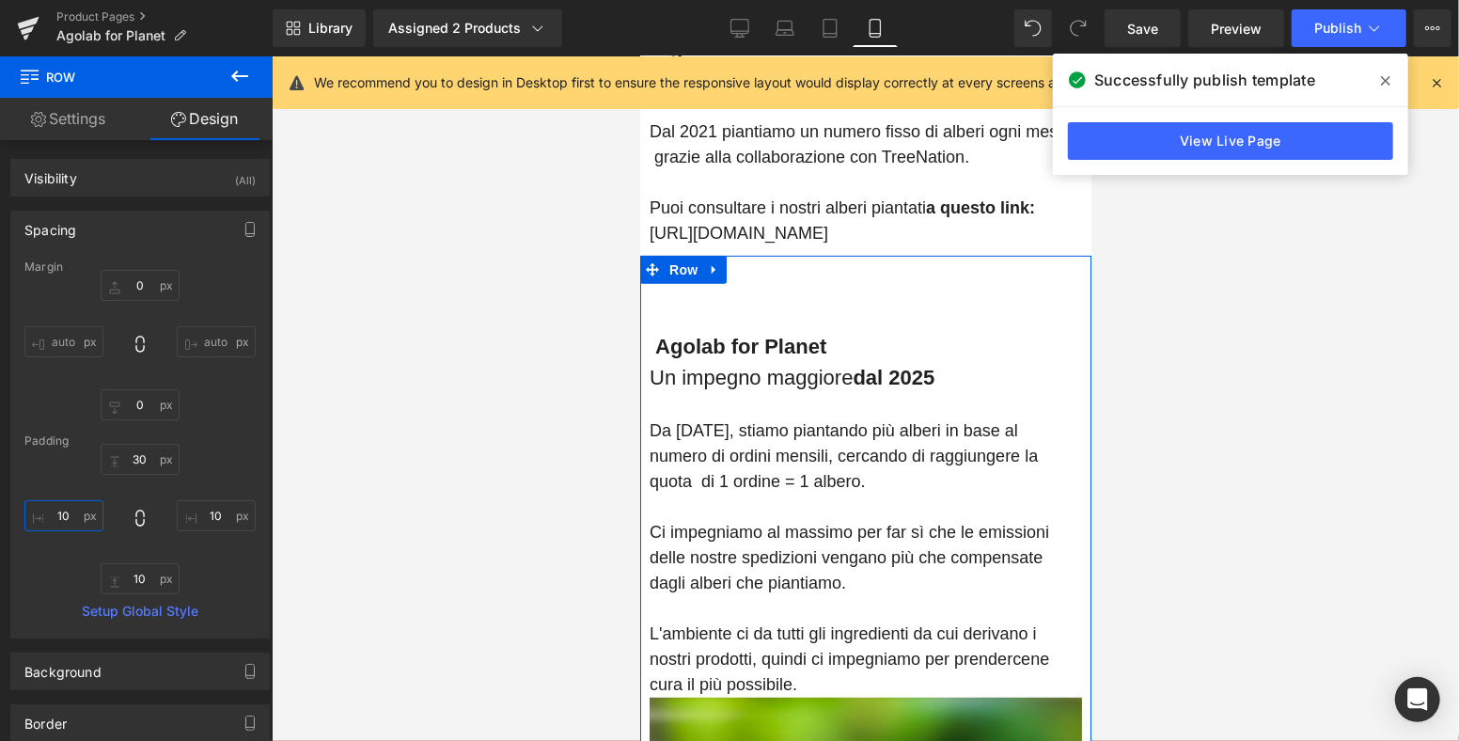
click at [45, 517] on input "10" at bounding box center [63, 515] width 79 height 31
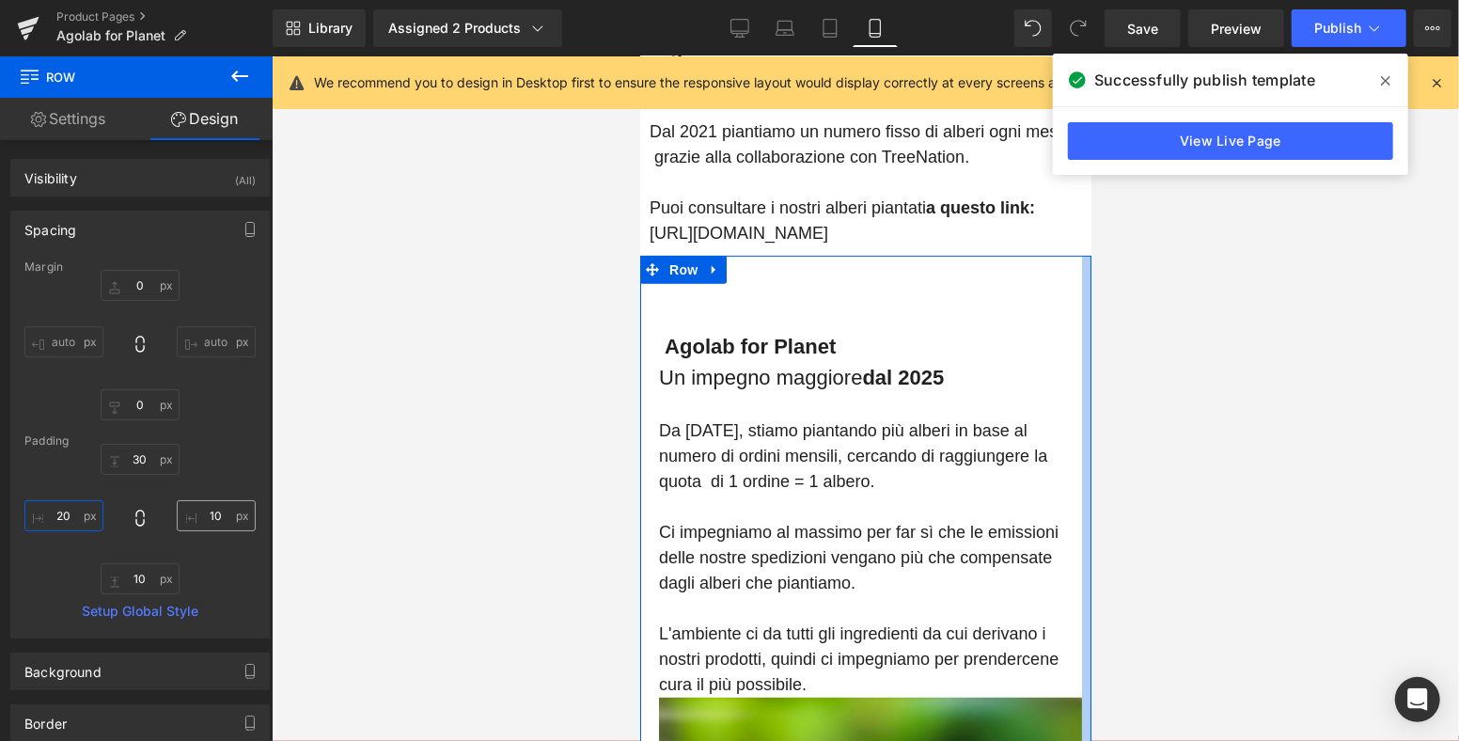
type input "20"
click at [217, 514] on input "10" at bounding box center [216, 515] width 79 height 31
click at [219, 514] on input "10" at bounding box center [216, 515] width 79 height 31
type input "20"
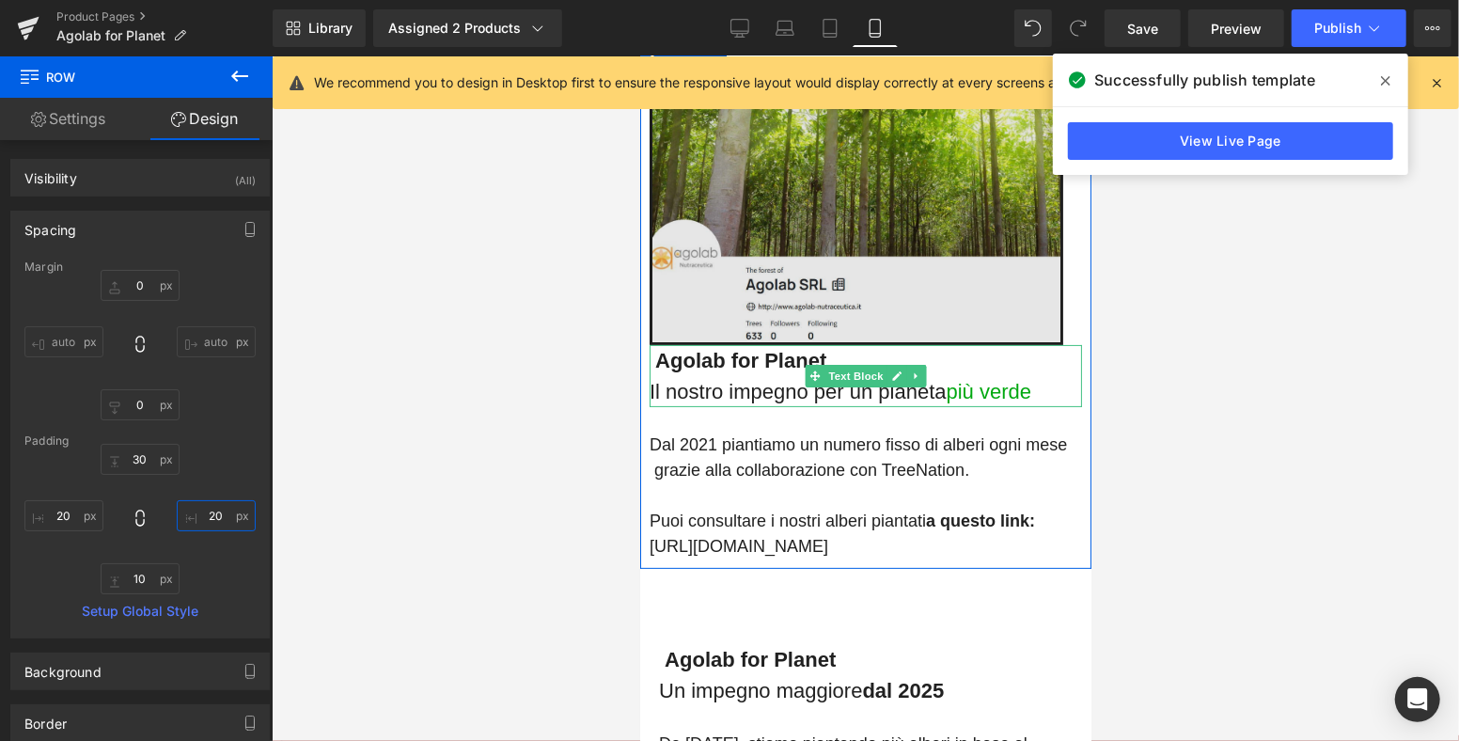
scroll to position [0, 0]
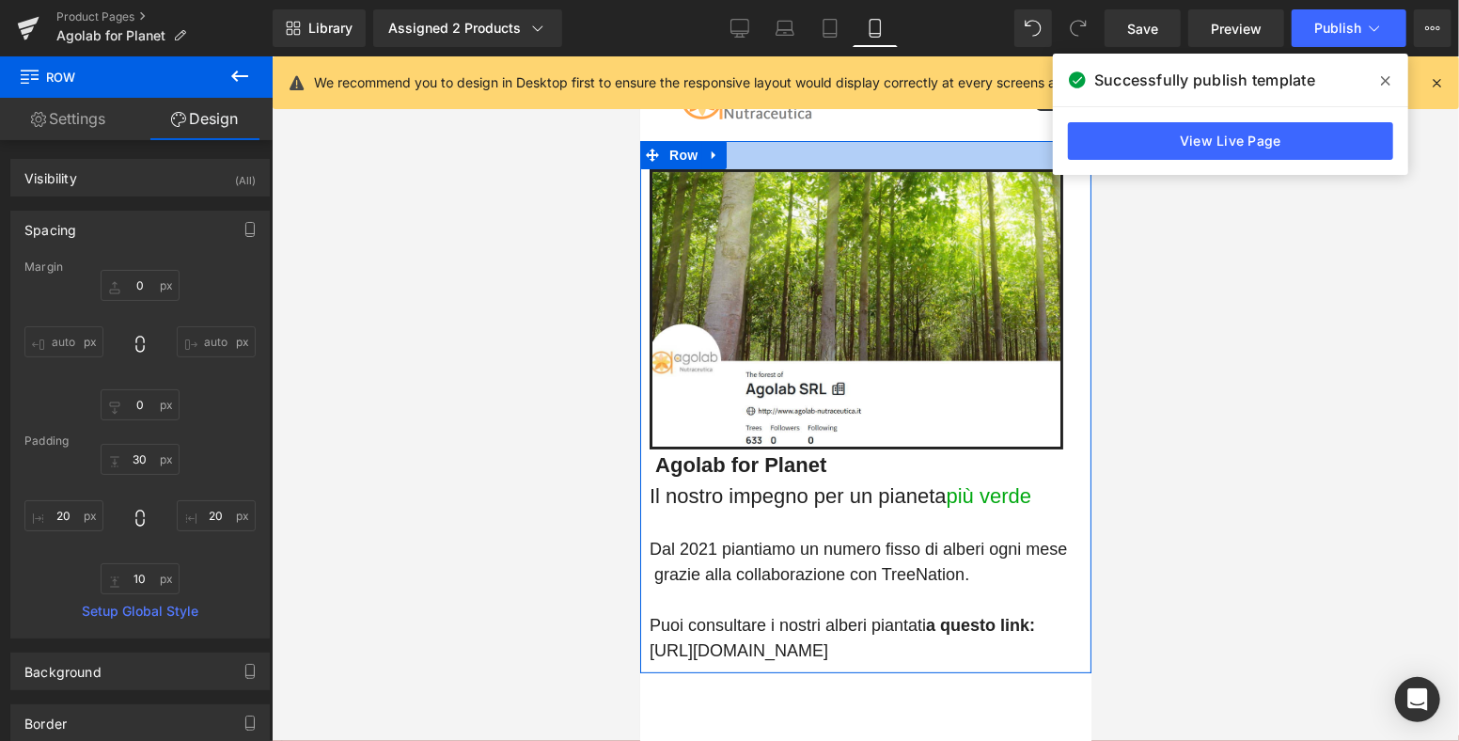
click at [798, 144] on div at bounding box center [864, 154] width 451 height 28
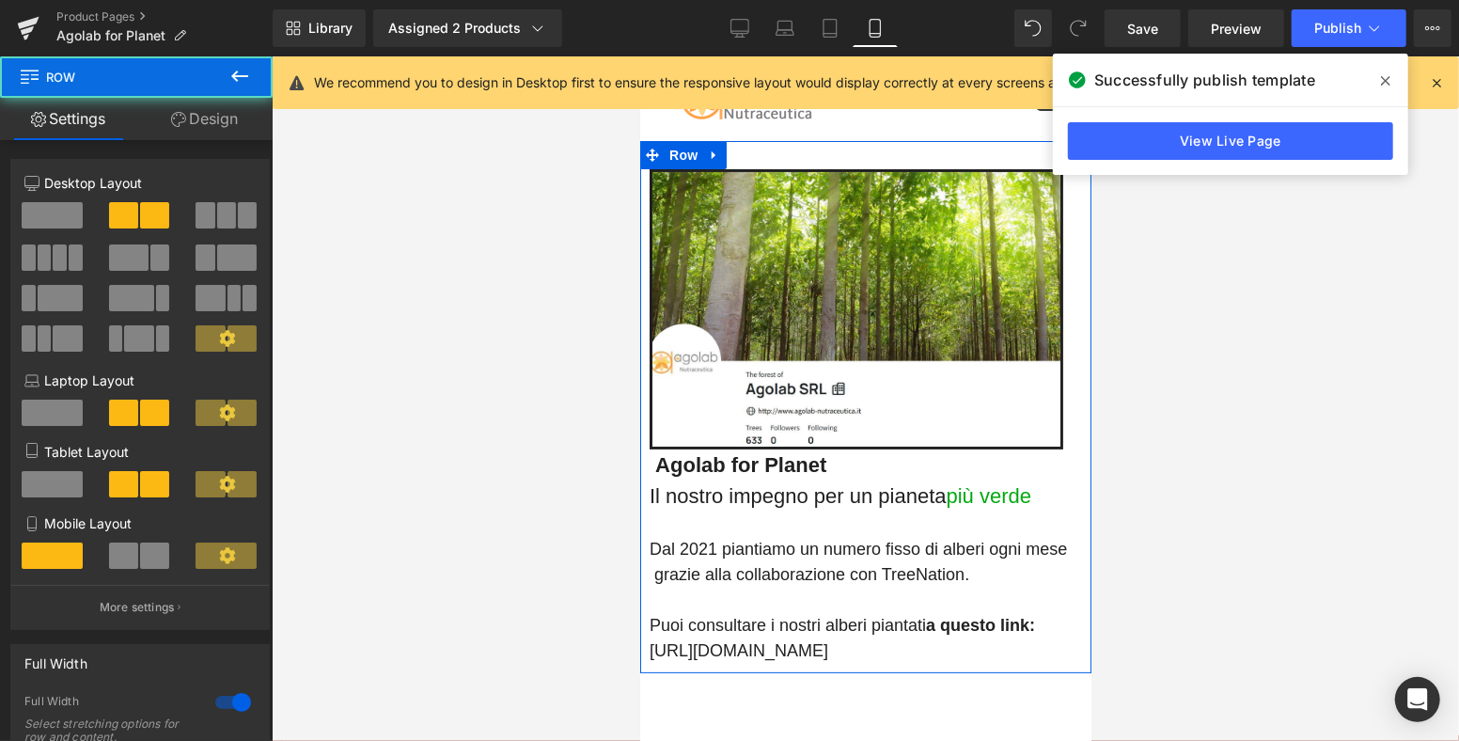
click at [801, 153] on div at bounding box center [864, 154] width 451 height 28
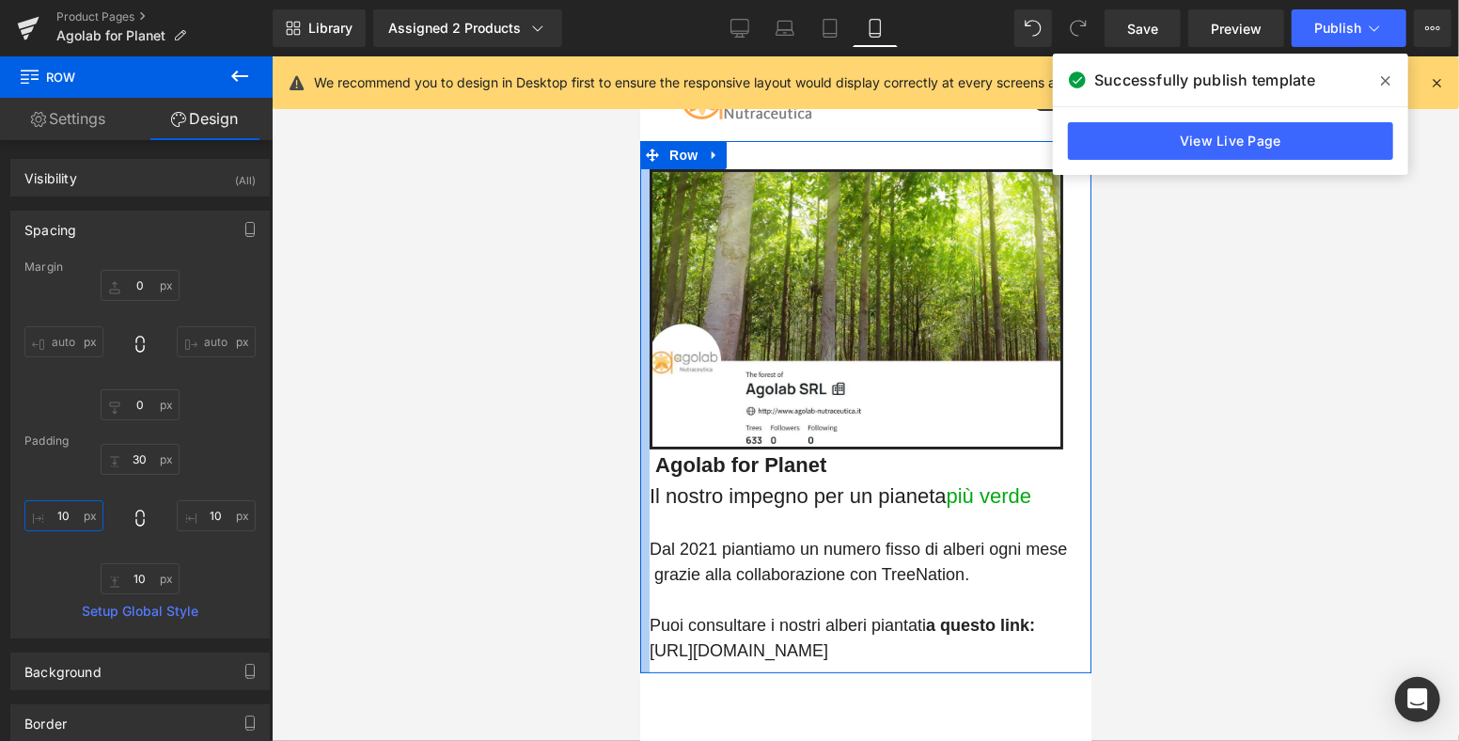
click at [67, 513] on input "10" at bounding box center [63, 515] width 79 height 31
click at [67, 512] on input "10" at bounding box center [63, 515] width 79 height 31
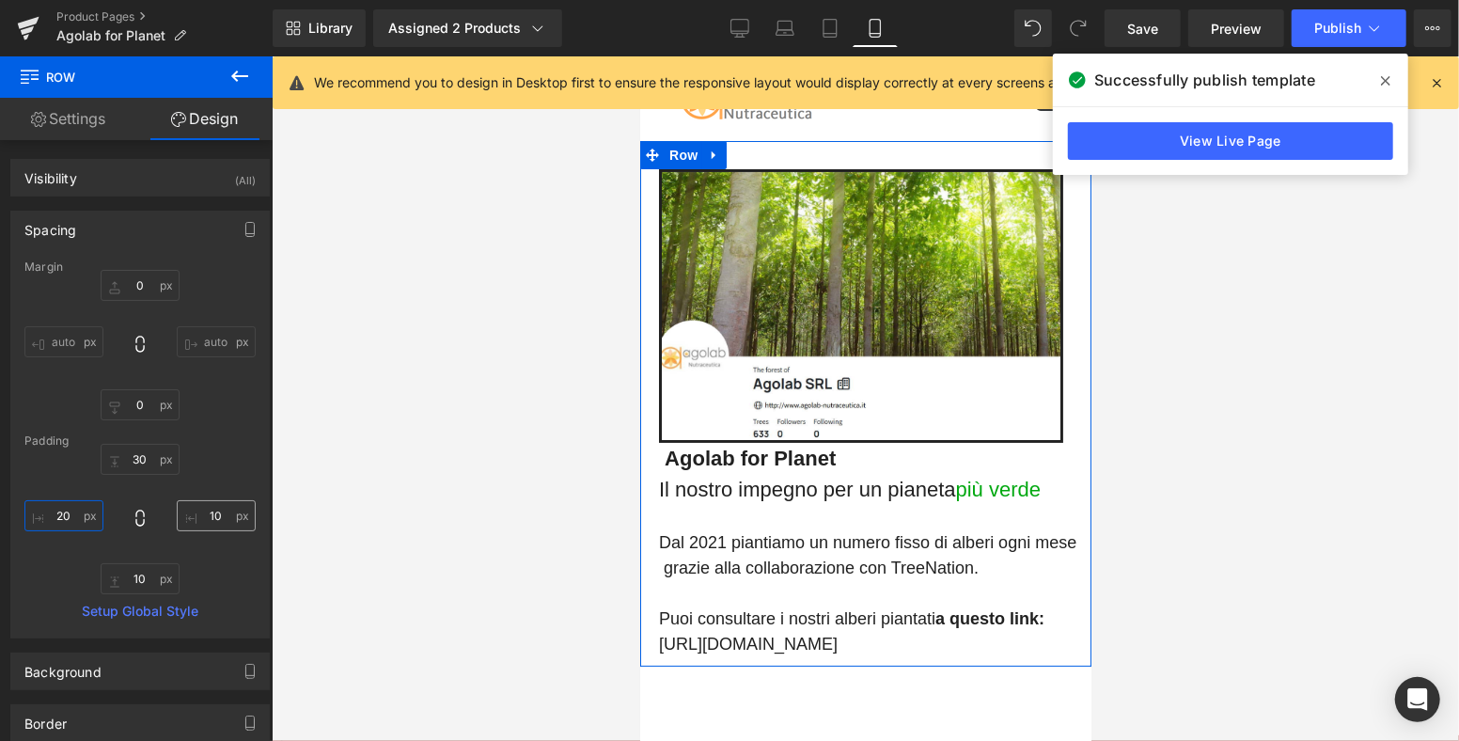
type input "20"
click at [228, 511] on input "10" at bounding box center [216, 515] width 79 height 31
type input "20"
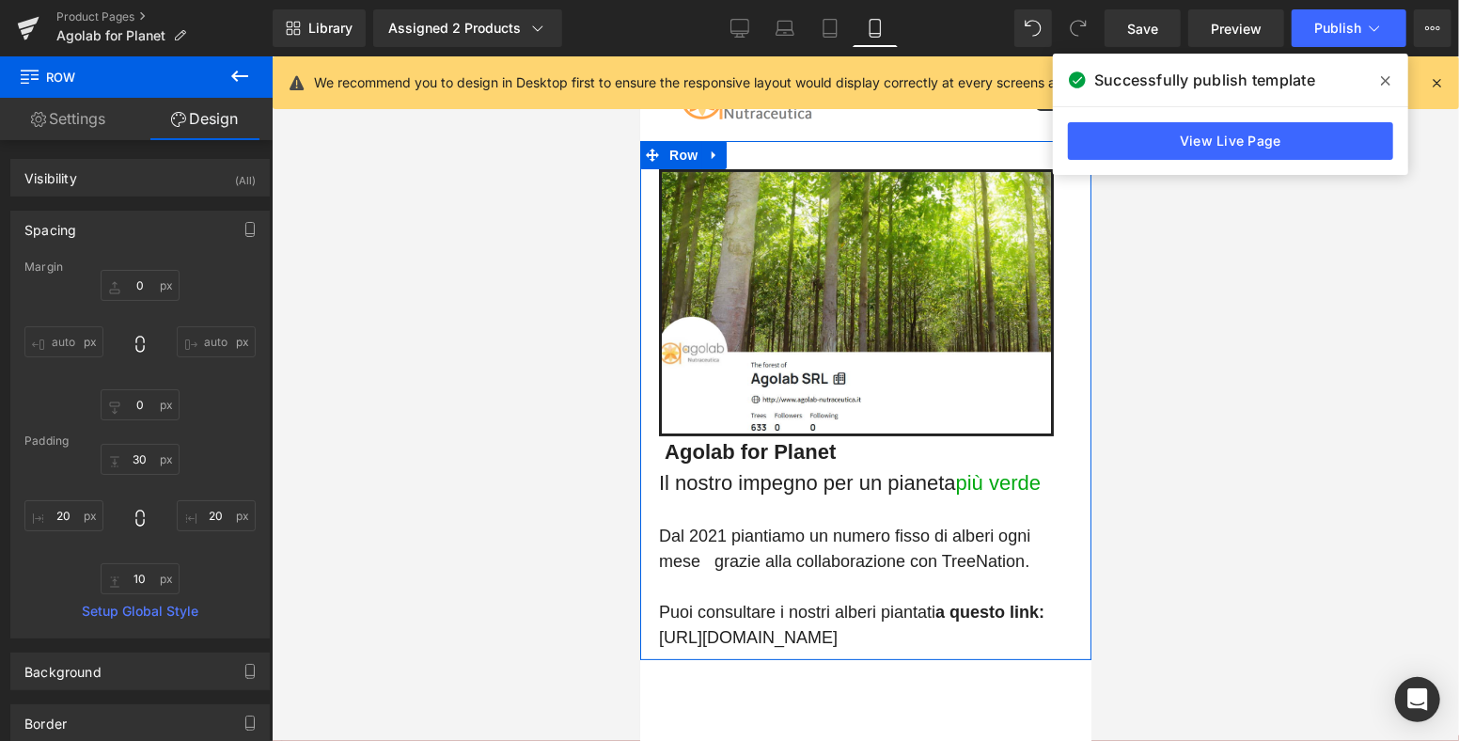
click at [664, 447] on strong "Agolab for Planet" at bounding box center [749, 451] width 171 height 24
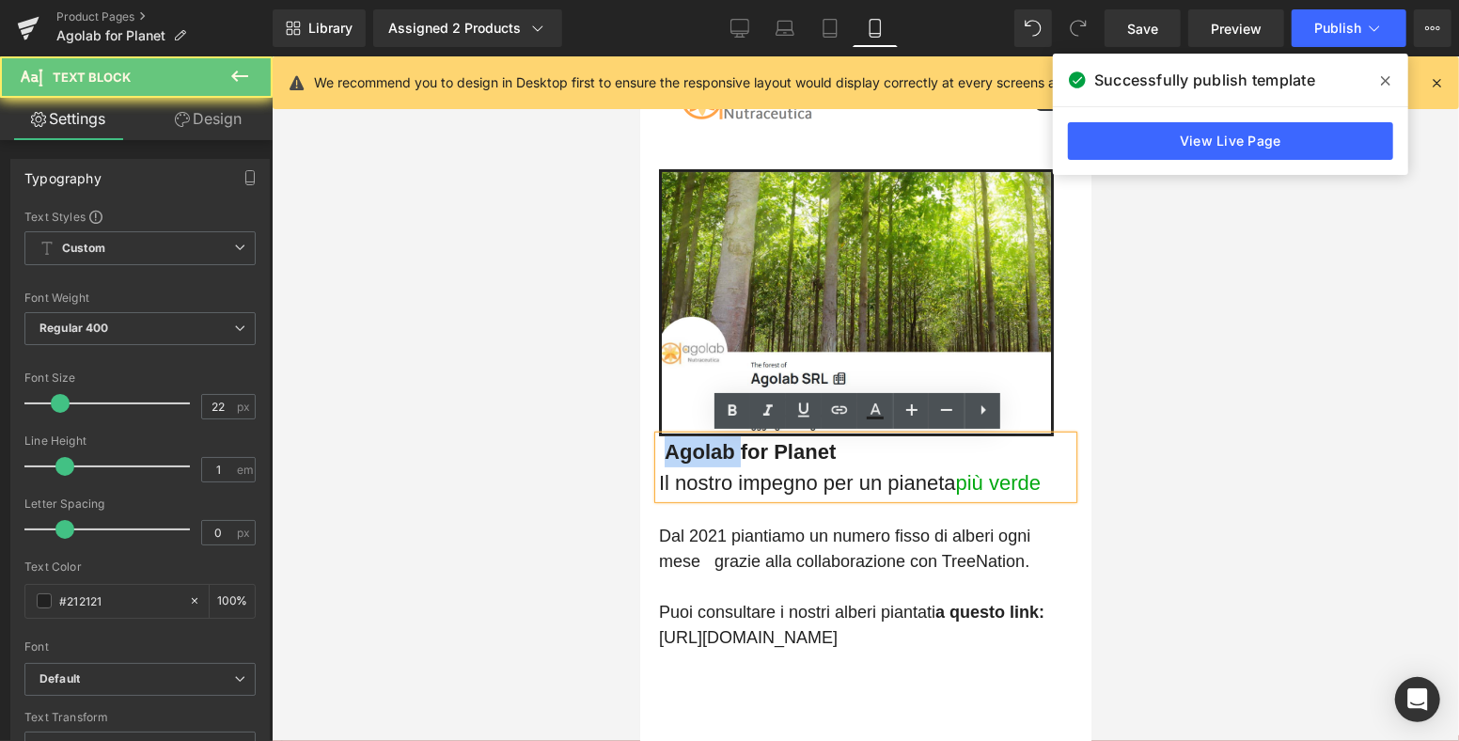
click at [664, 447] on strong "Agolab for Planet" at bounding box center [749, 451] width 171 height 24
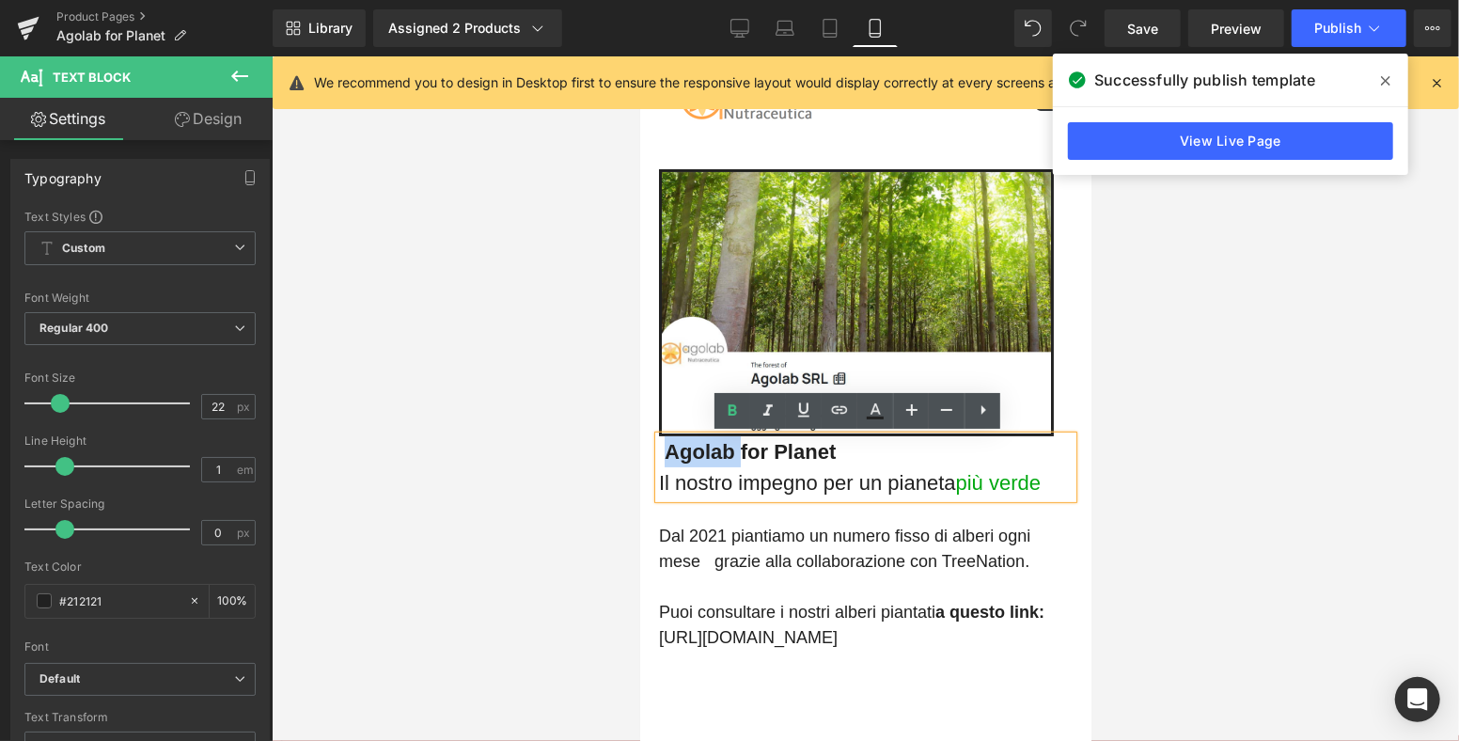
click at [664, 447] on strong "Agolab for Planet" at bounding box center [749, 451] width 171 height 24
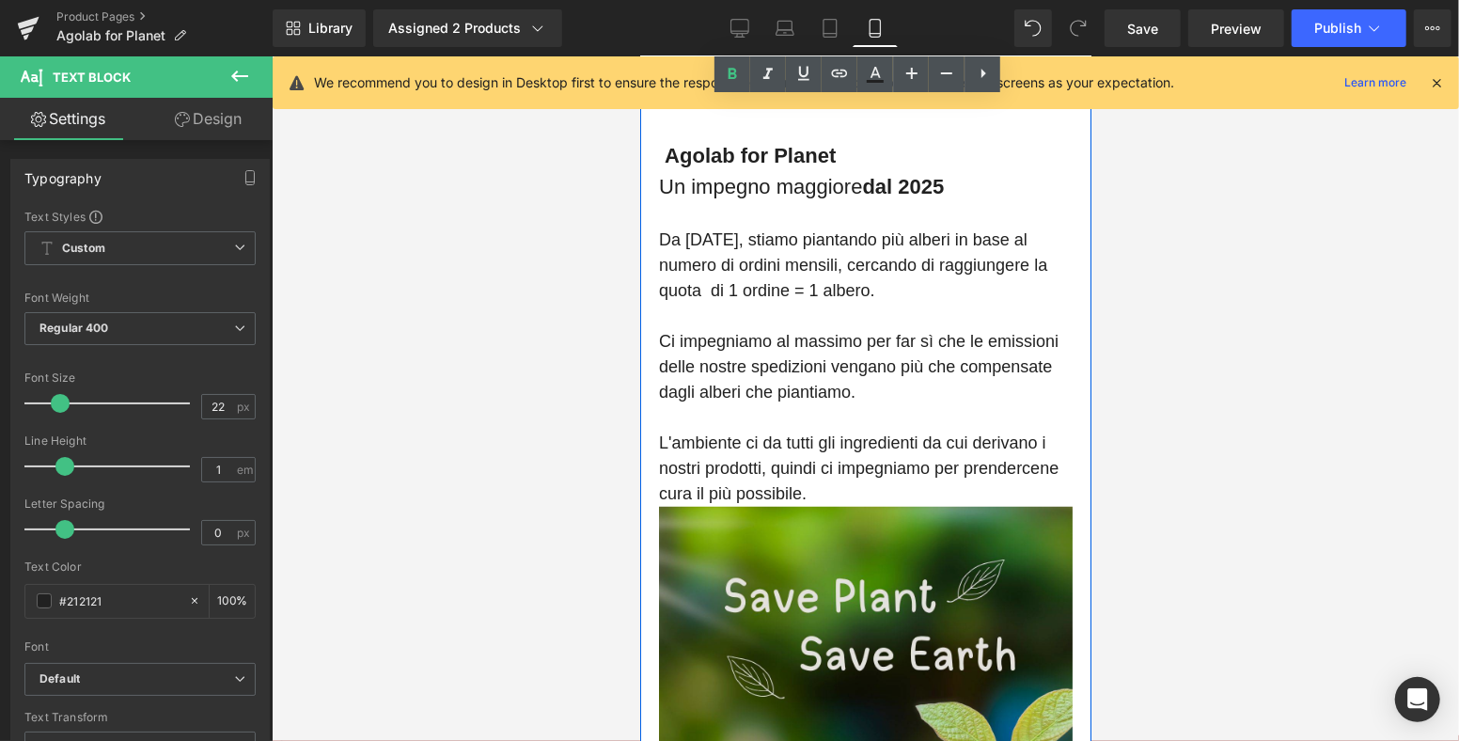
scroll to position [940, 0]
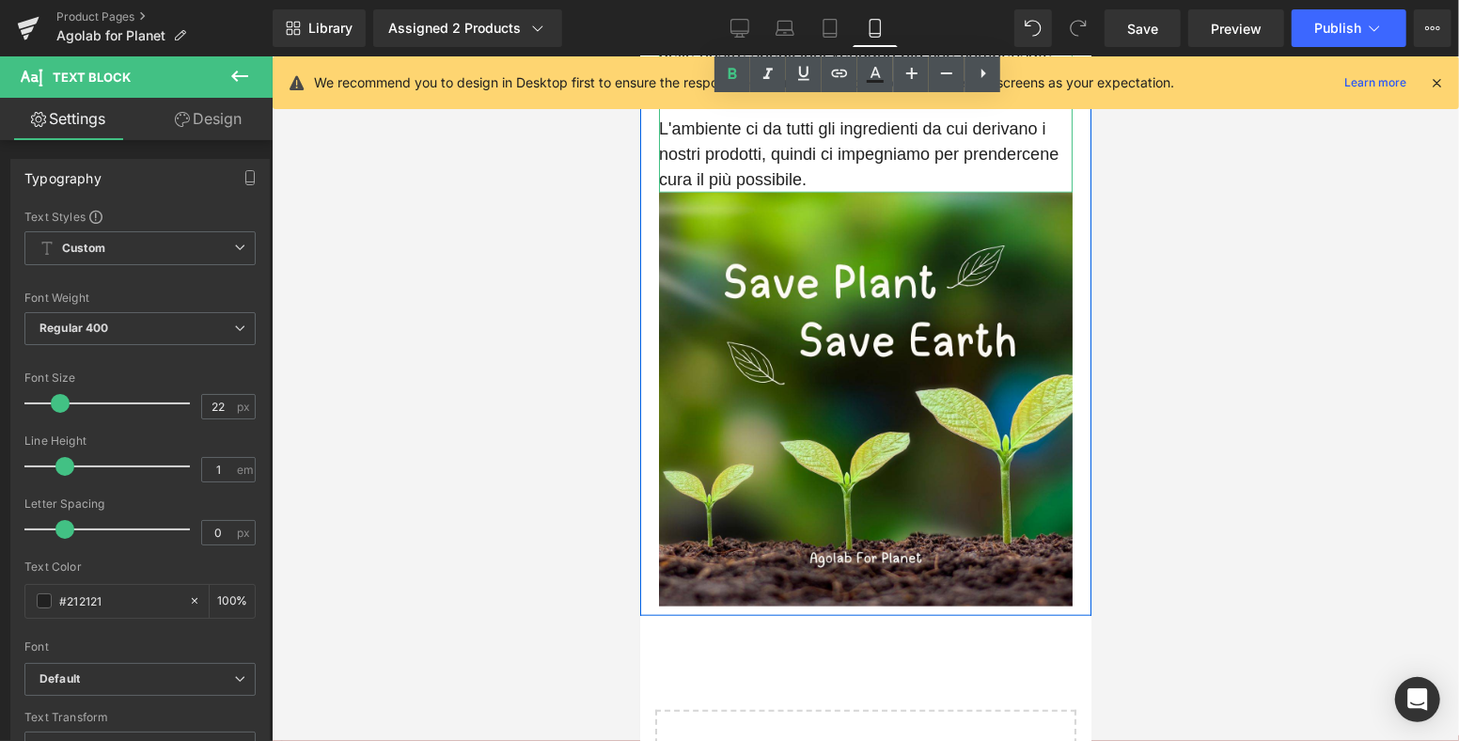
click at [858, 171] on p "L'ambiente ci da tutti gli ingredienti da cui derivano i nostri prodotti, quind…" at bounding box center [865, 154] width 414 height 76
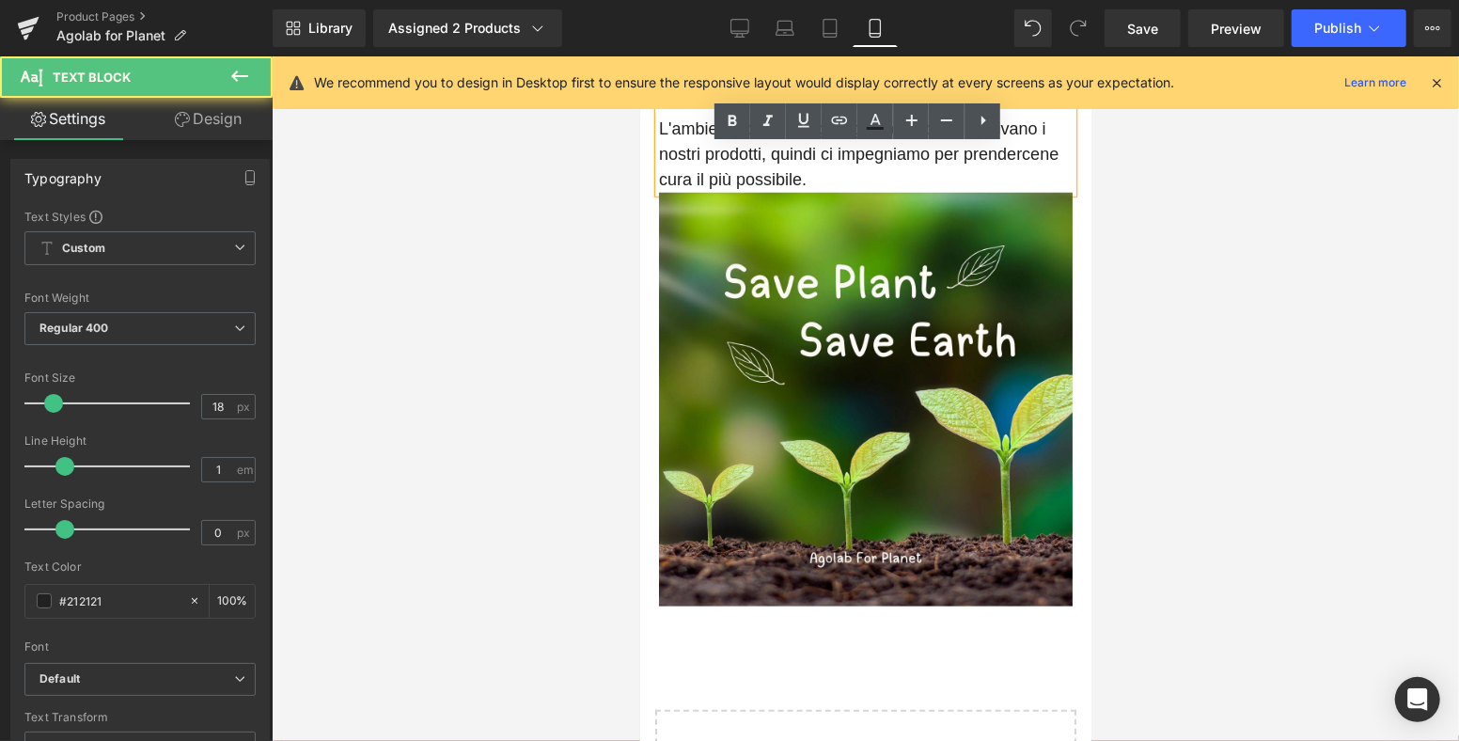
click at [826, 180] on p "L'ambiente ci da tutti gli ingredienti da cui derivano i nostri prodotti, quind…" at bounding box center [865, 154] width 414 height 76
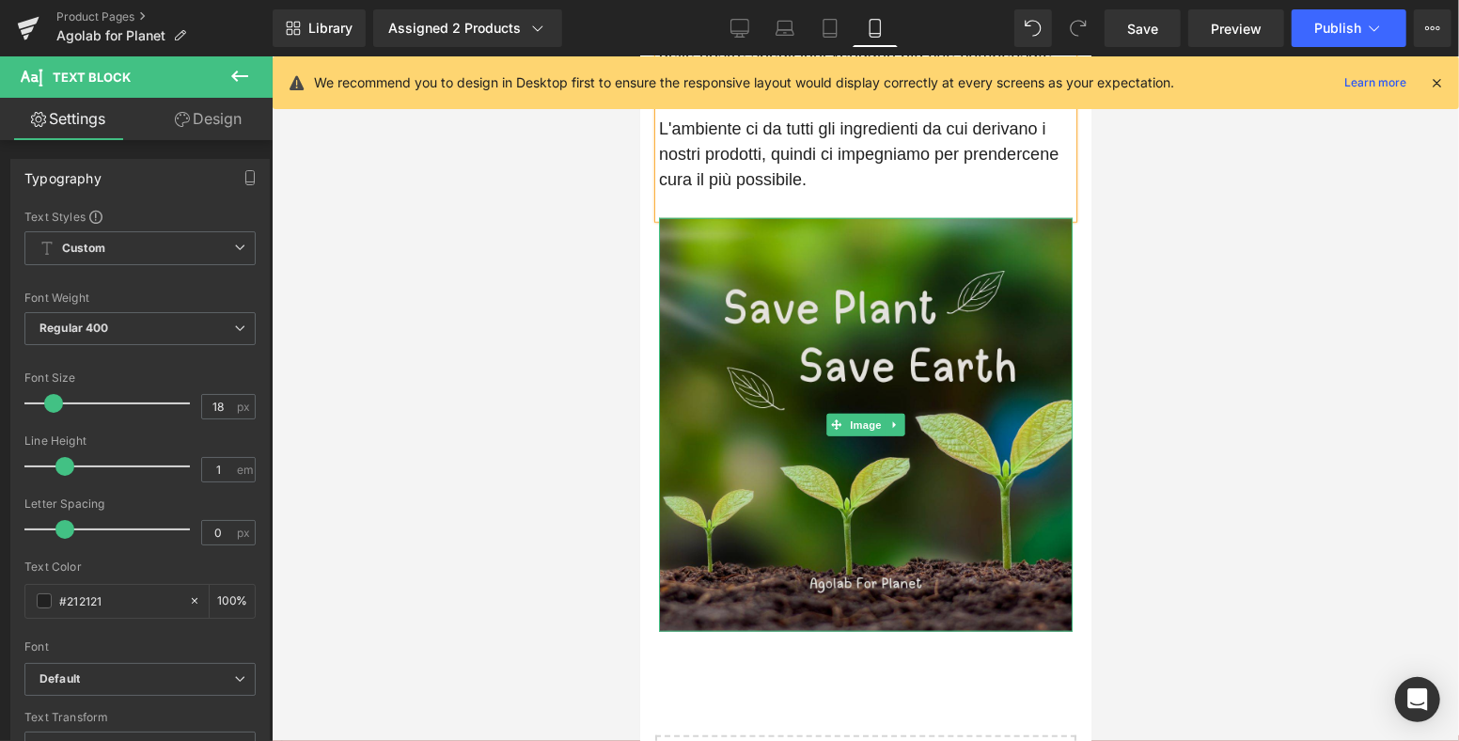
scroll to position [1149, 0]
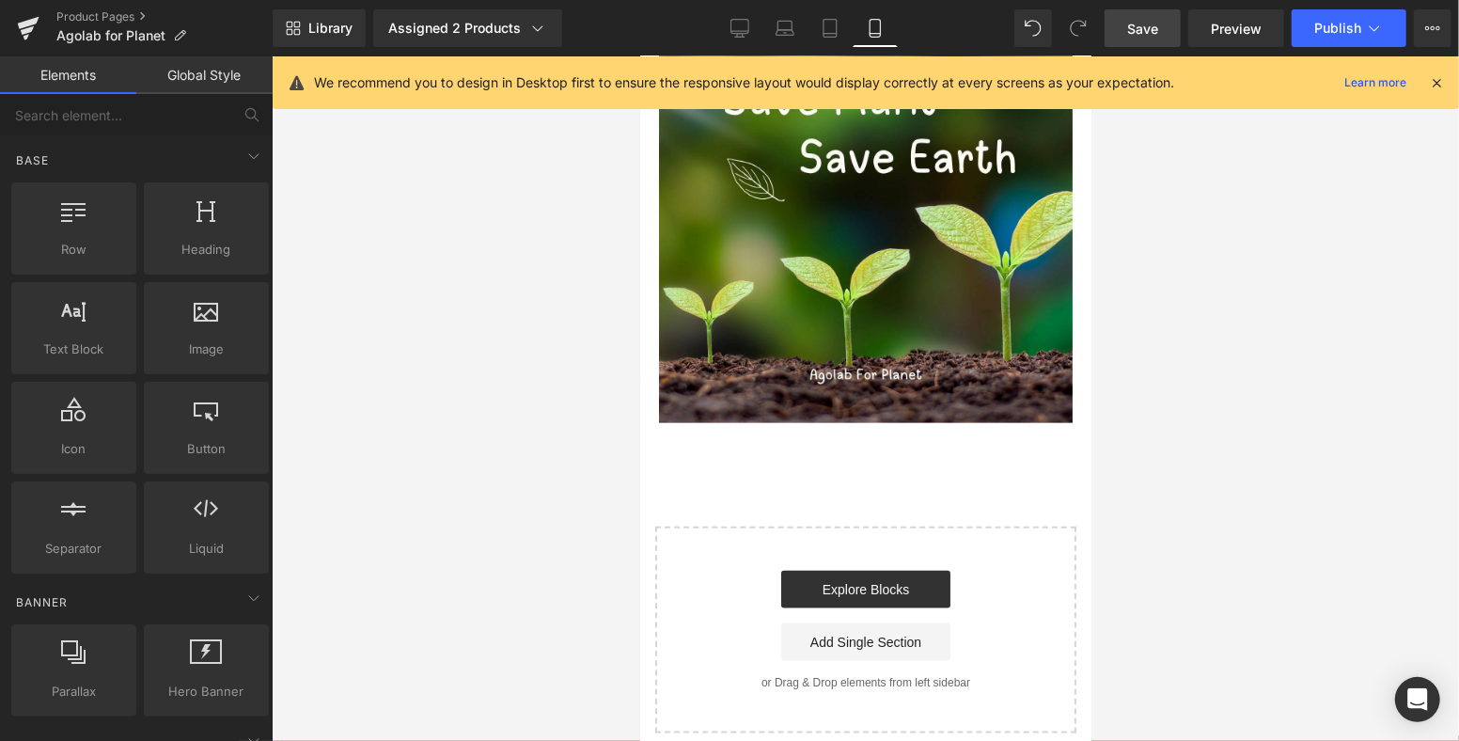
click at [1140, 19] on span "Save" at bounding box center [1142, 29] width 31 height 20
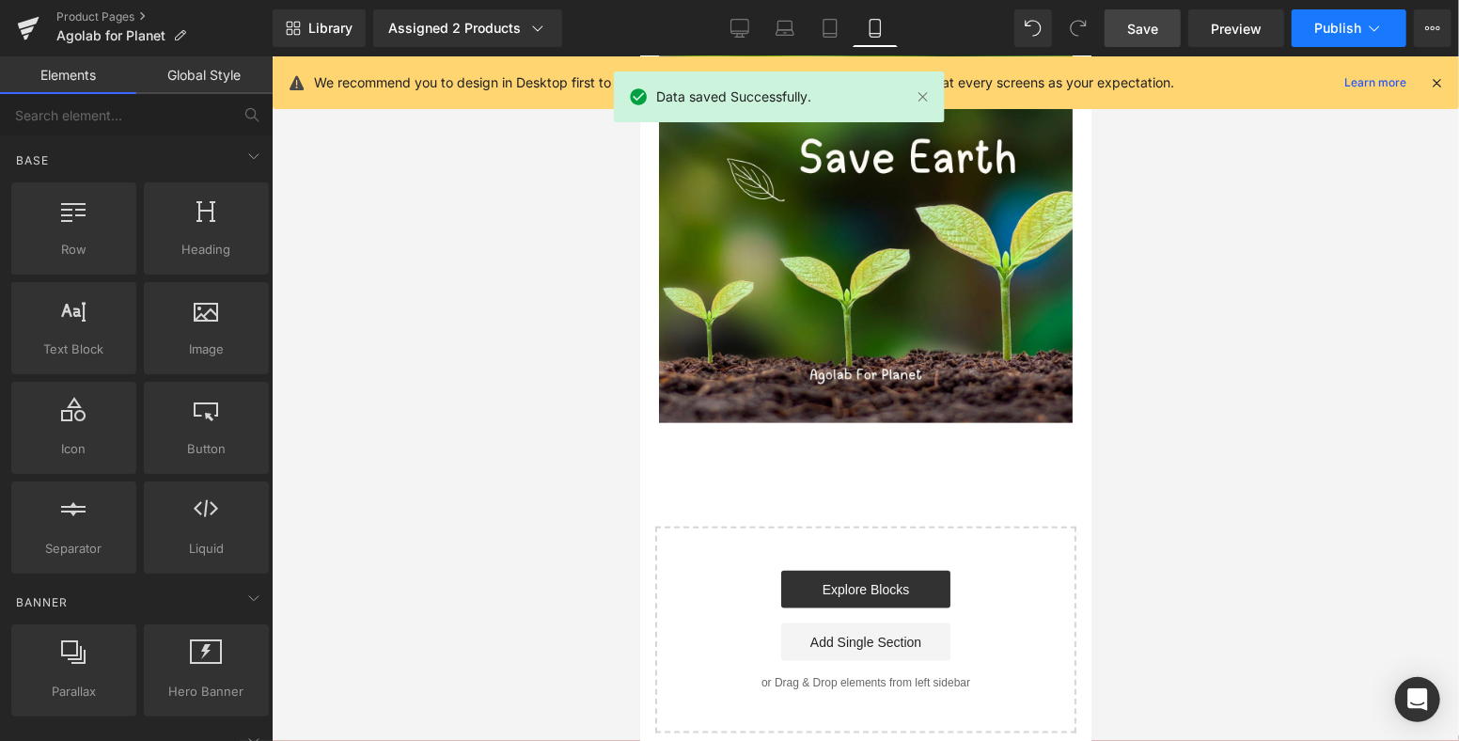
click at [1356, 30] on span "Publish" at bounding box center [1337, 28] width 47 height 15
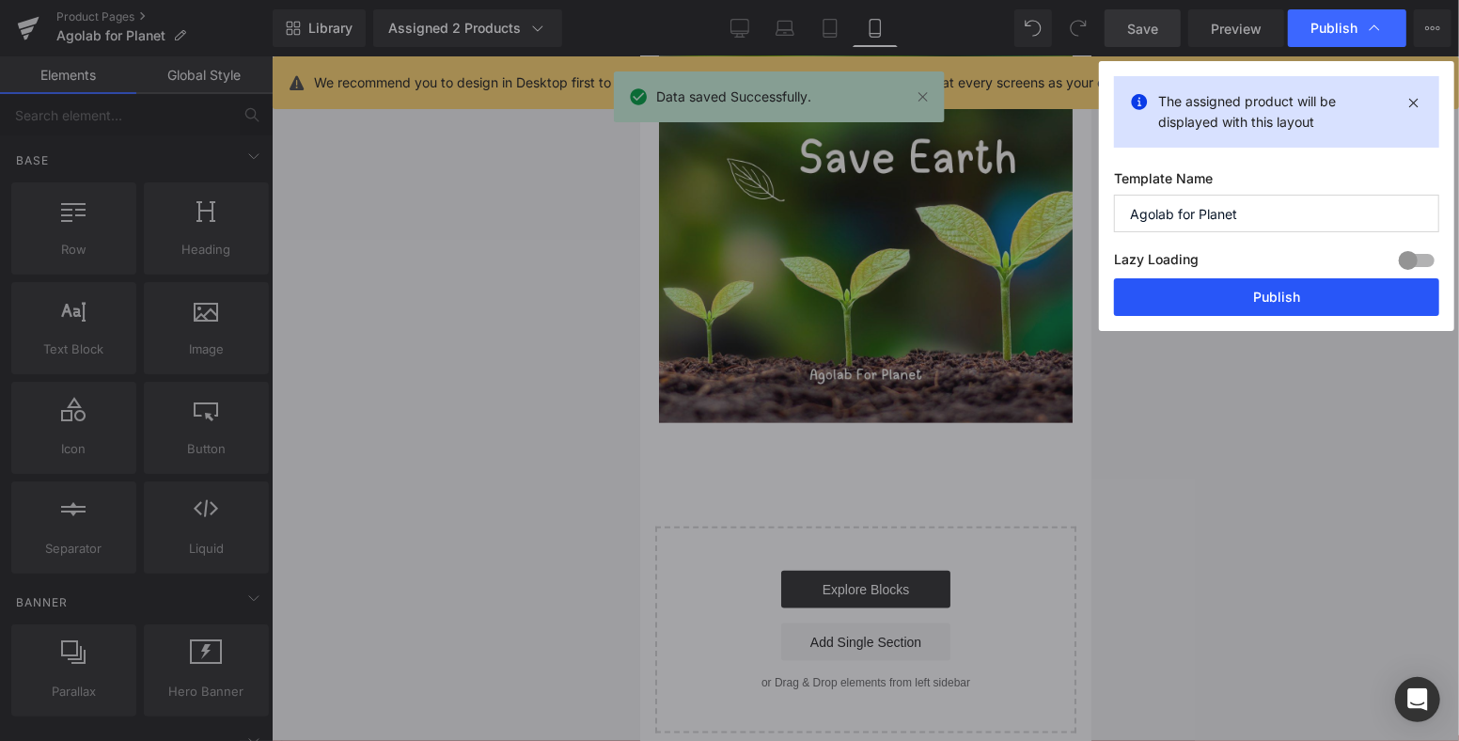
click at [1219, 299] on button "Publish" at bounding box center [1276, 297] width 325 height 38
